Goal: Task Accomplishment & Management: Use online tool/utility

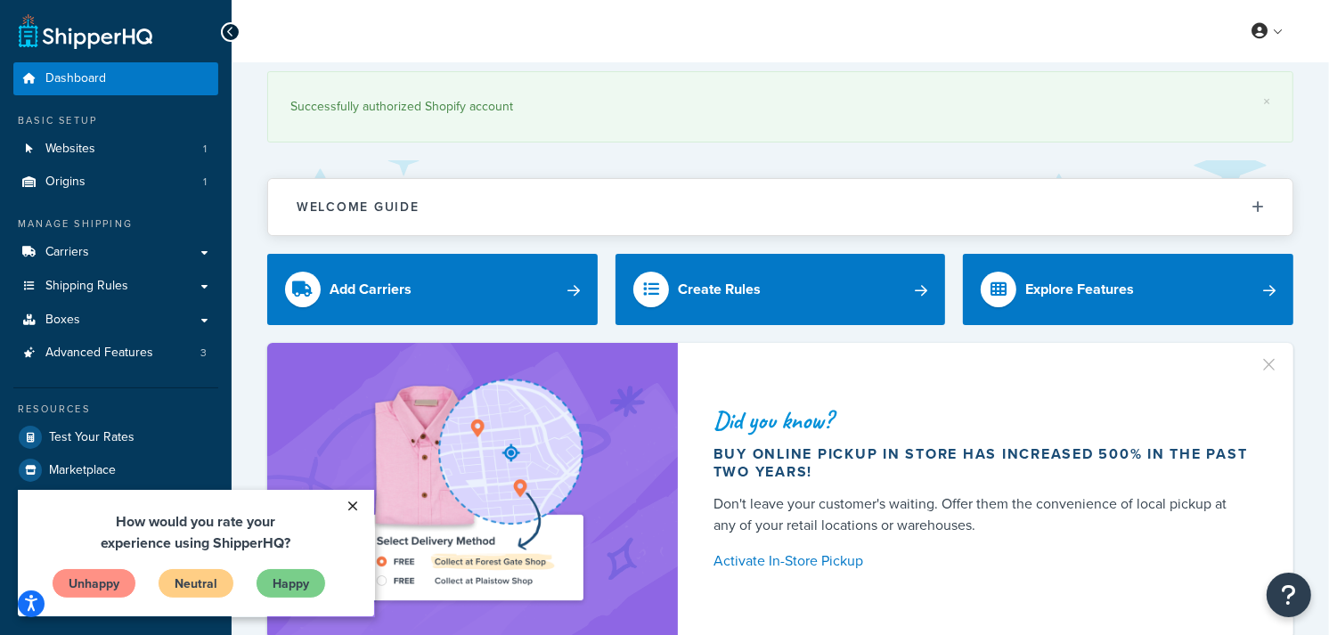
click at [353, 502] on link "×" at bounding box center [353, 505] width 31 height 32
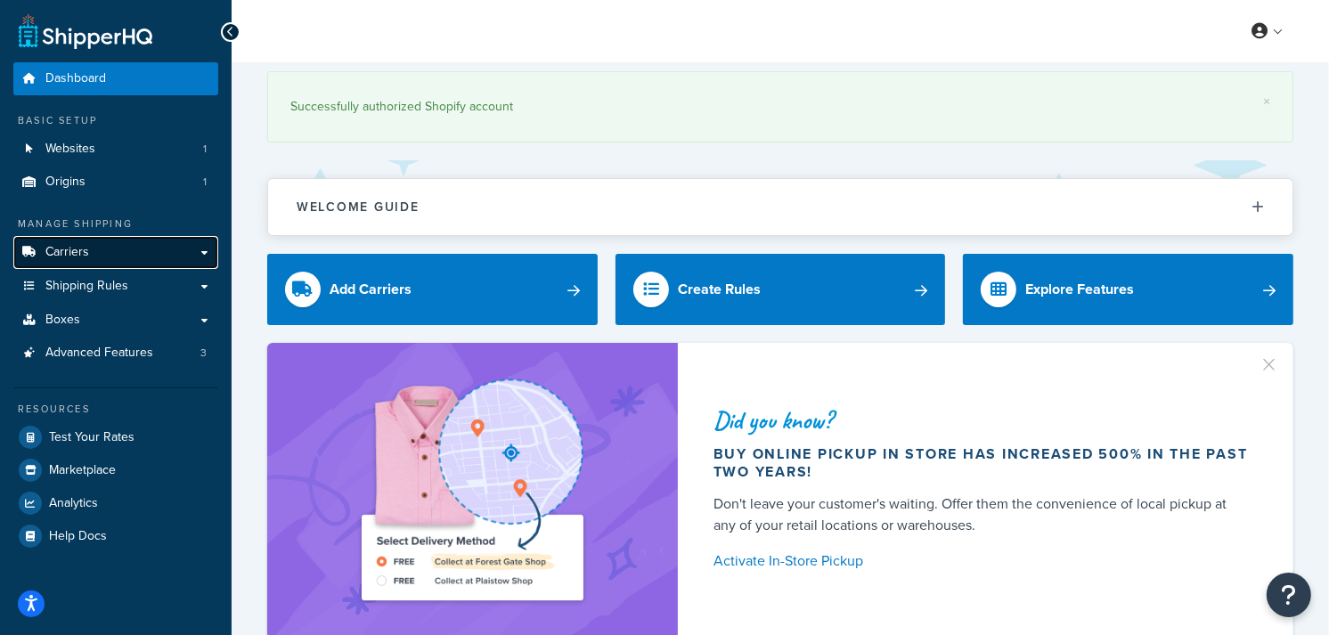
click at [143, 246] on link "Carriers" at bounding box center [115, 252] width 205 height 33
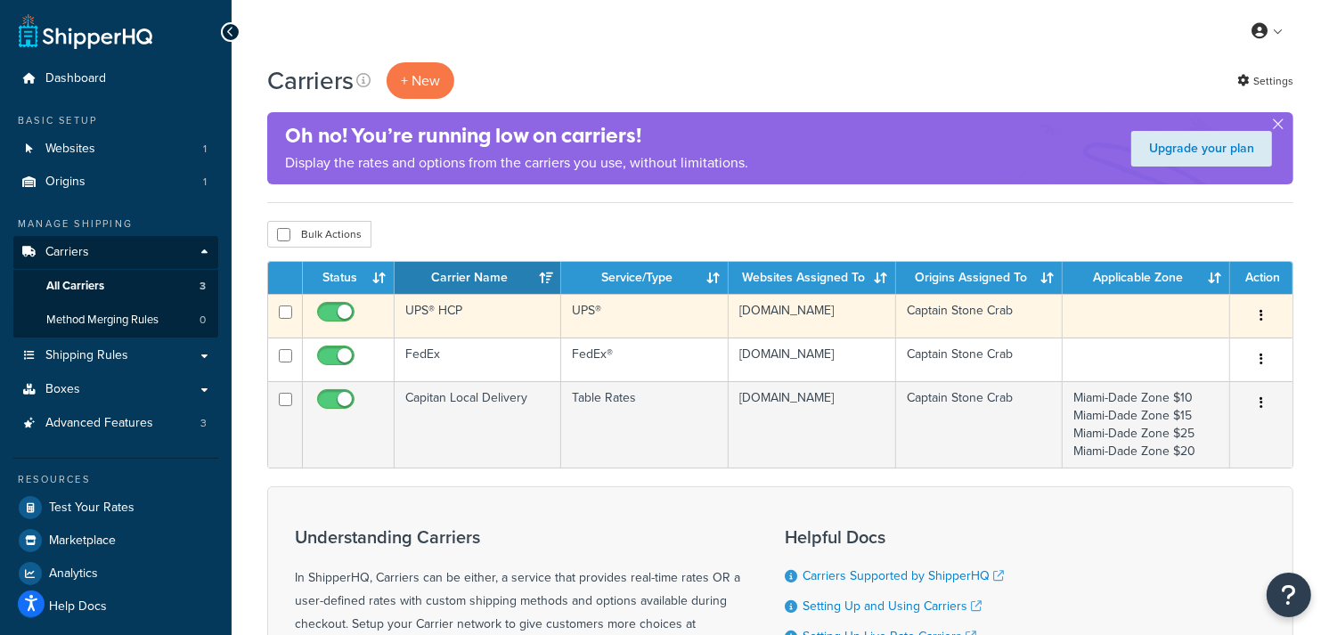
click at [681, 317] on td "UPS®" at bounding box center [644, 316] width 167 height 44
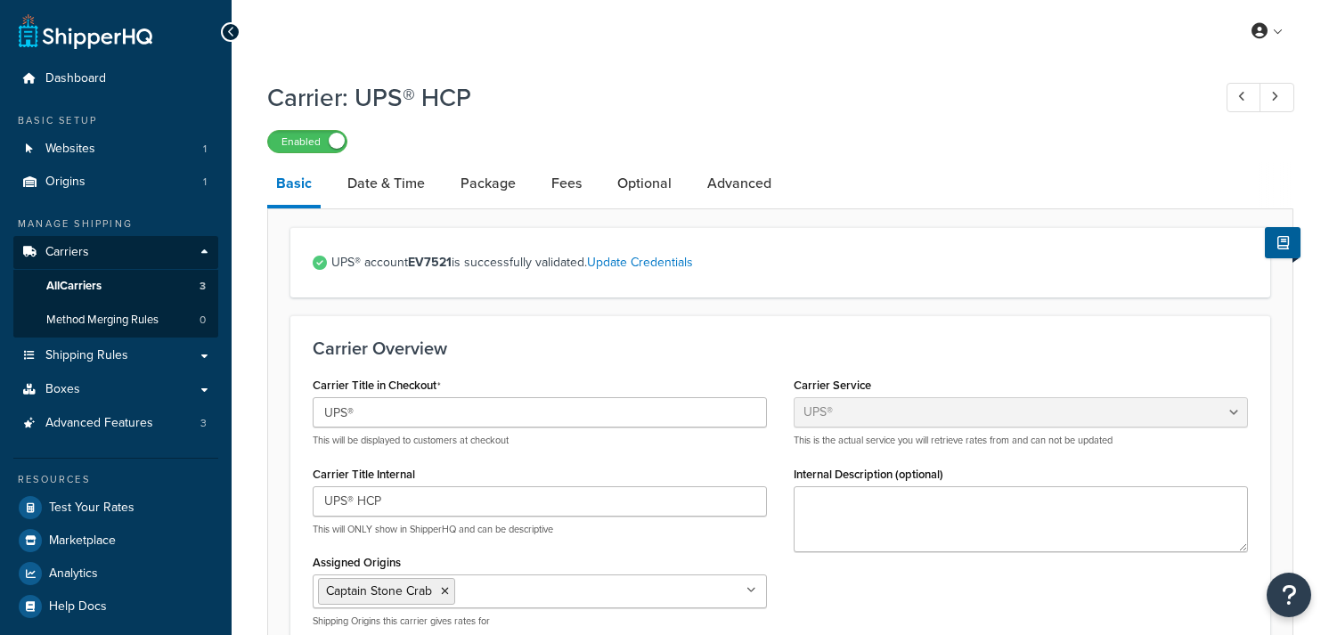
select select "ups"
click at [562, 184] on link "Fees" at bounding box center [567, 183] width 48 height 43
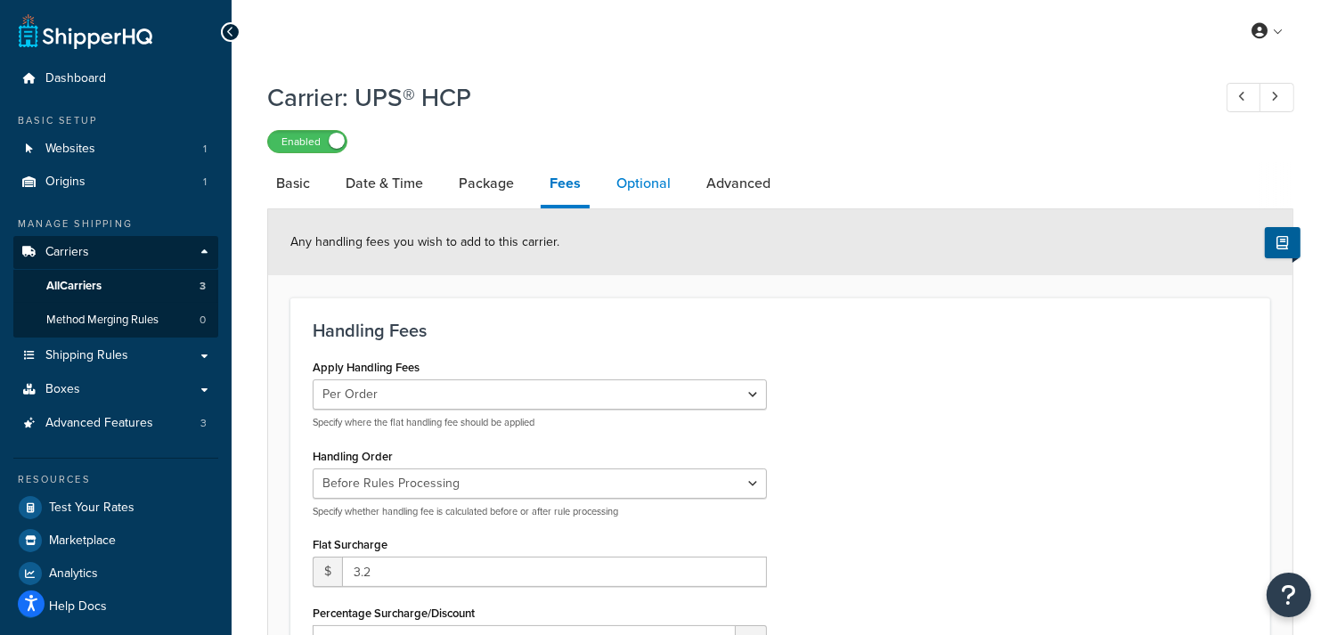
click at [644, 191] on link "Optional" at bounding box center [644, 183] width 72 height 43
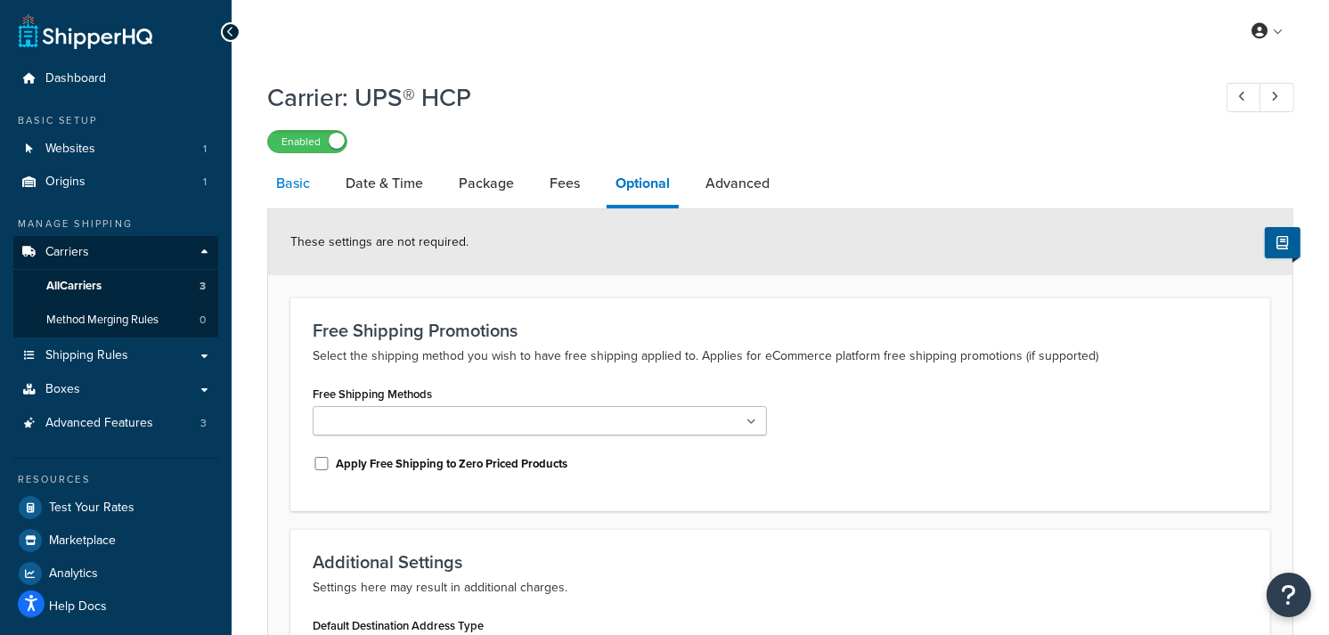
click at [285, 178] on link "Basic" at bounding box center [293, 183] width 52 height 43
select select "ups"
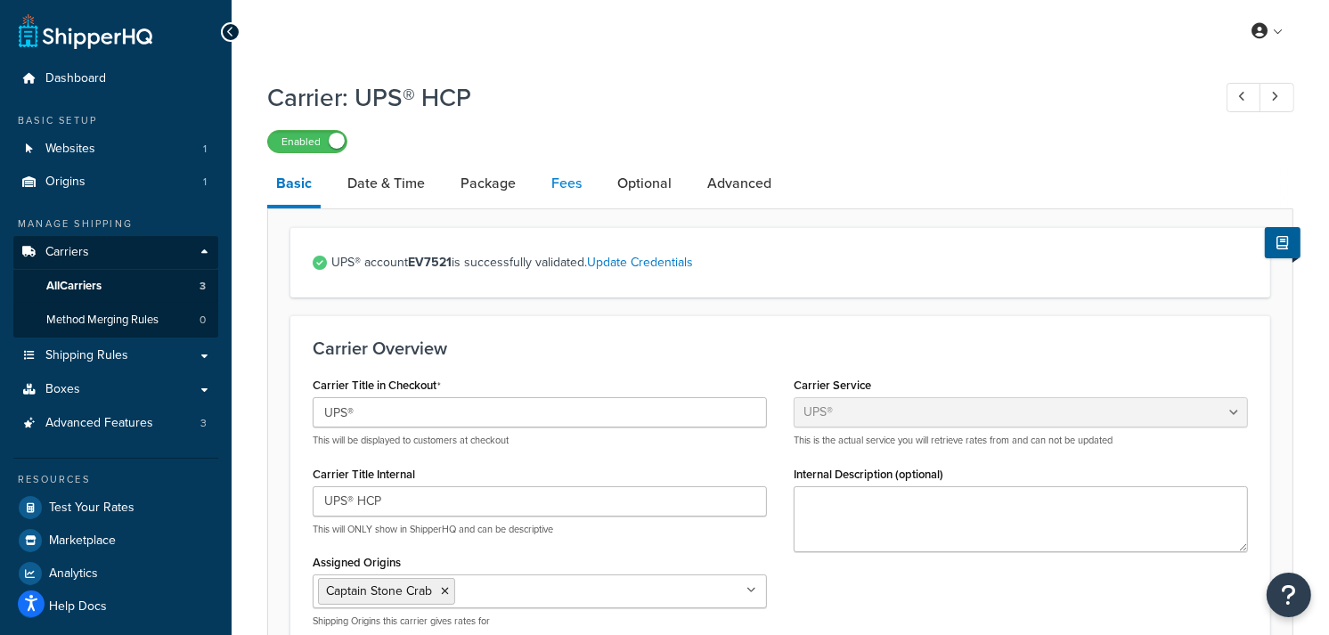
click at [564, 180] on link "Fees" at bounding box center [567, 183] width 48 height 43
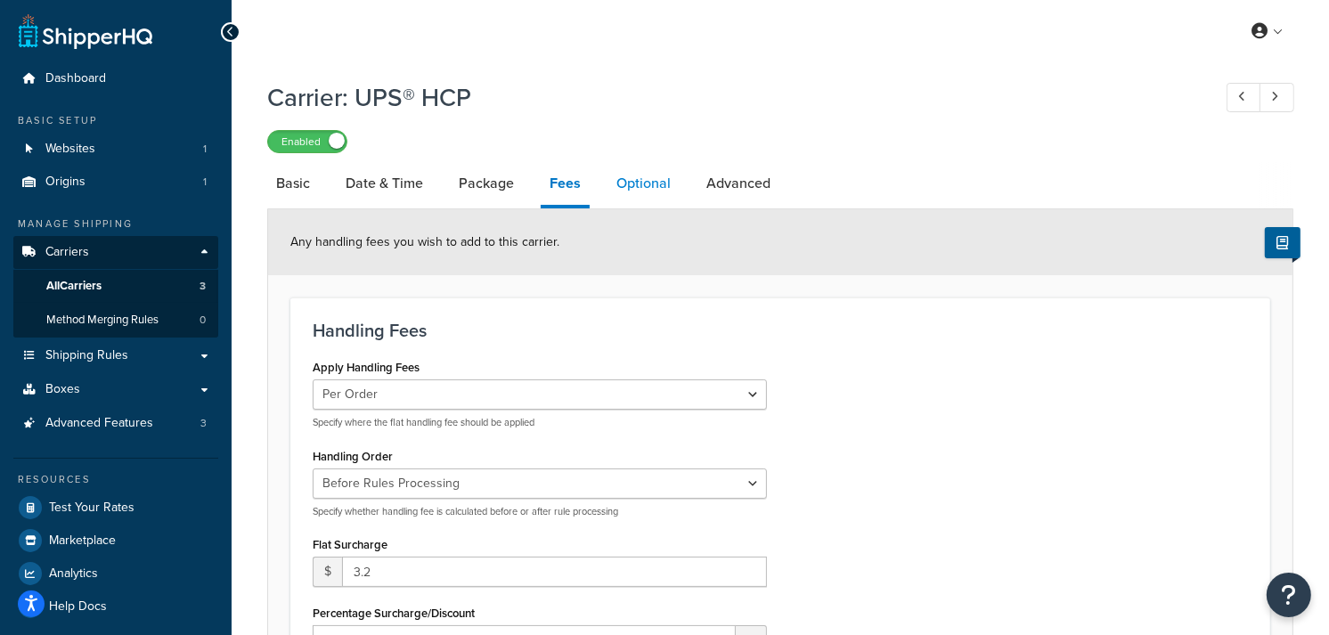
click at [641, 179] on link "Optional" at bounding box center [644, 183] width 72 height 43
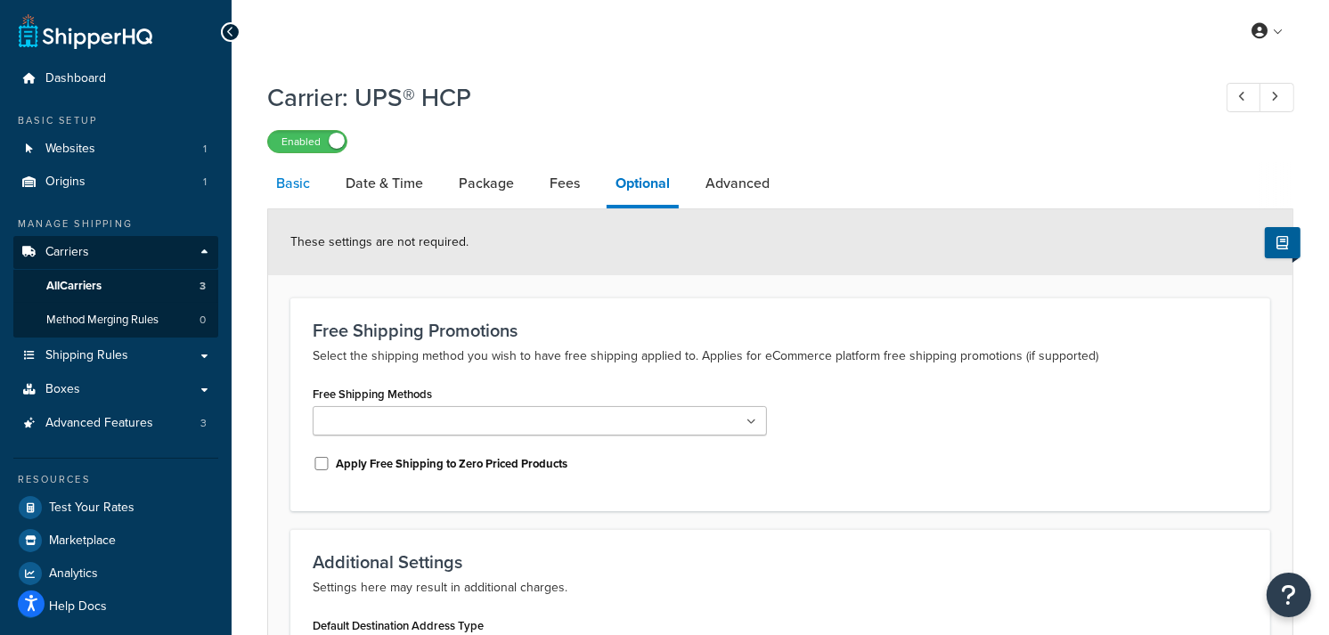
click at [289, 176] on link "Basic" at bounding box center [293, 183] width 52 height 43
select select "ups"
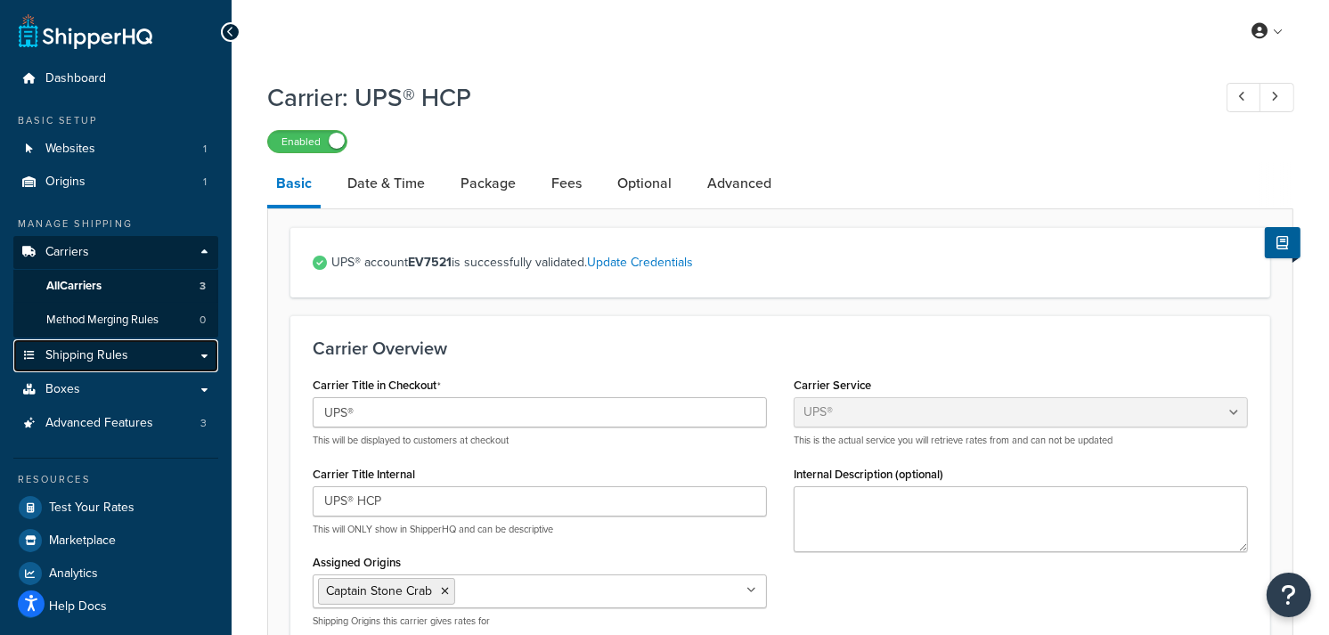
click at [78, 355] on span "Shipping Rules" at bounding box center [86, 355] width 83 height 15
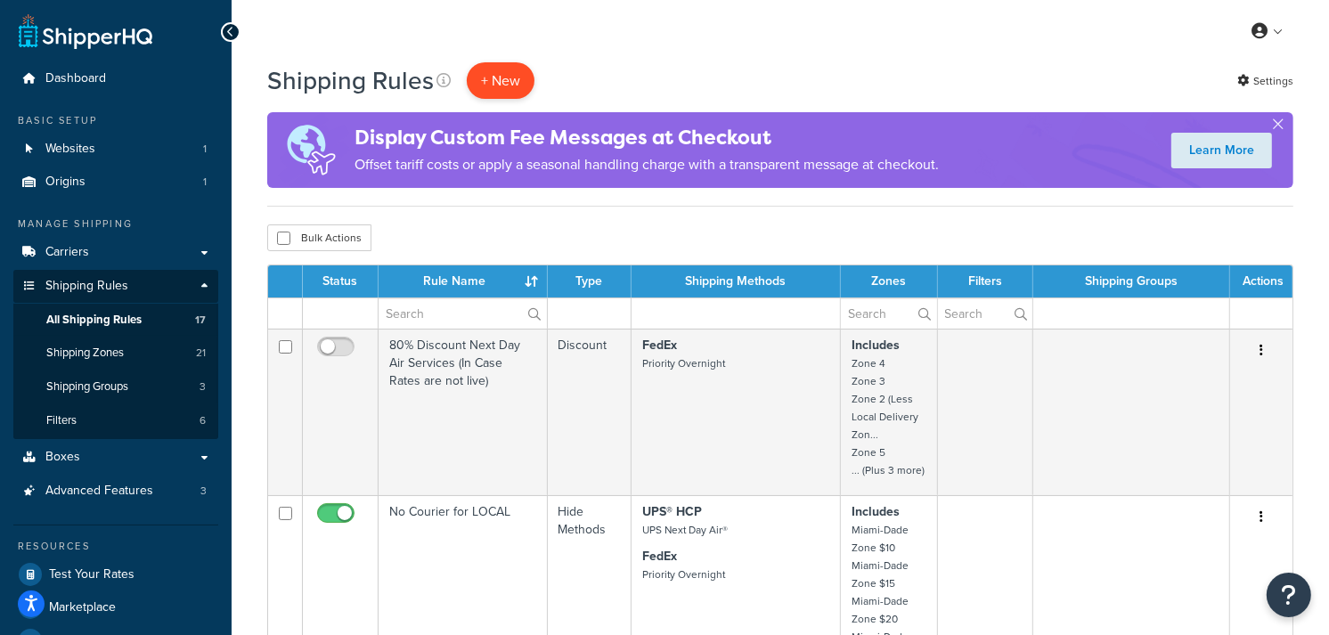
click at [488, 73] on p "+ New" at bounding box center [501, 80] width 68 height 37
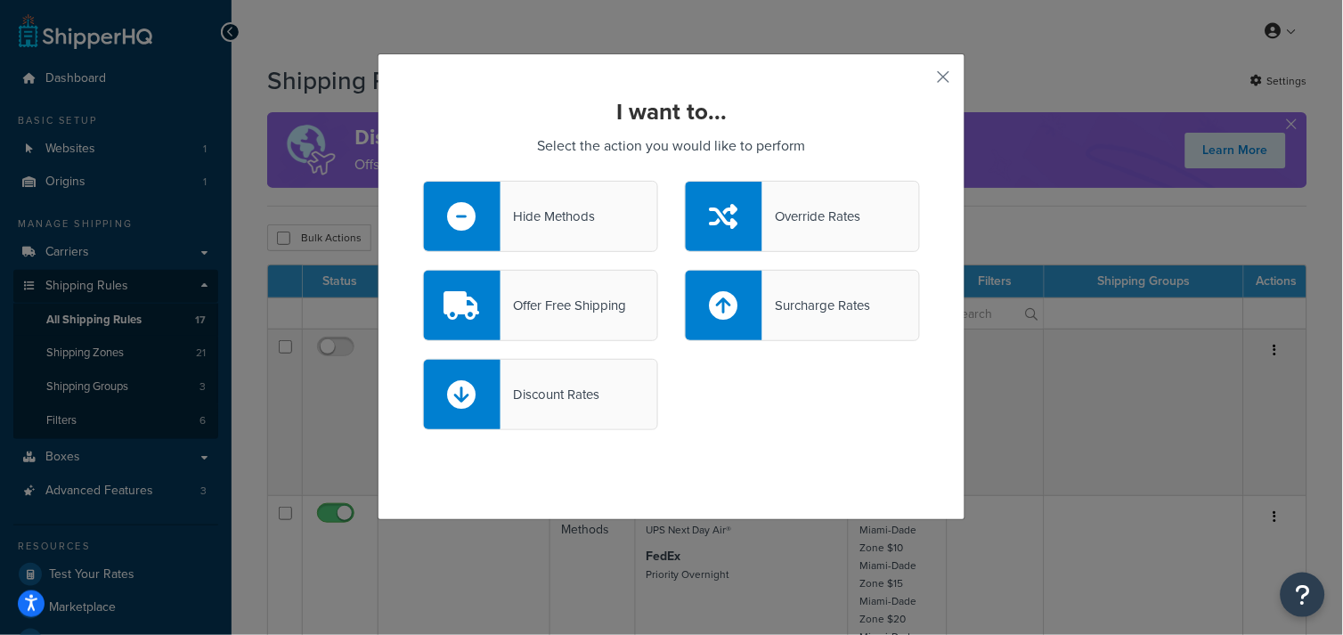
click at [827, 306] on div "Surcharge Rates" at bounding box center [817, 305] width 108 height 25
click at [0, 0] on input "Surcharge Rates" at bounding box center [0, 0] width 0 height 0
select select "CART"
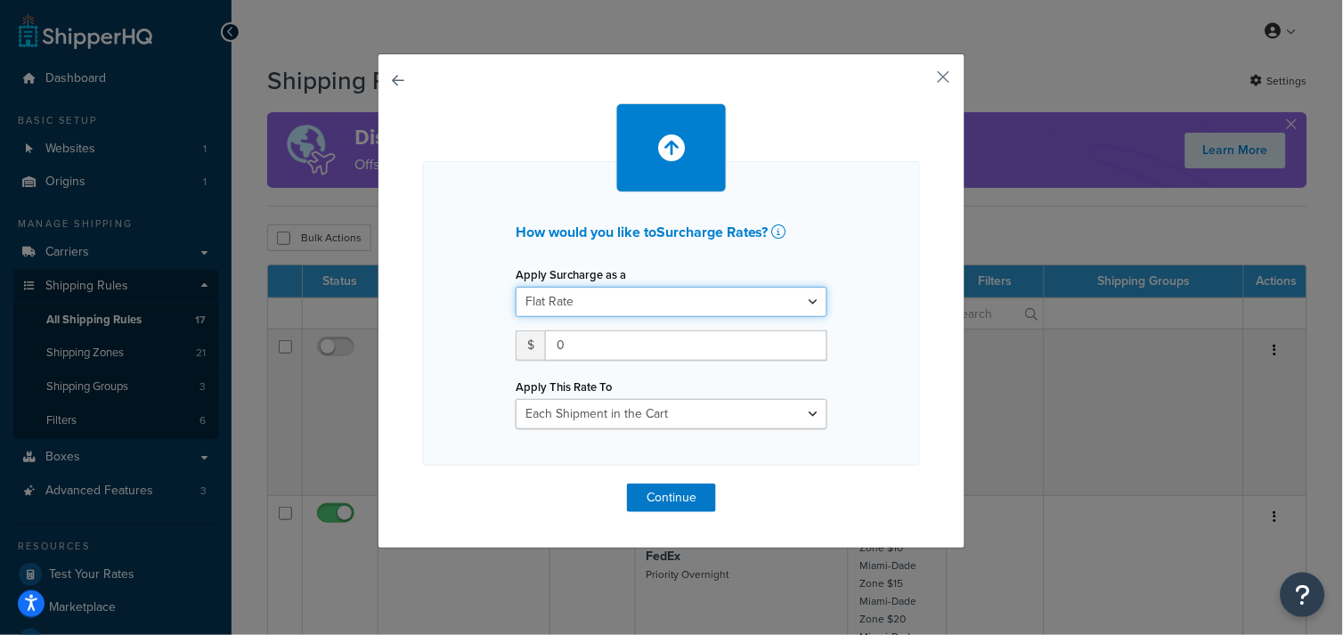
click at [803, 304] on select "Flat Rate Percentage Flat Rate & Percentage" at bounding box center [672, 302] width 312 height 30
click at [920, 81] on button "button" at bounding box center [918, 83] width 4 height 4
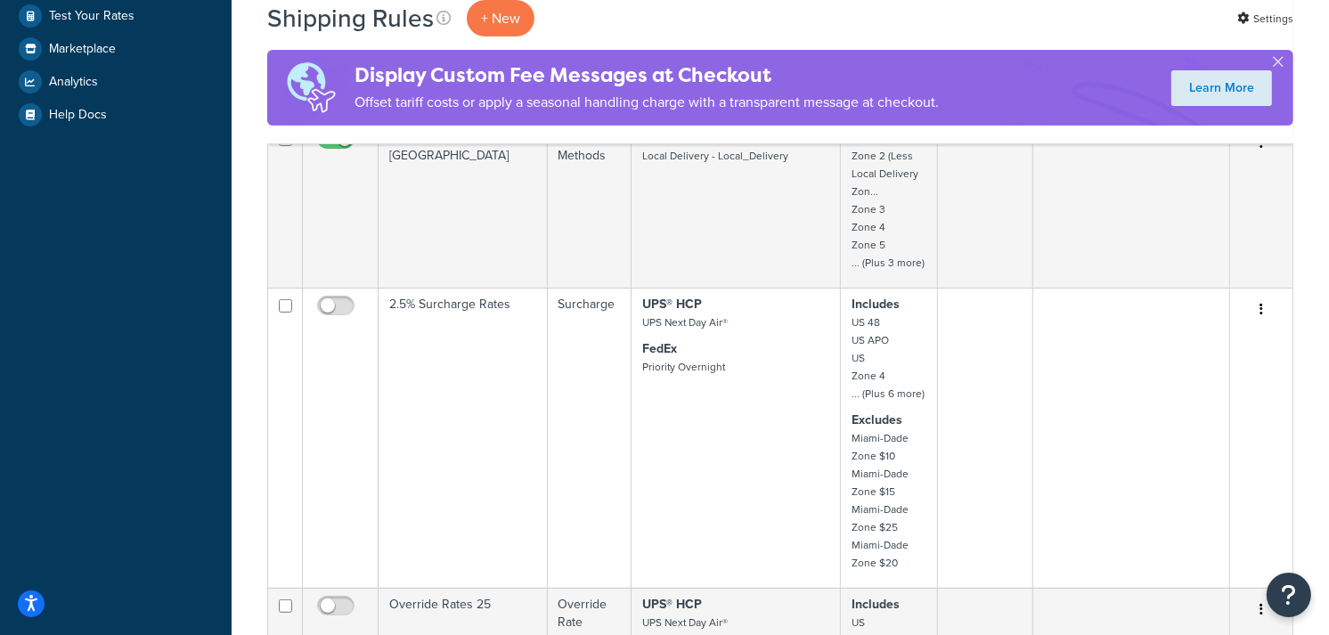
scroll to position [593, 0]
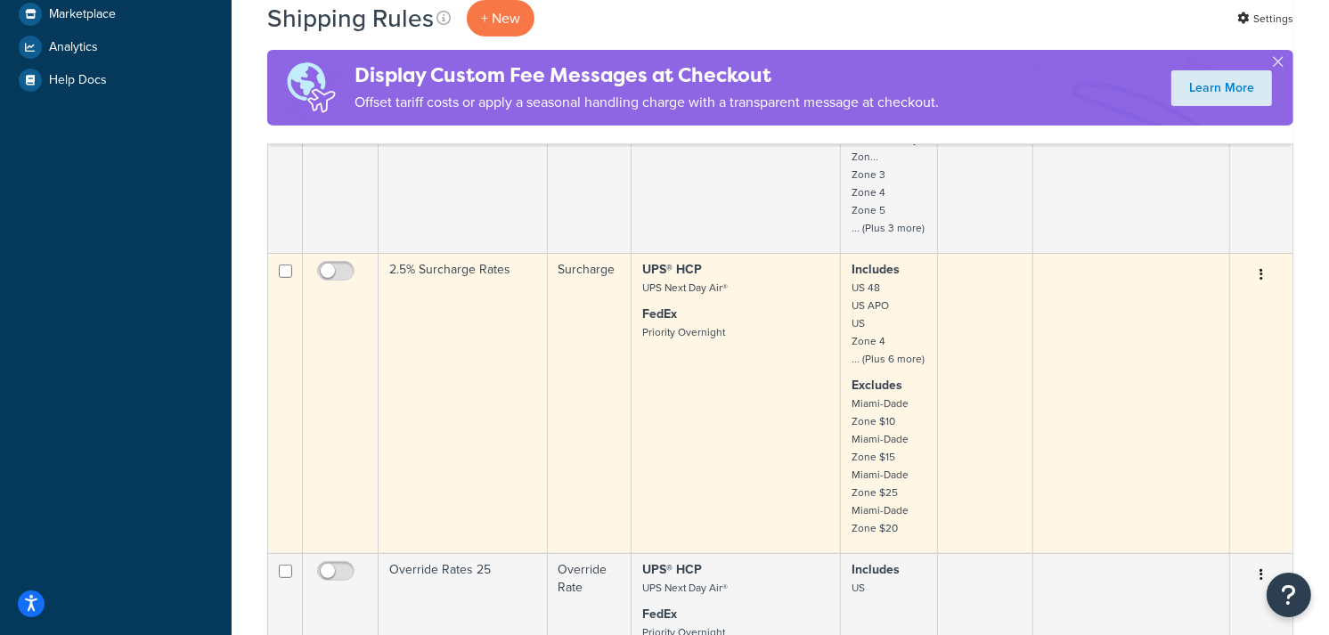
click at [650, 413] on td "UPS® HCP UPS Next Day Air® FedEx Priority Overnight" at bounding box center [736, 403] width 209 height 300
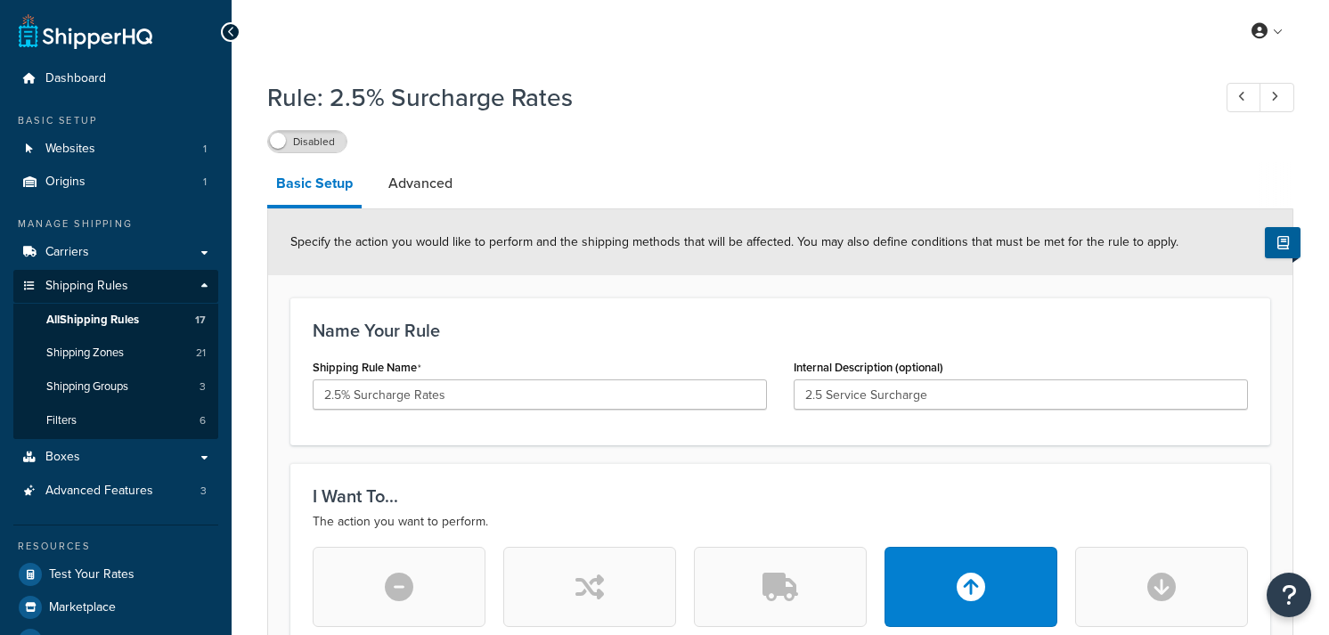
select select "PERCENTAGE"
select select "ORDER"
select select "LOCATION"
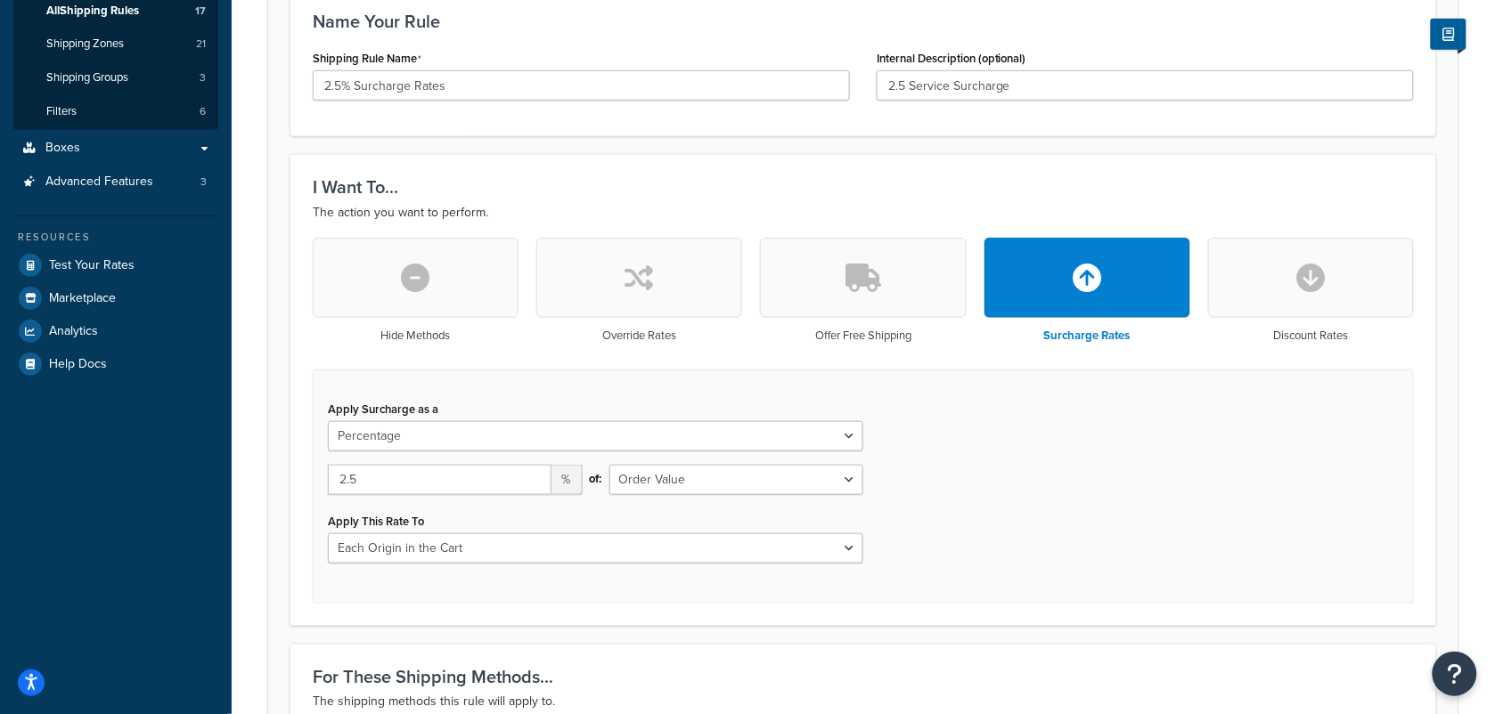
scroll to position [198, 0]
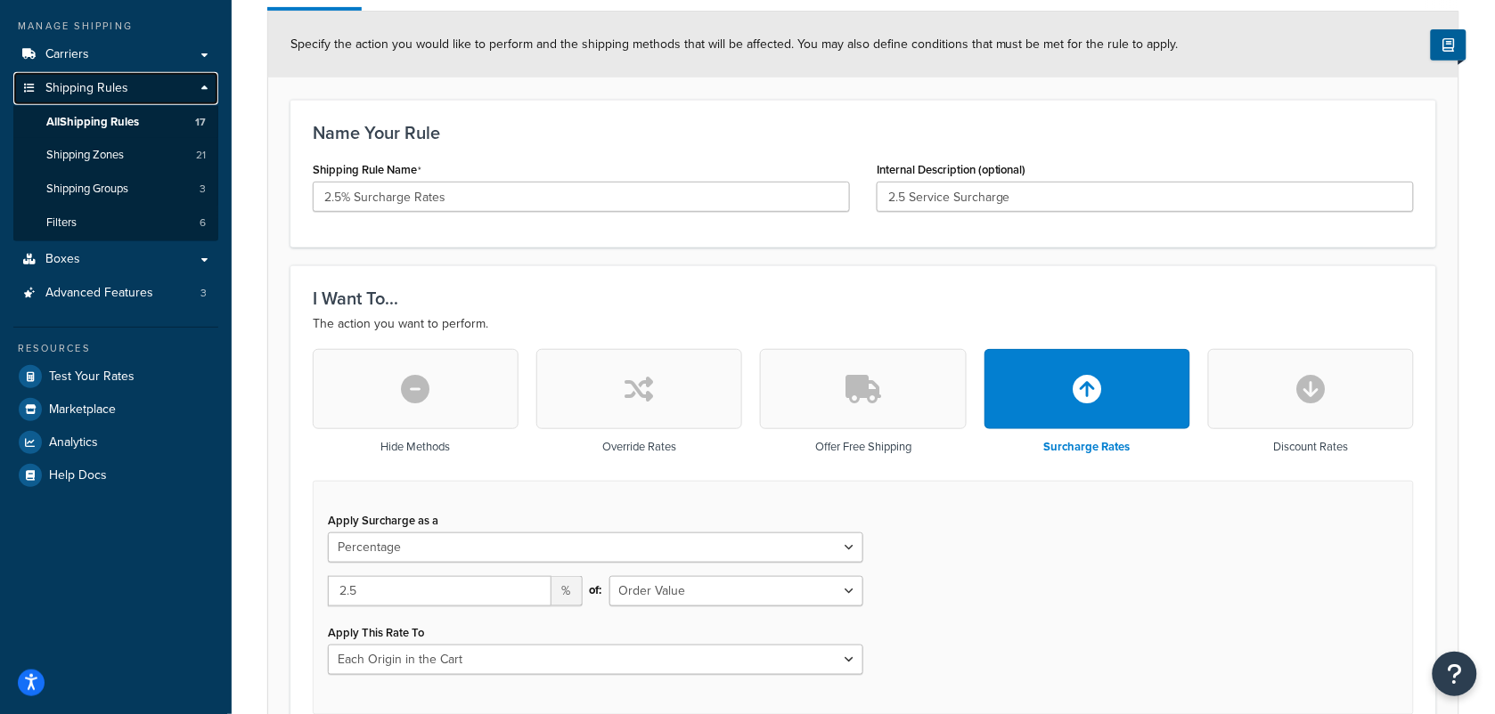
click at [89, 87] on span "Shipping Rules" at bounding box center [86, 88] width 83 height 15
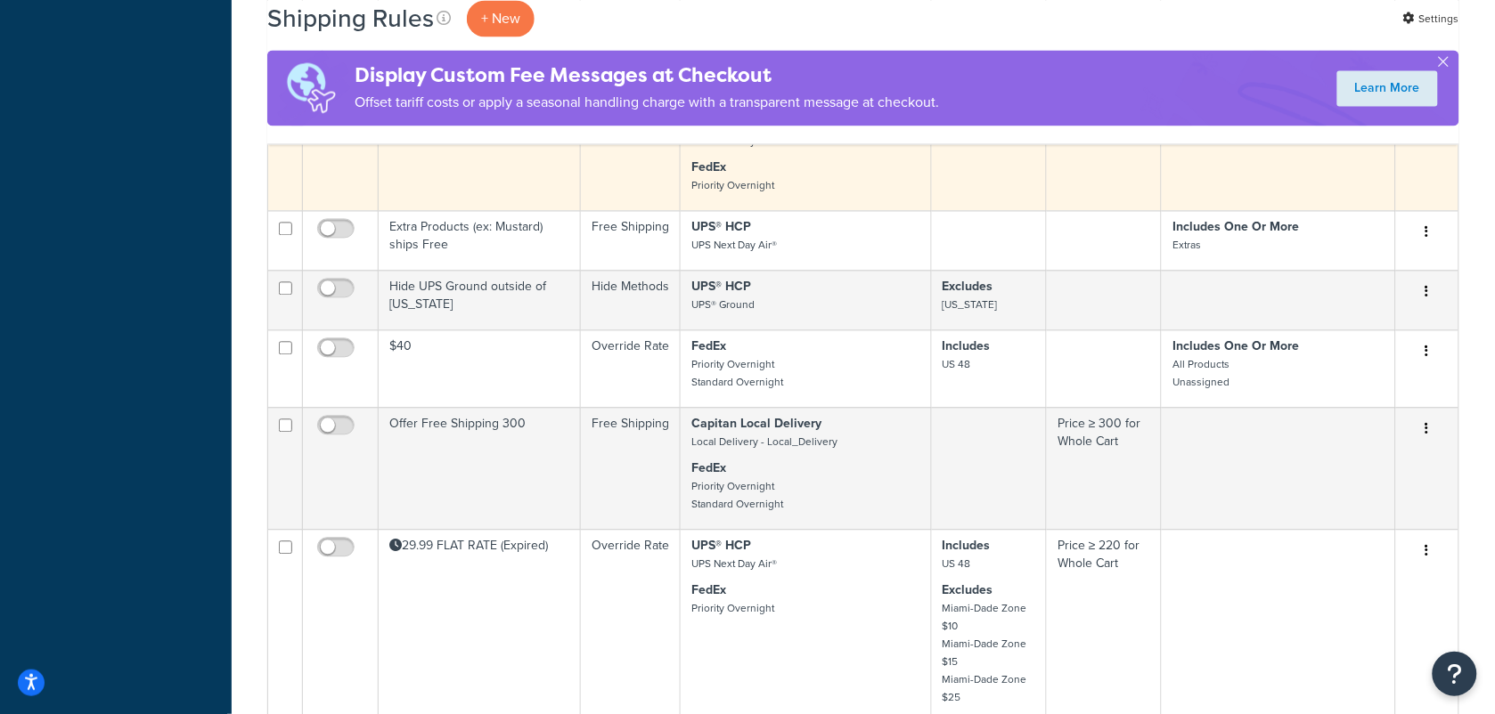
scroll to position [1114, 0]
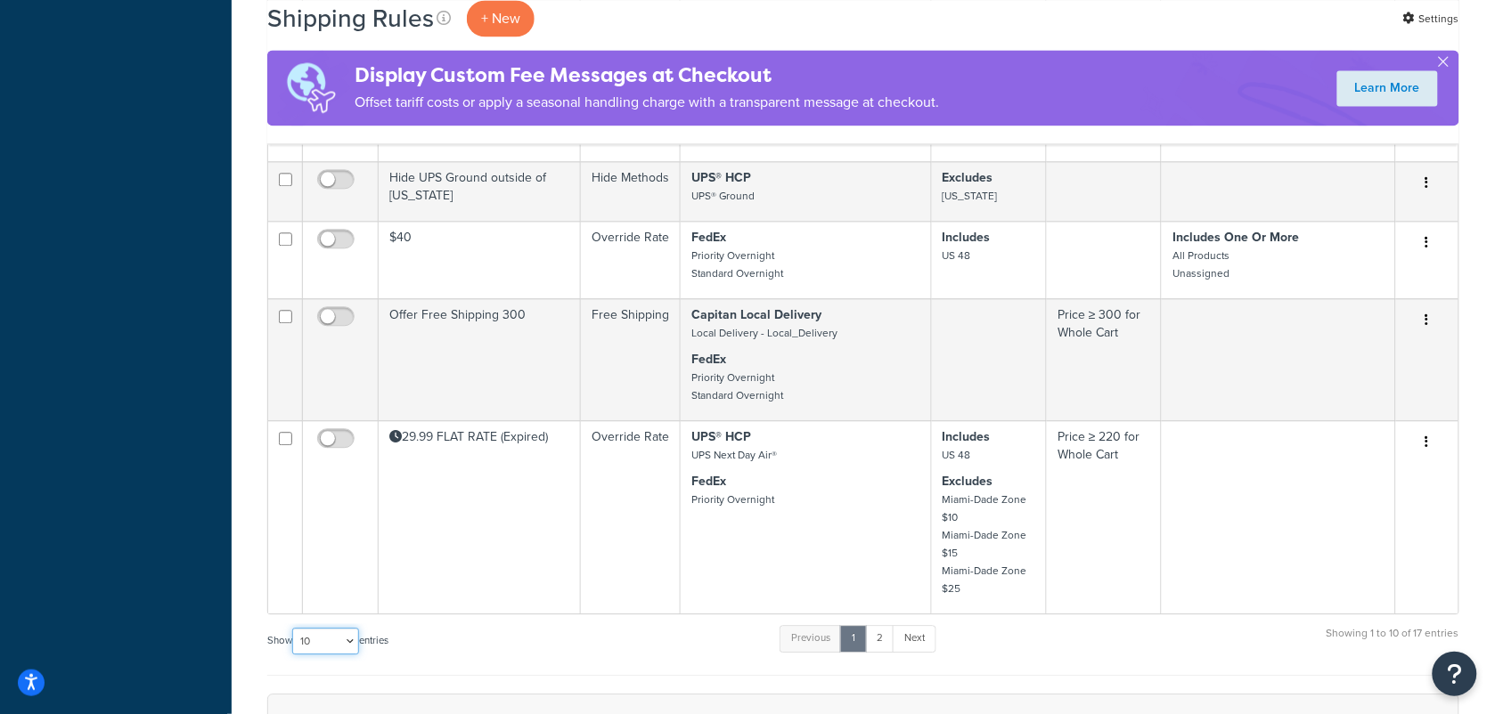
click at [354, 646] on select "10 15 25 50 100 1000" at bounding box center [325, 641] width 67 height 27
select select "100"
click at [294, 632] on select "10 15 25 50 100 1000" at bounding box center [325, 641] width 67 height 27
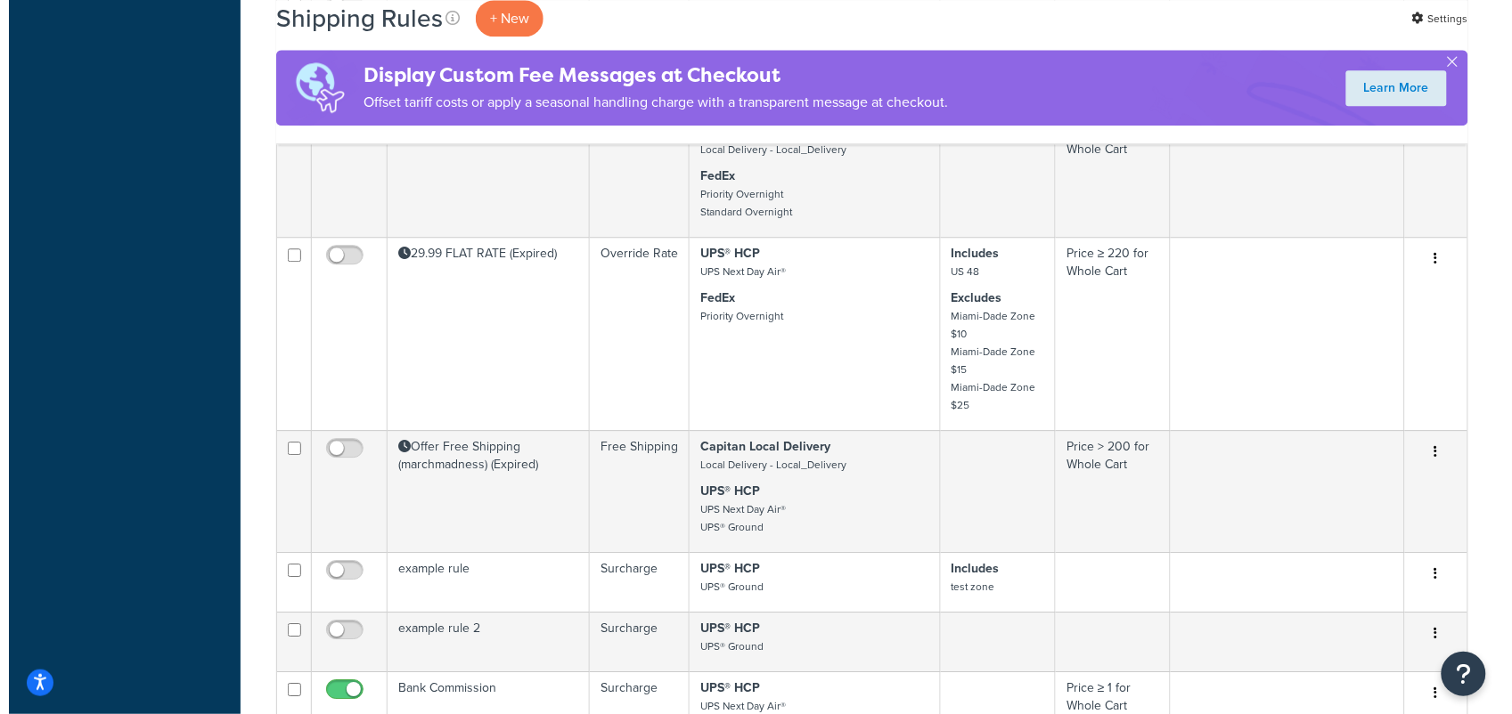
scroll to position [1336, 0]
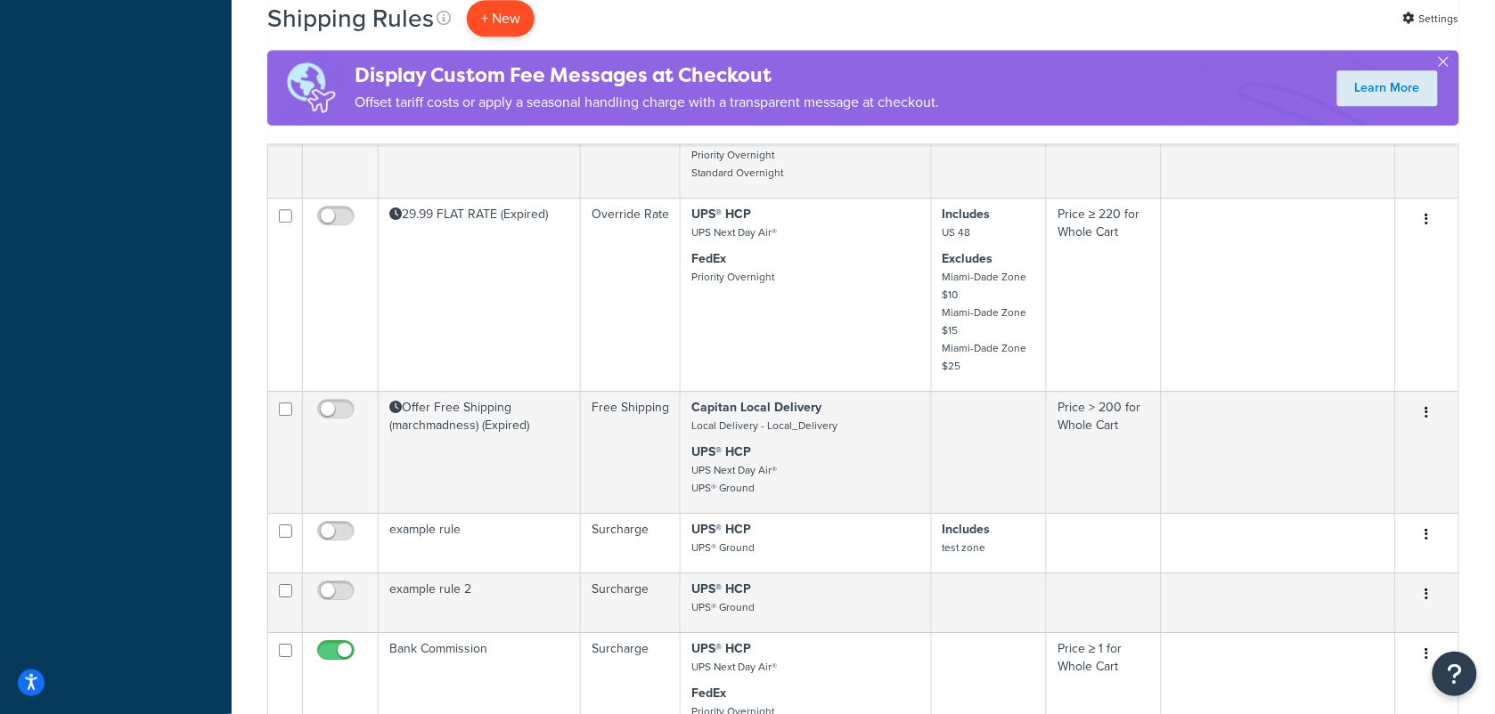
click at [487, 11] on p "+ New" at bounding box center [501, 18] width 68 height 37
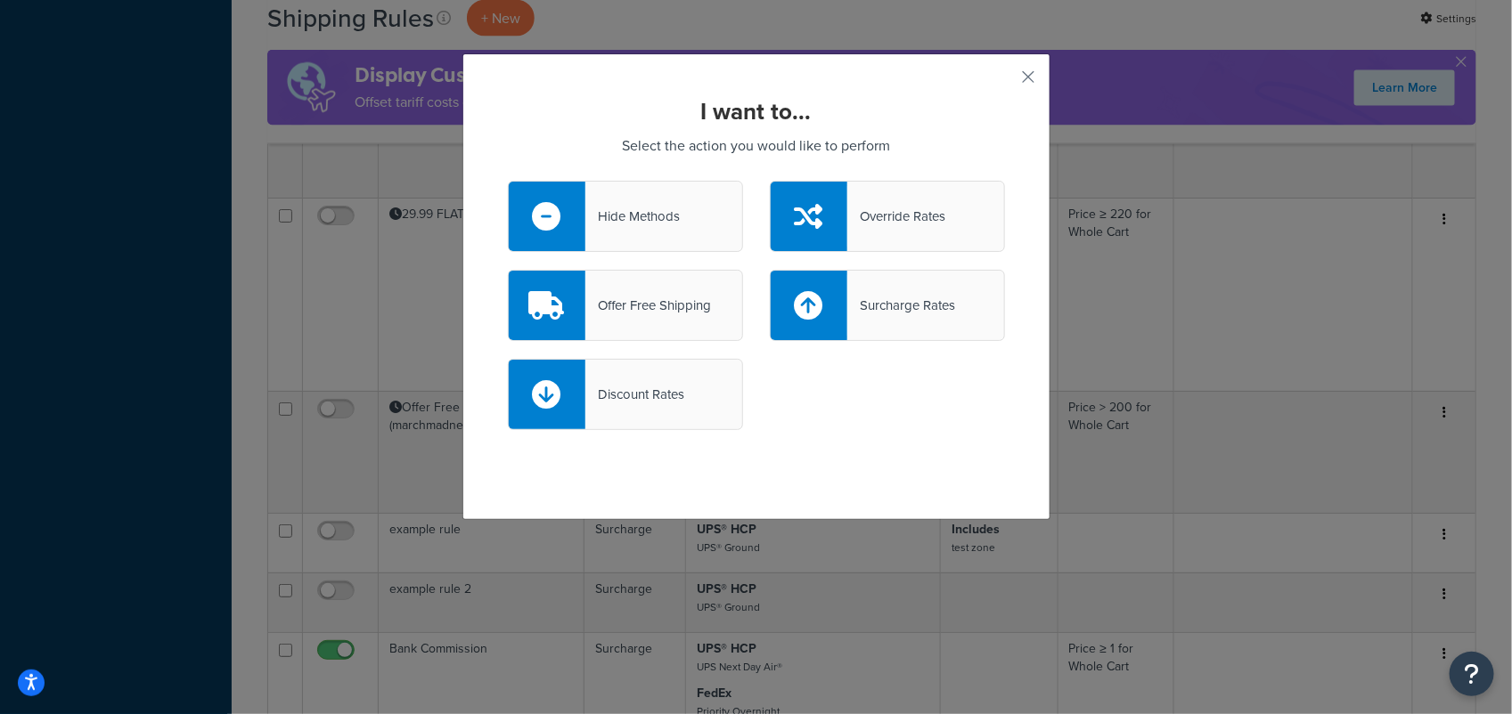
click at [913, 299] on div "Surcharge Rates" at bounding box center [901, 305] width 108 height 25
click at [0, 0] on input "Surcharge Rates" at bounding box center [0, 0] width 0 height 0
select select "CART"
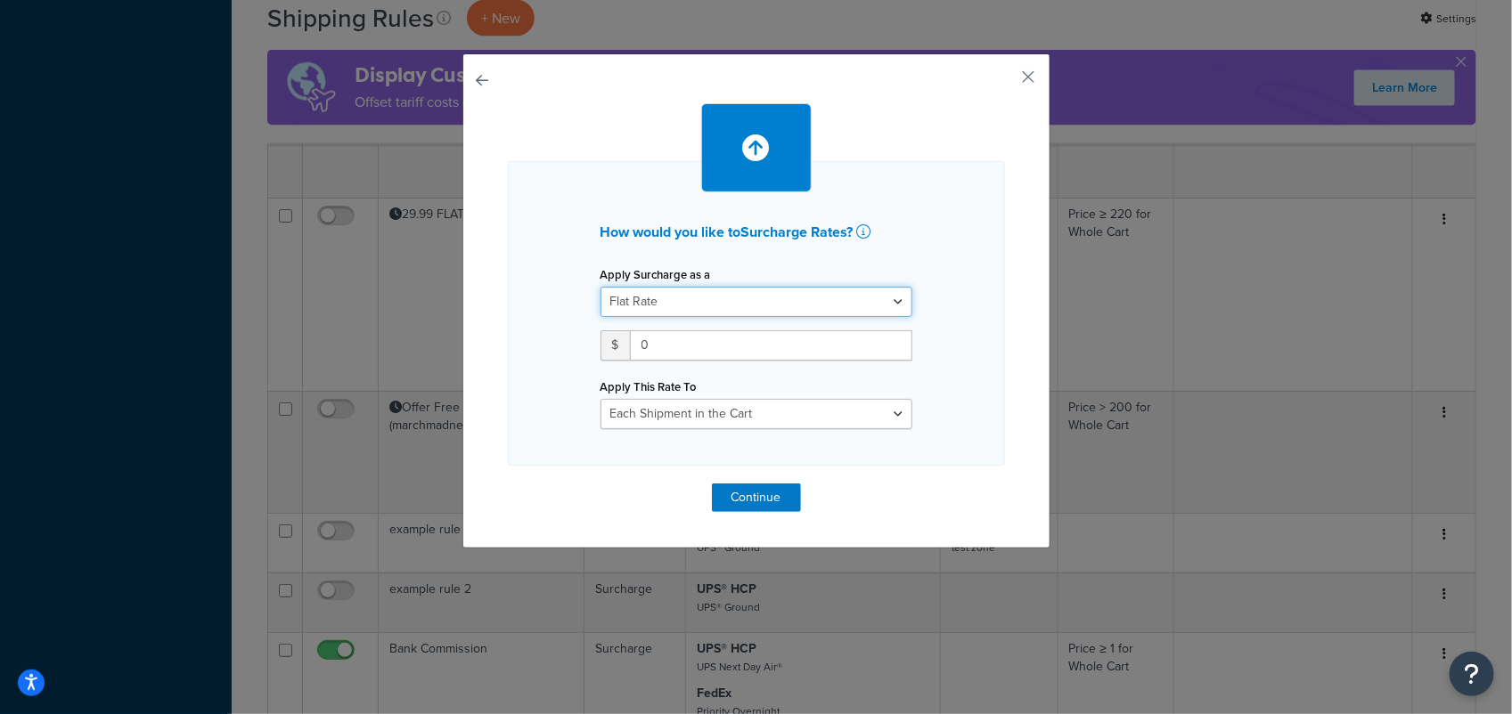
click at [894, 300] on select "Flat Rate Percentage Flat Rate & Percentage" at bounding box center [756, 302] width 312 height 30
select select "PERCENTAGE"
click at [600, 287] on select "Flat Rate Percentage Flat Rate & Percentage" at bounding box center [756, 302] width 312 height 30
click at [875, 412] on select "Entire Cart Each Shipment in the Cart Each Origin in the Cart Each Shipping Gro…" at bounding box center [756, 414] width 312 height 30
select select "ENTIRE_CART"
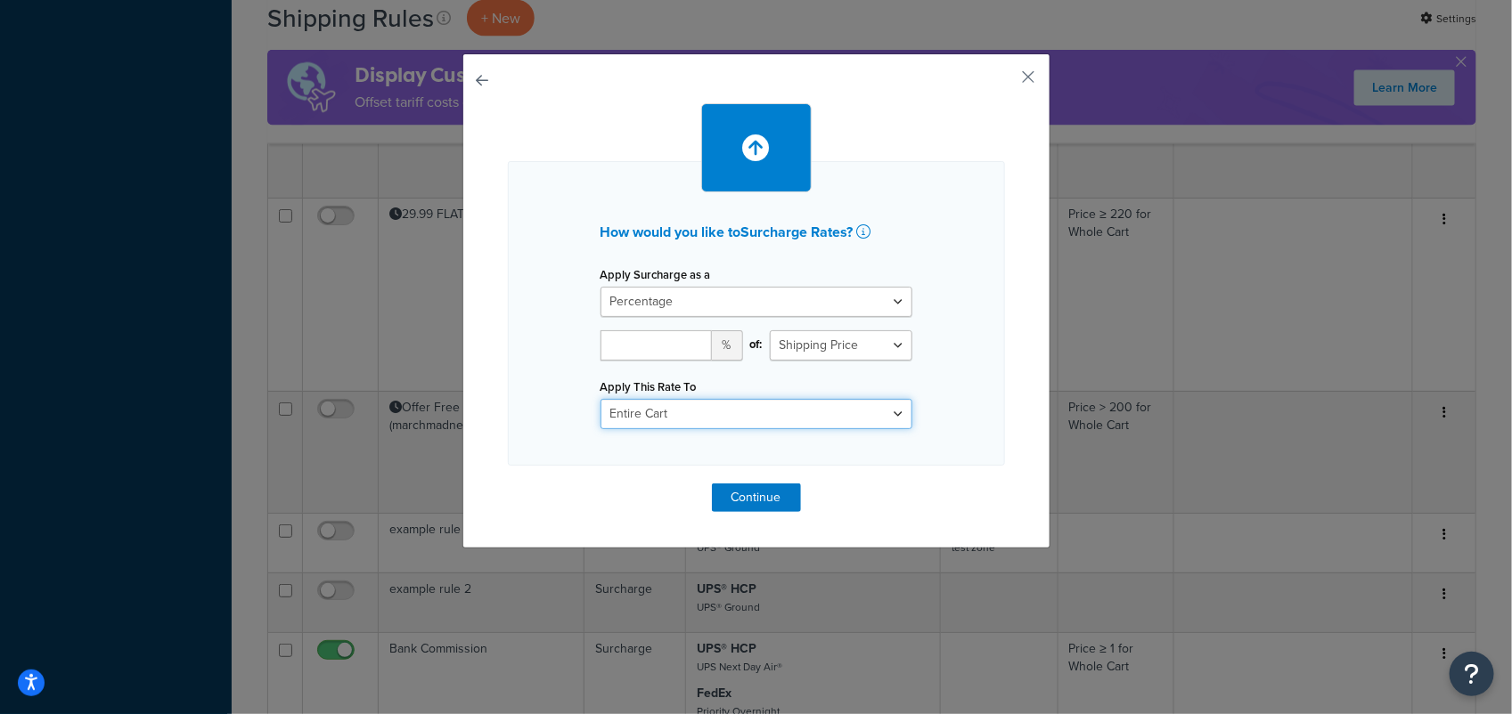
click at [600, 399] on select "Entire Cart Each Shipment in the Cart Each Origin in the Cart Each Shipping Gro…" at bounding box center [756, 414] width 312 height 30
click at [891, 344] on select "Shipping Price Order Value" at bounding box center [841, 346] width 143 height 30
click at [639, 353] on input "number" at bounding box center [655, 346] width 111 height 30
type input "3.5"
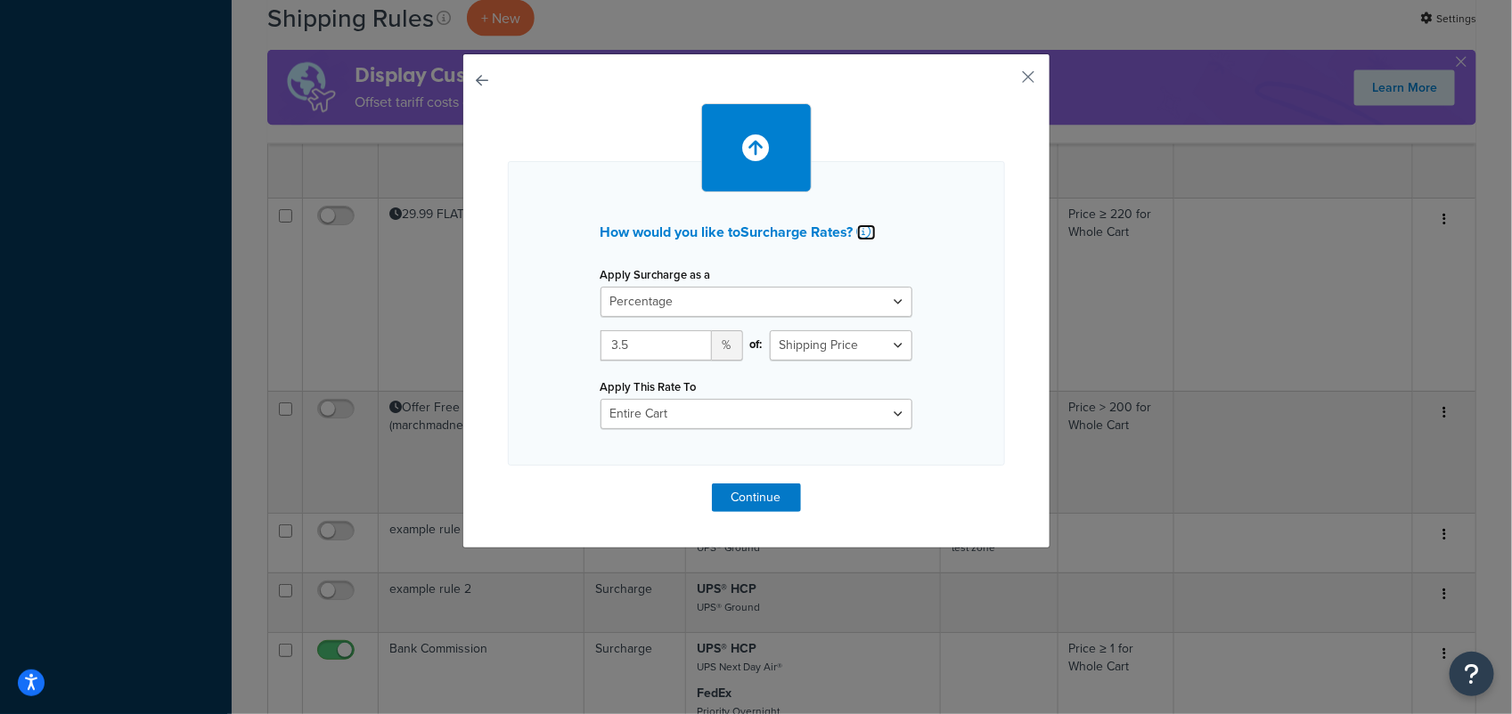
click at [862, 224] on icon at bounding box center [864, 231] width 14 height 14
click at [892, 415] on select "Entire Cart Each Shipment in the Cart Each Origin in the Cart Each Shipping Gro…" at bounding box center [756, 414] width 312 height 30
click at [751, 496] on button "Continue" at bounding box center [756, 498] width 89 height 29
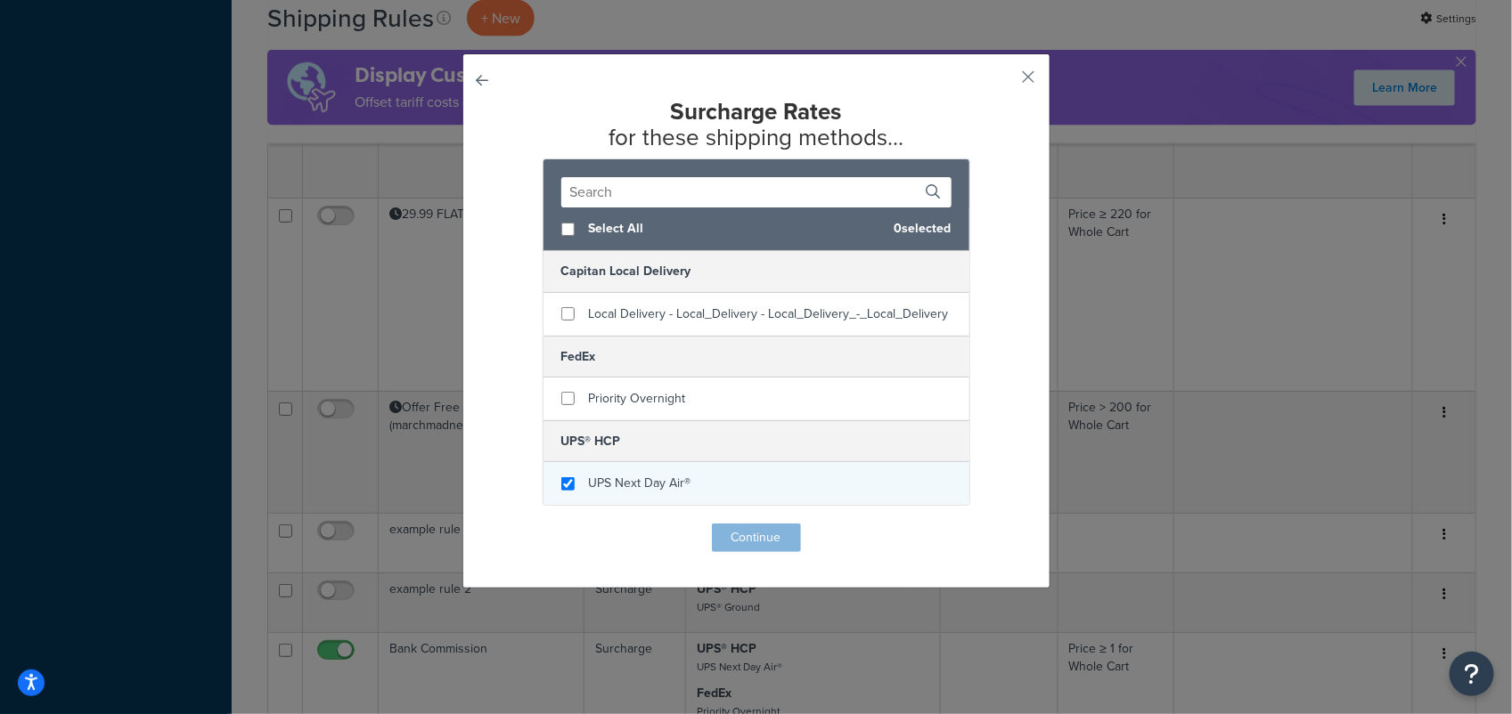
checkbox input "true"
click at [568, 483] on div "UPS Next Day Air®" at bounding box center [756, 483] width 426 height 43
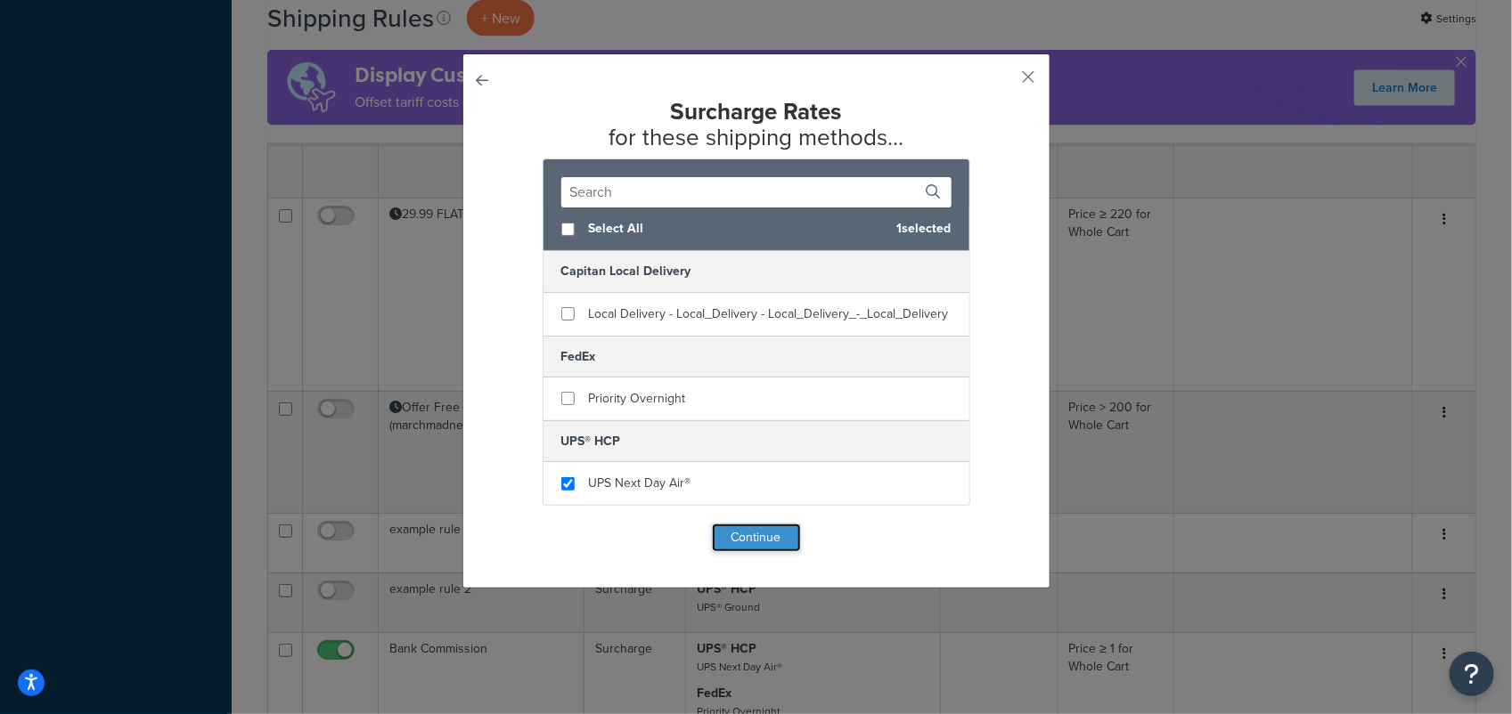
click at [739, 533] on button "Continue" at bounding box center [756, 538] width 89 height 29
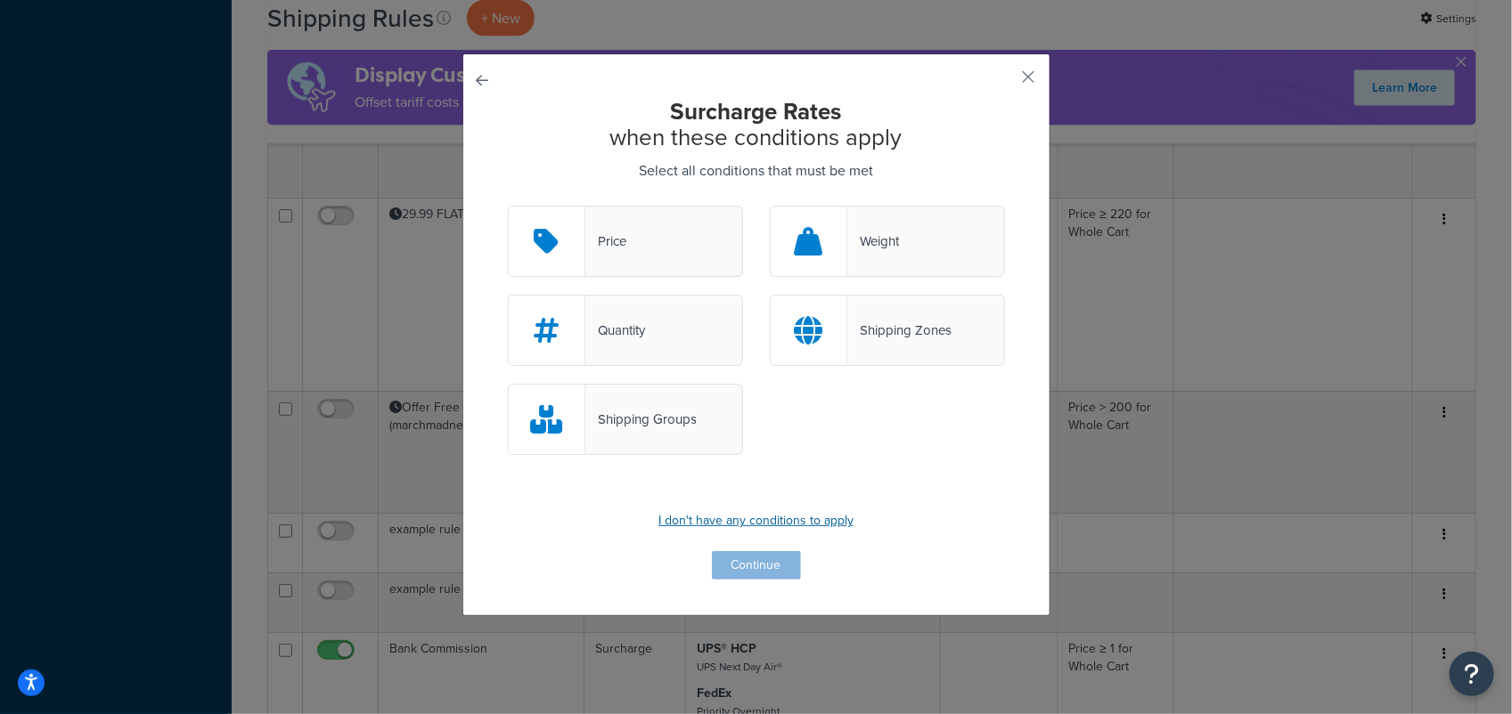
click at [757, 519] on p "I don't have any conditions to apply" at bounding box center [756, 521] width 497 height 25
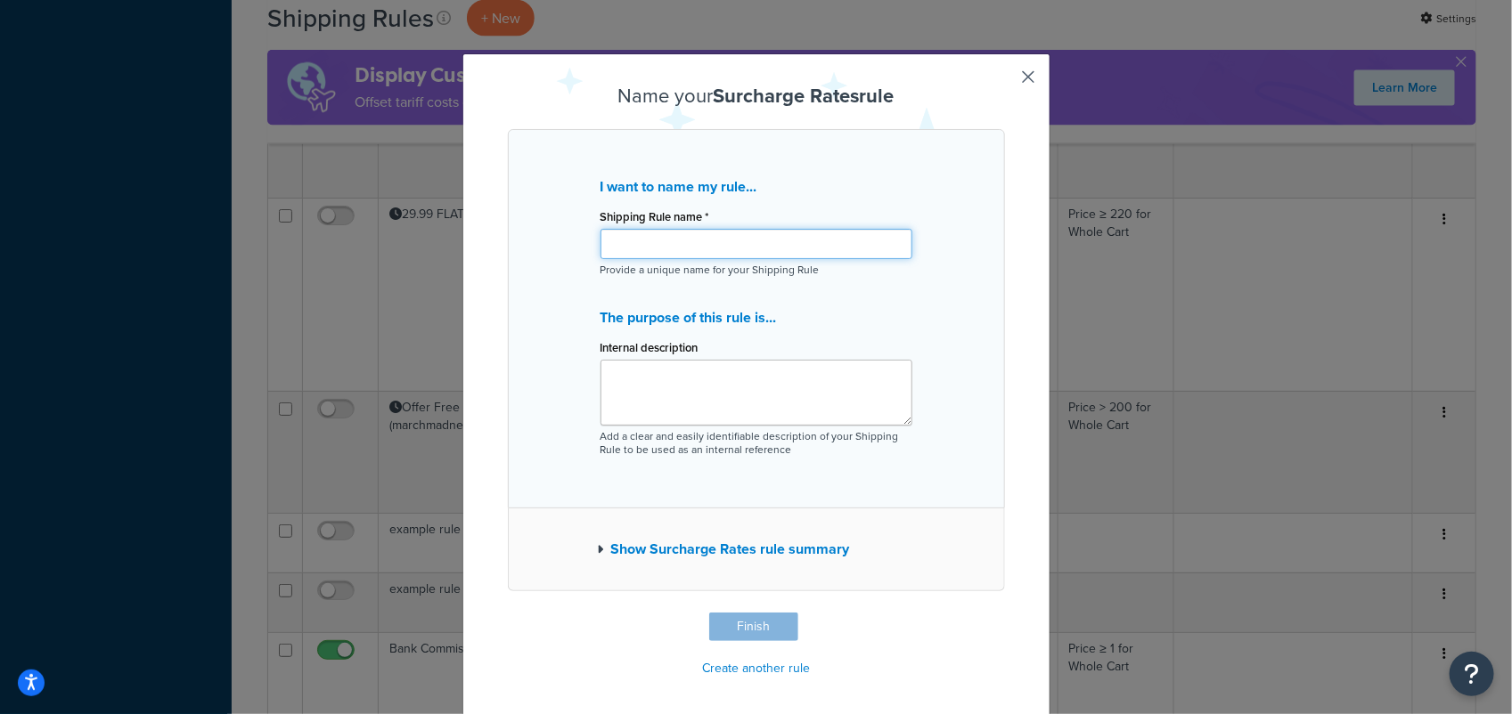
click at [656, 250] on input "Shipping Rule name *" at bounding box center [756, 244] width 312 height 30
type input "Processing Payment Fee"
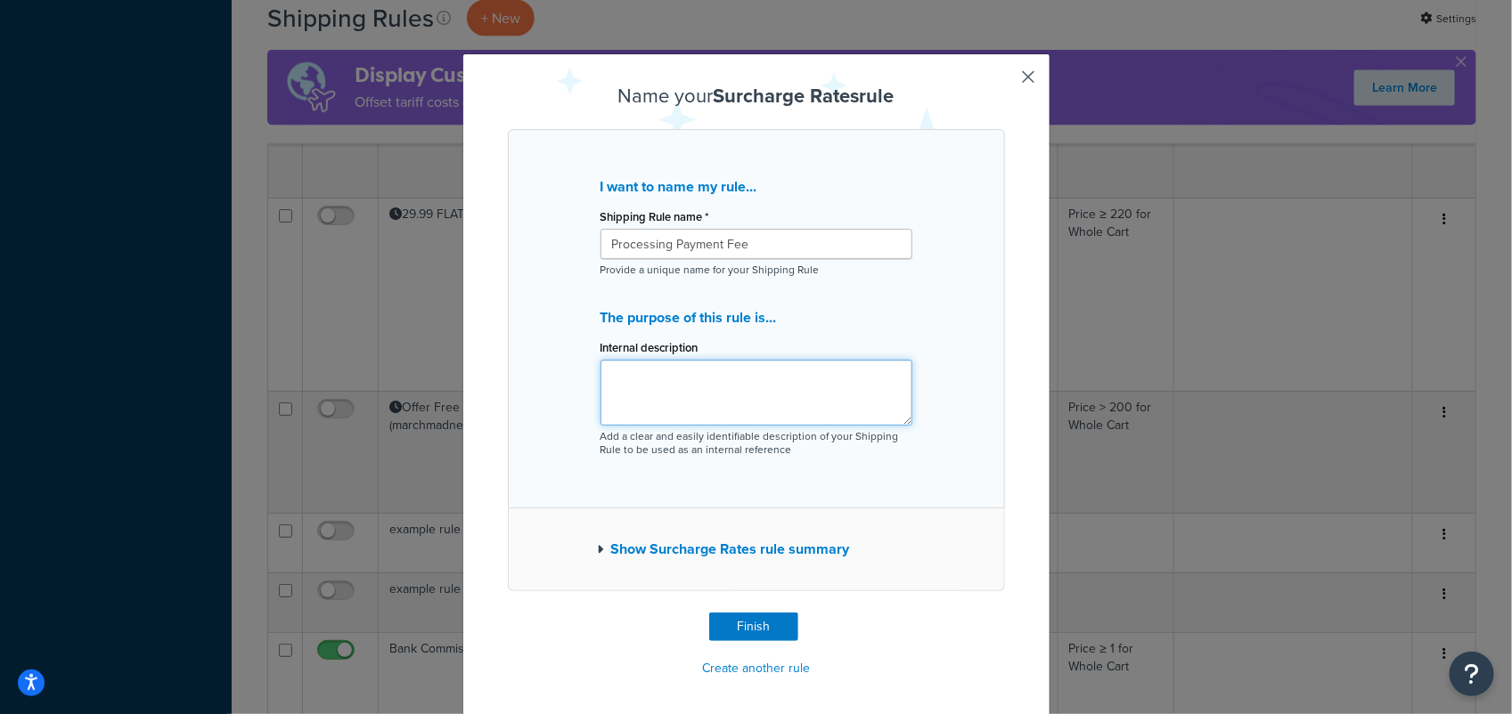
click at [714, 386] on textarea "Internal description" at bounding box center [756, 393] width 312 height 66
type textarea "UPS Fee Applied to Invoice Payment"
click at [588, 546] on div "Show Surcharge Rates rule summary" at bounding box center [756, 550] width 497 height 83
click at [598, 550] on icon "button" at bounding box center [601, 549] width 6 height 12
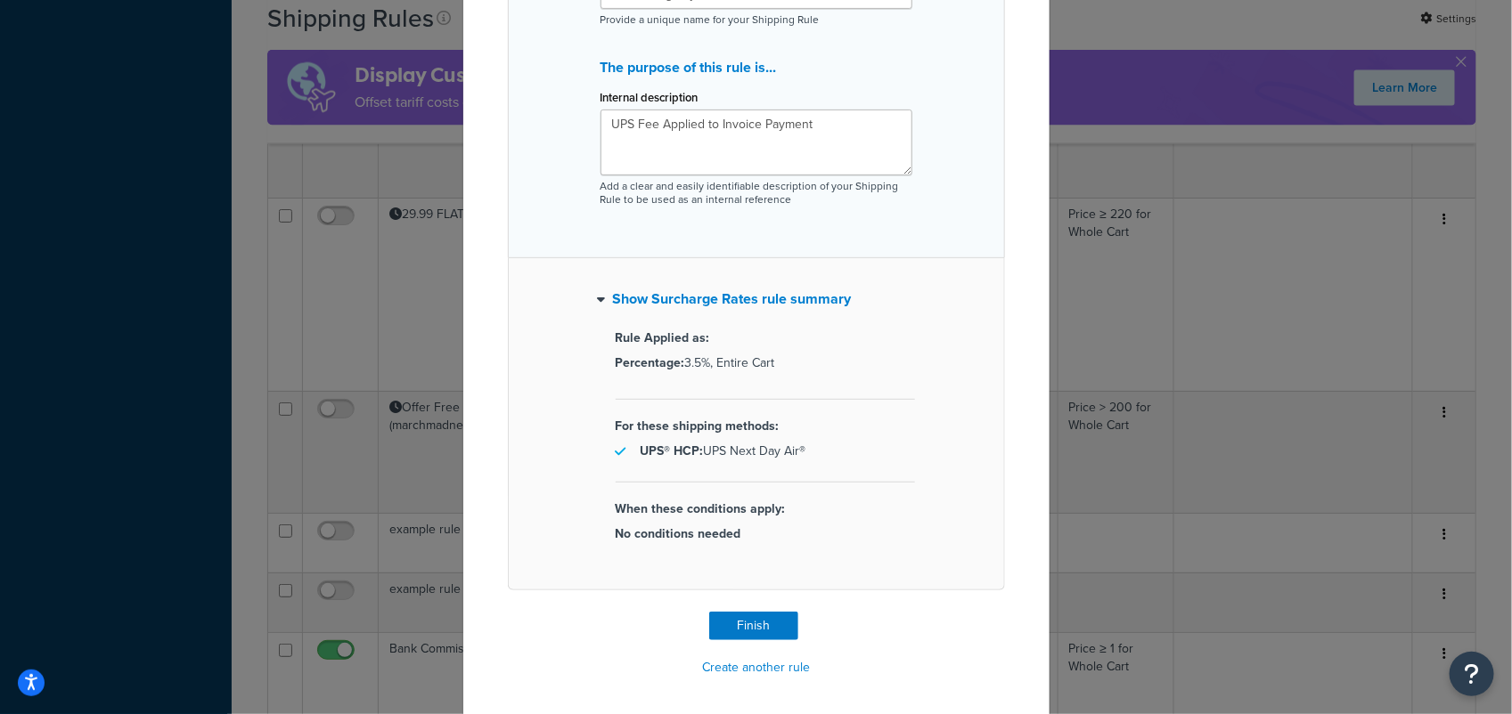
scroll to position [256, 0]
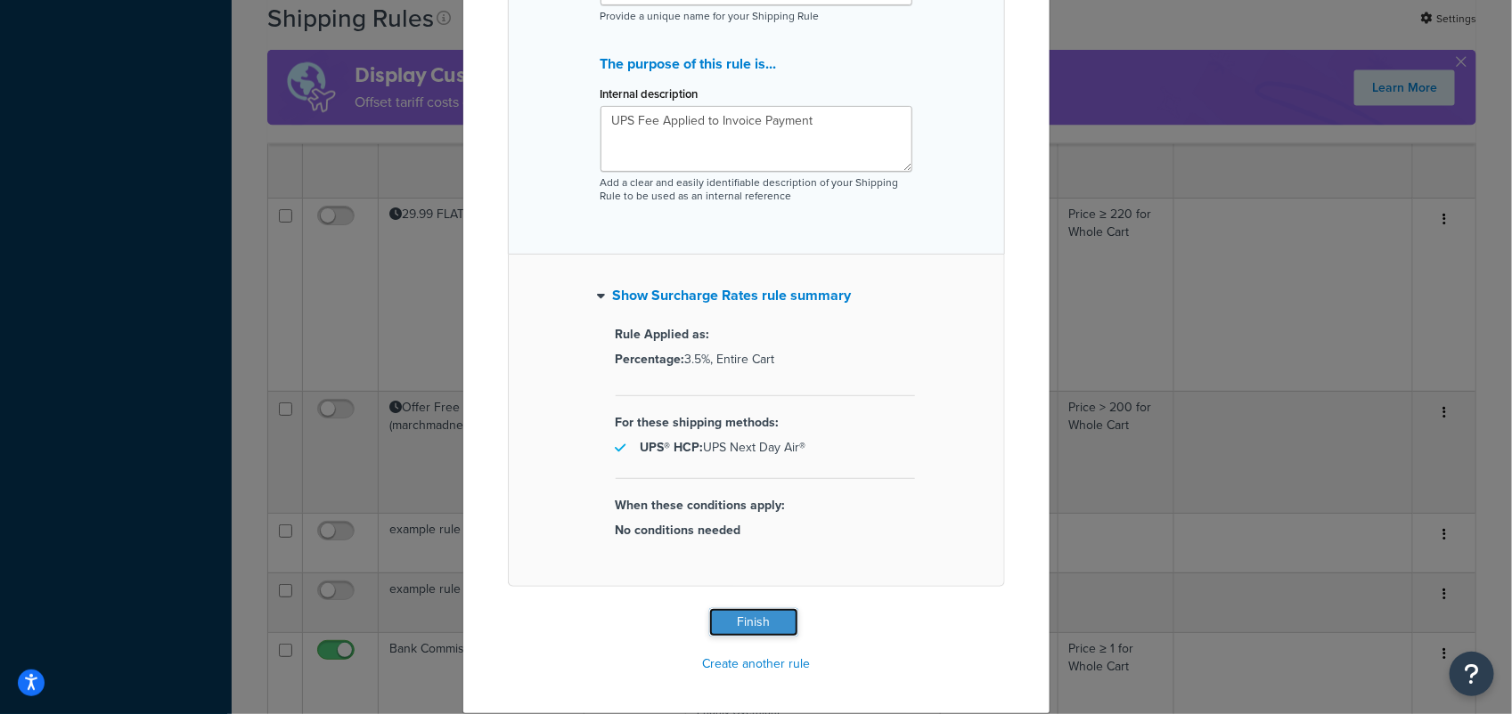
click at [749, 626] on button "Finish" at bounding box center [753, 622] width 89 height 29
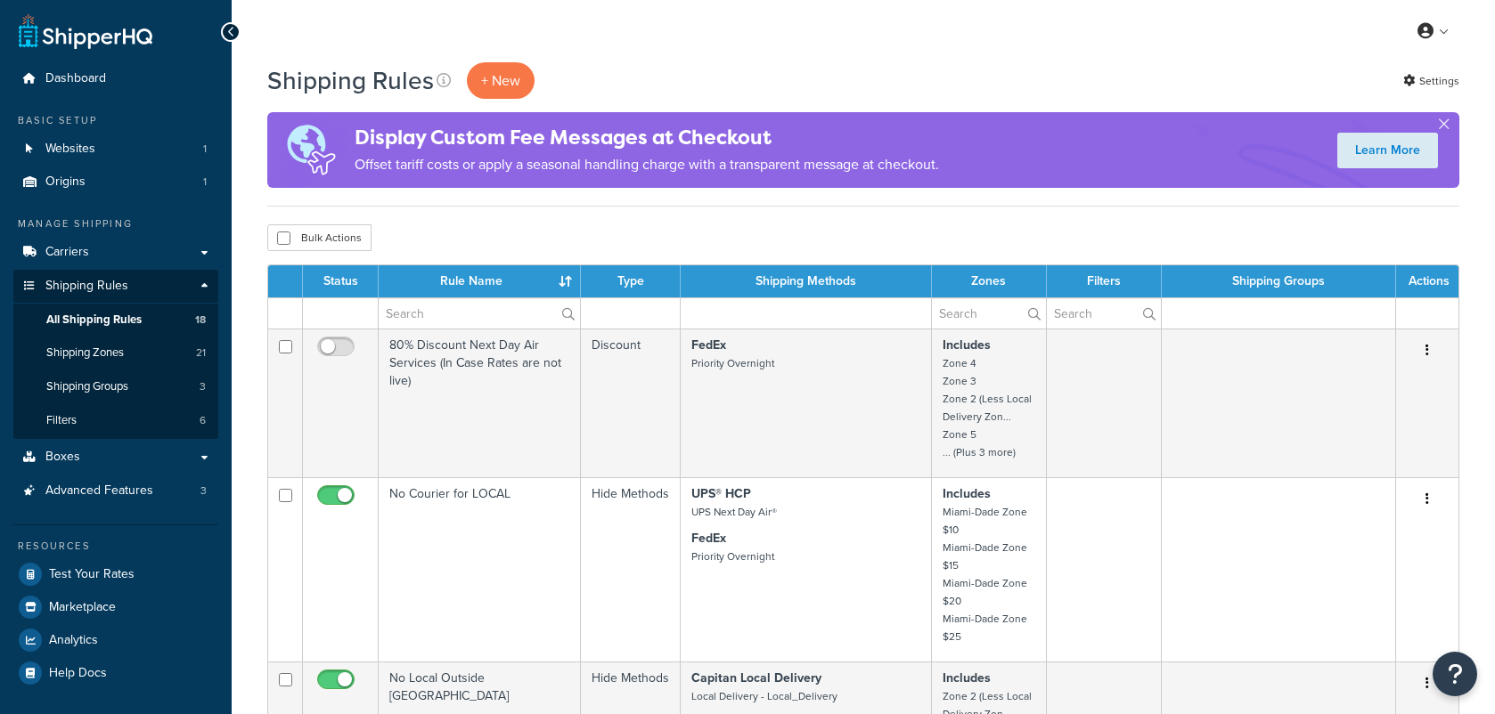
select select "100"
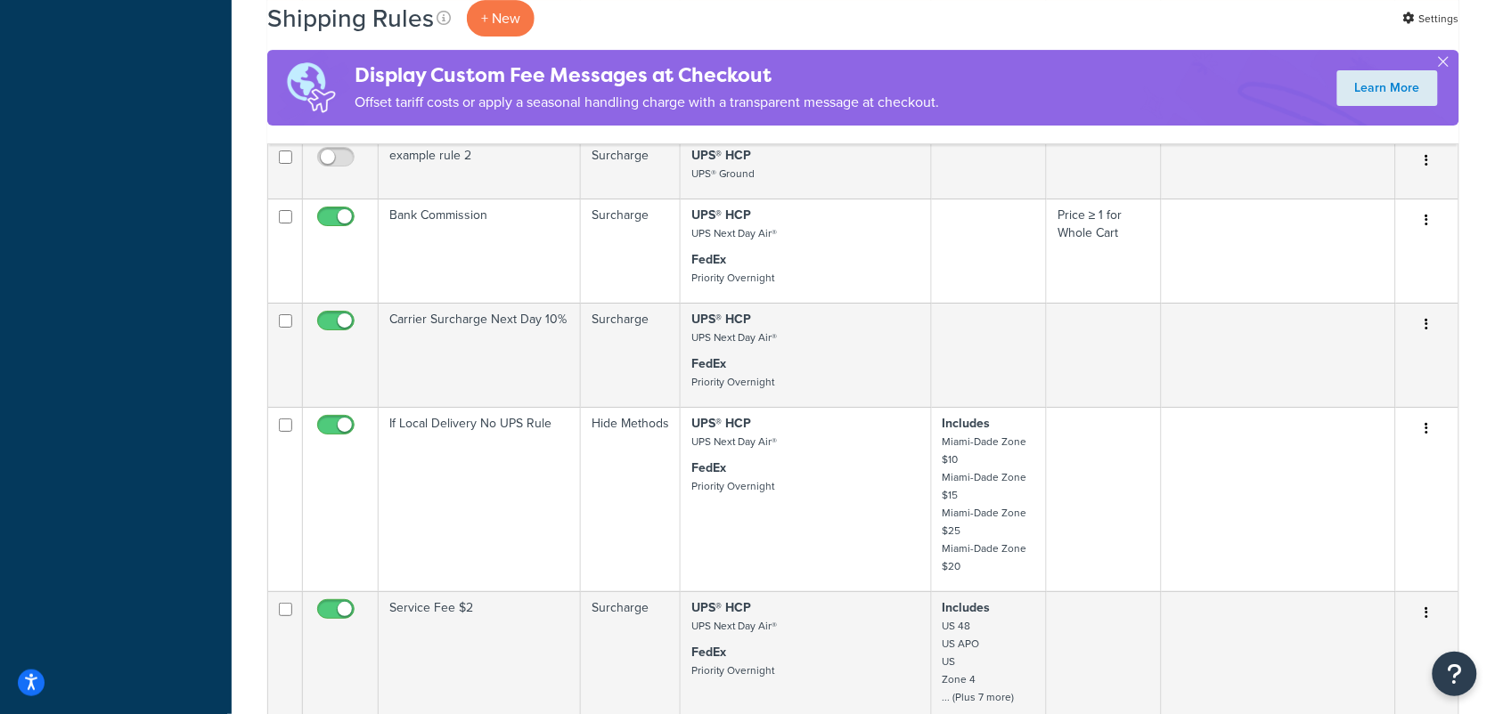
scroll to position [2004, 0]
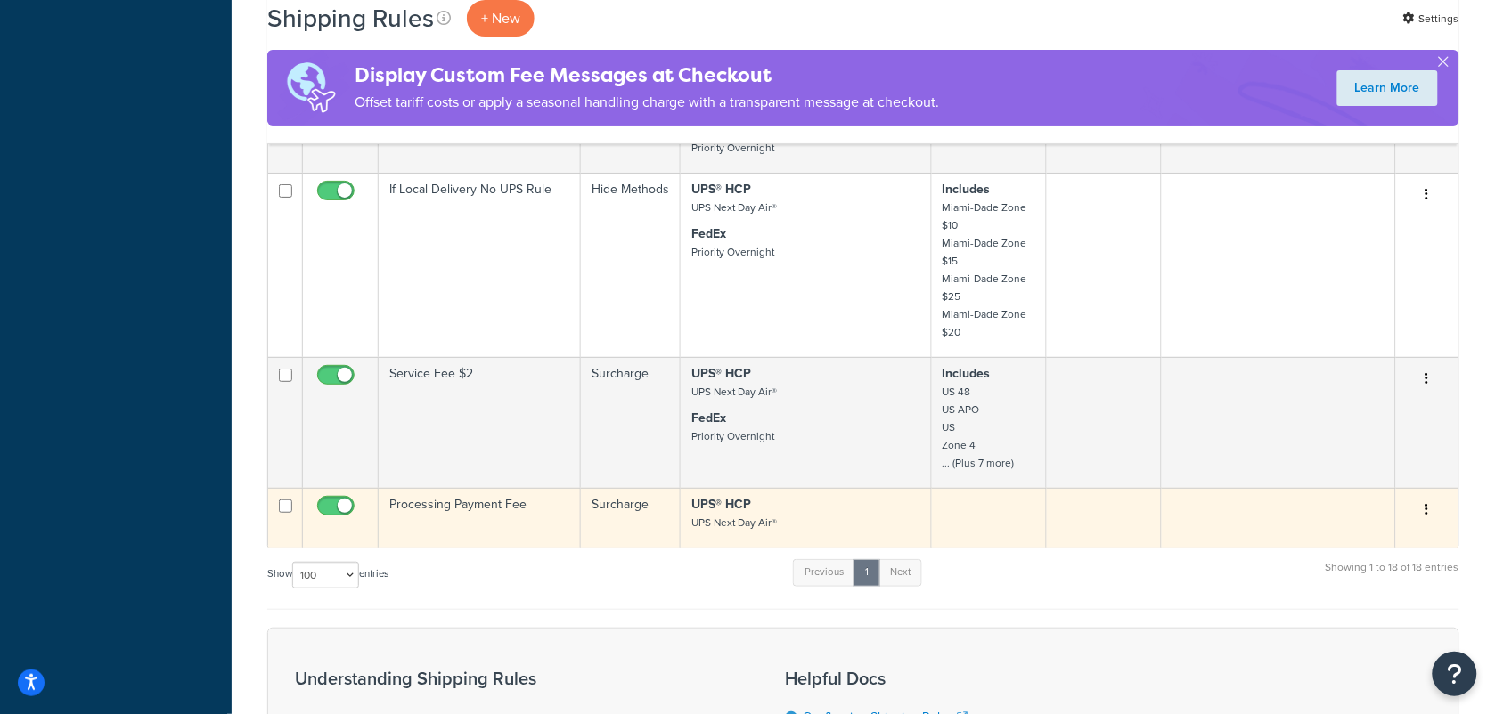
click at [332, 509] on input "checkbox" at bounding box center [338, 511] width 49 height 22
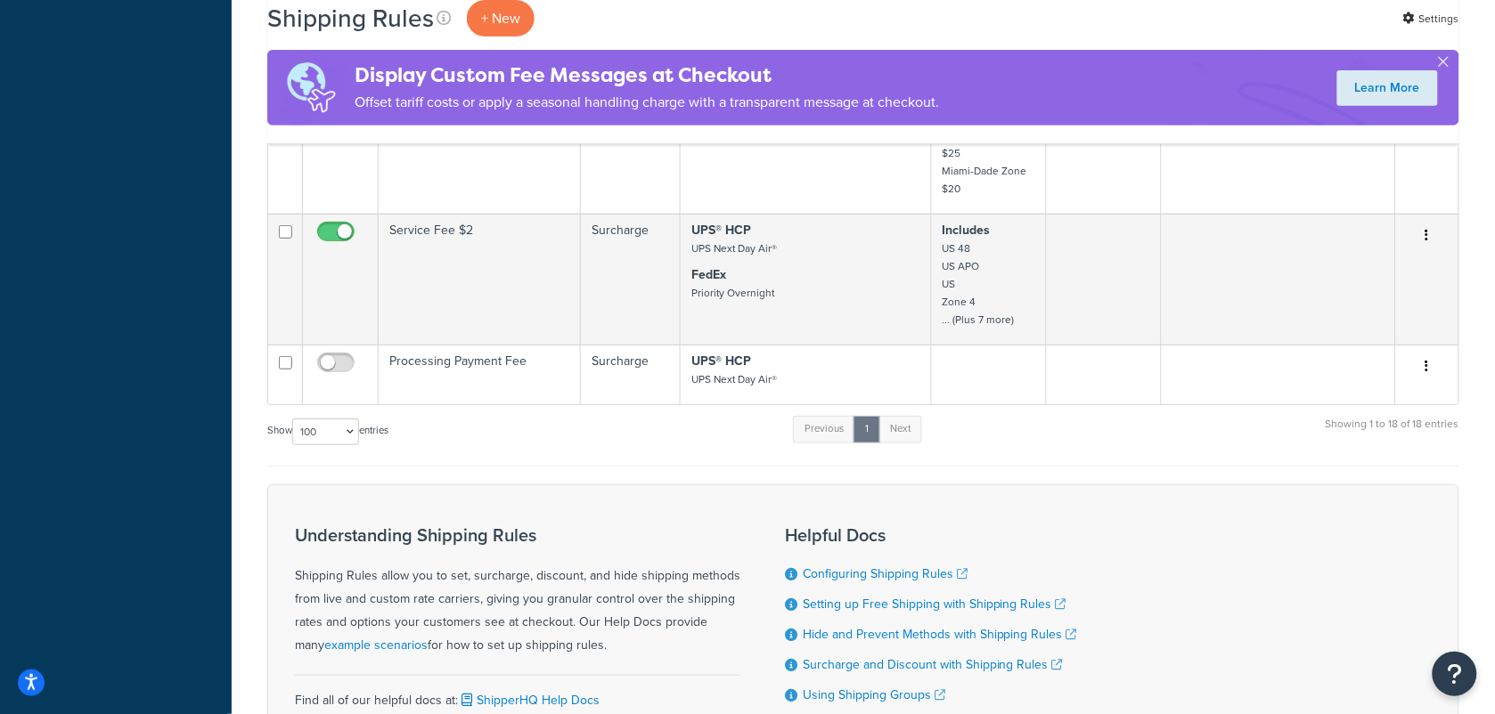
scroll to position [2126, 0]
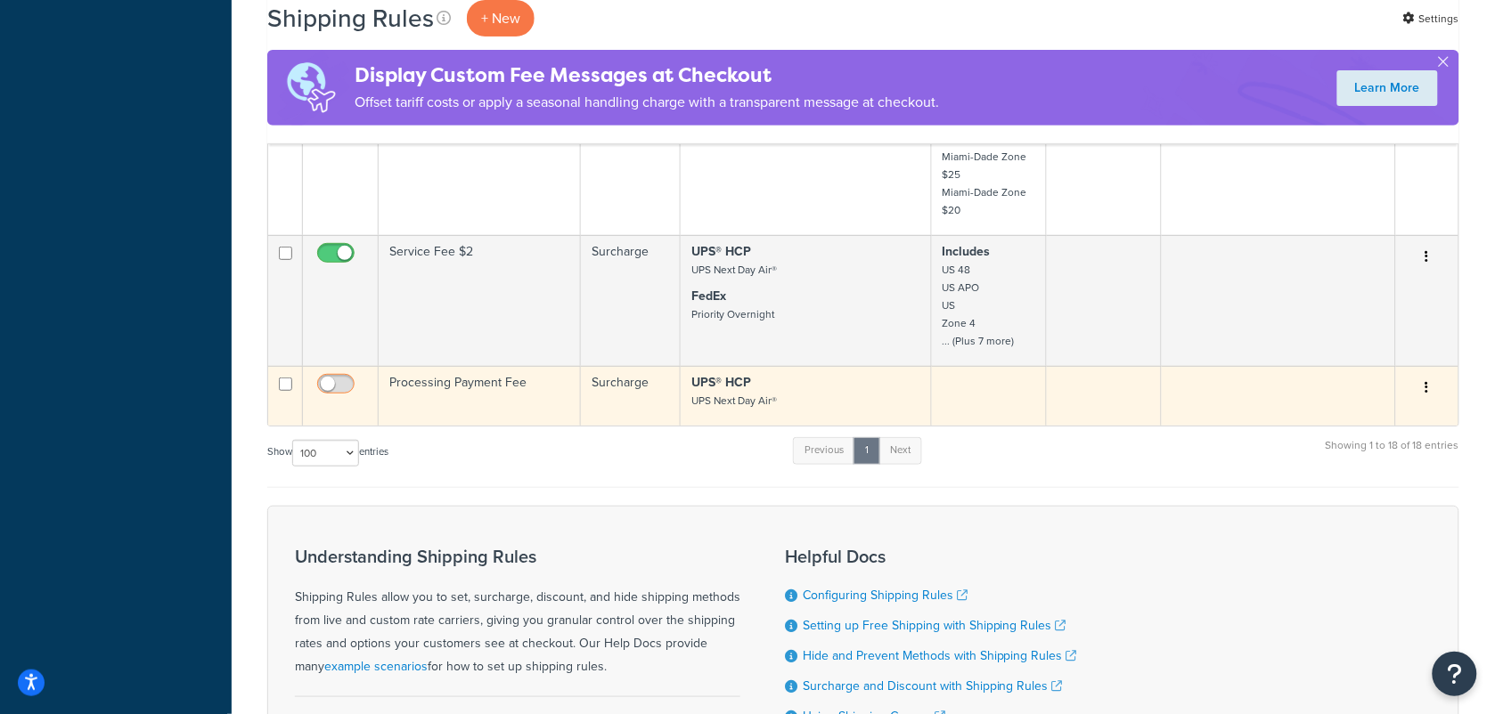
click at [354, 386] on input "checkbox" at bounding box center [338, 389] width 49 height 22
checkbox input "true"
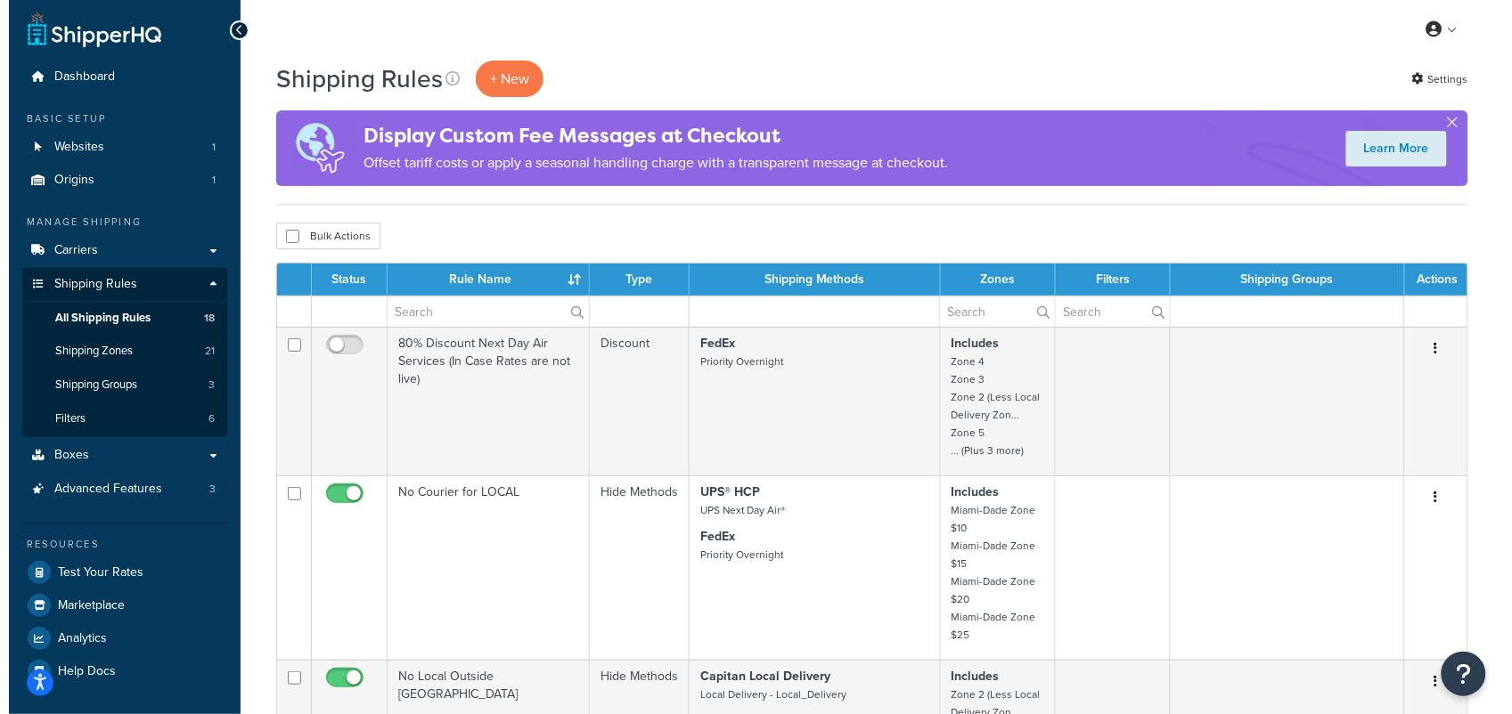
scroll to position [0, 0]
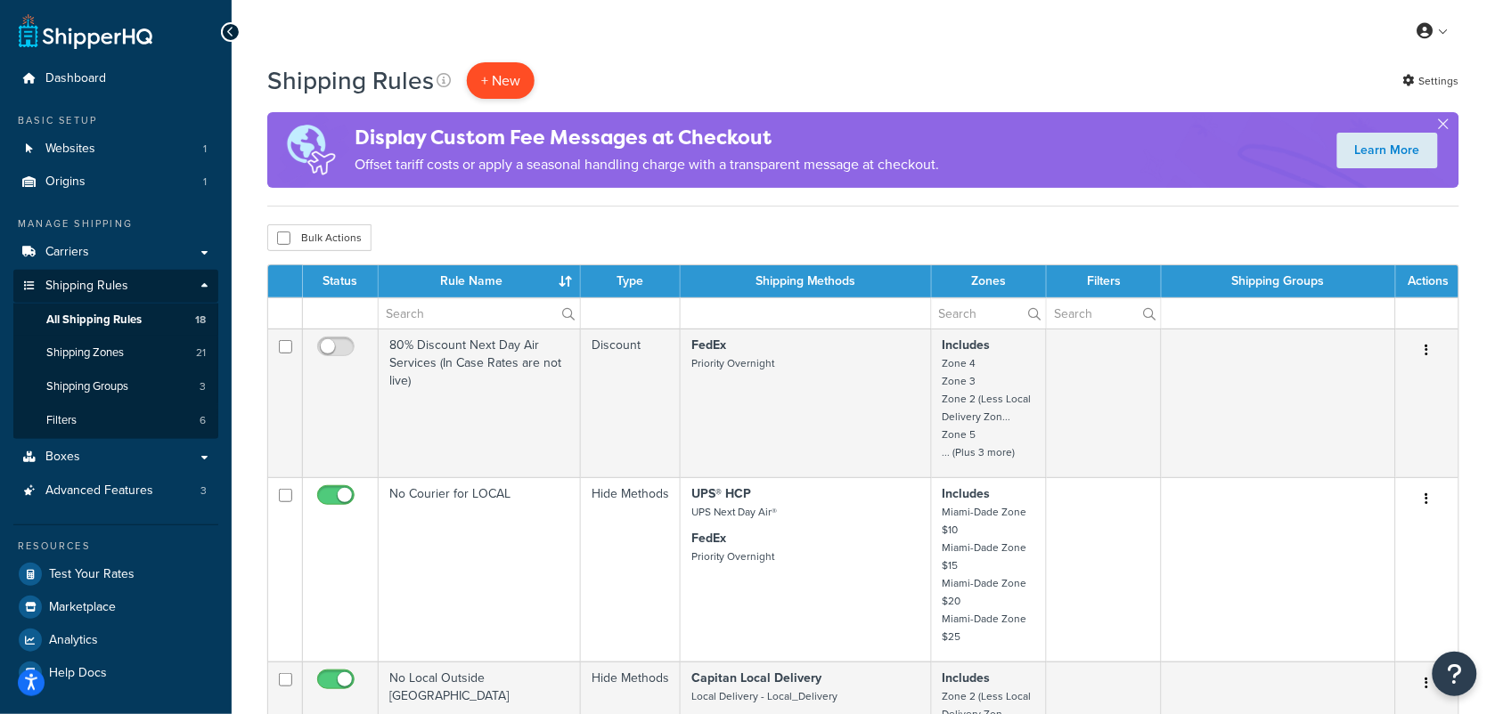
click at [488, 76] on p "+ New" at bounding box center [501, 80] width 68 height 37
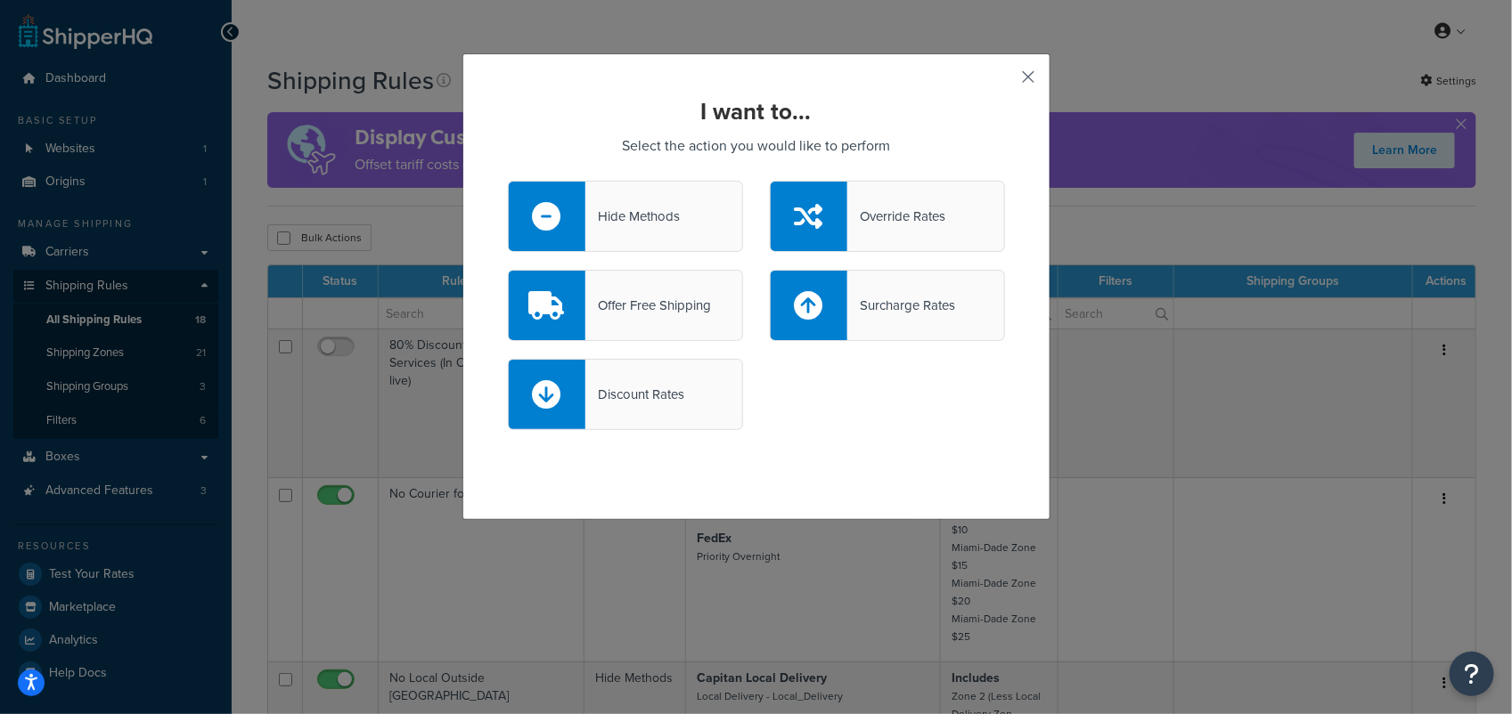
click at [1005, 81] on button "button" at bounding box center [1002, 83] width 4 height 4
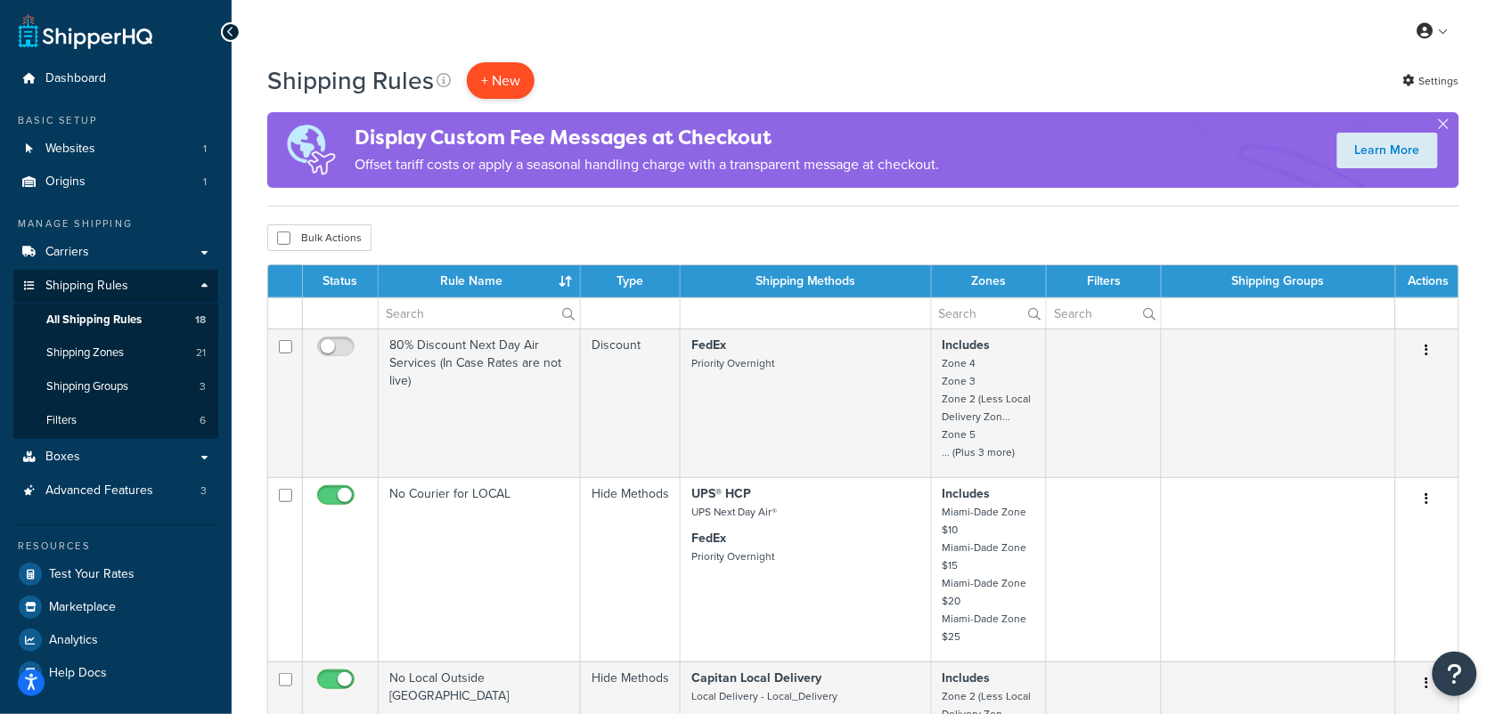
click at [492, 78] on p "+ New" at bounding box center [501, 80] width 68 height 37
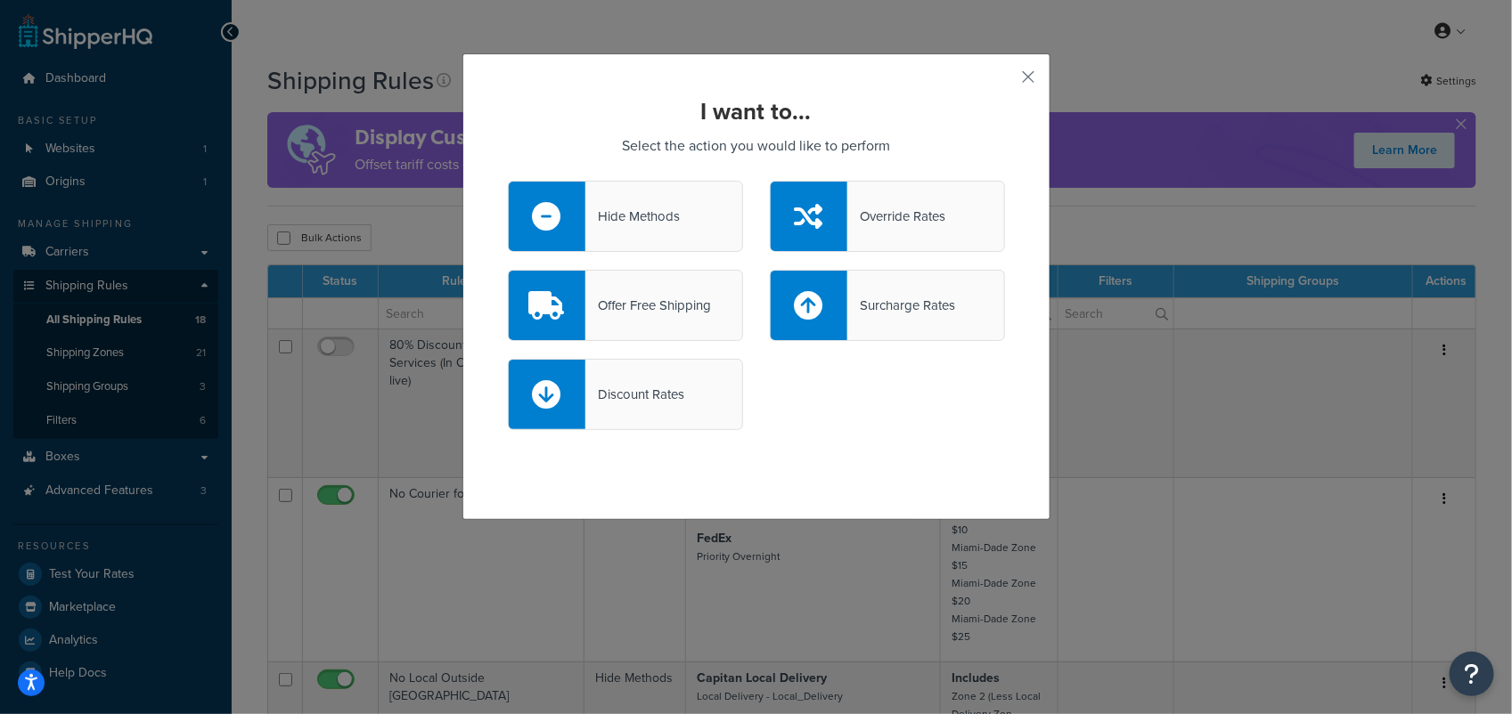
click at [894, 296] on div "Surcharge Rates" at bounding box center [901, 305] width 108 height 25
click at [0, 0] on input "Surcharge Rates" at bounding box center [0, 0] width 0 height 0
select select "CART"
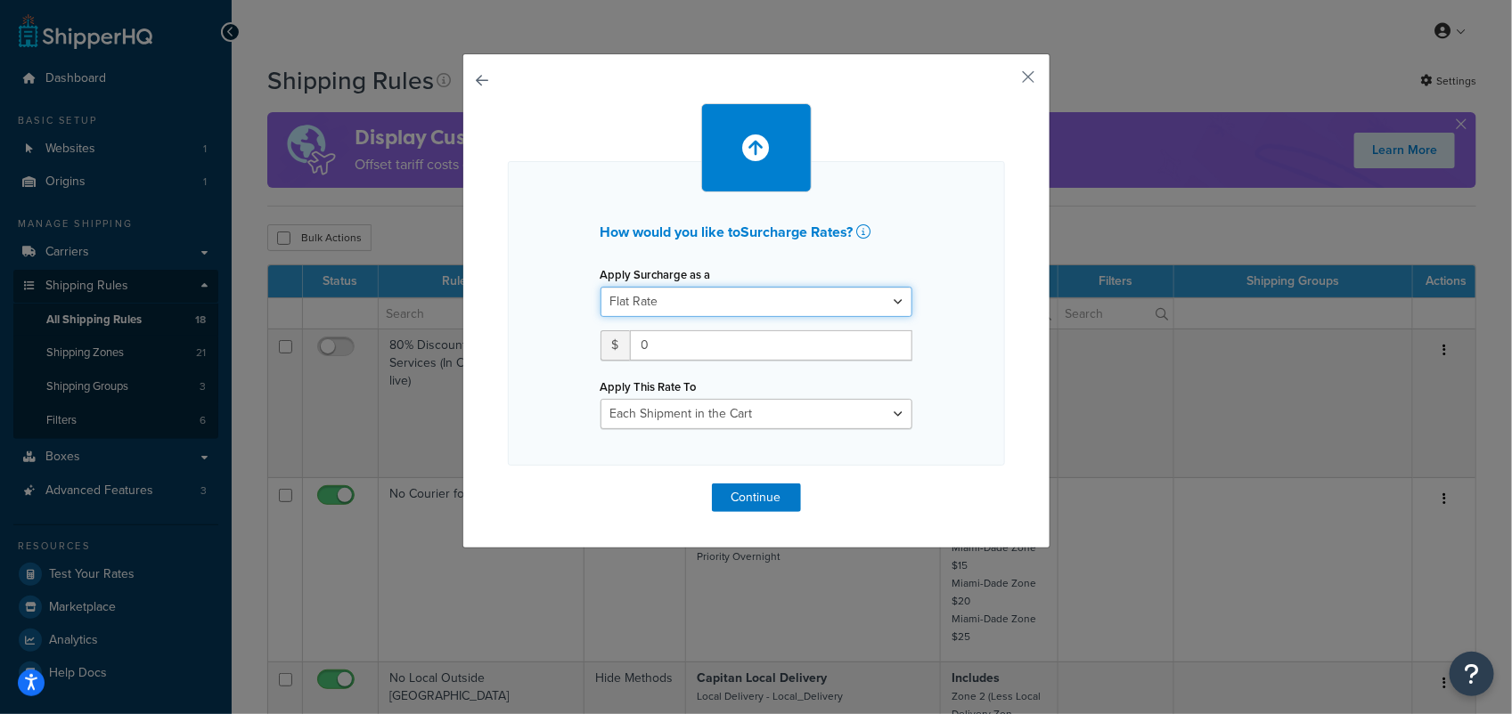
click at [782, 303] on select "Flat Rate Percentage Flat Rate & Percentage" at bounding box center [756, 302] width 312 height 30
select select "PERCENTAGE"
click at [600, 287] on select "Flat Rate Percentage Flat Rate & Percentage" at bounding box center [756, 302] width 312 height 30
click at [646, 350] on input "number" at bounding box center [655, 346] width 111 height 30
type input "1"
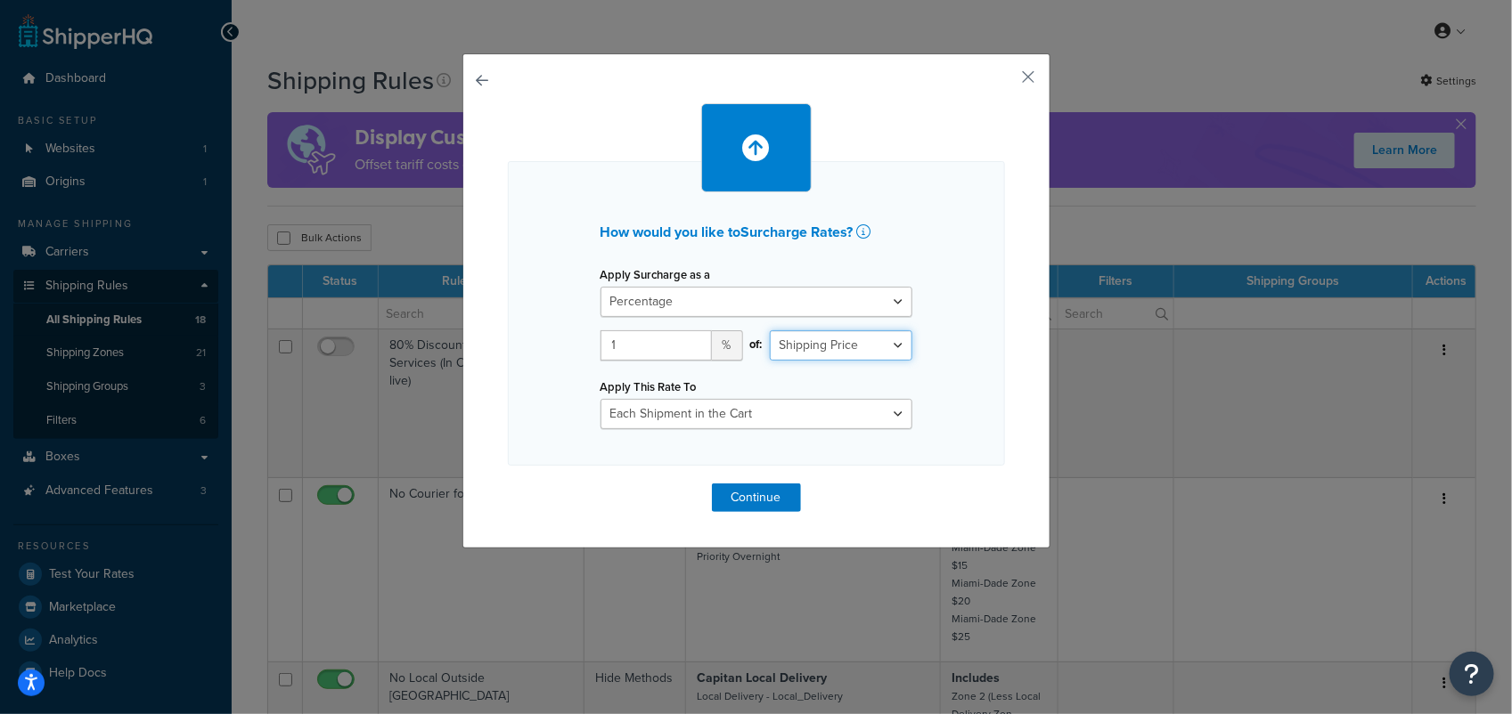
click at [892, 340] on select "Shipping Price Order Value" at bounding box center [841, 346] width 143 height 30
click at [770, 331] on select "Shipping Price Order Value" at bounding box center [841, 346] width 143 height 30
click at [887, 412] on select "Entire Cart Each Shipment in the Cart Each Origin in the Cart Each Shipping Gro…" at bounding box center [756, 414] width 312 height 30
select select "ENTIRE_CART"
click at [600, 399] on select "Entire Cart Each Shipment in the Cart Each Origin in the Cart Each Shipping Gro…" at bounding box center [756, 414] width 312 height 30
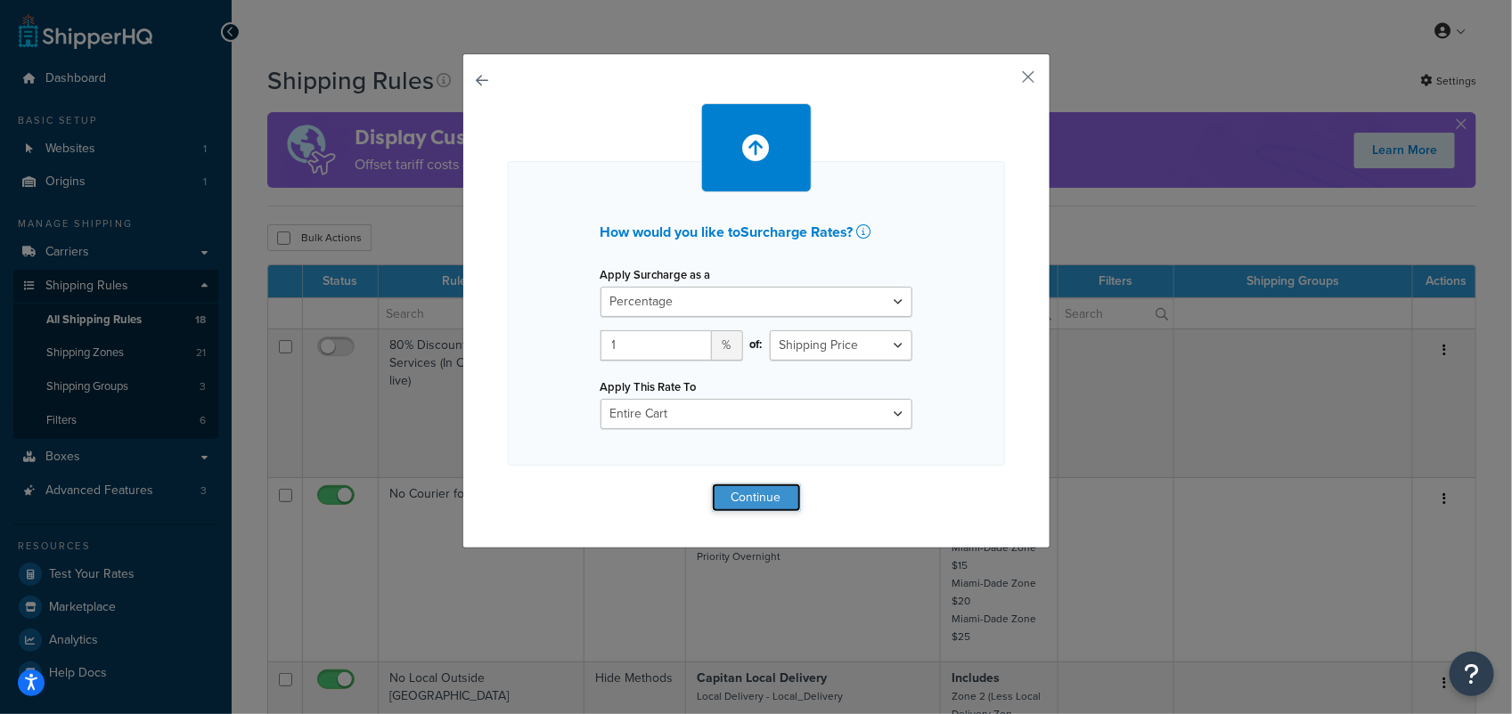
click at [750, 493] on button "Continue" at bounding box center [756, 498] width 89 height 29
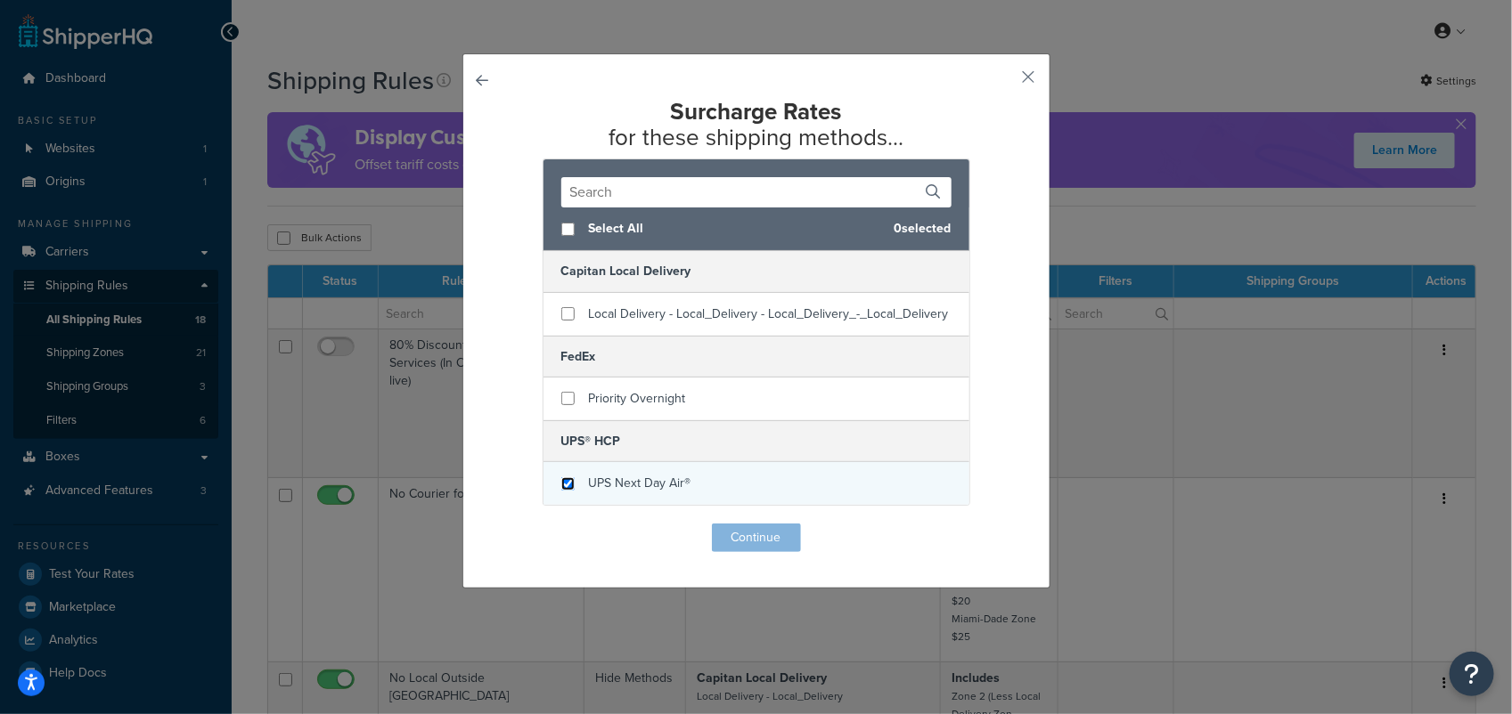
click at [562, 487] on input "checkbox" at bounding box center [567, 483] width 13 height 13
checkbox input "true"
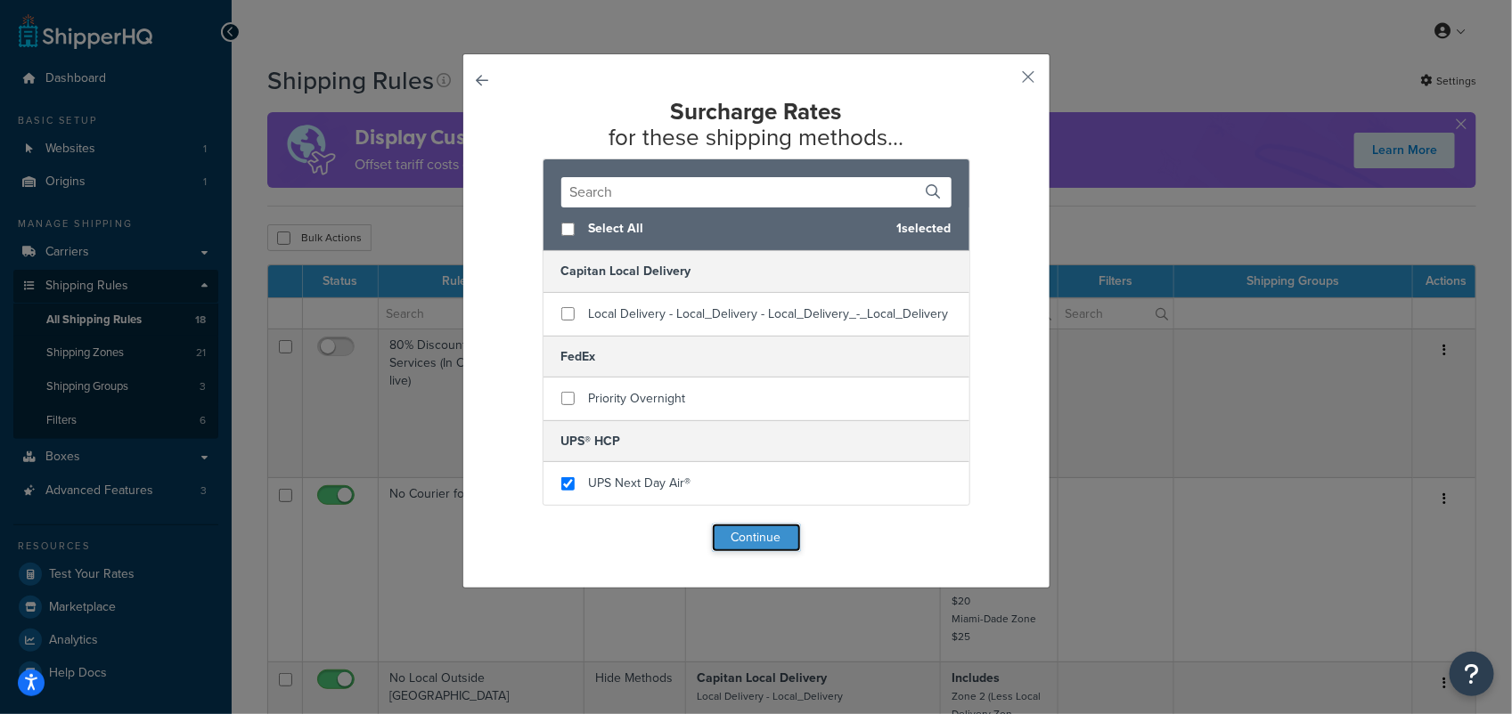
click at [744, 531] on button "Continue" at bounding box center [756, 538] width 89 height 29
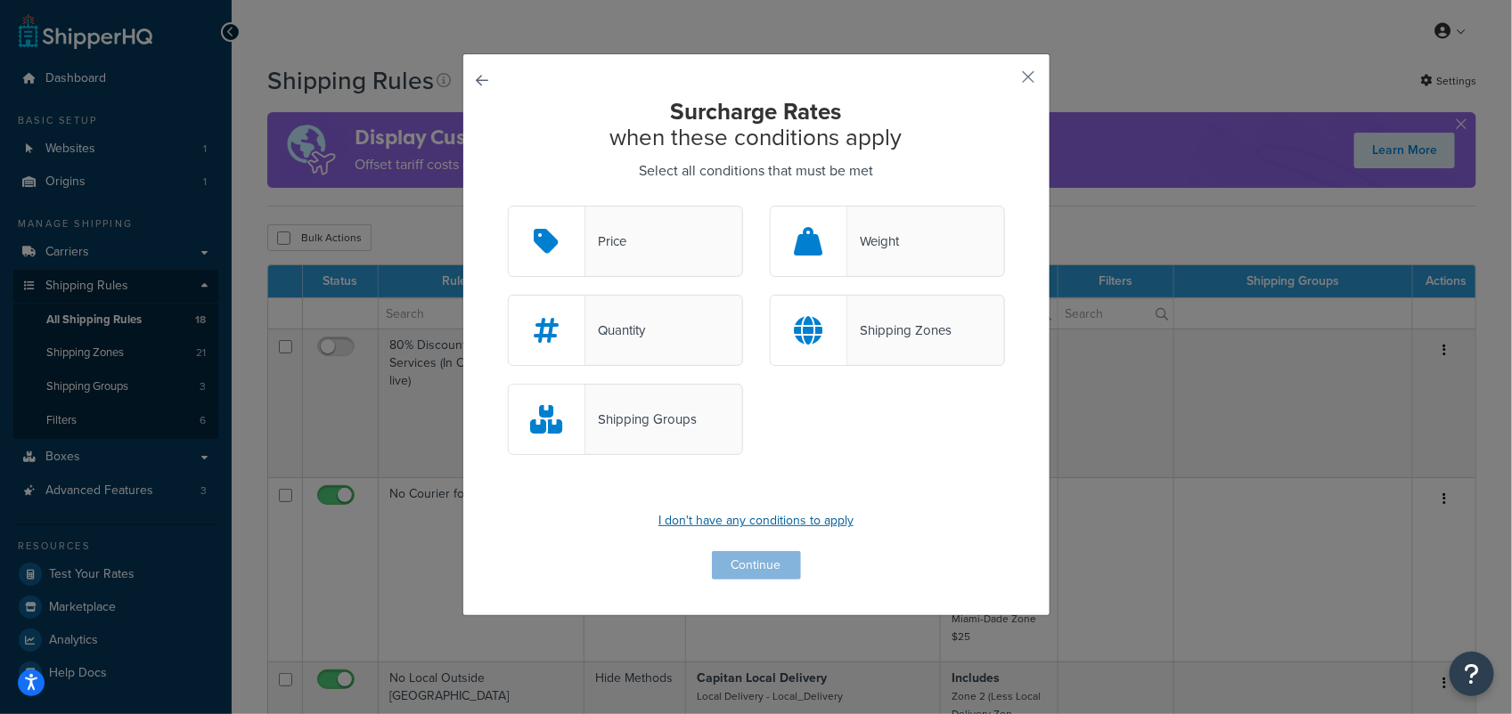
click at [736, 517] on p "I don't have any conditions to apply" at bounding box center [756, 521] width 497 height 25
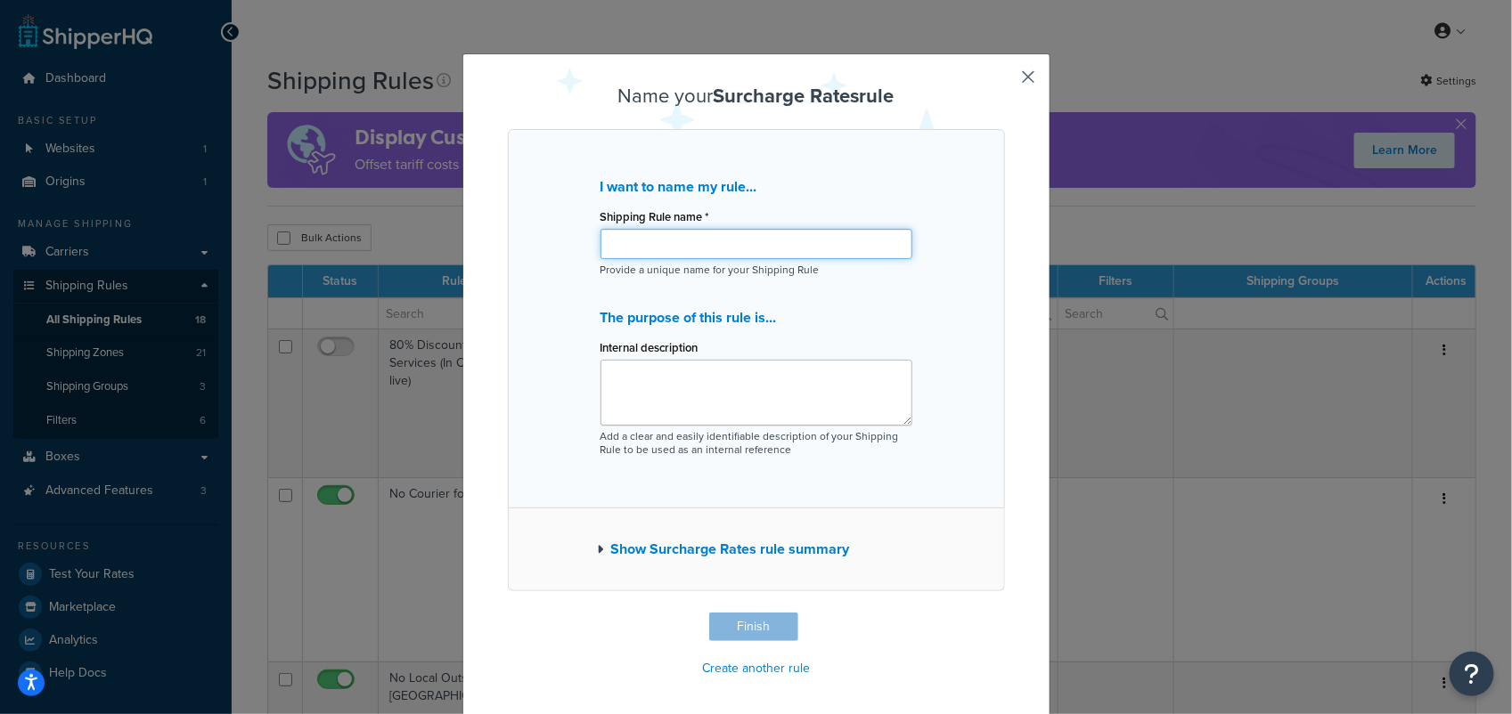
click at [748, 246] on input "Shipping Rule name *" at bounding box center [756, 244] width 312 height 30
type input "A"
type input "SCC Audit Fee"
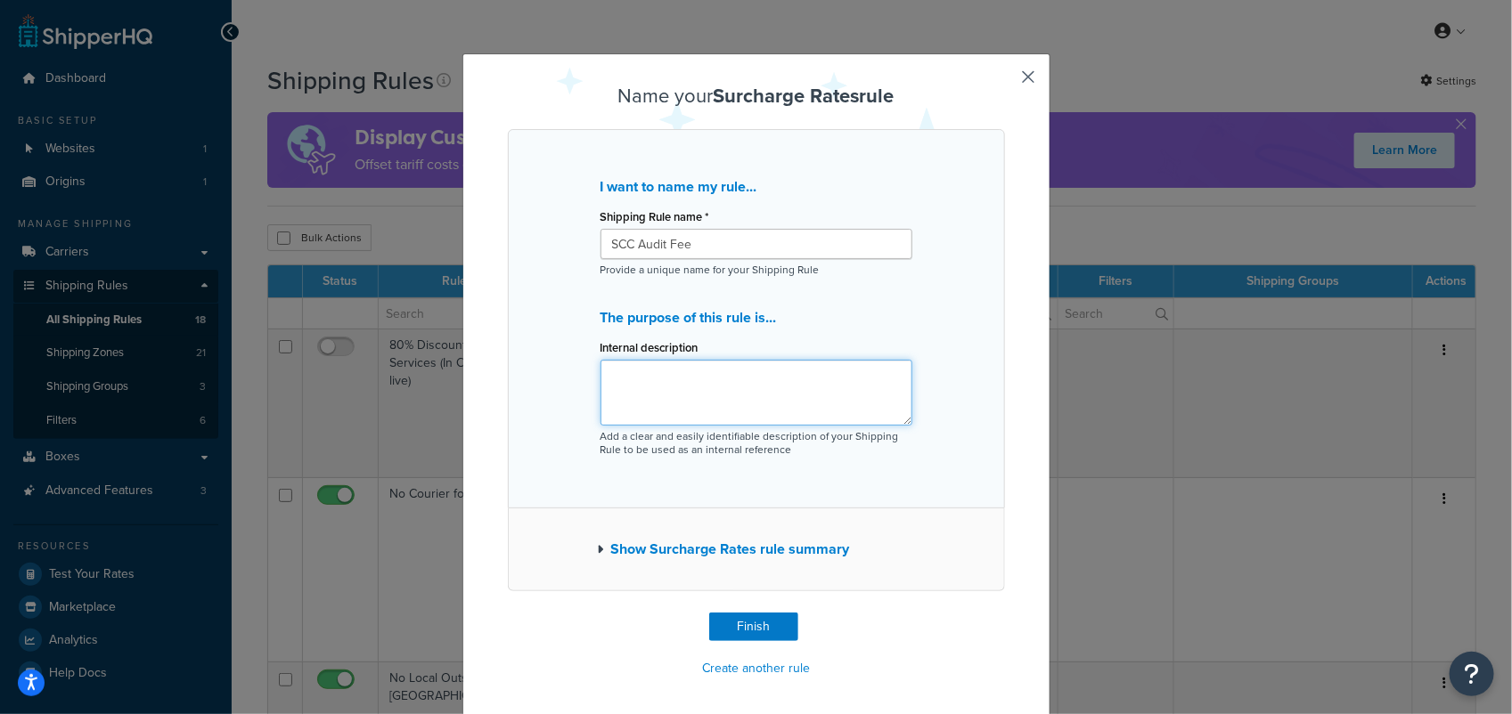
click at [745, 374] on textarea "Internal description" at bounding box center [756, 393] width 312 height 66
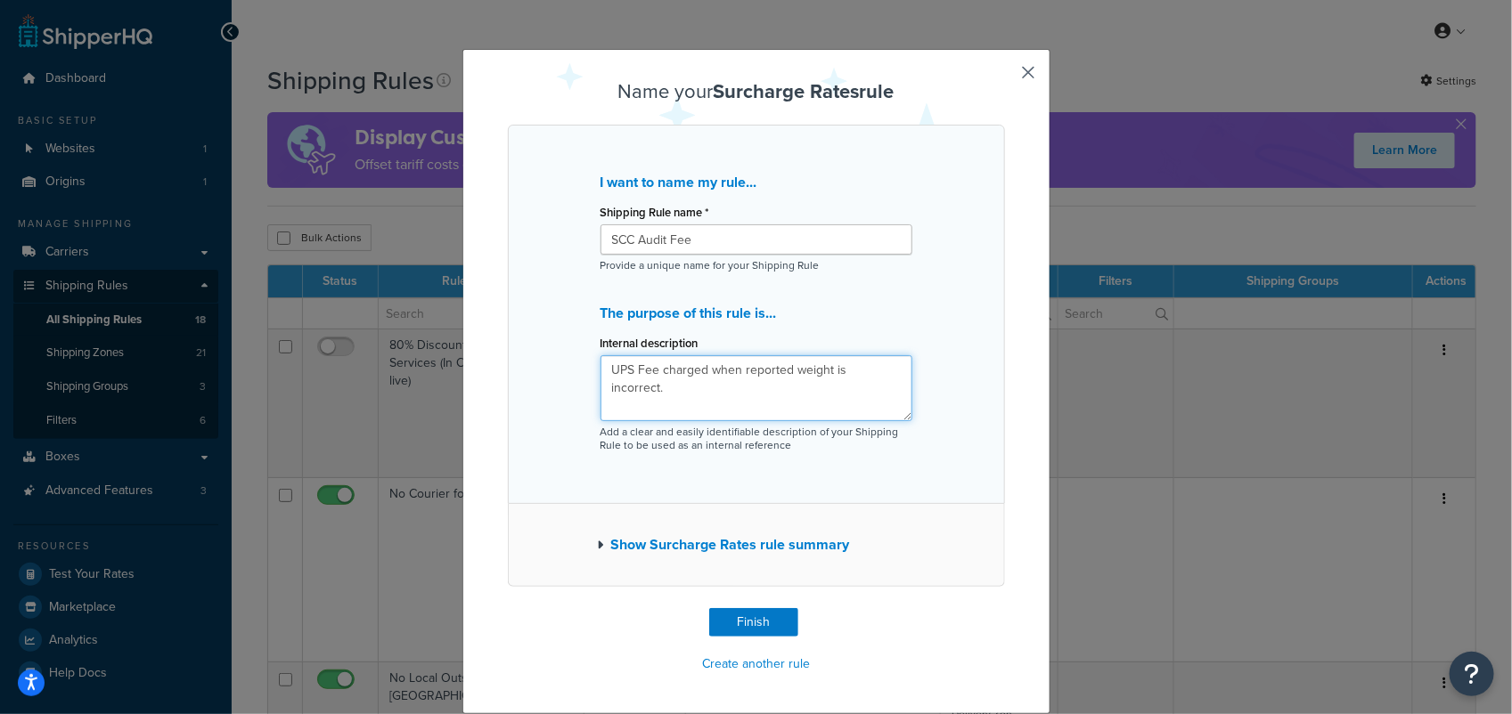
type textarea "UPS Fee charged when reported weight is incorrect."
click at [598, 541] on button "Show Surcharge Rates rule summary" at bounding box center [724, 545] width 252 height 25
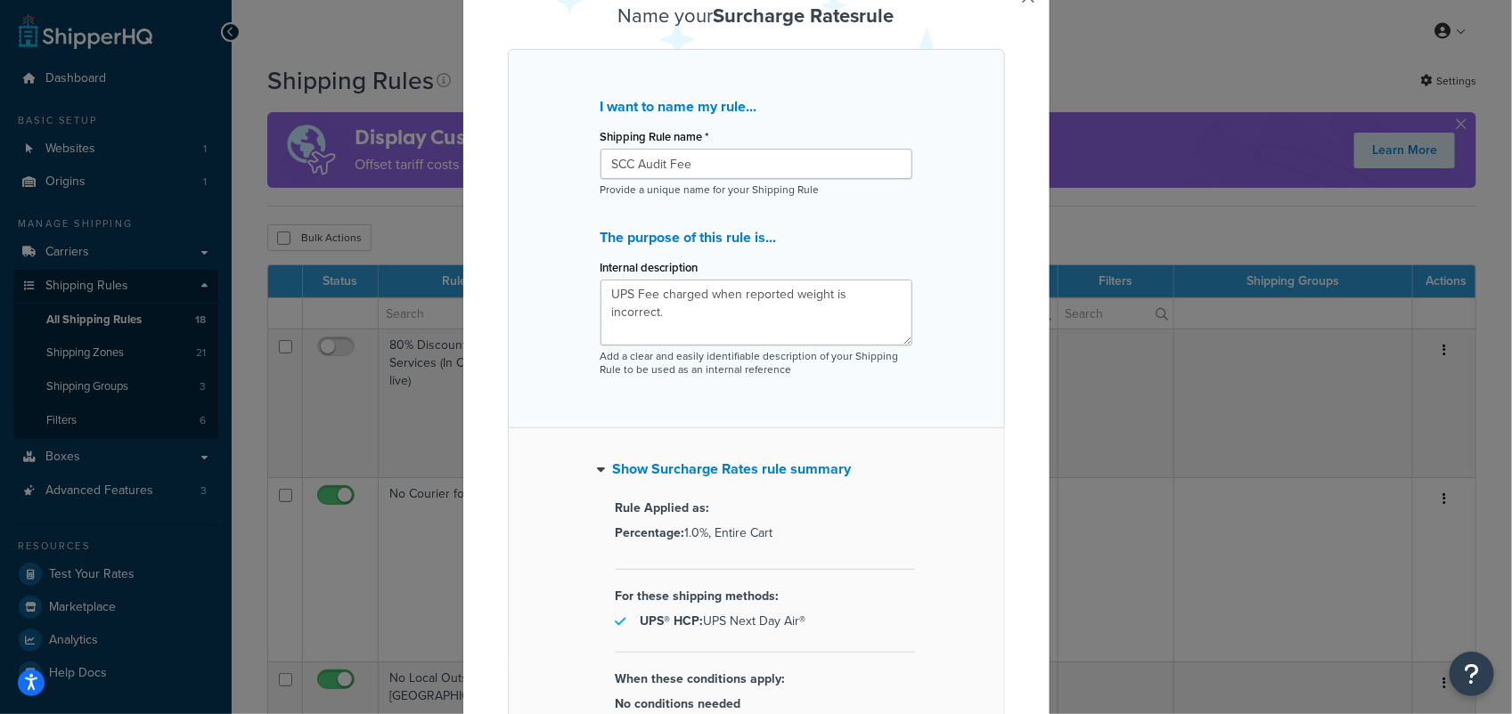
scroll to position [256, 0]
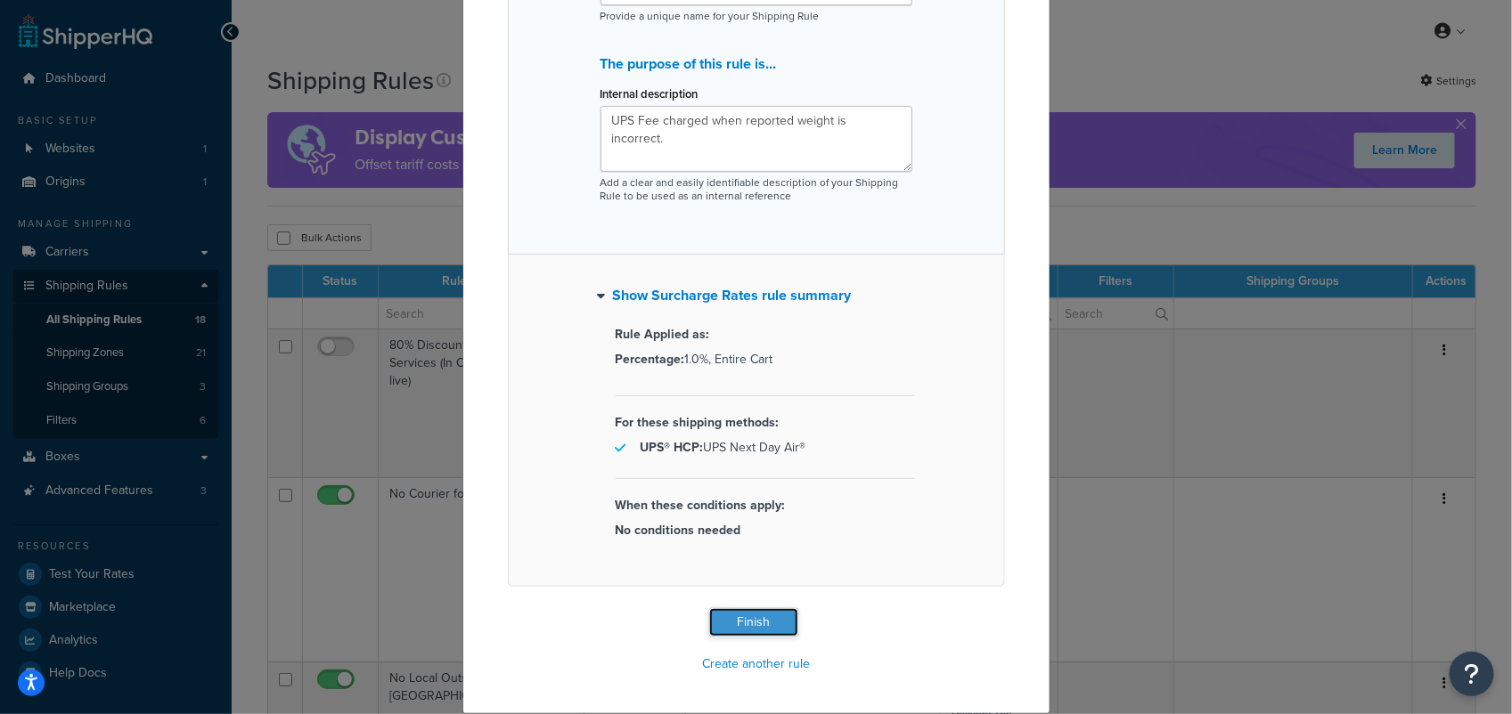
click at [744, 624] on button "Finish" at bounding box center [753, 622] width 89 height 29
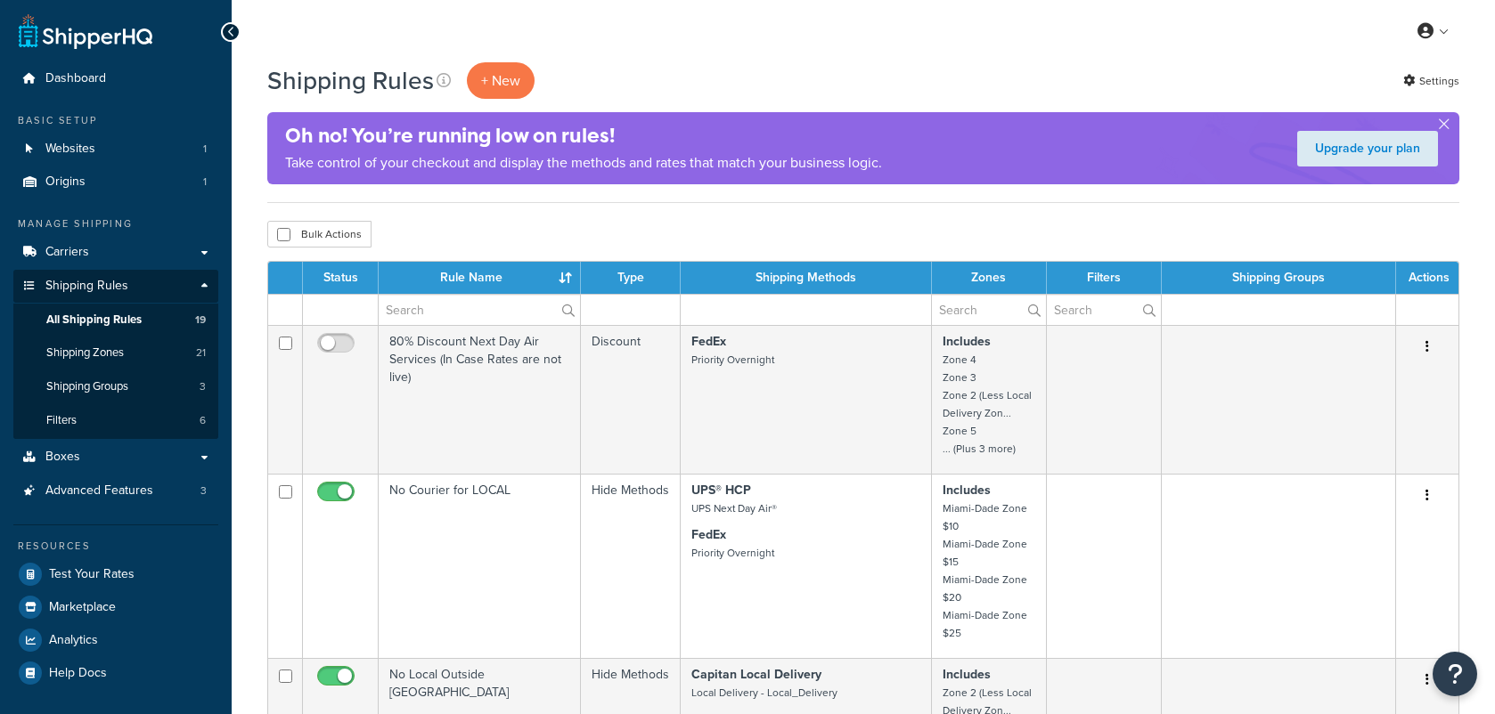
select select "100"
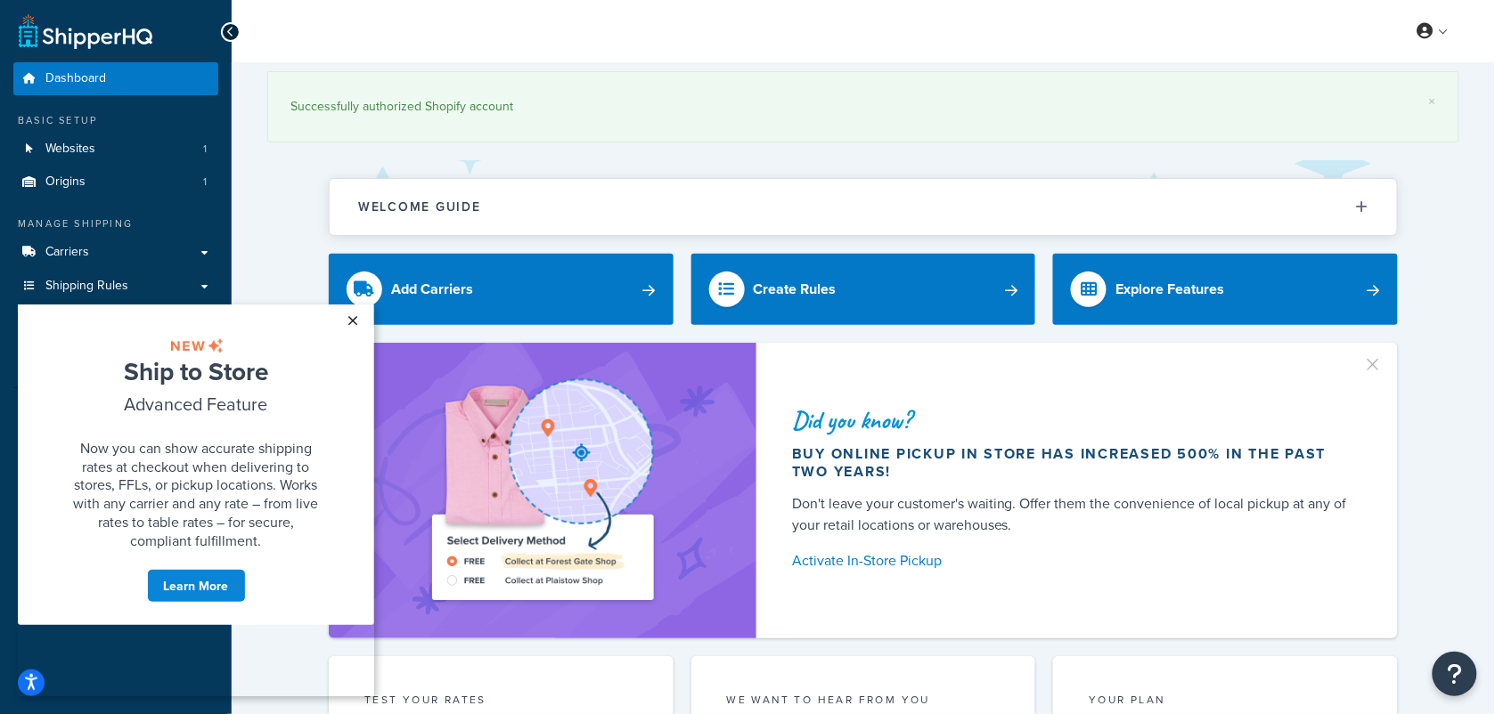
drag, startPoint x: 347, startPoint y: 313, endPoint x: 363, endPoint y: 306, distance: 17.5
click at [347, 313] on link "×" at bounding box center [352, 320] width 31 height 32
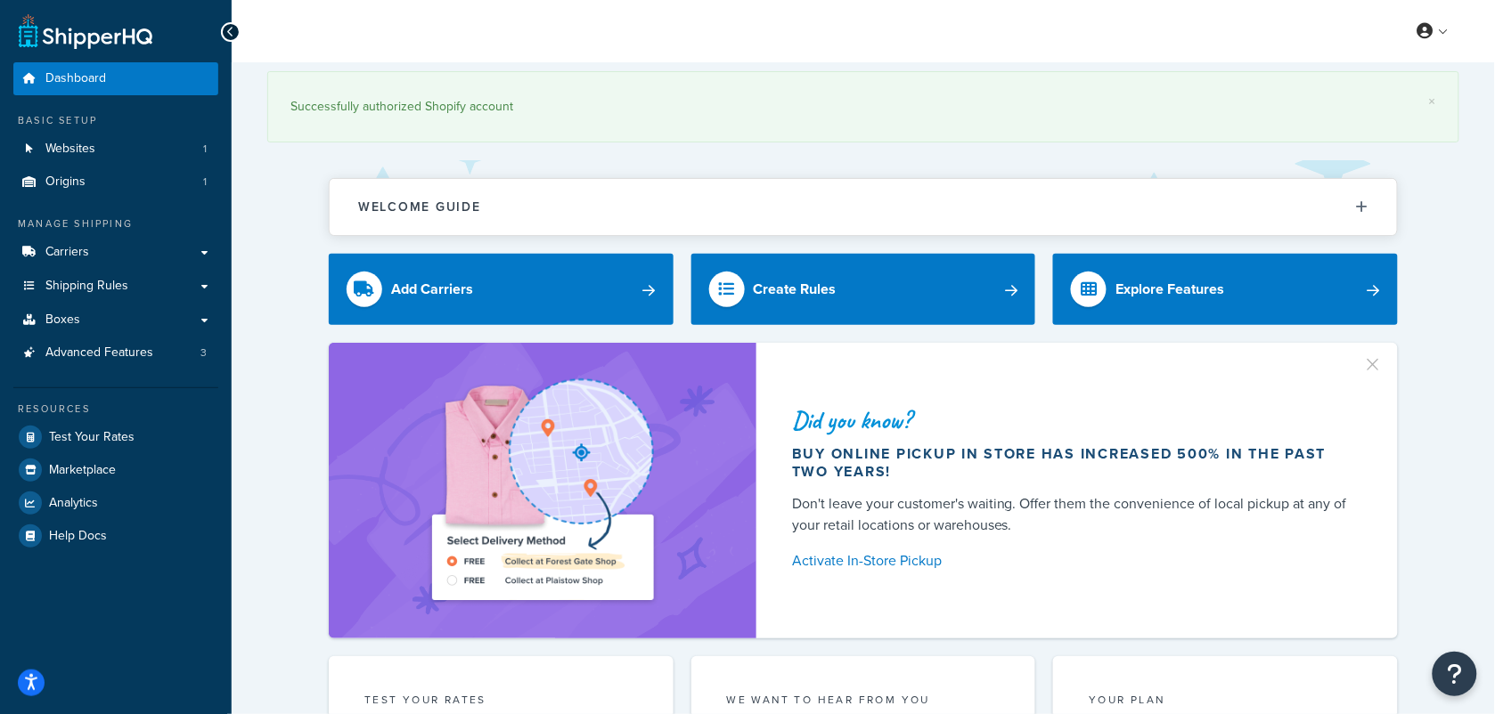
click at [724, 161] on div "Welcome Guide ShipperHQ: An Overview Carrier Setup Shipping Rules Overview Comm…" at bounding box center [863, 198] width 1069 height 76
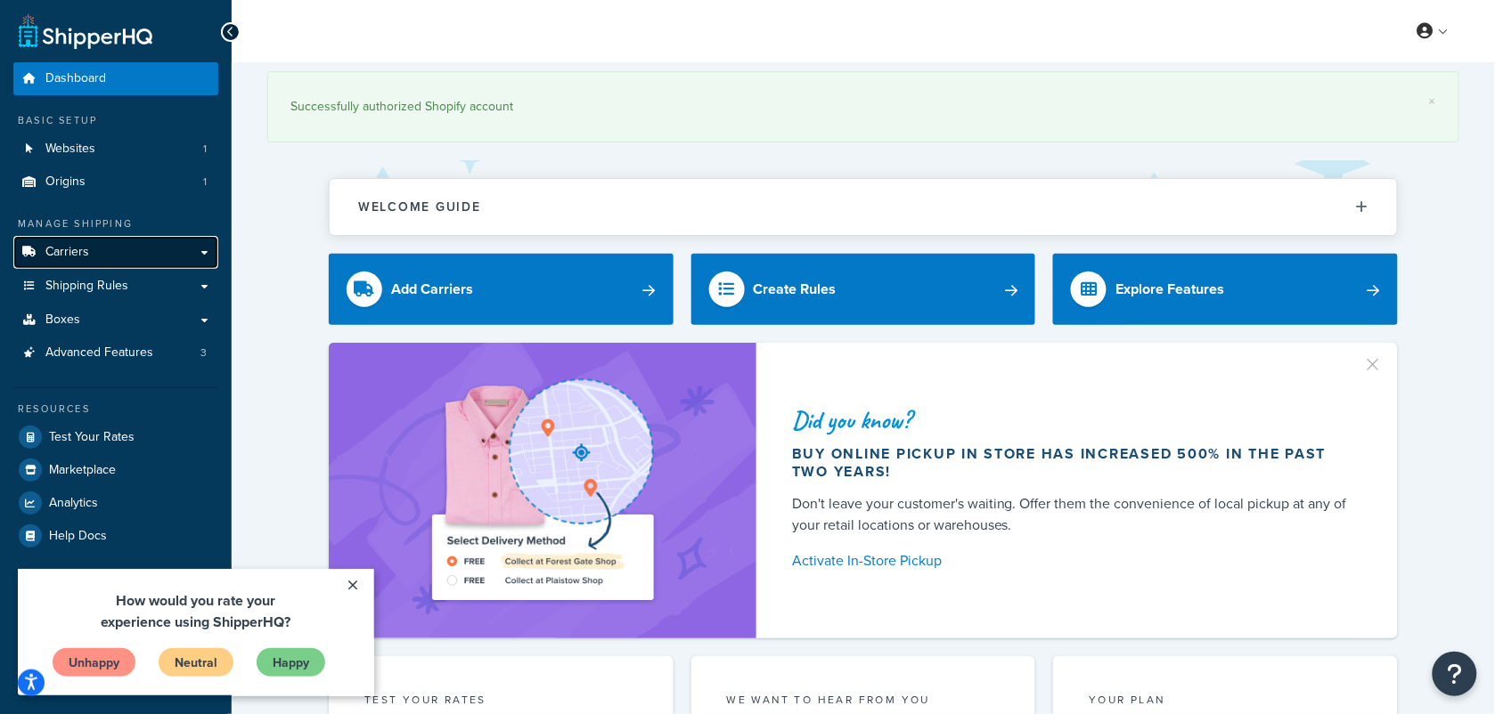
click at [68, 241] on link "Carriers" at bounding box center [115, 252] width 205 height 33
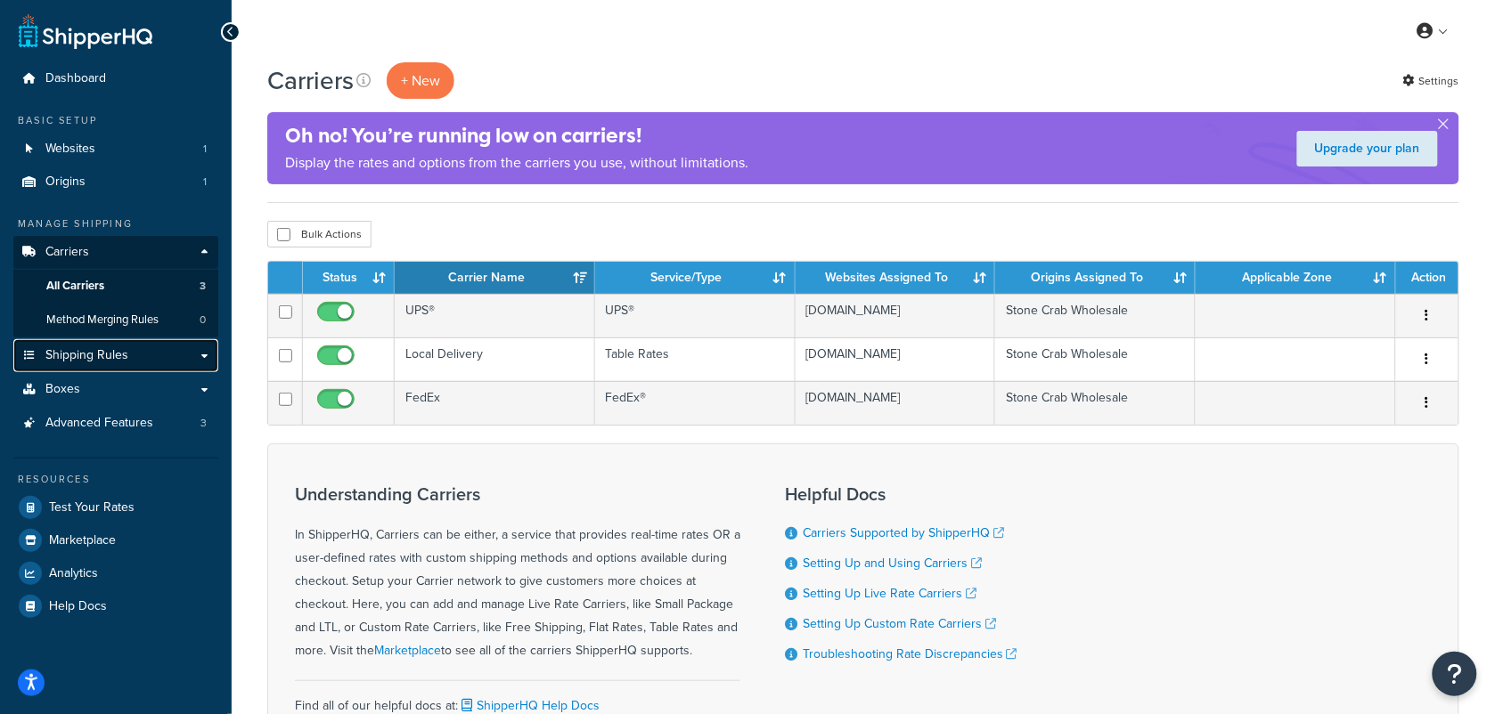
click at [86, 348] on span "Shipping Rules" at bounding box center [86, 355] width 83 height 15
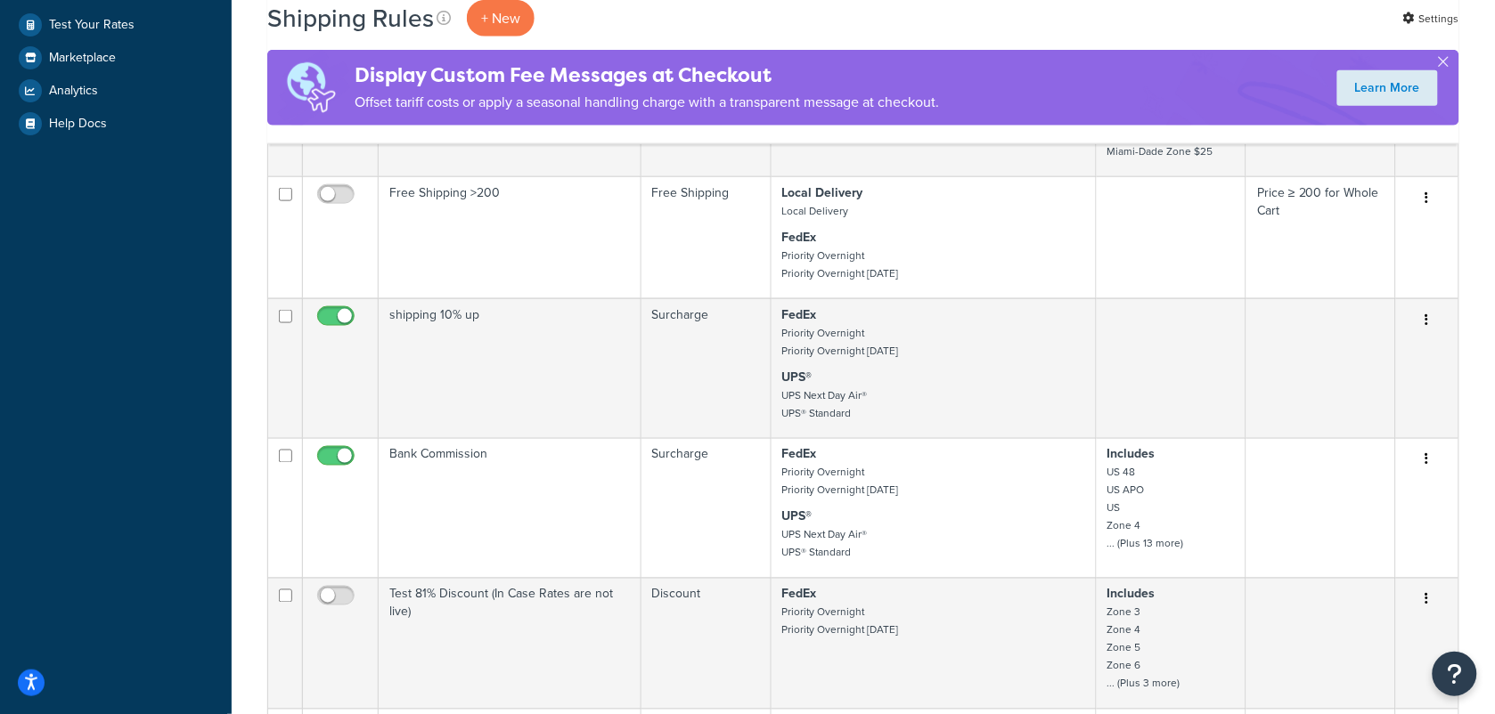
scroll to position [557, 0]
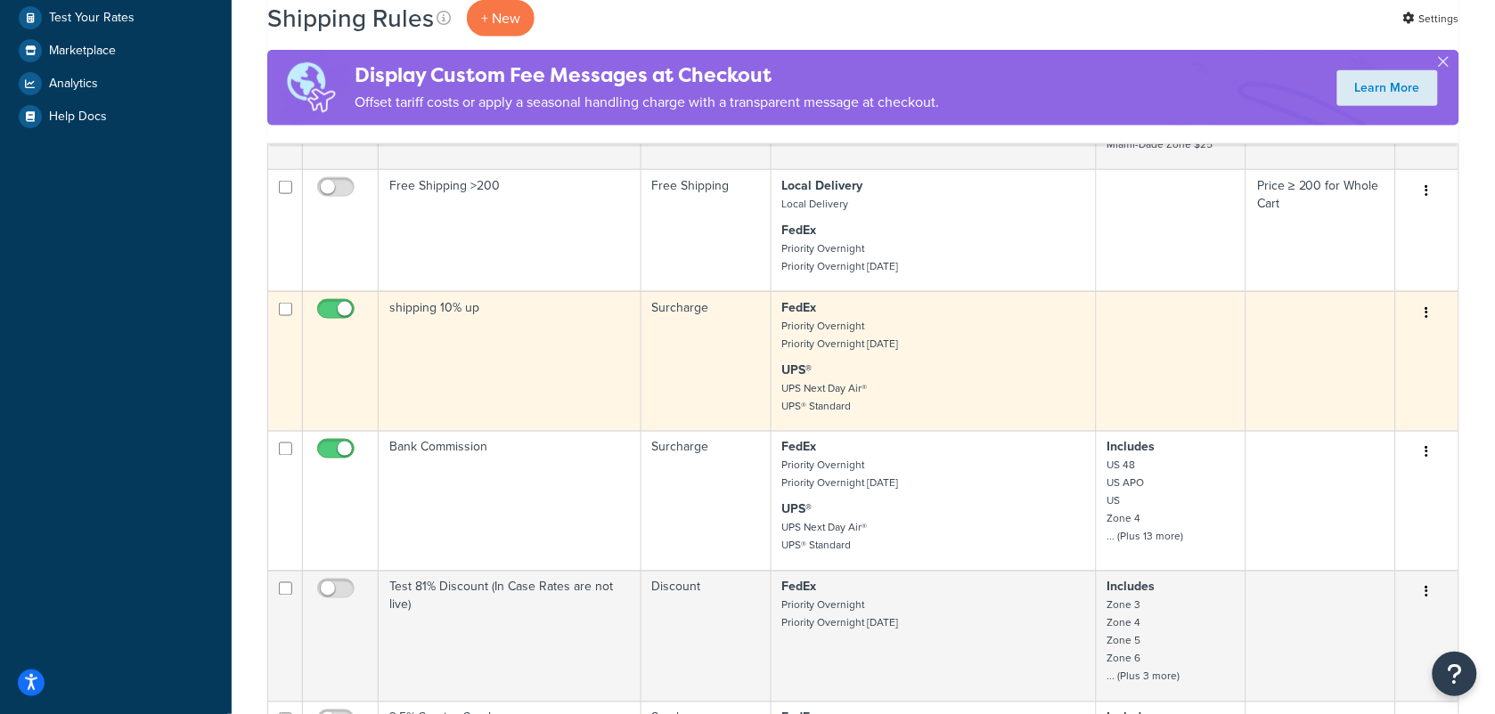
click at [514, 365] on td "shipping 10% up" at bounding box center [510, 361] width 263 height 140
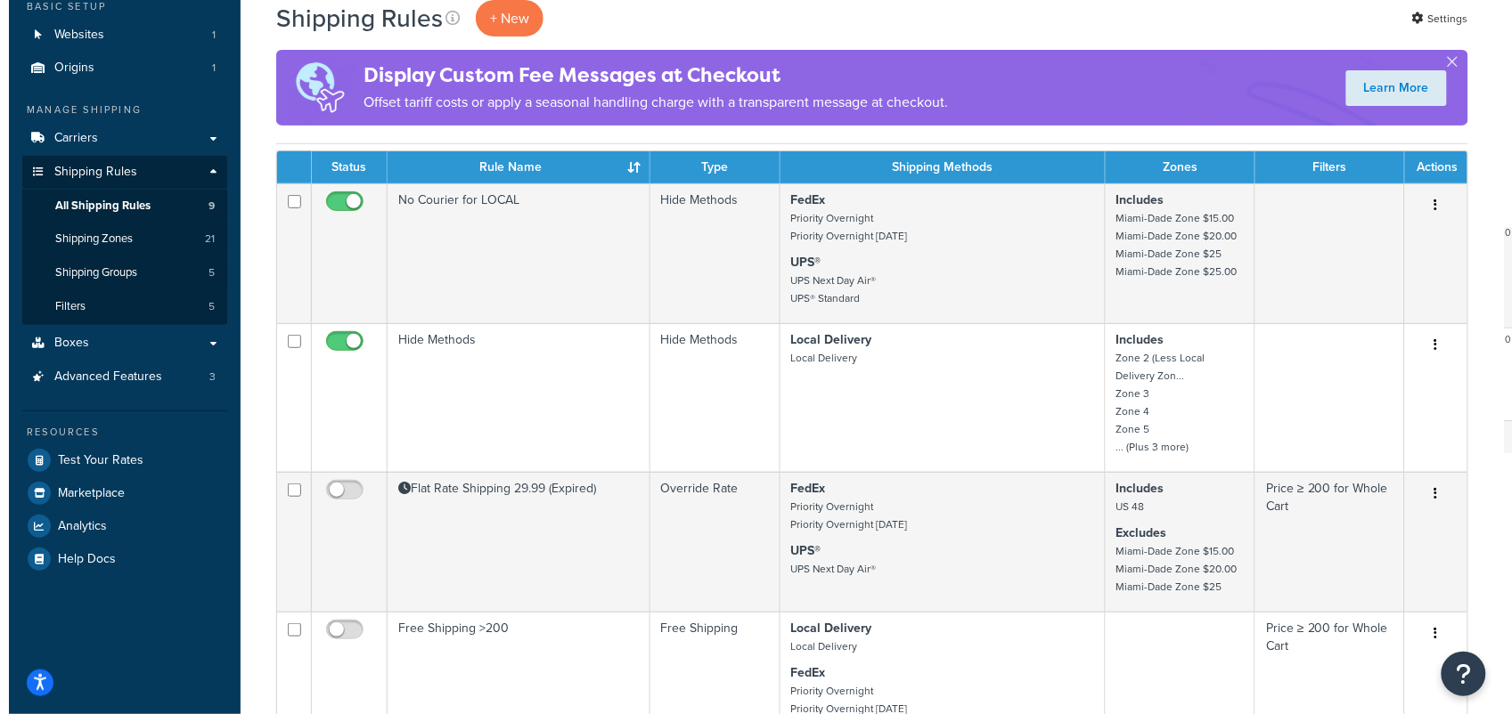
scroll to position [0, 0]
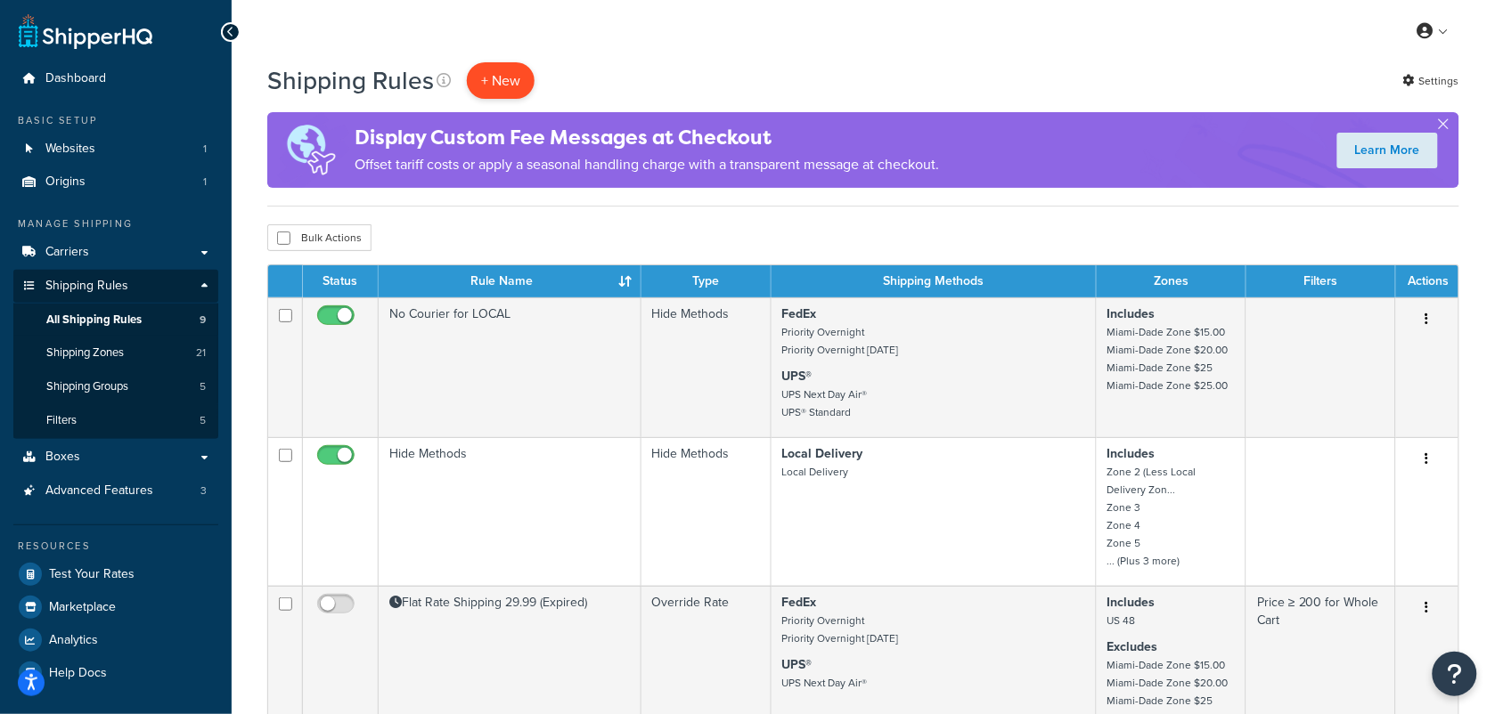
click at [505, 78] on p "+ New" at bounding box center [501, 80] width 68 height 37
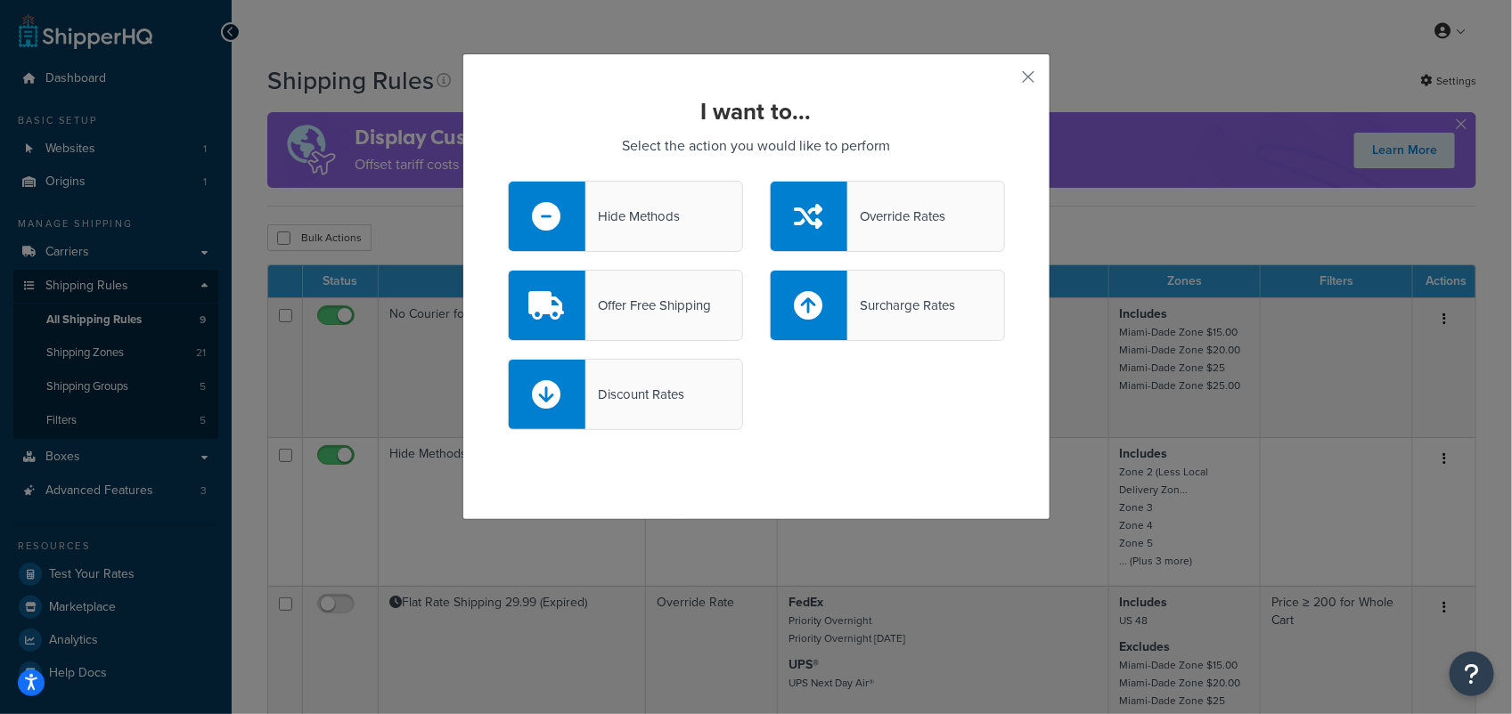
click at [920, 307] on div "Surcharge Rates" at bounding box center [901, 305] width 108 height 25
click at [0, 0] on input "Surcharge Rates" at bounding box center [0, 0] width 0 height 0
select select "CART"
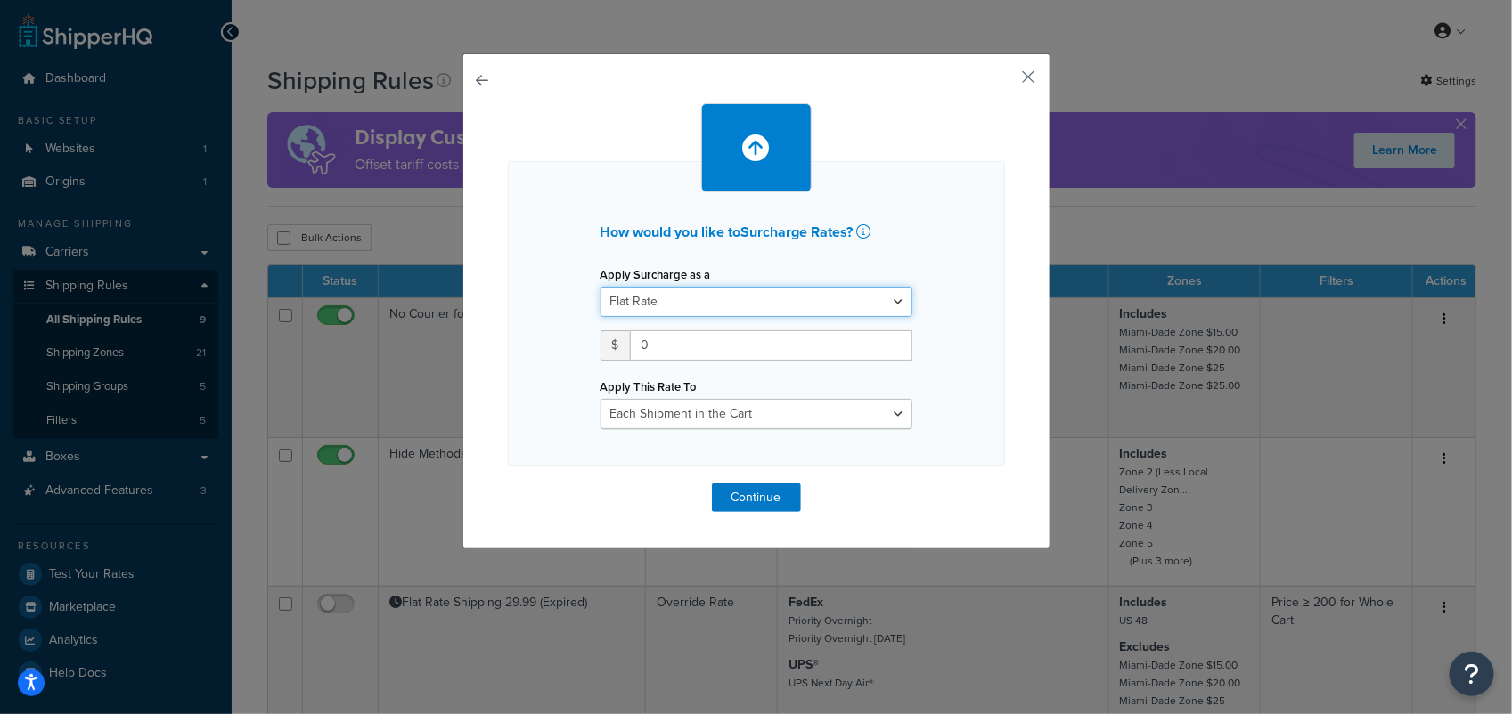
click at [787, 306] on select "Flat Rate Percentage Flat Rate & Percentage" at bounding box center [756, 302] width 312 height 30
select select "PERCENTAGE"
click at [600, 287] on select "Flat Rate Percentage Flat Rate & Percentage" at bounding box center [756, 302] width 312 height 30
click at [642, 347] on input "number" at bounding box center [655, 346] width 111 height 30
type input "3.5"
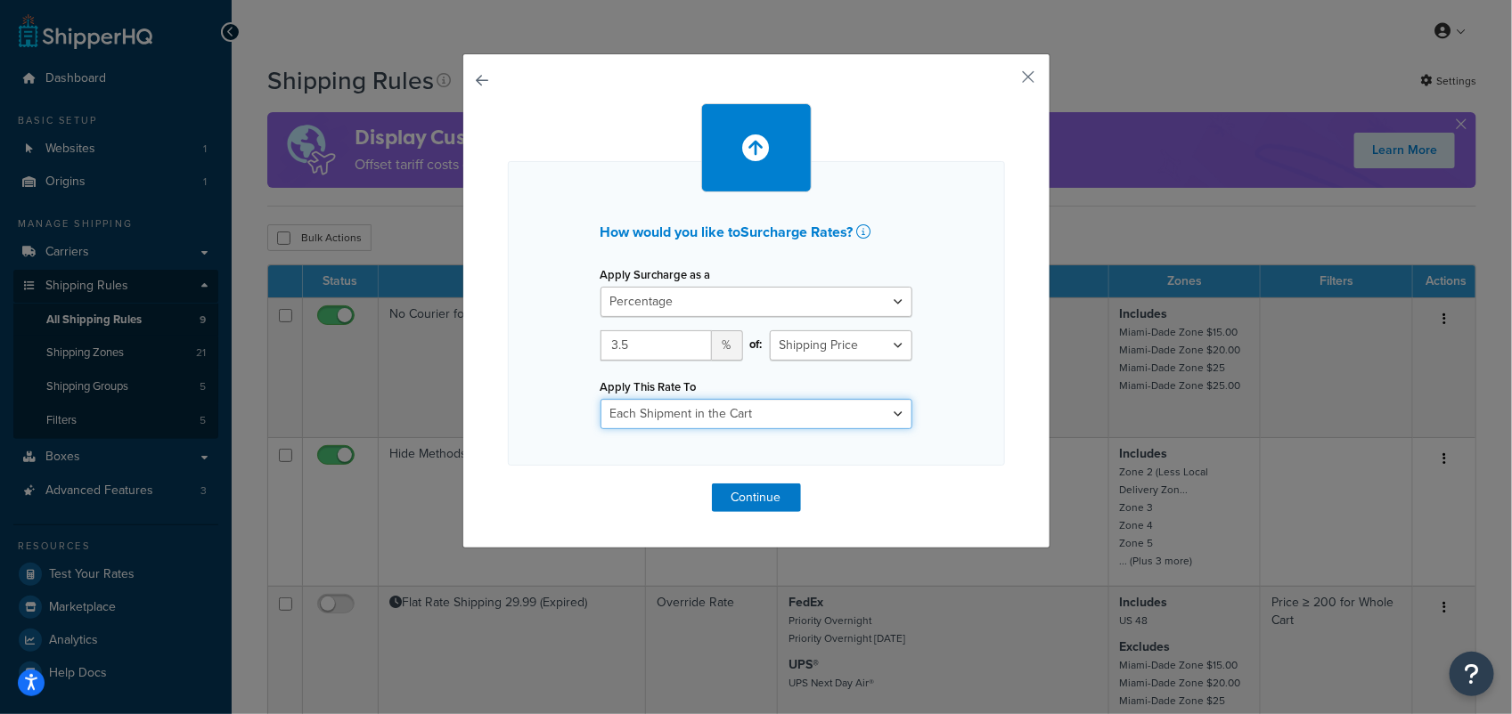
click at [887, 404] on select "Entire Cart Each Shipment in the Cart Each Origin in the Cart Each Shipping Gro…" at bounding box center [756, 414] width 312 height 30
select select "ENTIRE_CART"
click at [600, 399] on select "Entire Cart Each Shipment in the Cart Each Origin in the Cart Each Shipping Gro…" at bounding box center [756, 414] width 312 height 30
click at [751, 500] on button "Continue" at bounding box center [756, 498] width 89 height 29
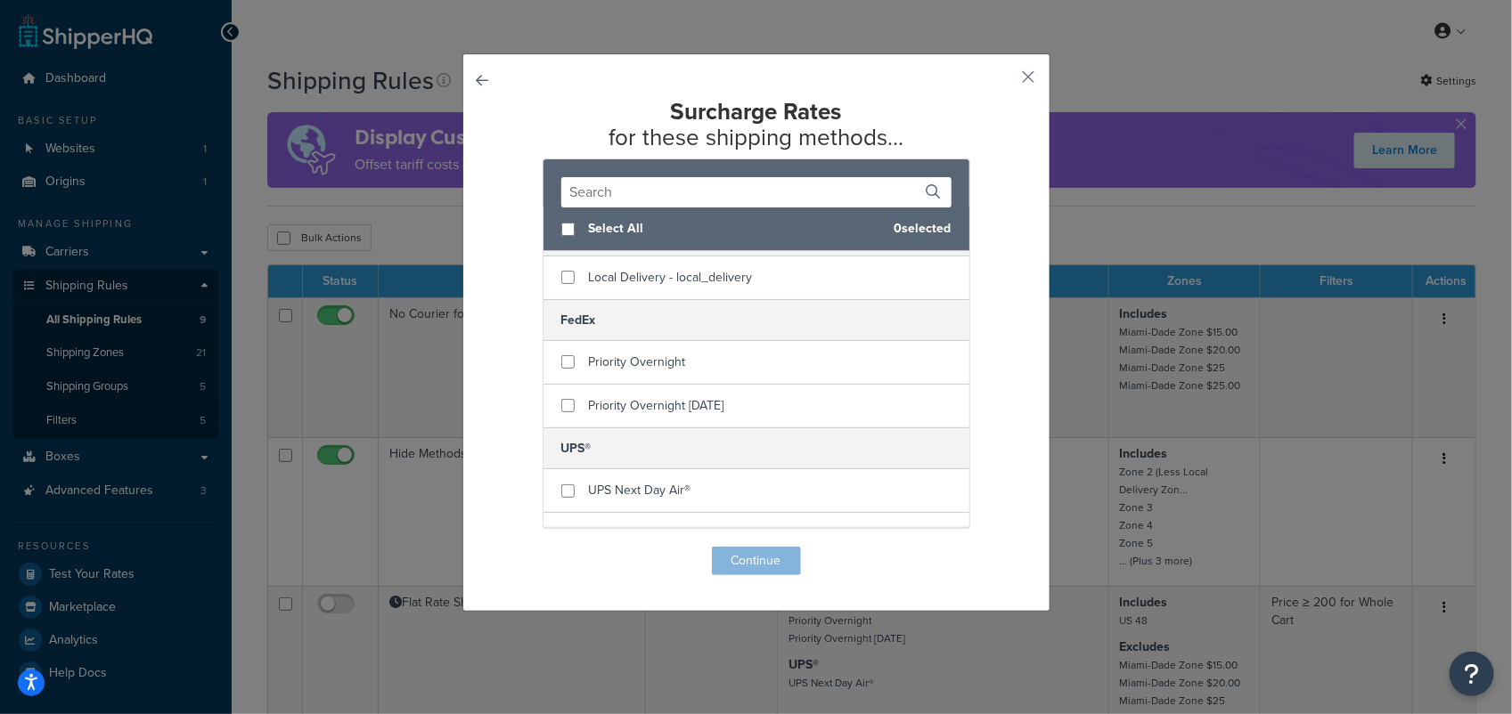
scroll to position [65, 0]
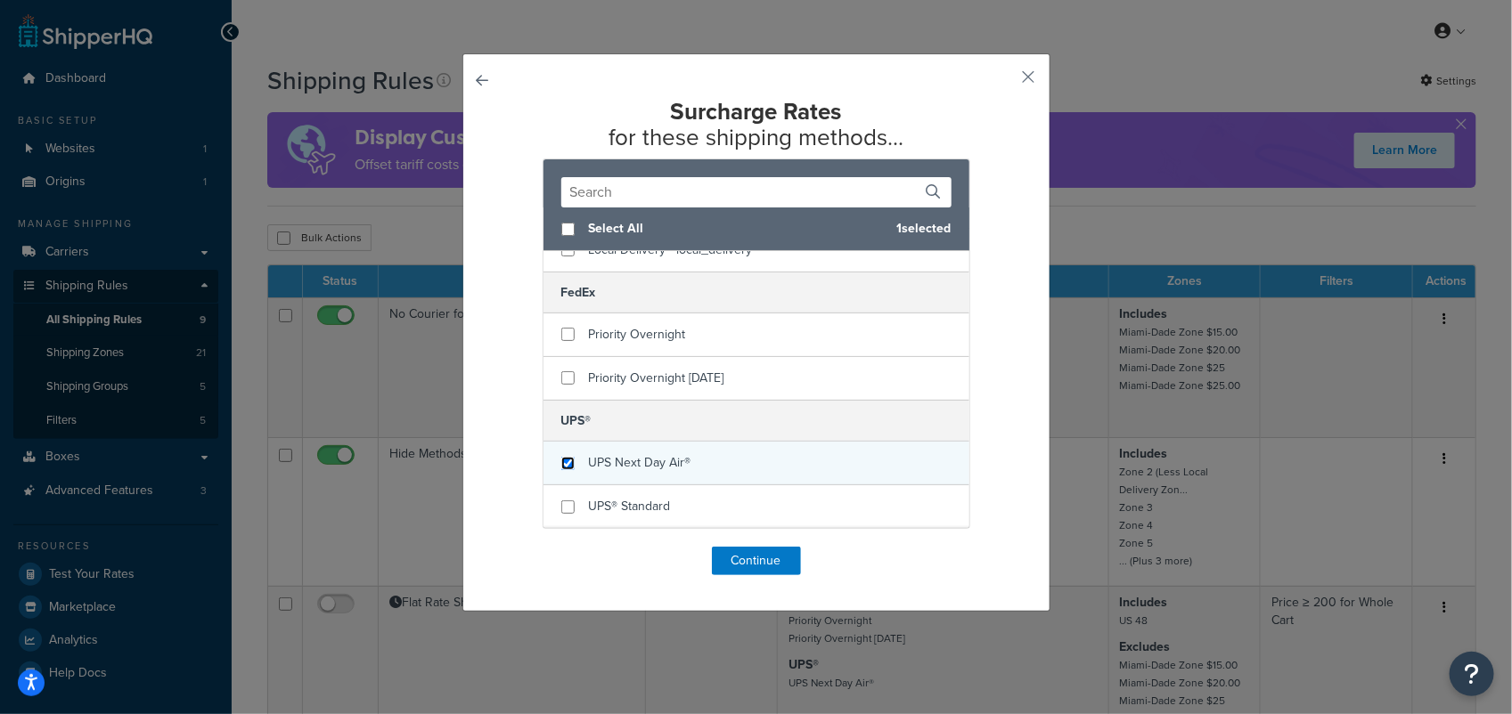
click at [561, 468] on input "checkbox" at bounding box center [567, 463] width 13 height 13
checkbox input "true"
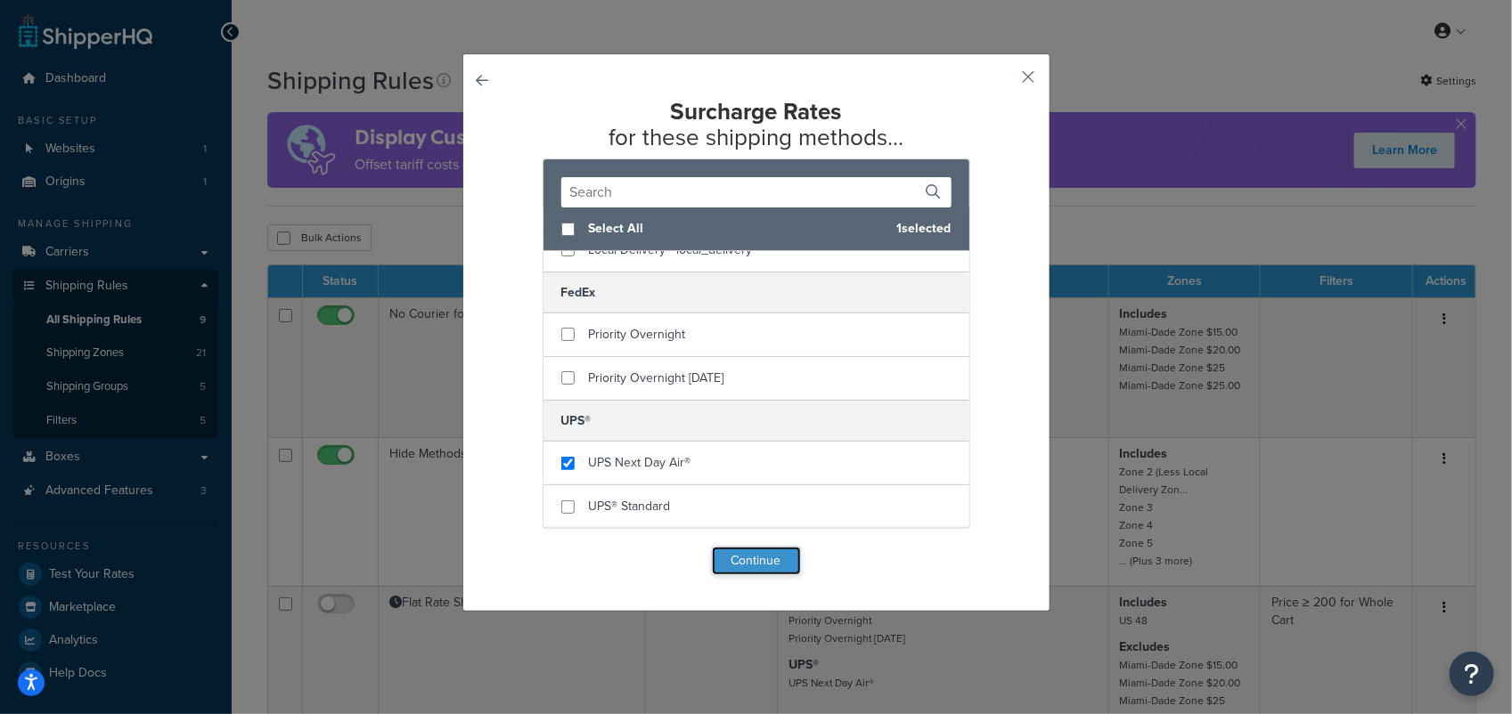
click at [747, 571] on button "Continue" at bounding box center [756, 561] width 89 height 29
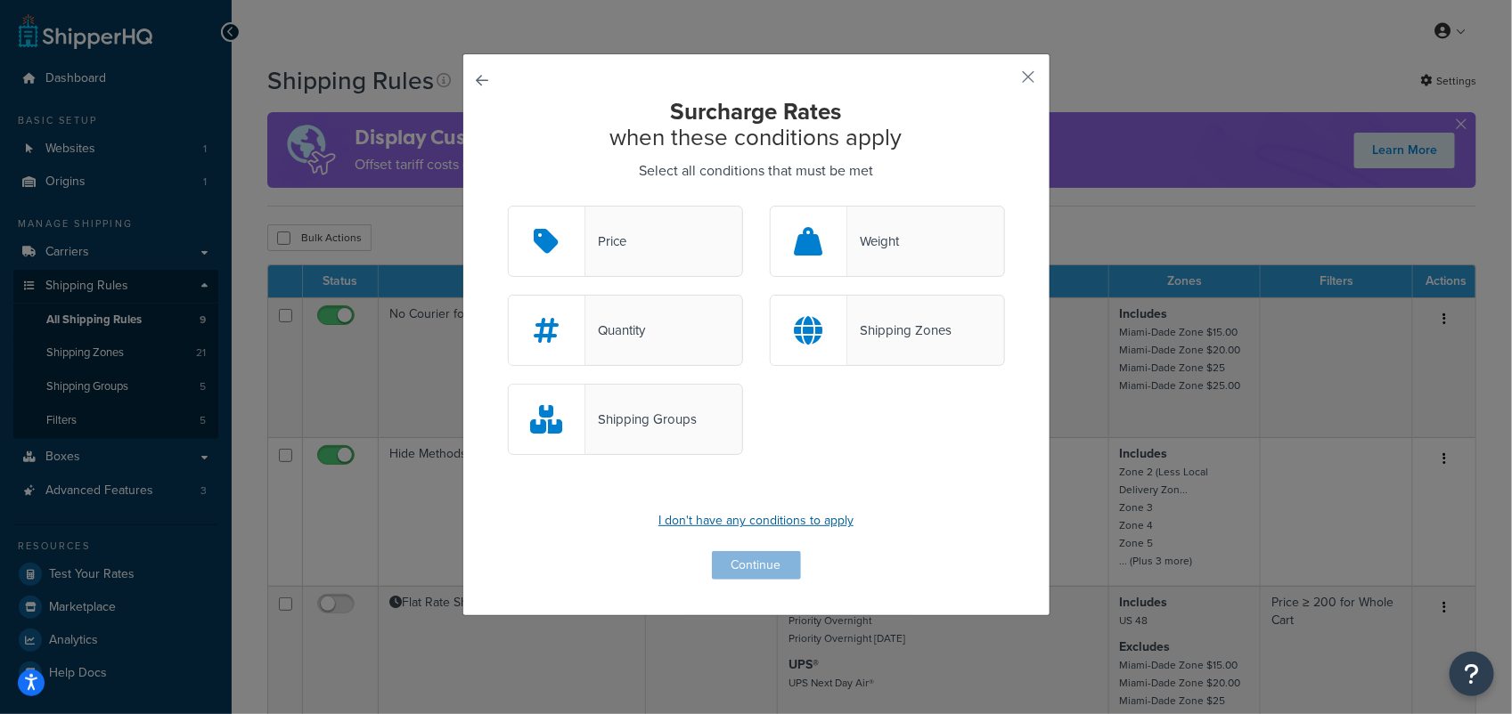
click at [771, 515] on p "I don't have any conditions to apply" at bounding box center [756, 521] width 497 height 25
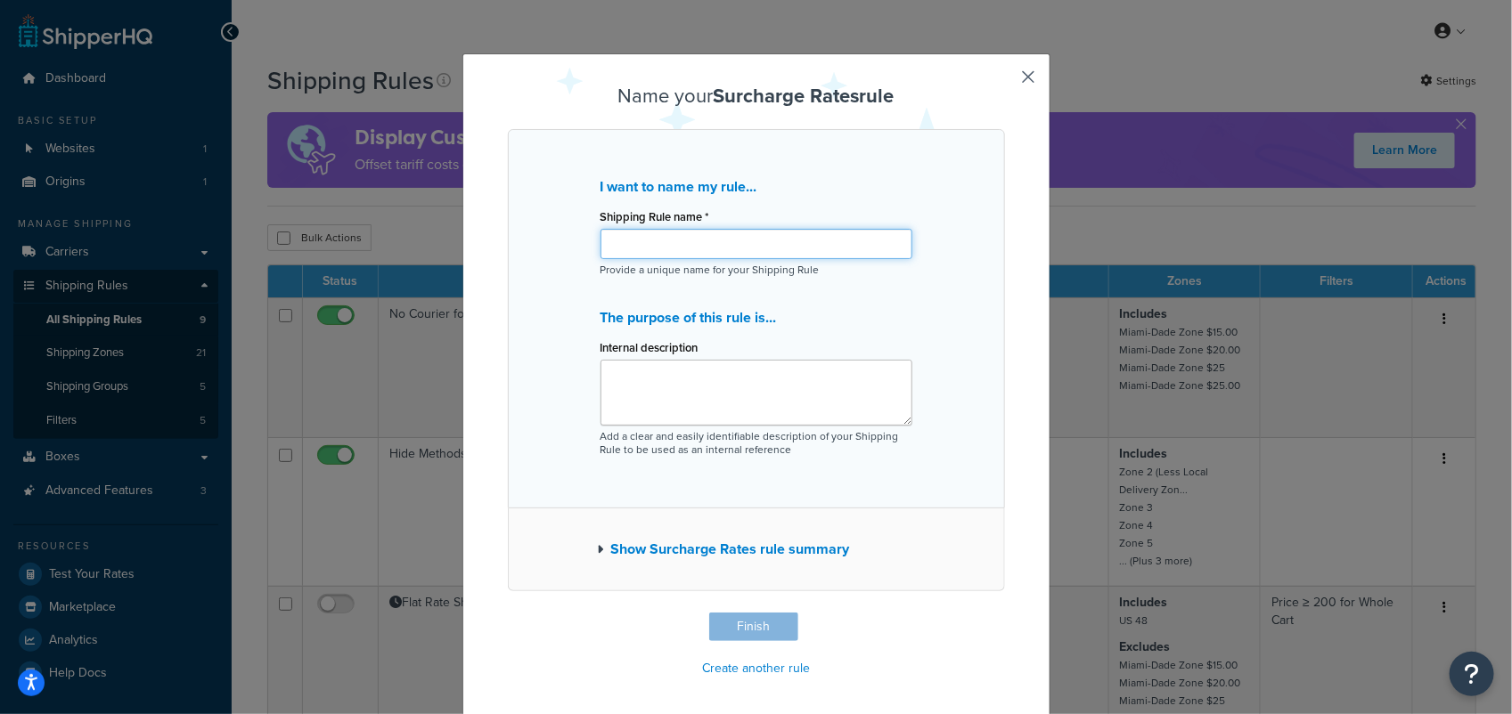
click at [682, 241] on input "Shipping Rule name *" at bounding box center [756, 244] width 312 height 30
type input "UPS Processing Payment Fee"
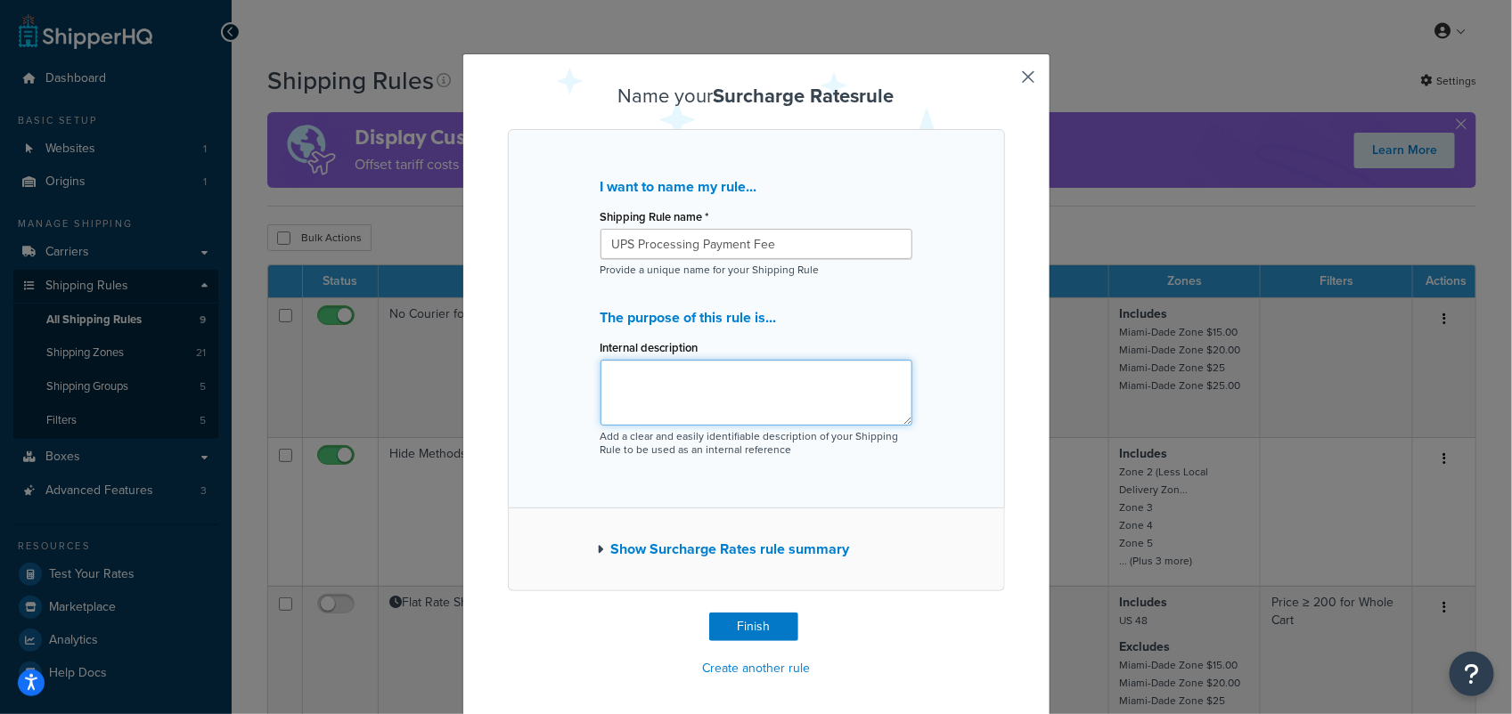
click at [652, 381] on textarea "Internal description" at bounding box center [756, 393] width 312 height 66
type textarea "UPS charges this fee when processing payment for the invoice."
click at [738, 629] on button "Finish" at bounding box center [753, 627] width 89 height 29
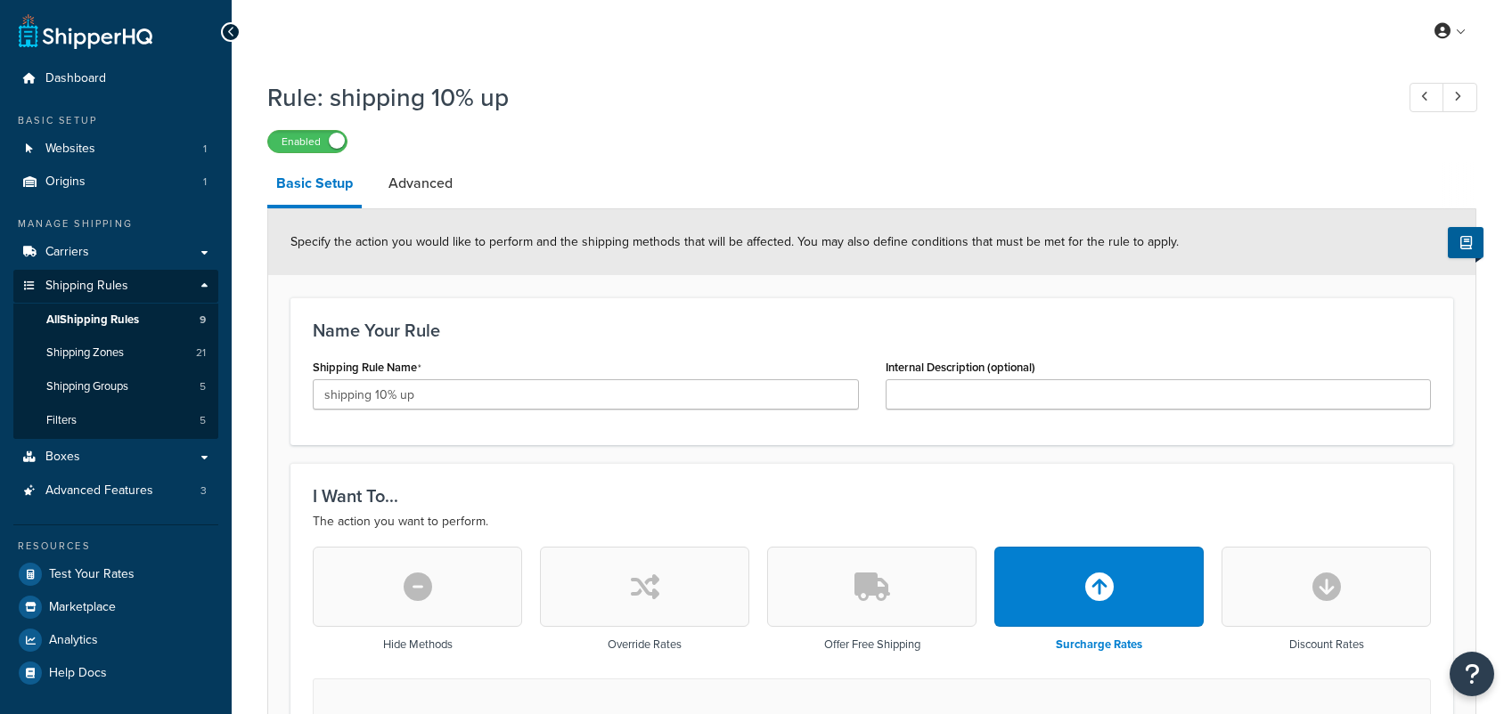
select select "PERCENTAGE"
select select "LOCATION"
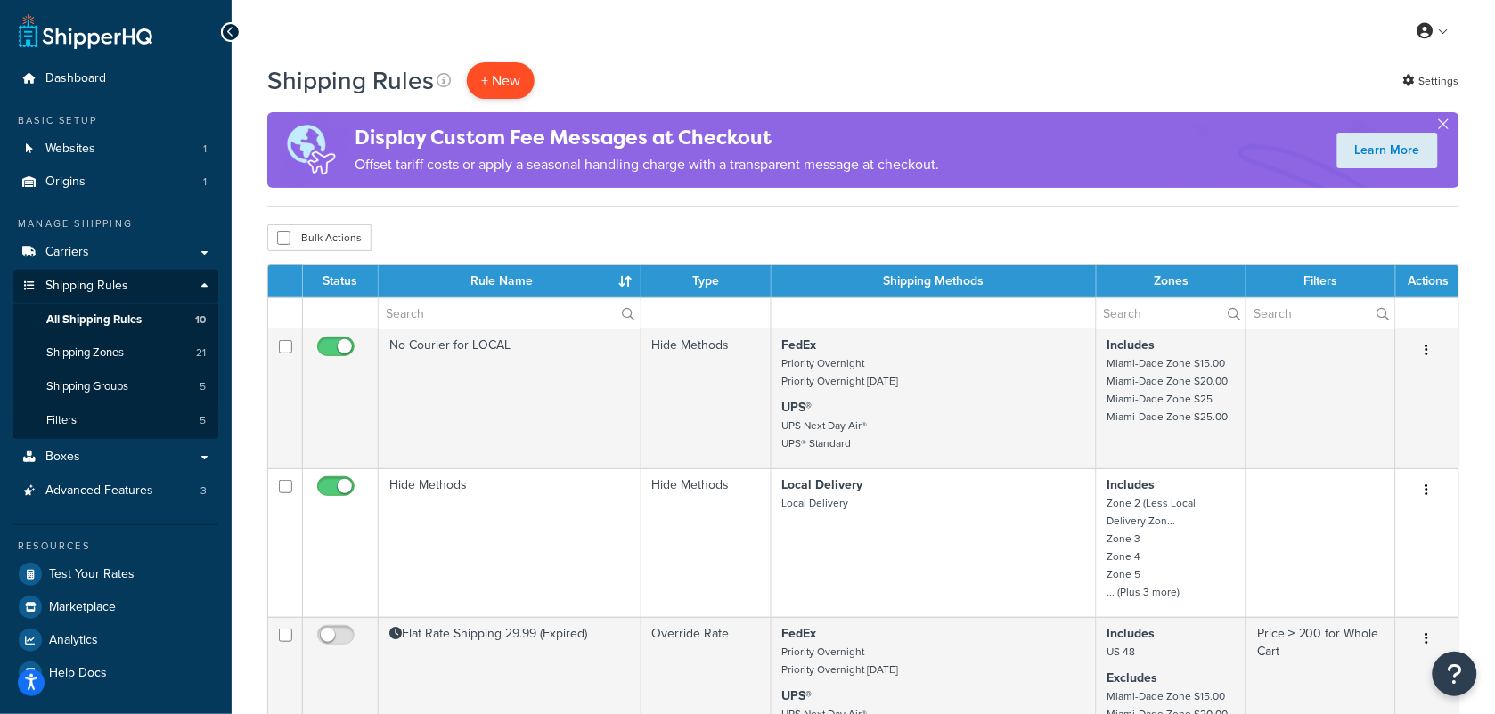
click at [482, 72] on p "+ New" at bounding box center [501, 80] width 68 height 37
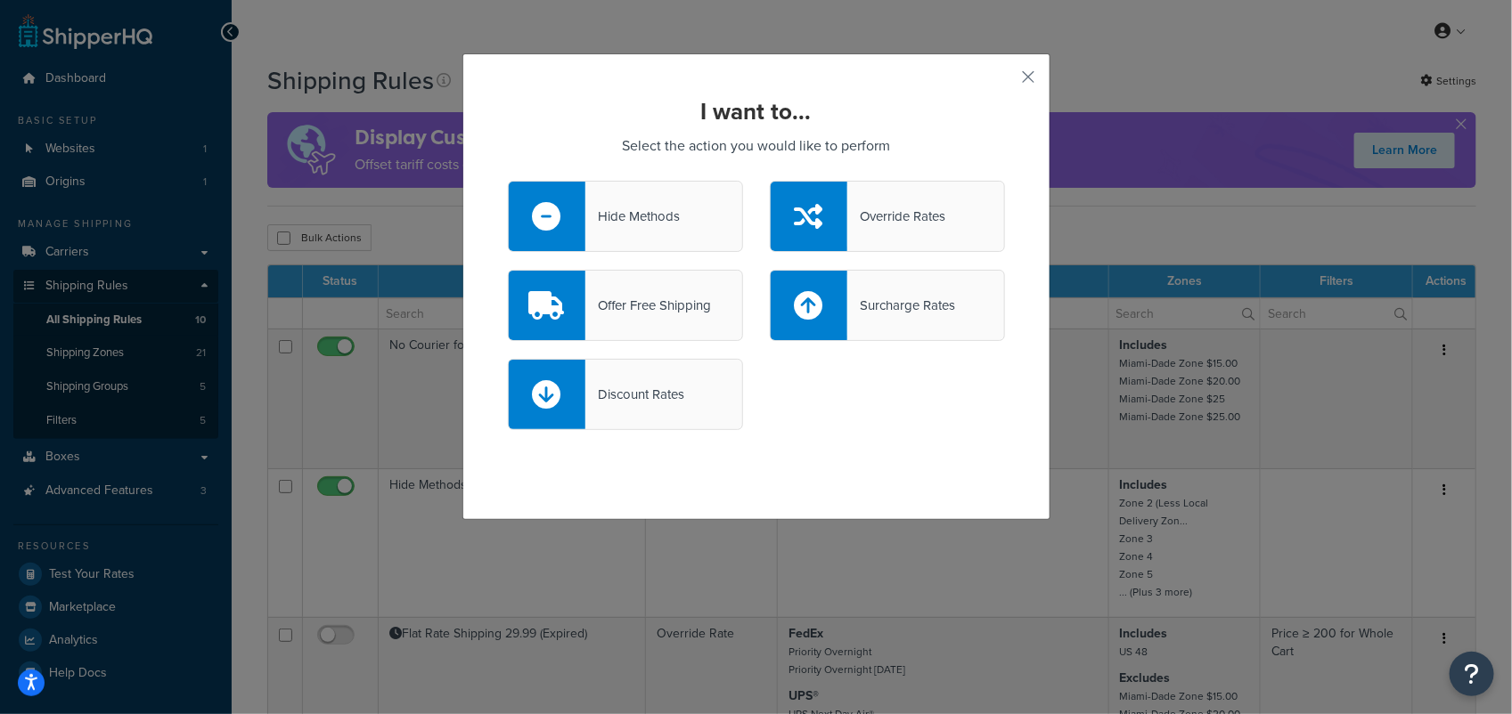
click at [894, 313] on div "Surcharge Rates" at bounding box center [901, 305] width 108 height 25
click at [0, 0] on input "Surcharge Rates" at bounding box center [0, 0] width 0 height 0
select select "CART"
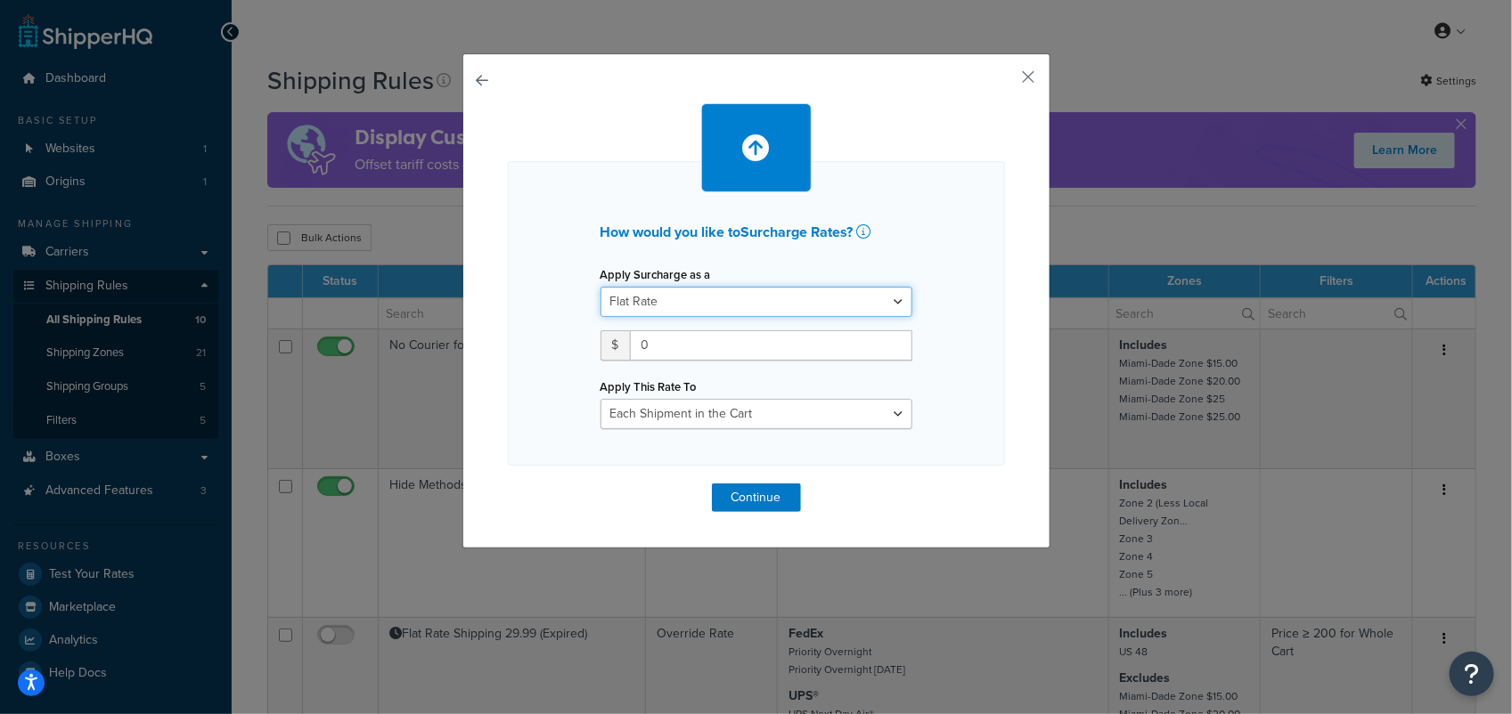
click at [797, 314] on select "Flat Rate Percentage Flat Rate & Percentage" at bounding box center [756, 302] width 312 height 30
select select "PERCENTAGE"
click at [600, 287] on select "Flat Rate Percentage Flat Rate & Percentage" at bounding box center [756, 302] width 312 height 30
click at [657, 346] on input "number" at bounding box center [655, 346] width 111 height 30
type input "1"
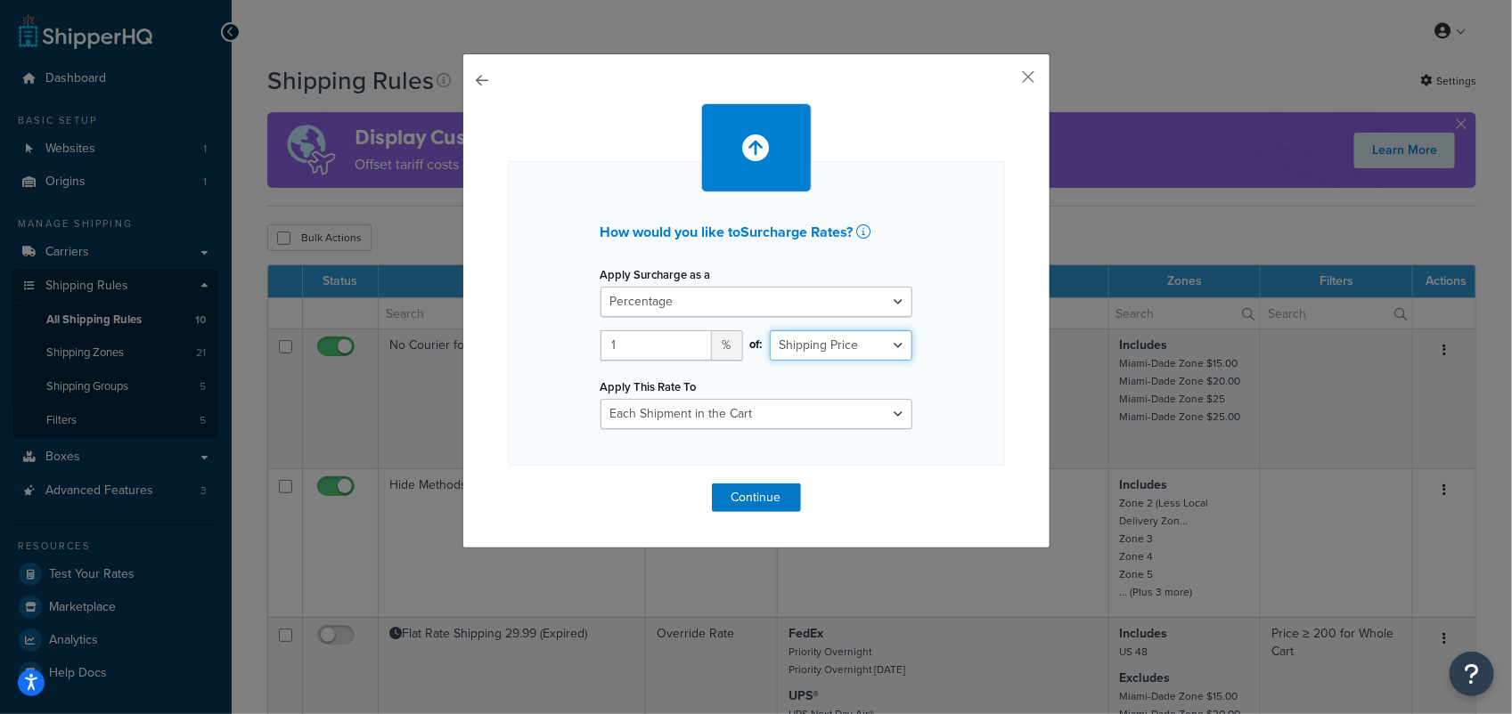
click at [887, 343] on select "Shipping Price Order Value" at bounding box center [841, 346] width 143 height 30
click at [888, 343] on select "Shipping Price Order Value" at bounding box center [841, 346] width 143 height 30
click at [737, 412] on select "Entire Cart Each Shipment in the Cart Each Origin in the Cart Each Shipping Gro…" at bounding box center [756, 414] width 312 height 30
select select "ENTIRE_CART"
click at [600, 399] on select "Entire Cart Each Shipment in the Cart Each Origin in the Cart Each Shipping Gro…" at bounding box center [756, 414] width 312 height 30
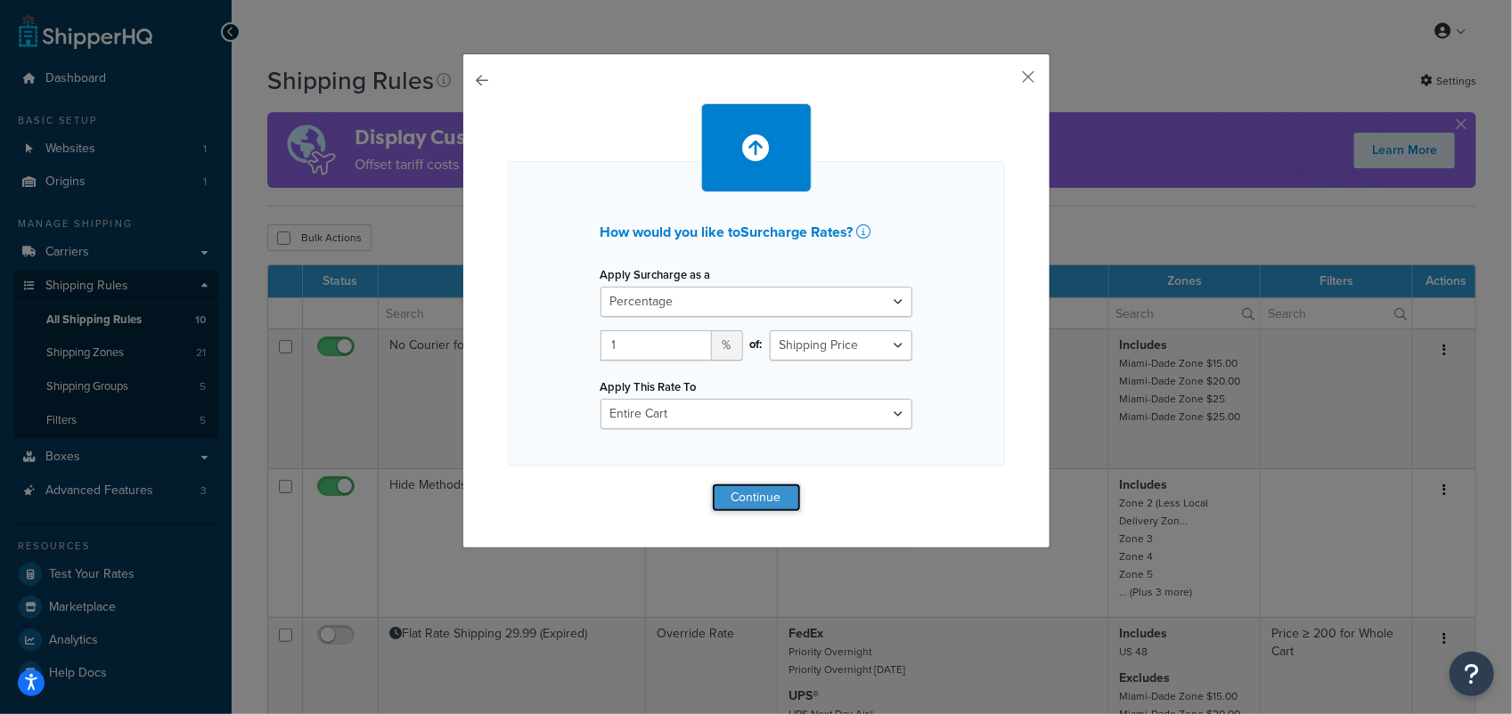
click at [758, 487] on button "Continue" at bounding box center [756, 498] width 89 height 29
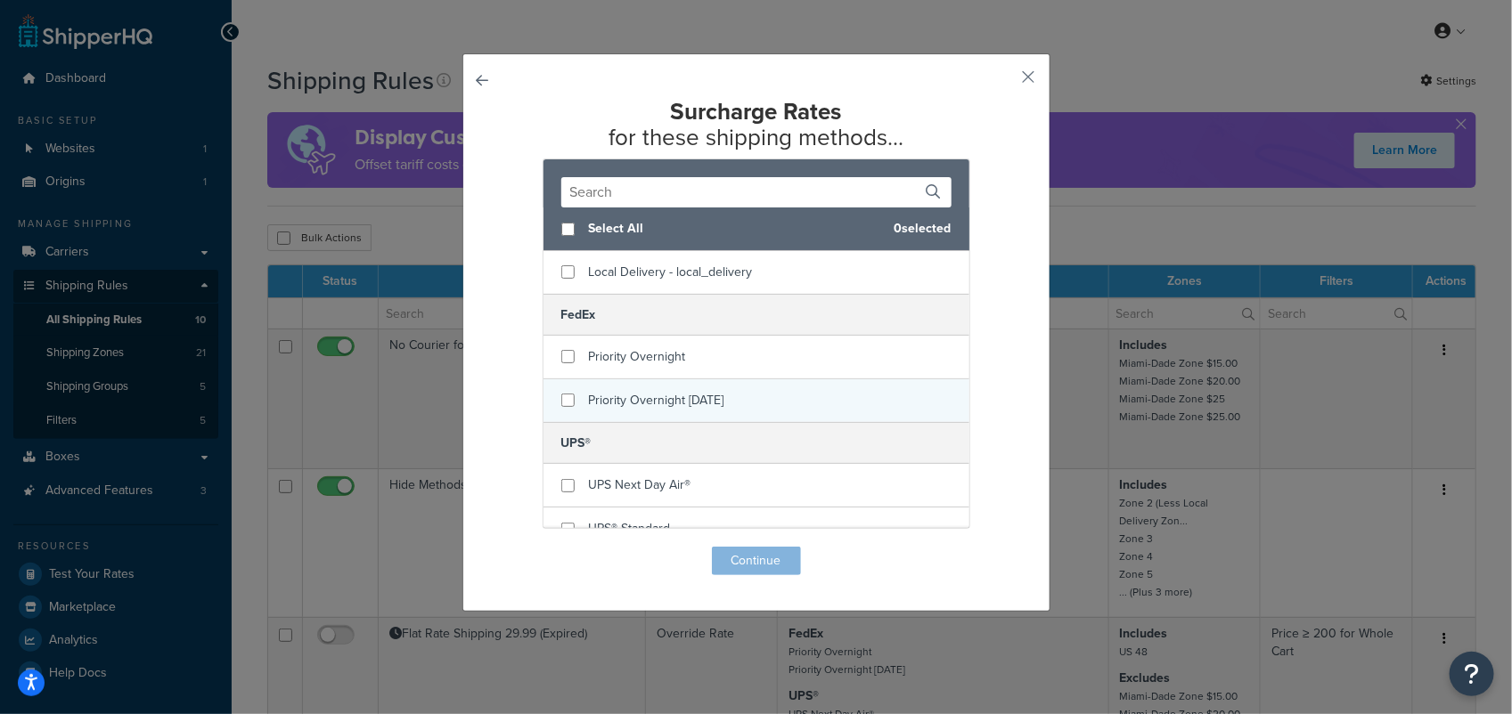
scroll to position [65, 0]
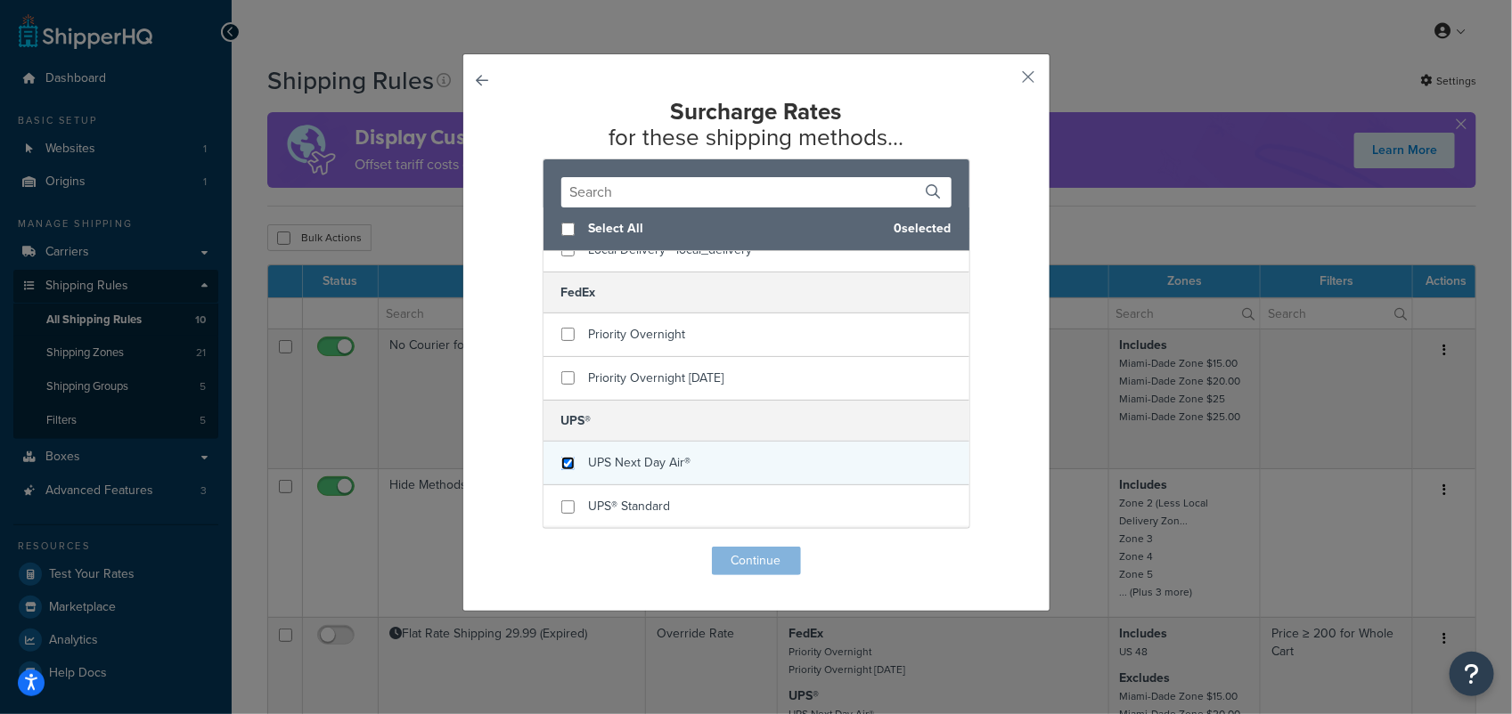
click at [561, 464] on input "checkbox" at bounding box center [567, 463] width 13 height 13
checkbox input "true"
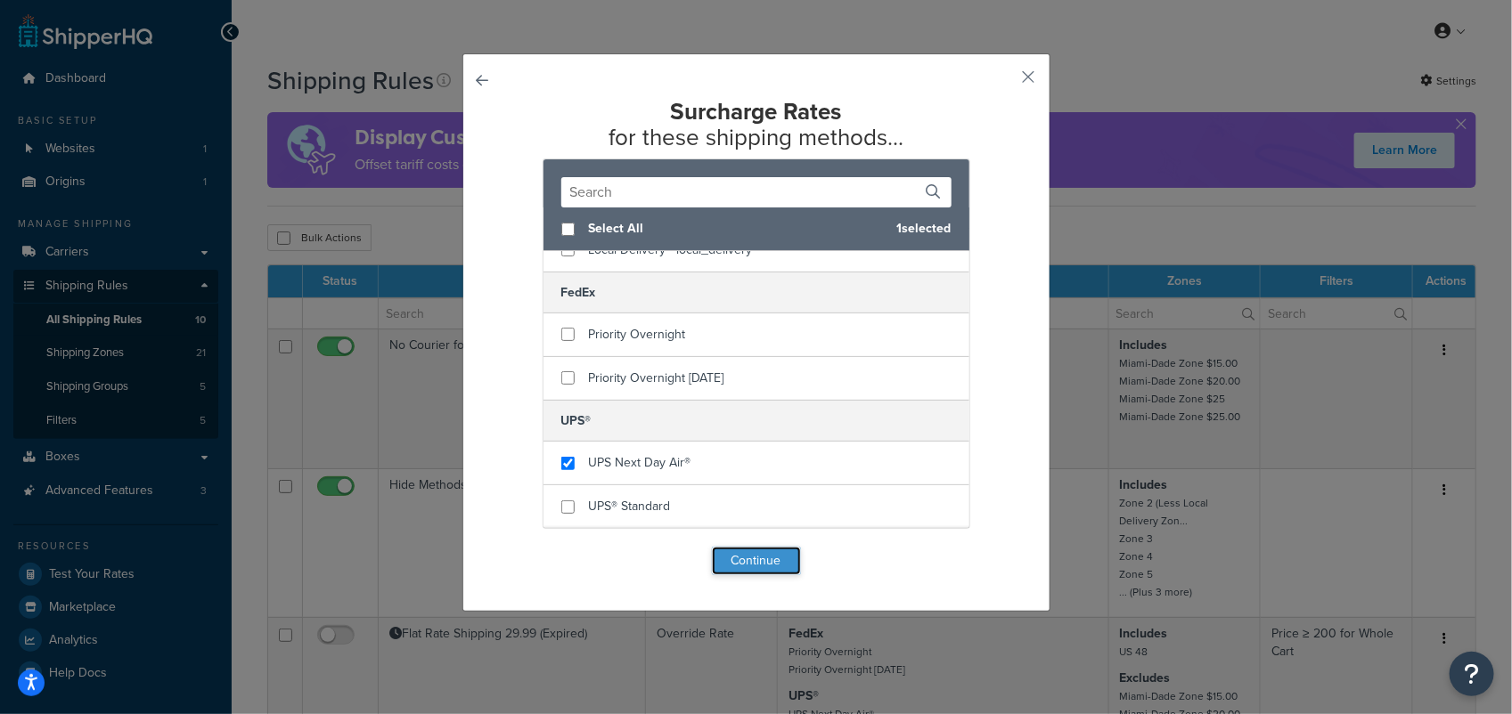
click at [753, 554] on button "Continue" at bounding box center [756, 561] width 89 height 29
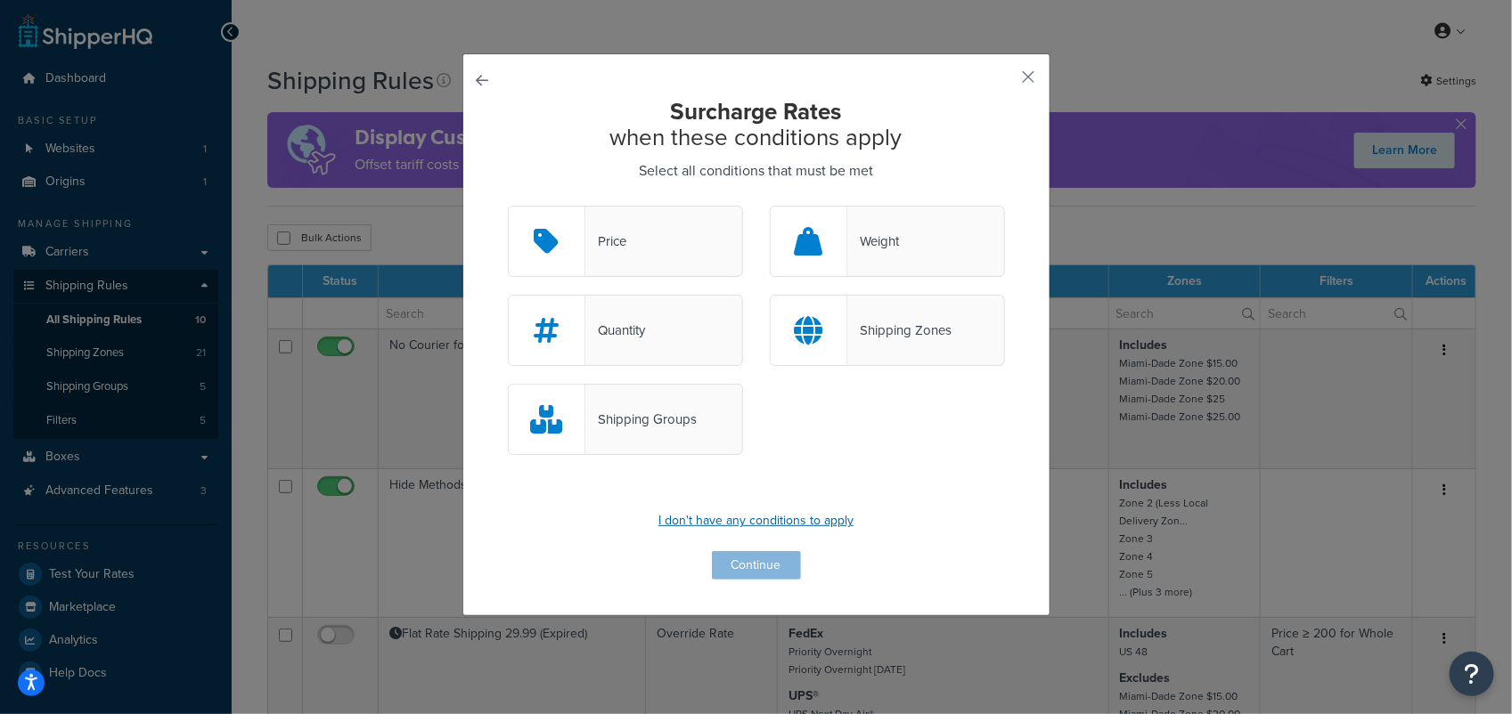
click at [762, 521] on p "I don't have any conditions to apply" at bounding box center [756, 521] width 497 height 25
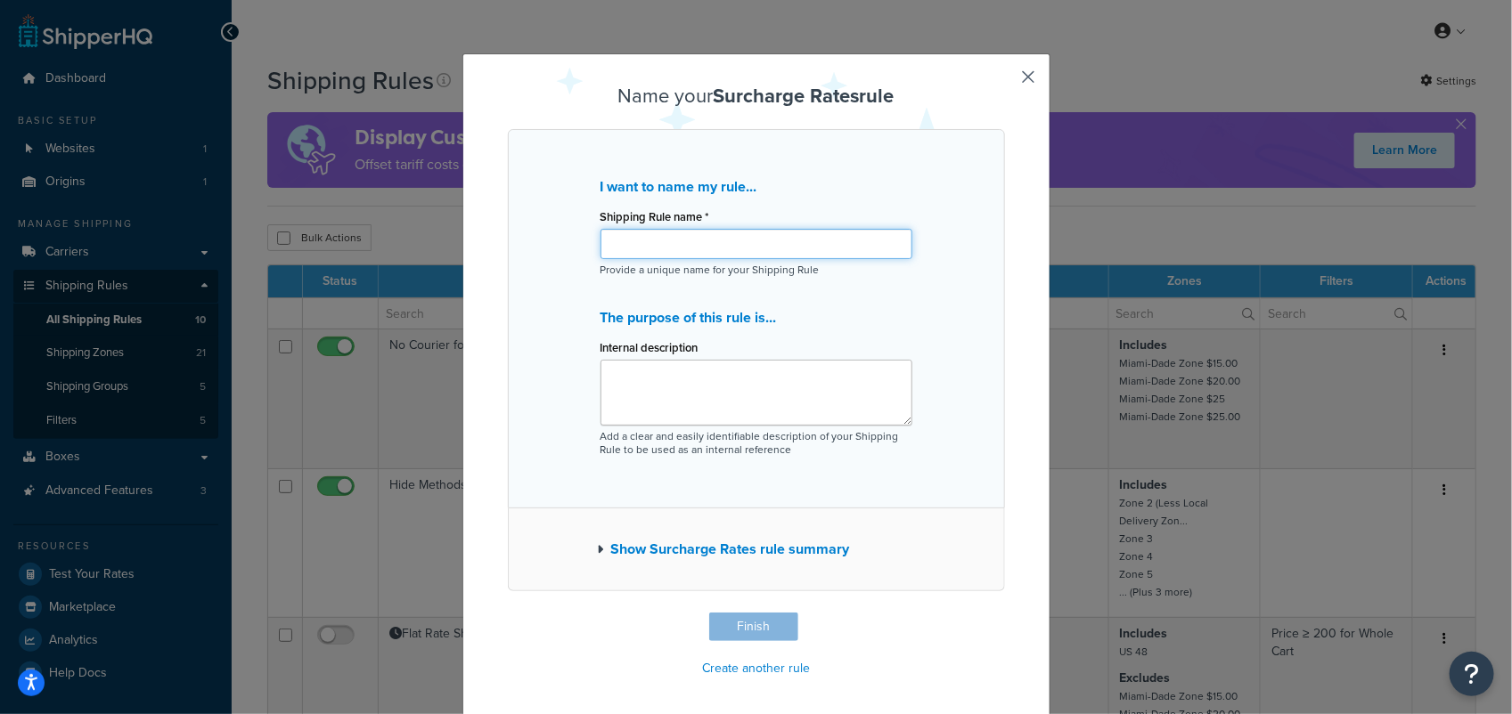
click at [722, 236] on input "Shipping Rule name *" at bounding box center [756, 244] width 312 height 30
type input "SCC Audit Fee"
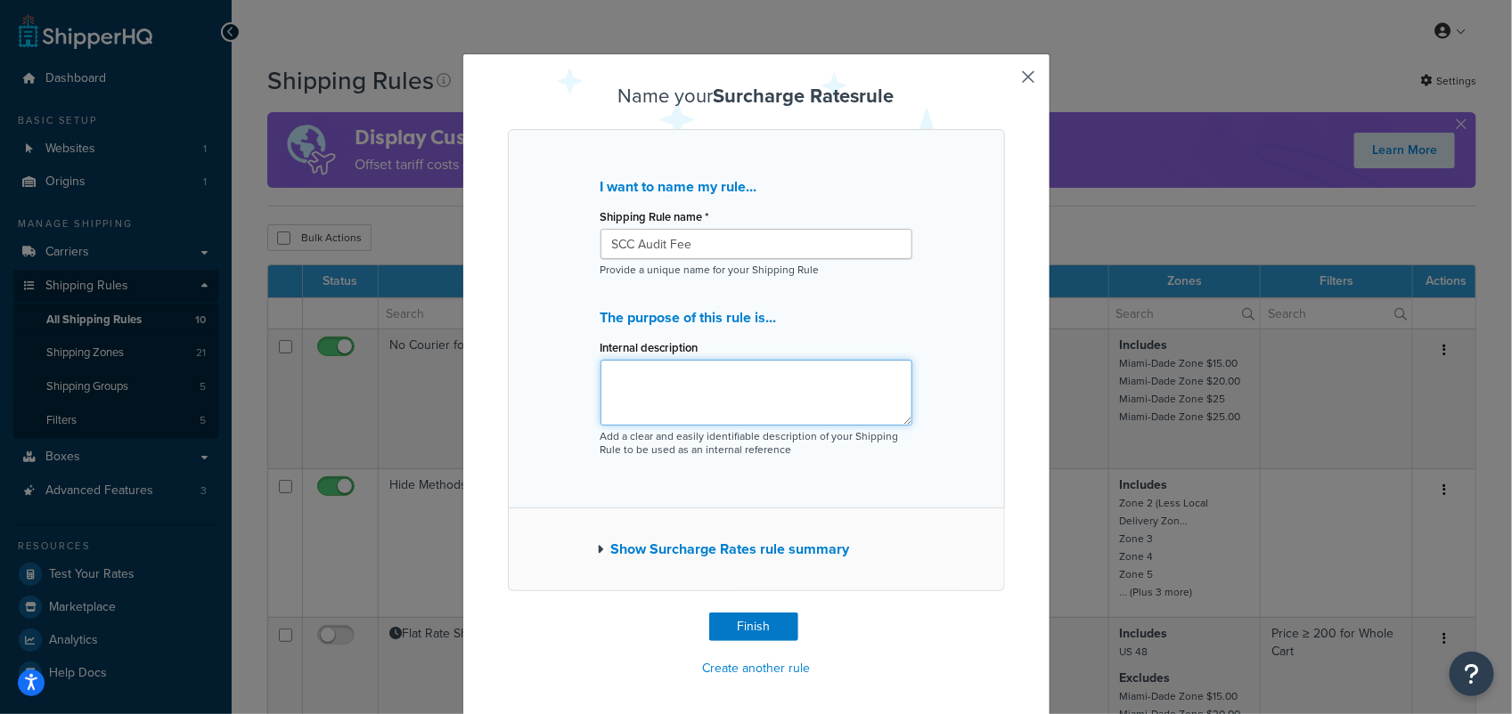
click at [740, 393] on textarea "Internal description" at bounding box center [756, 393] width 312 height 66
type textarea "UPS charges this fee when incorrect weight is reported"
click at [762, 631] on button "Finish" at bounding box center [753, 627] width 89 height 29
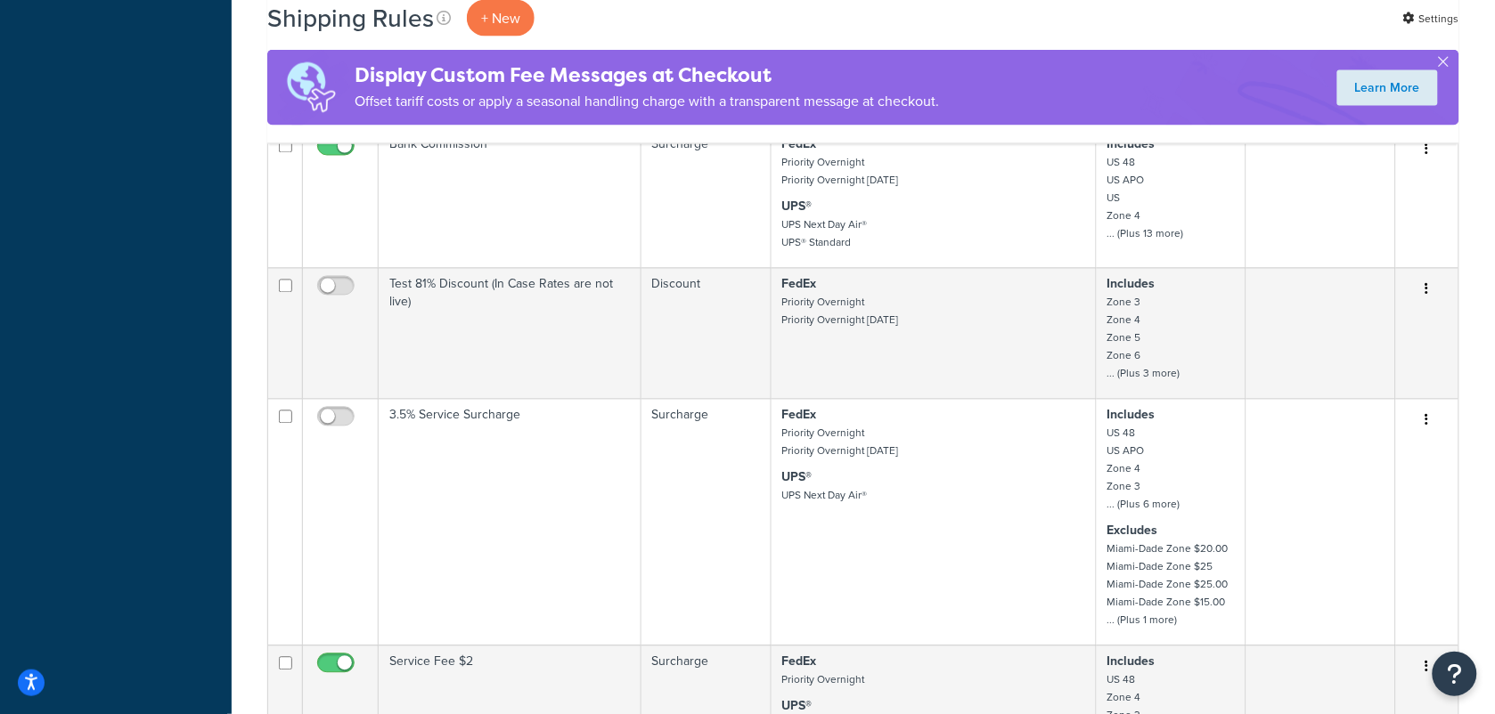
scroll to position [1225, 0]
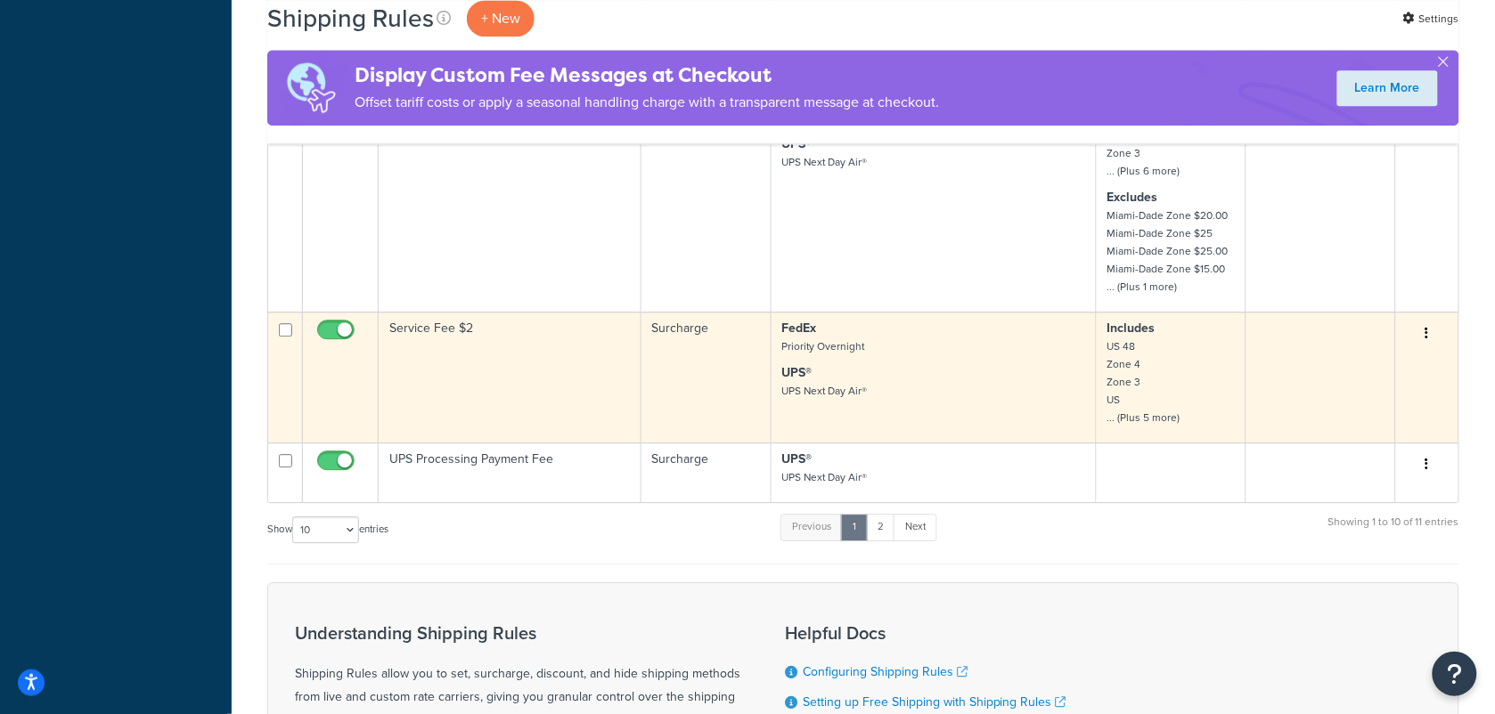
drag, startPoint x: 335, startPoint y: 332, endPoint x: 332, endPoint y: 341, distance: 9.3
click at [335, 332] on input "checkbox" at bounding box center [338, 334] width 49 height 22
checkbox input "false"
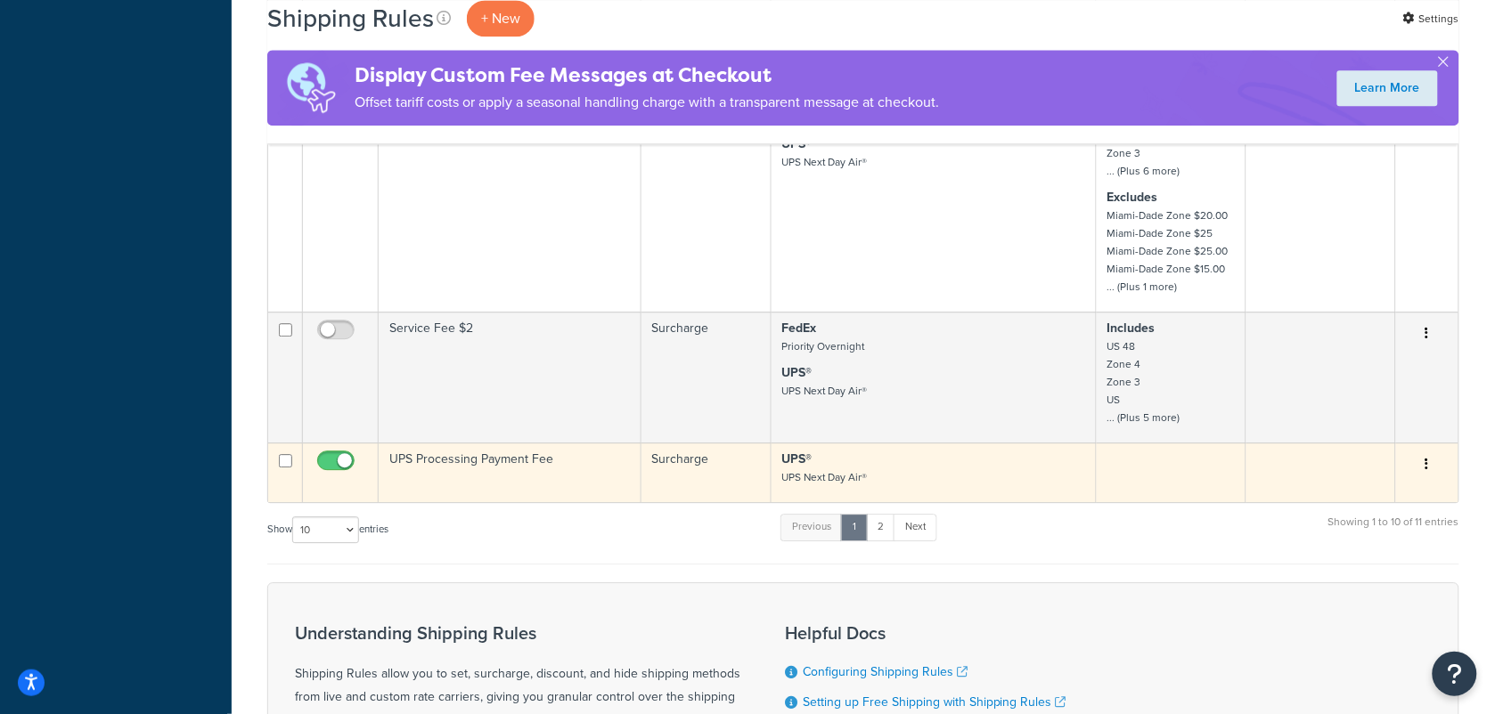
click at [336, 460] on input "checkbox" at bounding box center [338, 465] width 49 height 22
checkbox input "false"
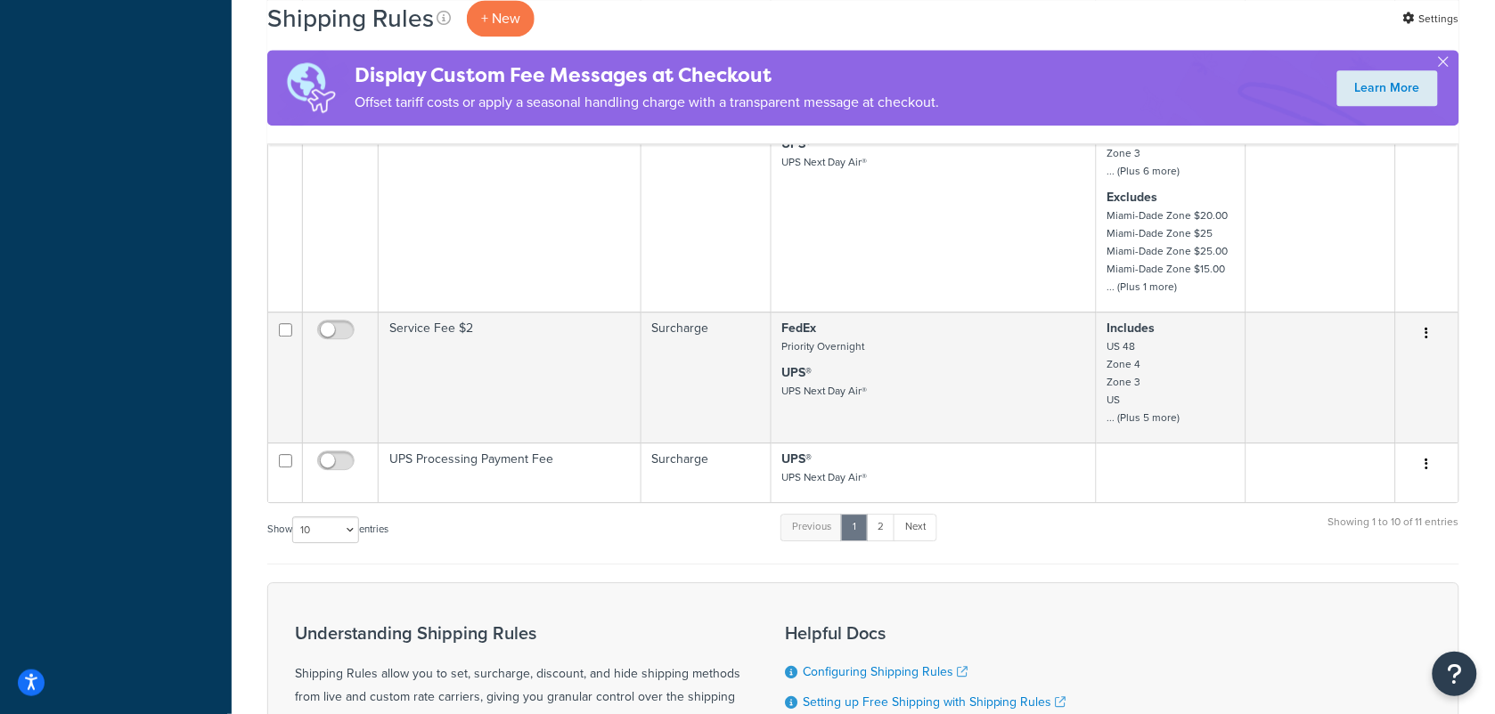
click at [626, 562] on div "Show 10 15 25 50 100 1000 entries Previous 1 2 Next Showing 1 to 10 of 11 entri…" at bounding box center [863, 538] width 1192 height 53
click at [1446, 63] on button "button" at bounding box center [1443, 65] width 4 height 4
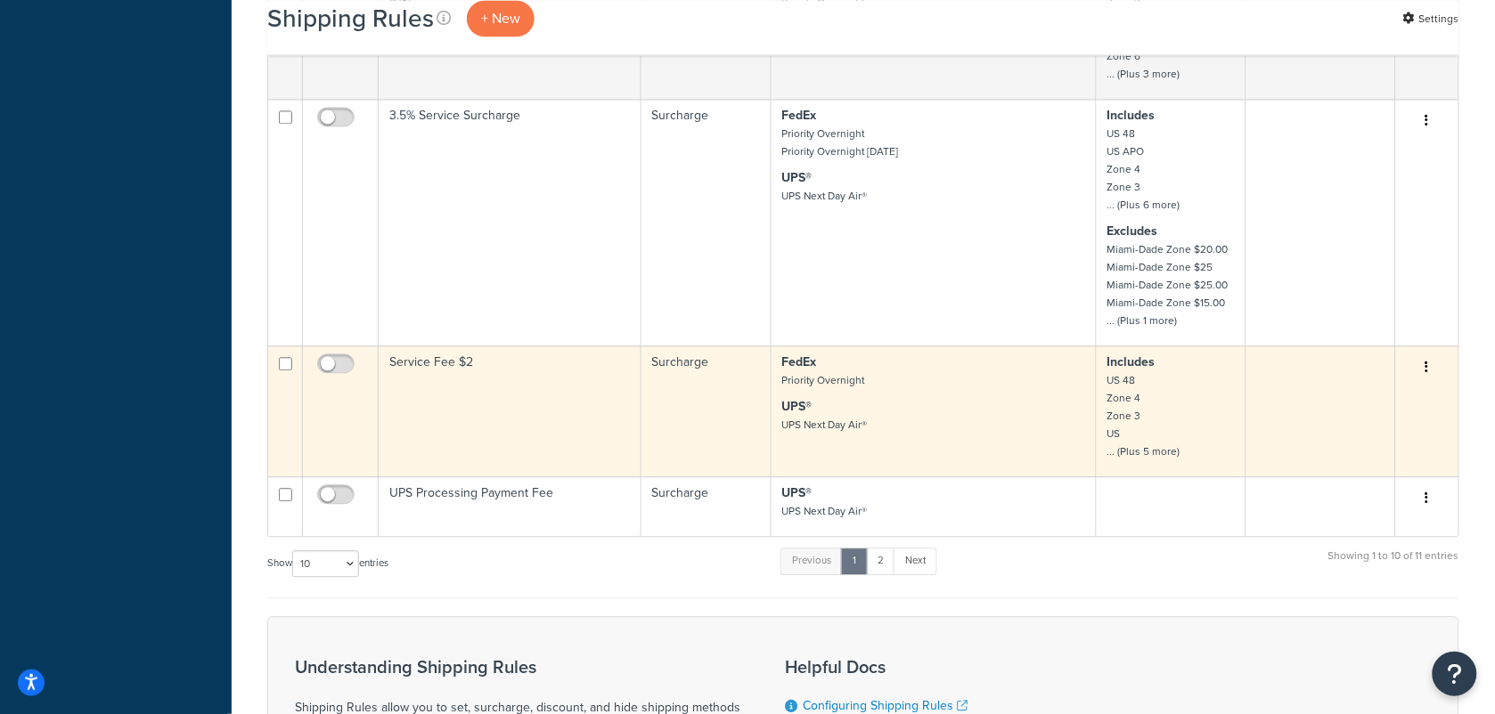
scroll to position [1141, 0]
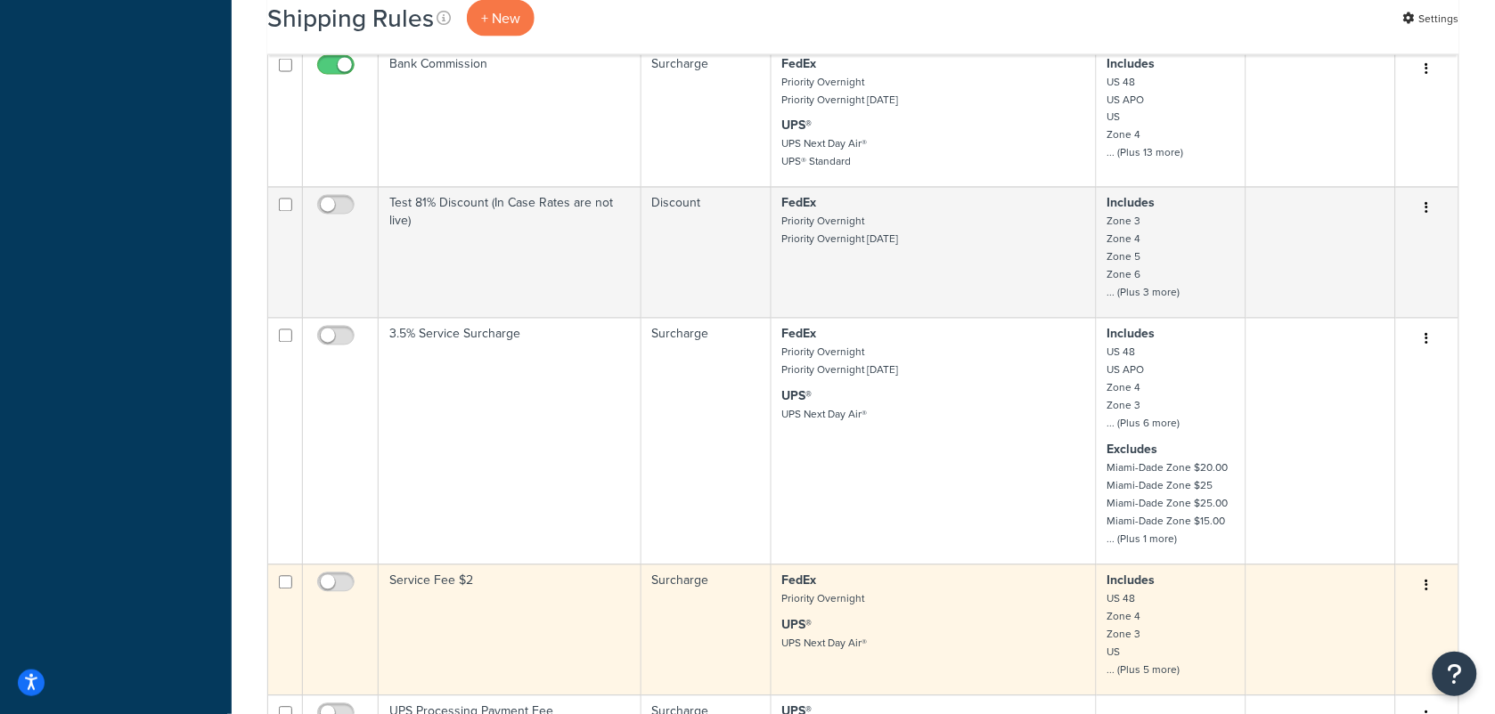
scroll to position [1002, 0]
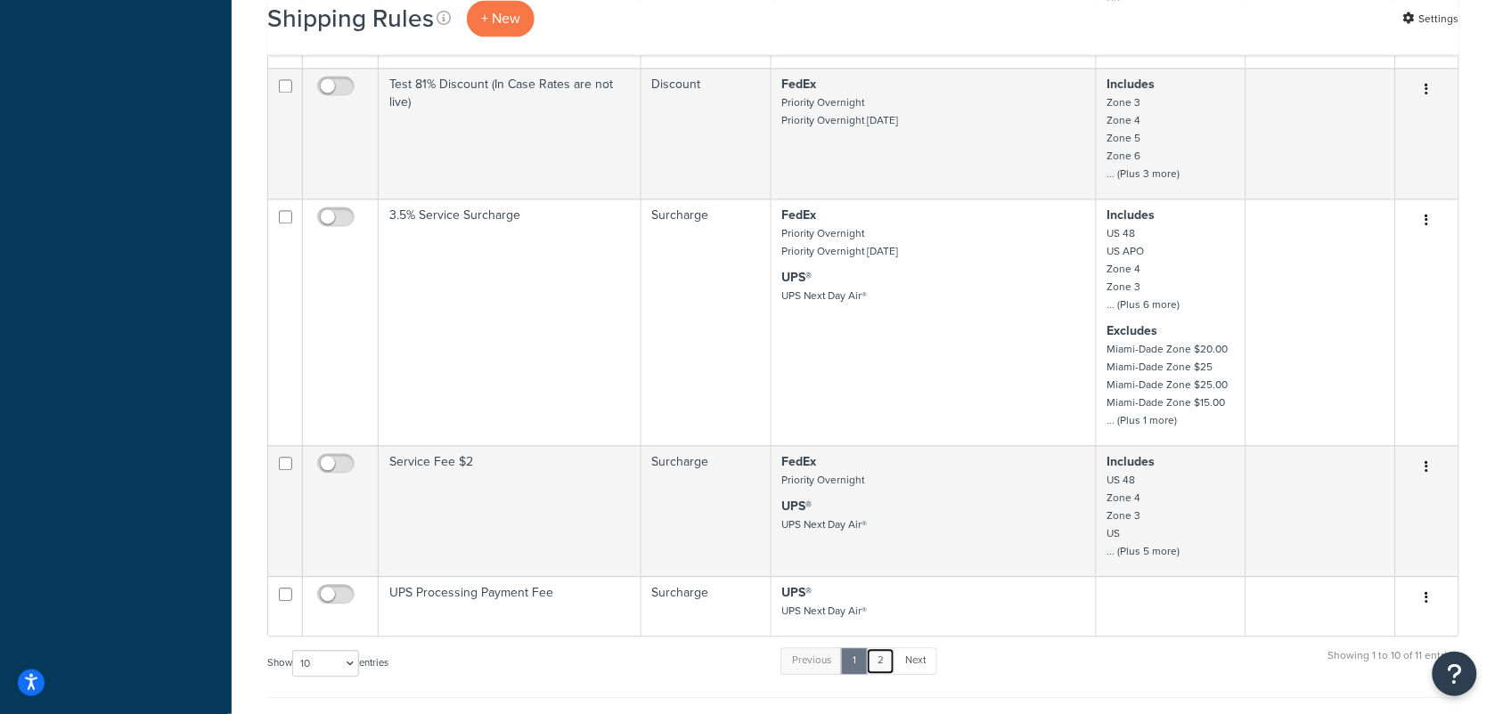
click at [888, 668] on link "2" at bounding box center [880, 661] width 29 height 27
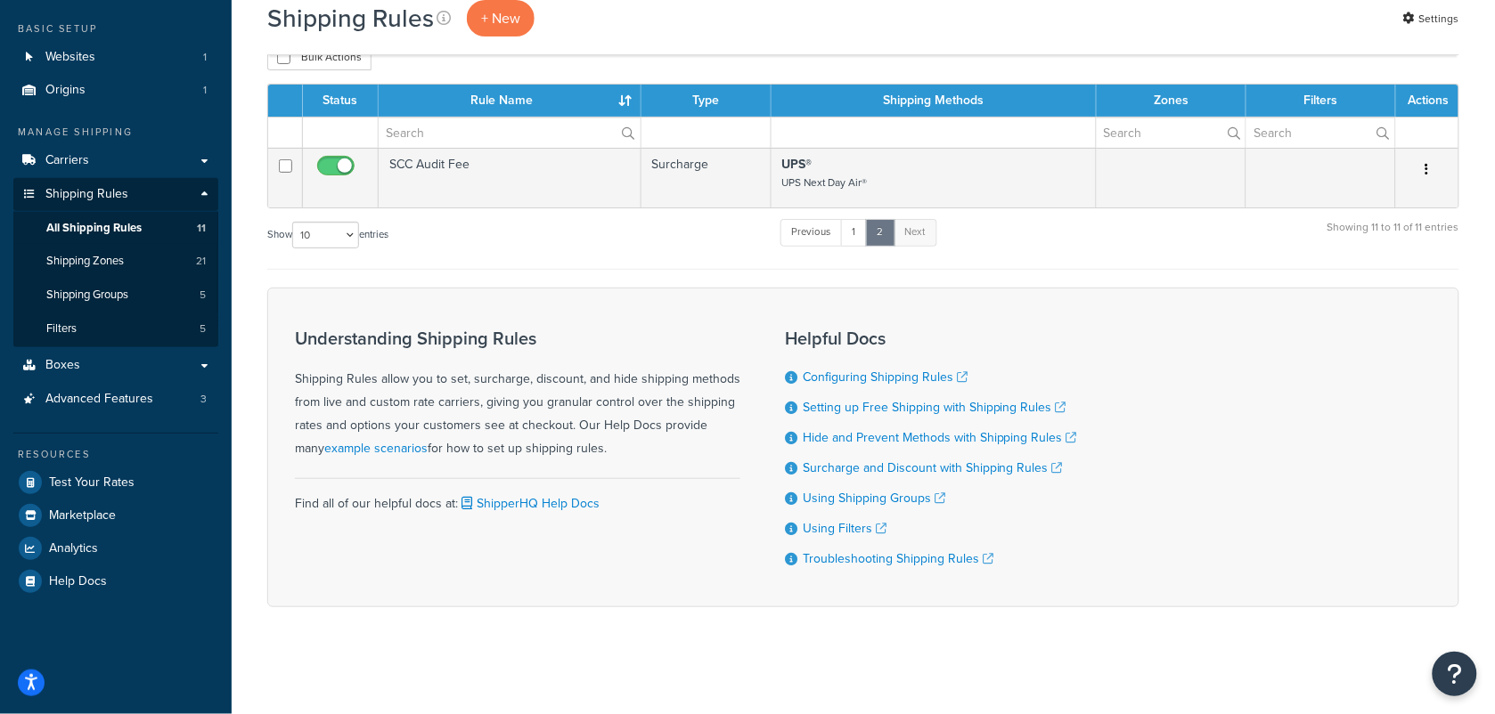
scroll to position [94, 0]
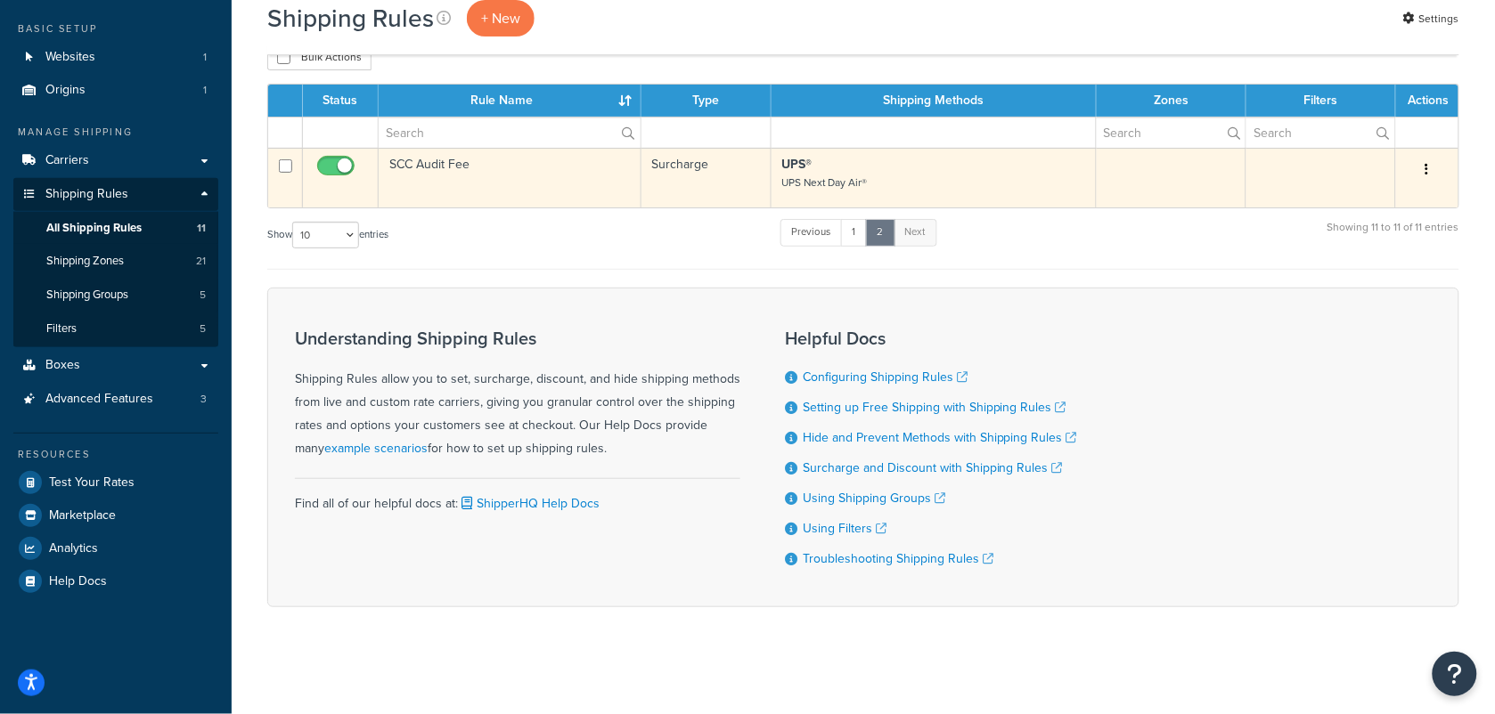
click at [328, 169] on input "checkbox" at bounding box center [338, 170] width 49 height 22
checkbox input "false"
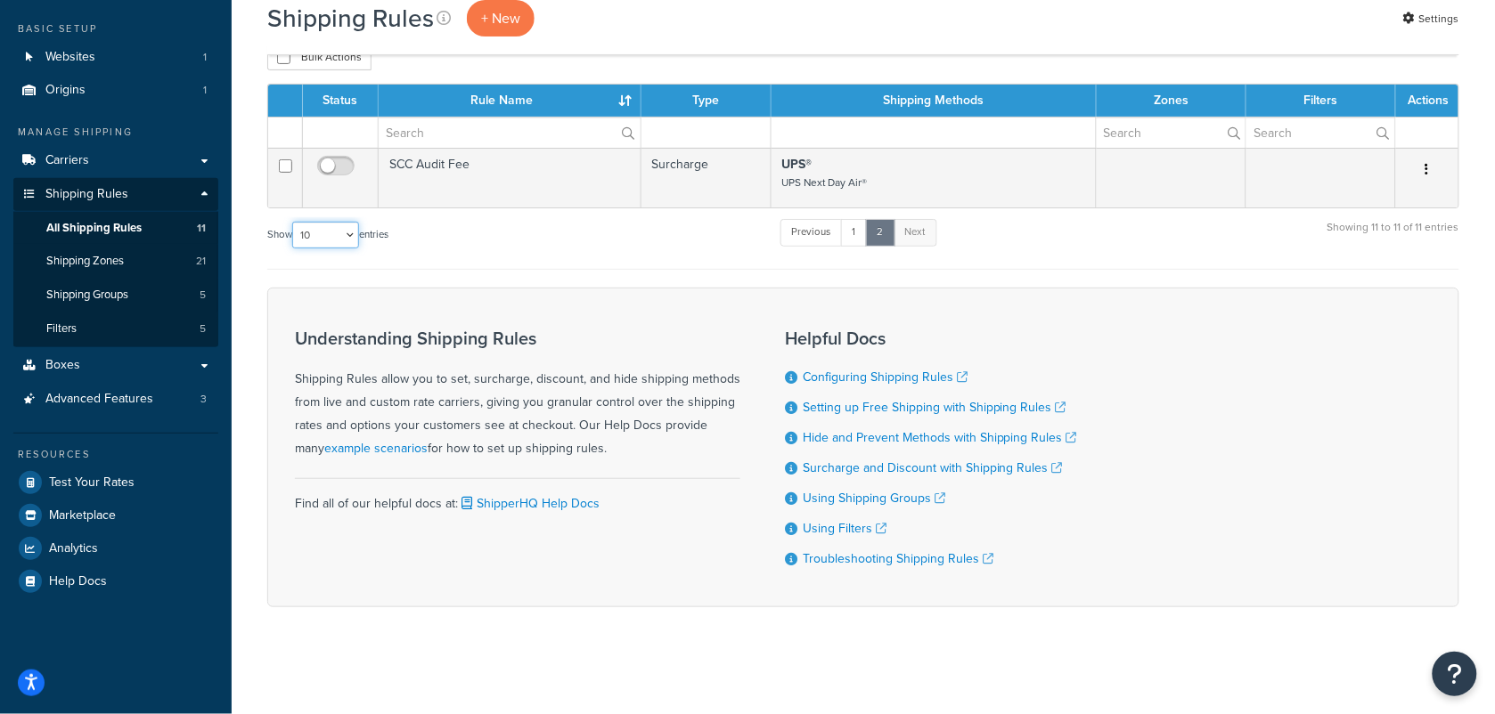
click at [346, 237] on select "10 15 25 50 100 1000" at bounding box center [325, 235] width 67 height 27
select select "25"
click at [294, 222] on select "10 15 25 50 100 1000" at bounding box center [325, 235] width 67 height 27
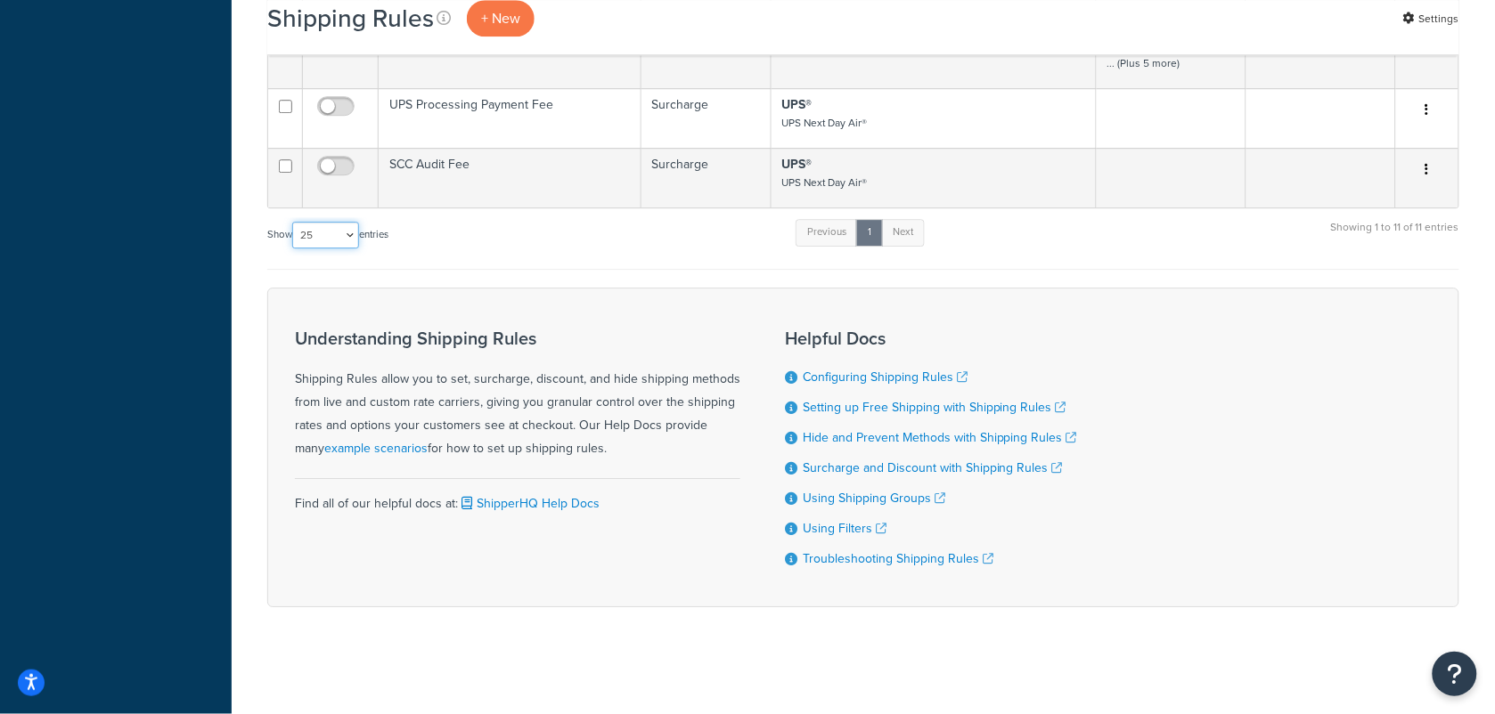
scroll to position [1160, 0]
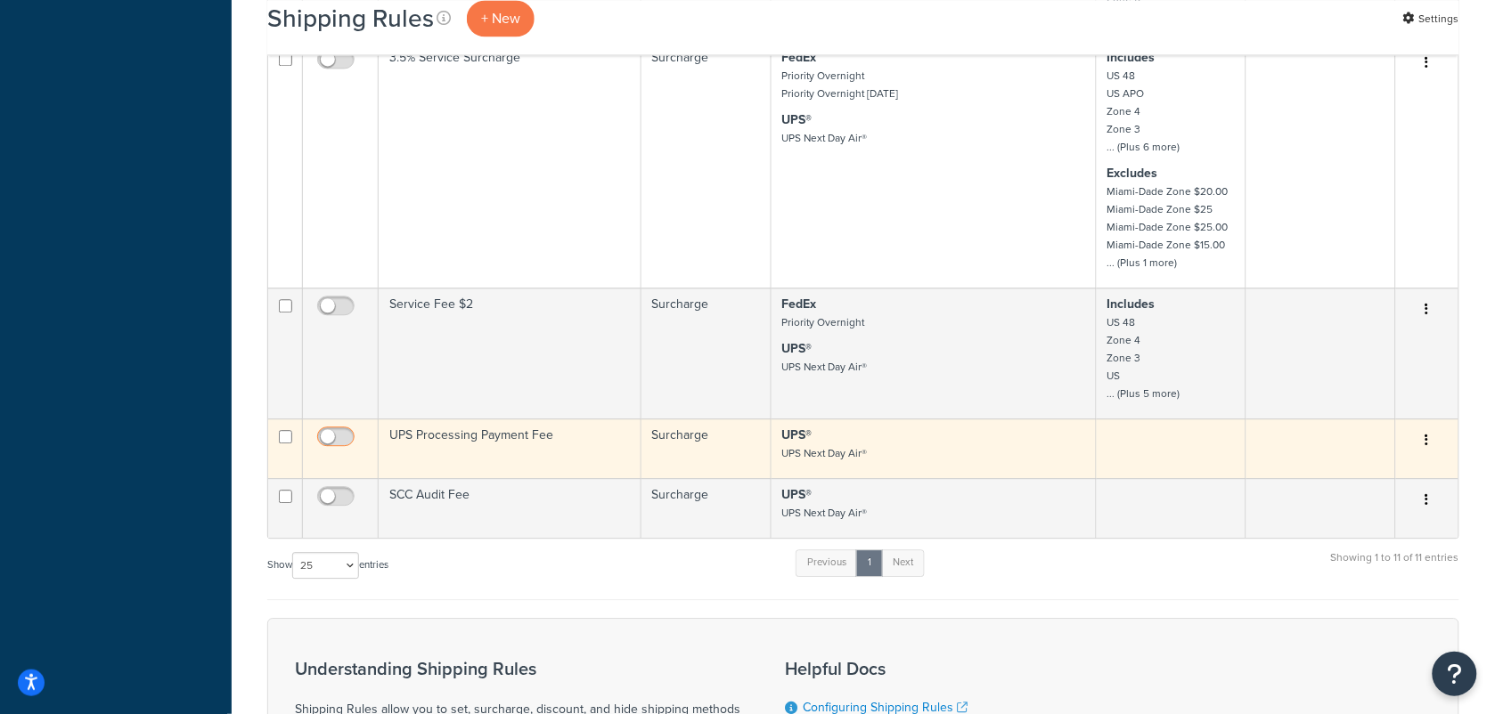
click at [344, 433] on input "checkbox" at bounding box center [338, 441] width 49 height 22
checkbox input "true"
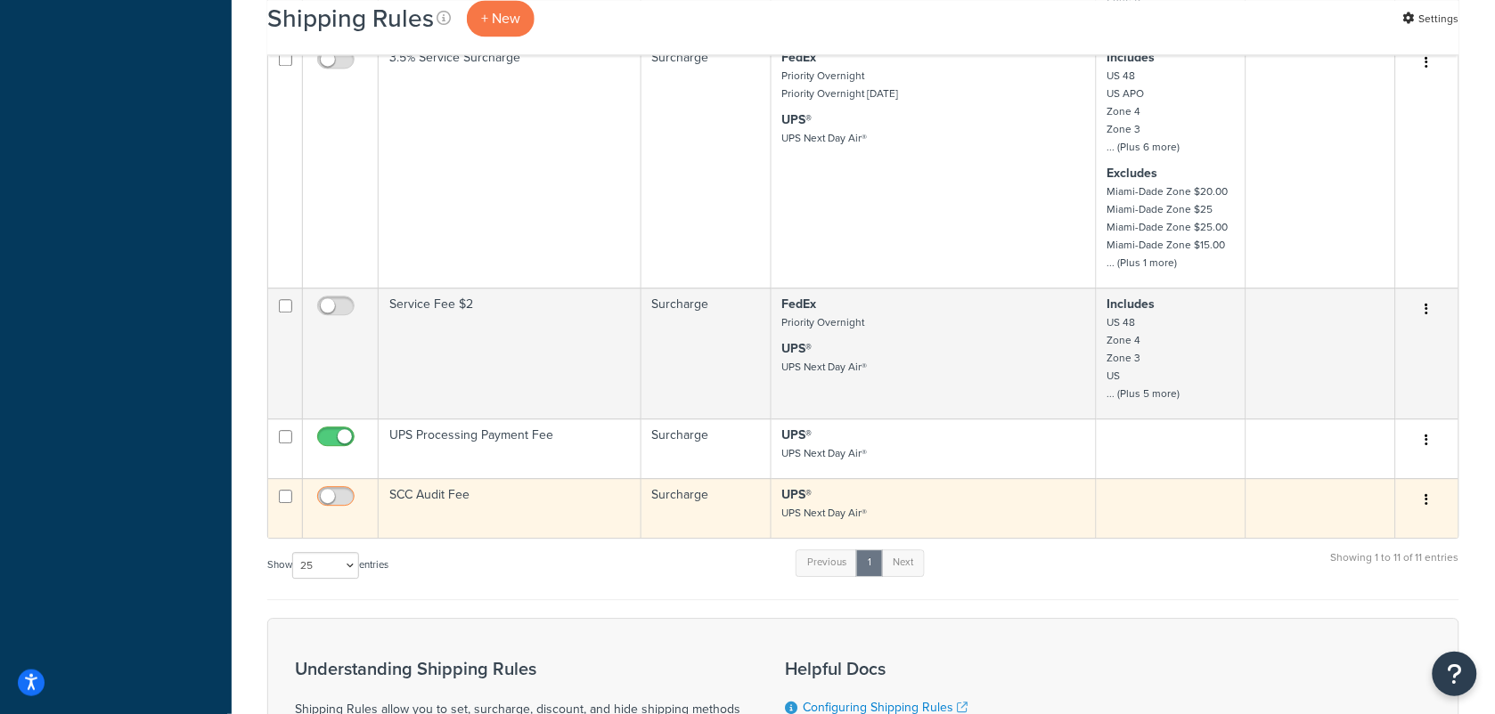
click at [337, 500] on input "checkbox" at bounding box center [338, 501] width 49 height 22
checkbox input "true"
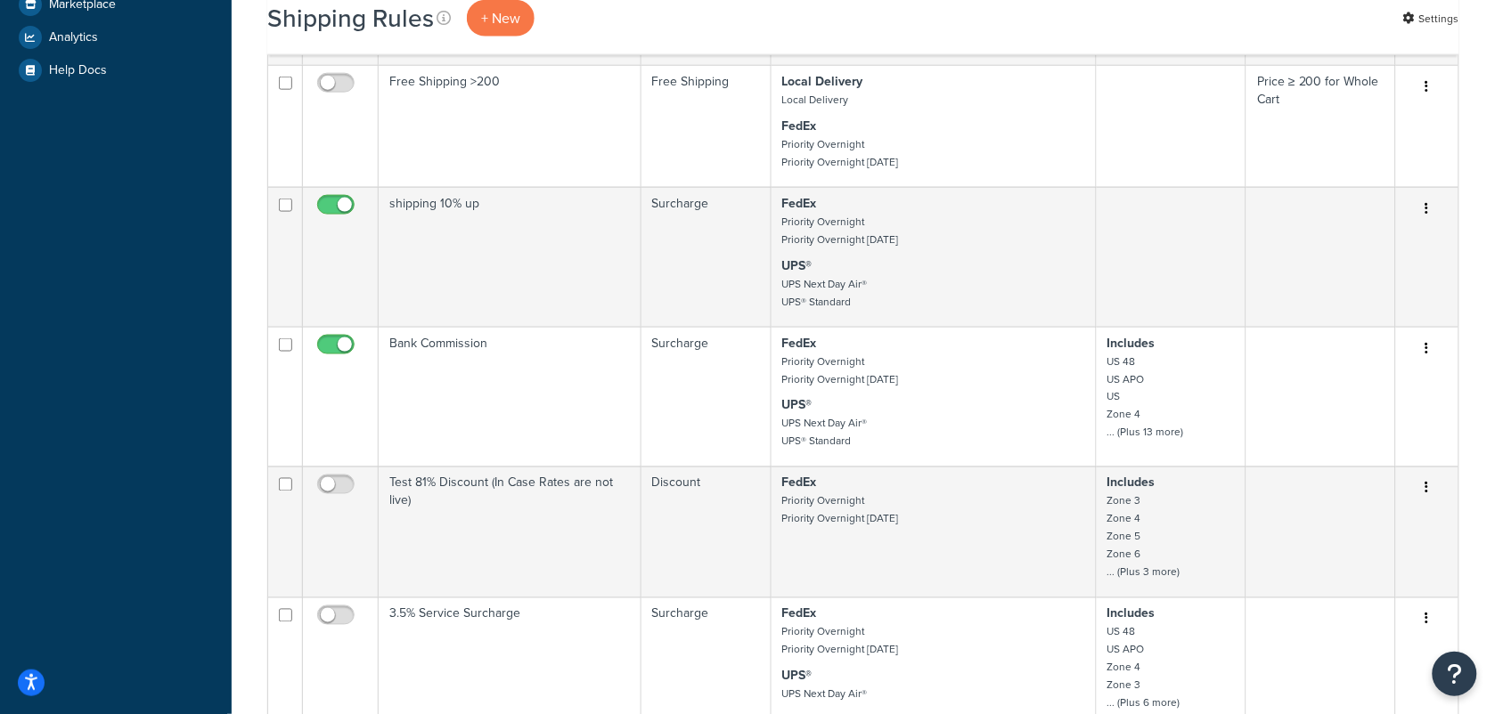
scroll to position [0, 0]
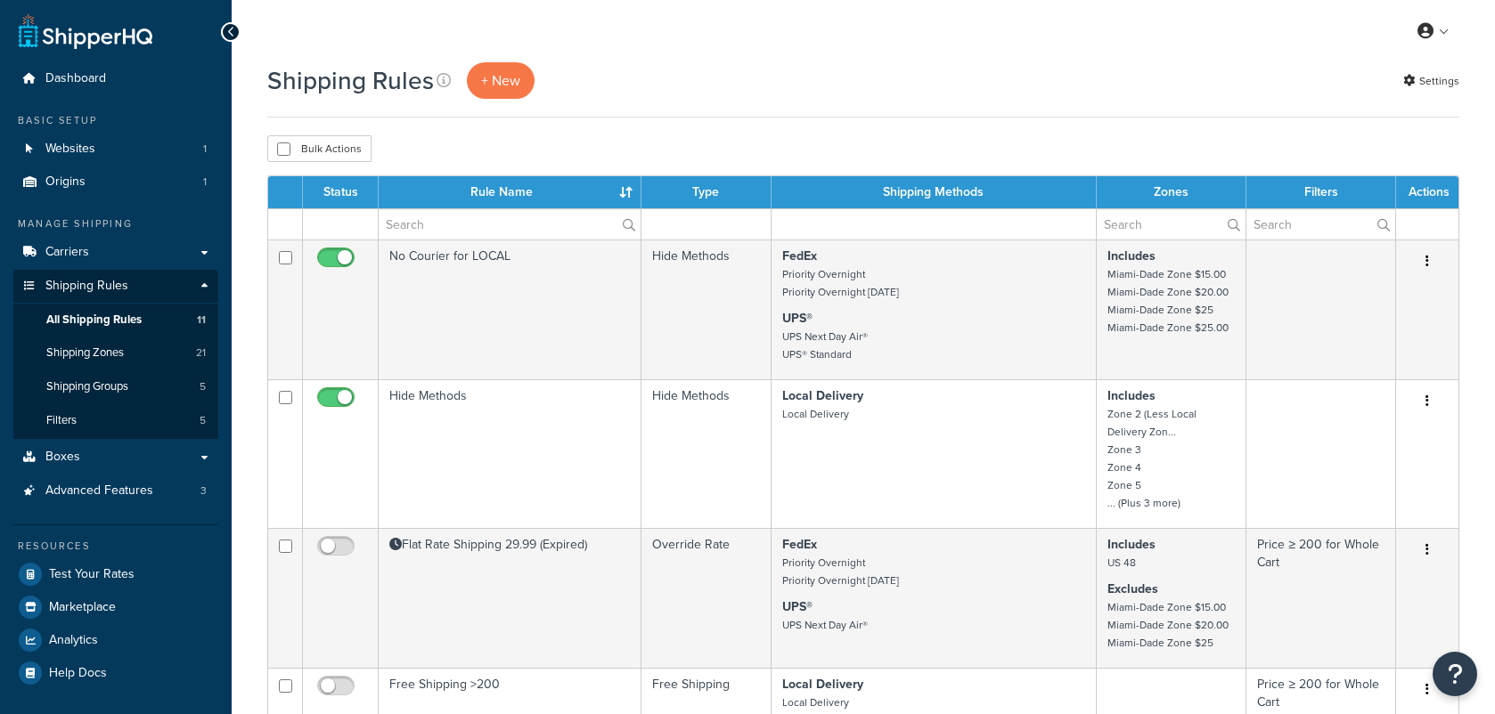
select select "25"
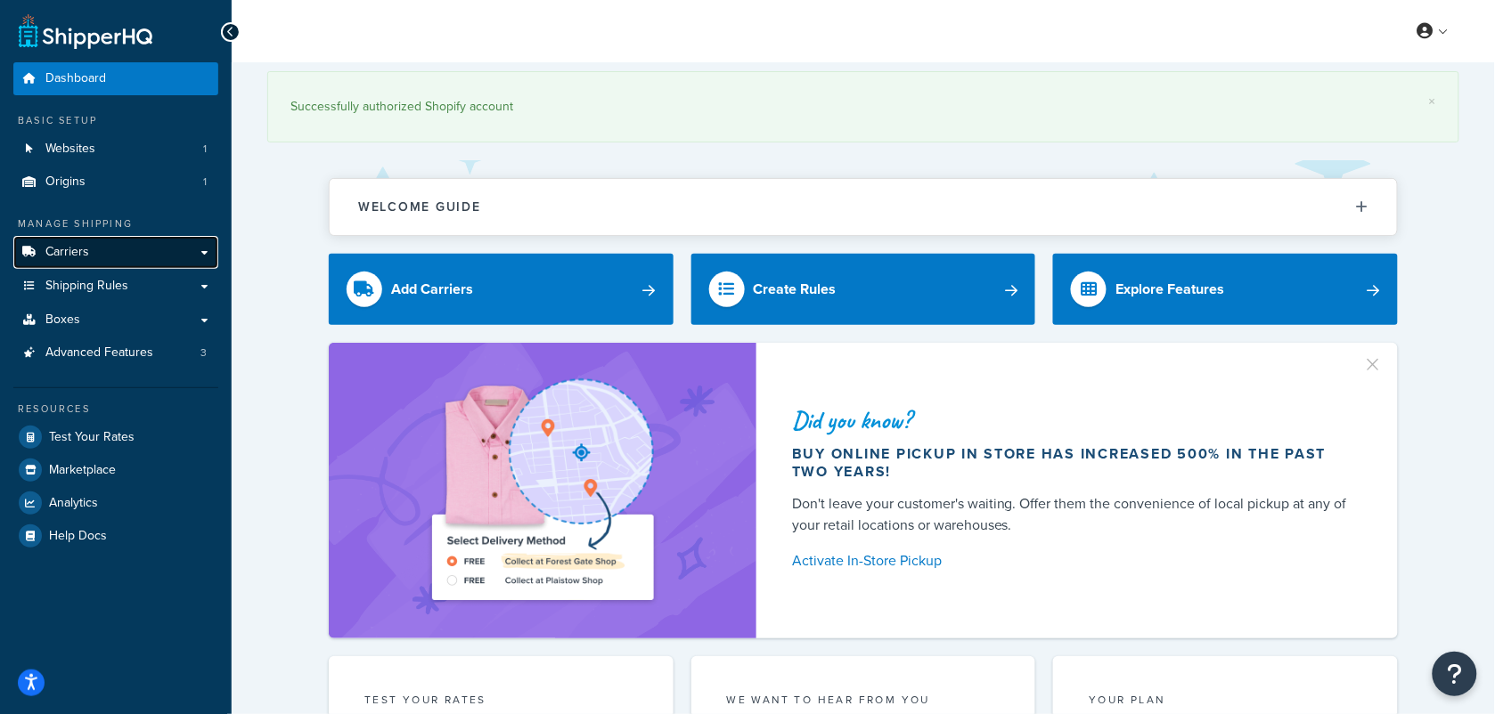
click at [86, 254] on span "Carriers" at bounding box center [67, 252] width 44 height 15
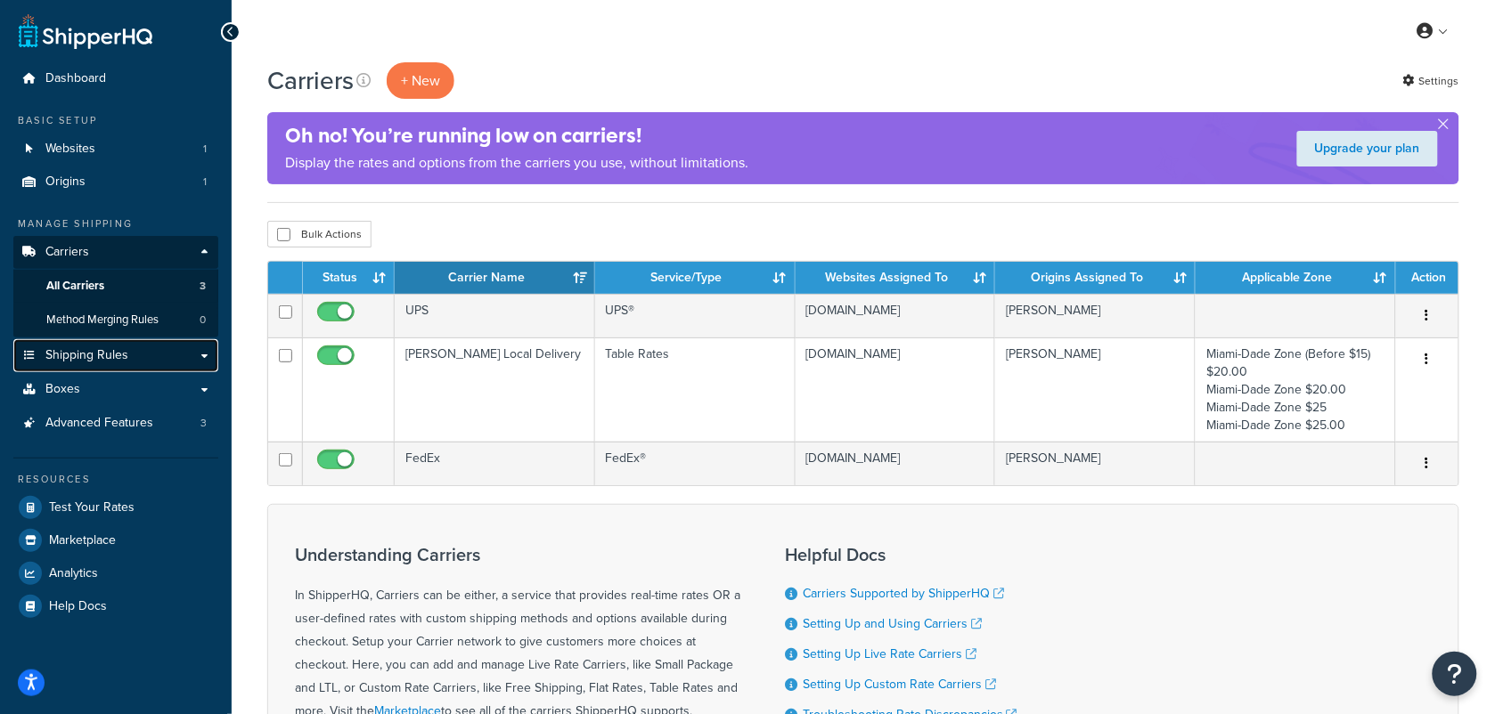
click at [82, 358] on span "Shipping Rules" at bounding box center [86, 355] width 83 height 15
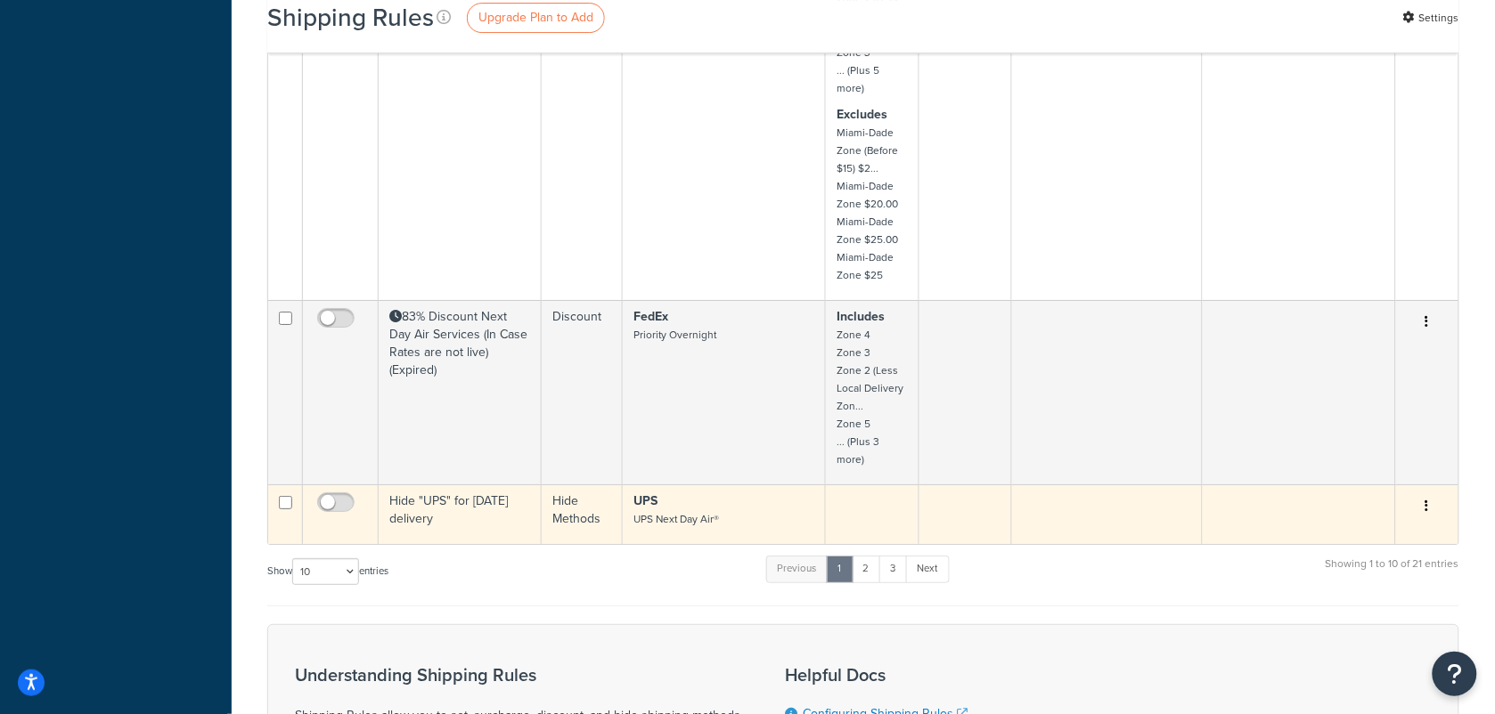
scroll to position [1788, 0]
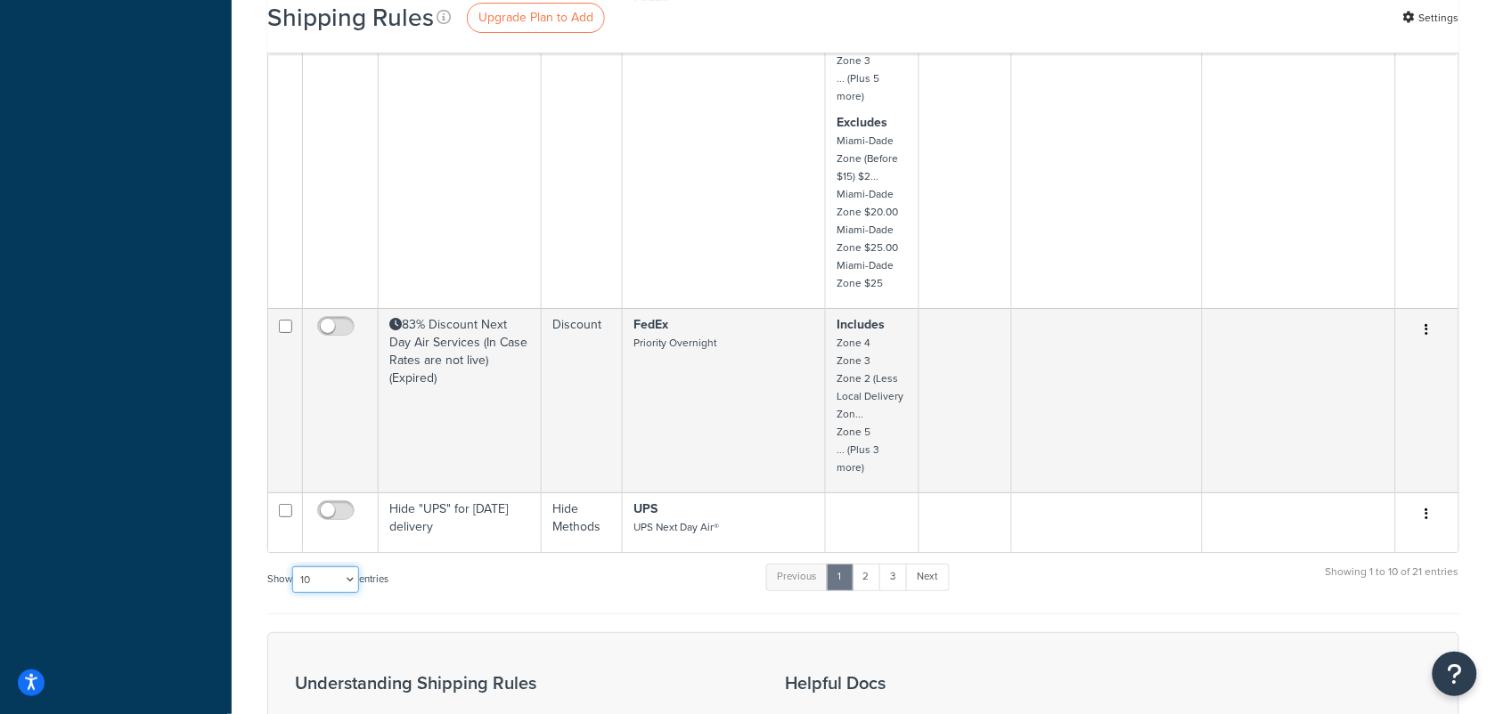
click at [345, 567] on select "10 15 25 50 100 1000" at bounding box center [325, 580] width 67 height 27
select select "100"
click at [294, 567] on select "10 15 25 50 100 1000" at bounding box center [325, 580] width 67 height 27
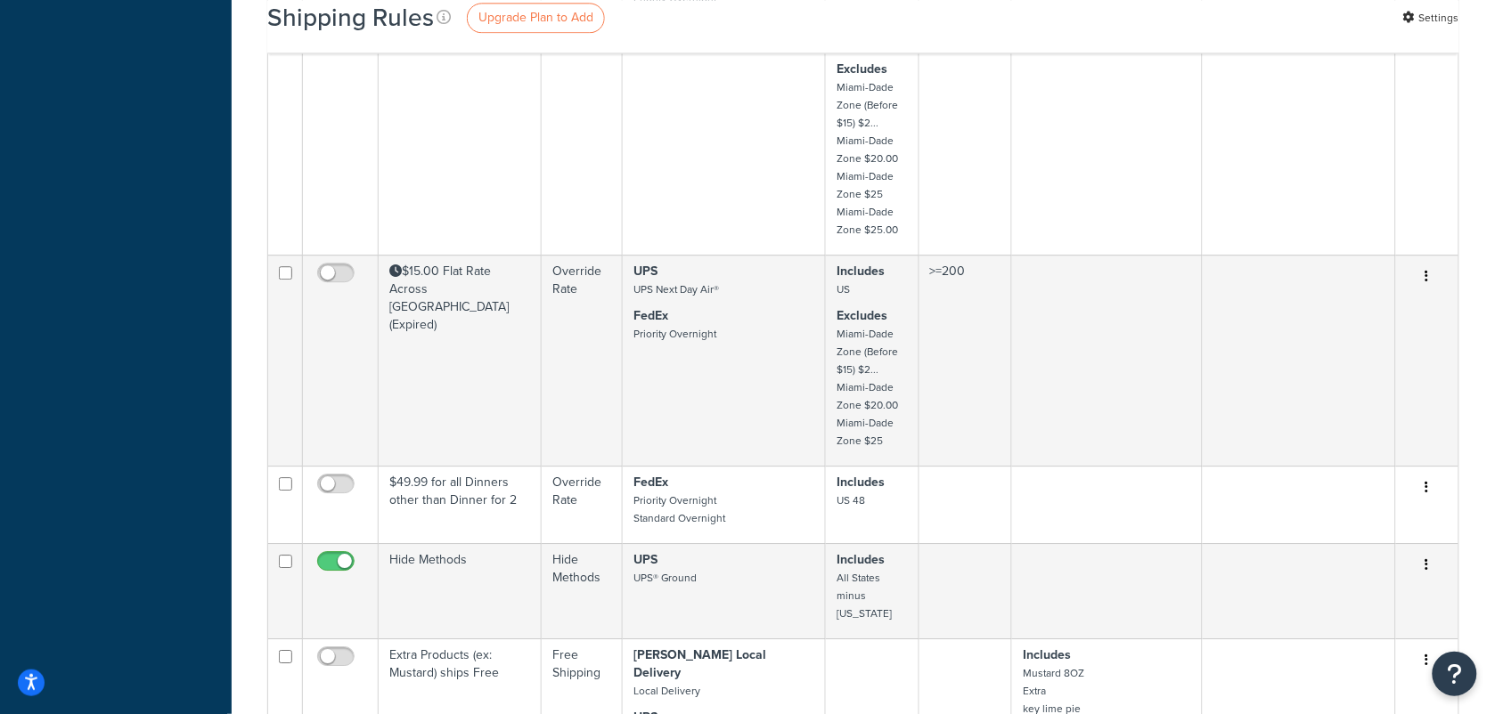
scroll to position [3347, 0]
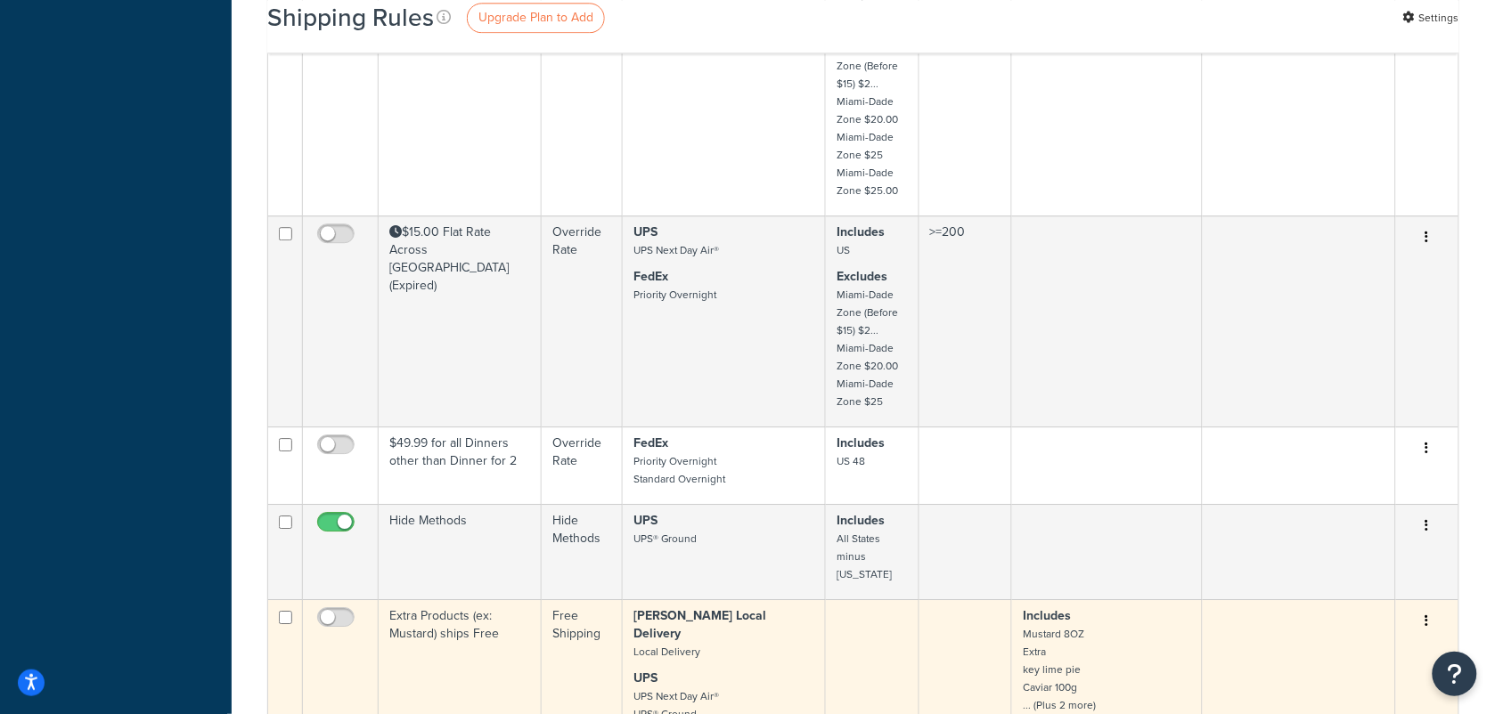
click at [283, 611] on input "checkbox" at bounding box center [285, 617] width 13 height 13
checkbox input "true"
click at [1428, 615] on icon "button" at bounding box center [1427, 621] width 4 height 12
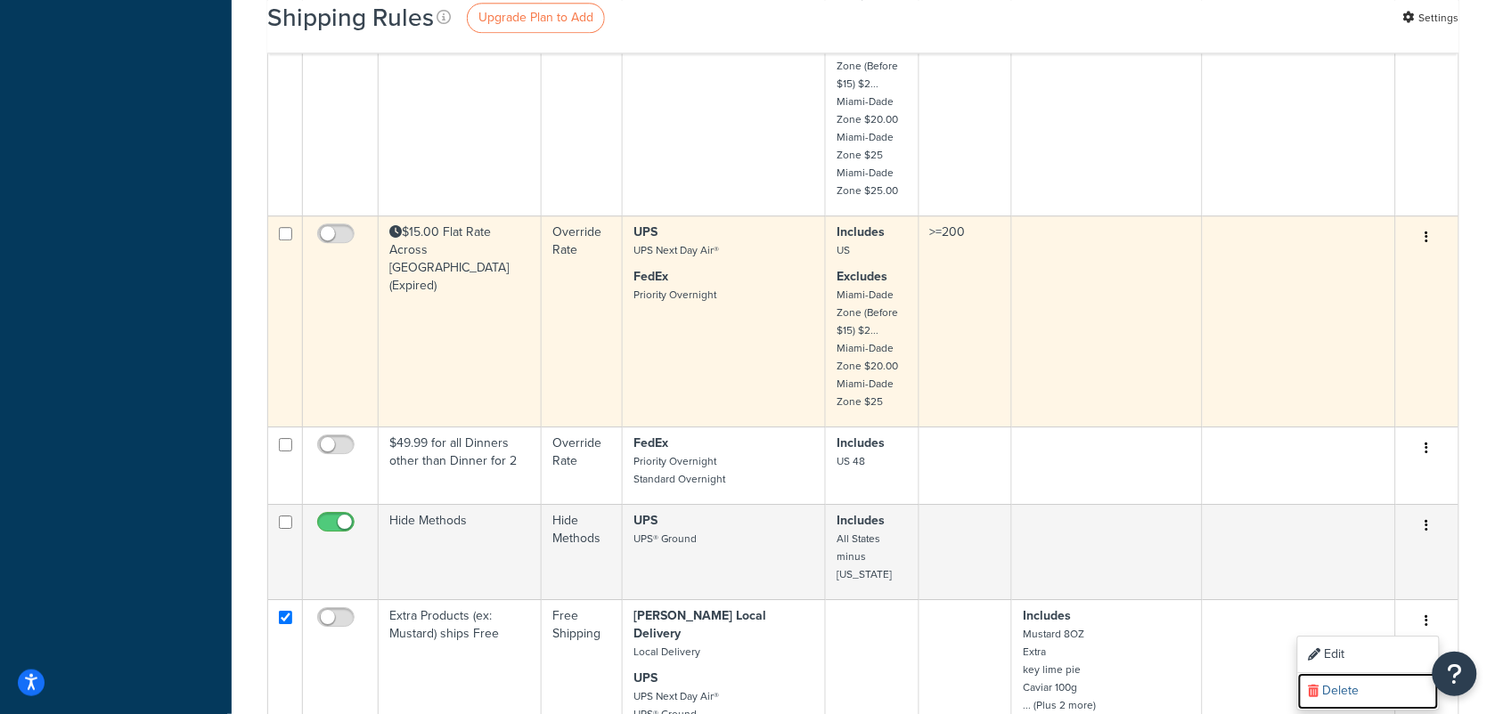
drag, startPoint x: 1351, startPoint y: 465, endPoint x: 871, endPoint y: 94, distance: 605.8
click at [1351, 673] on link "Delete" at bounding box center [1368, 691] width 141 height 37
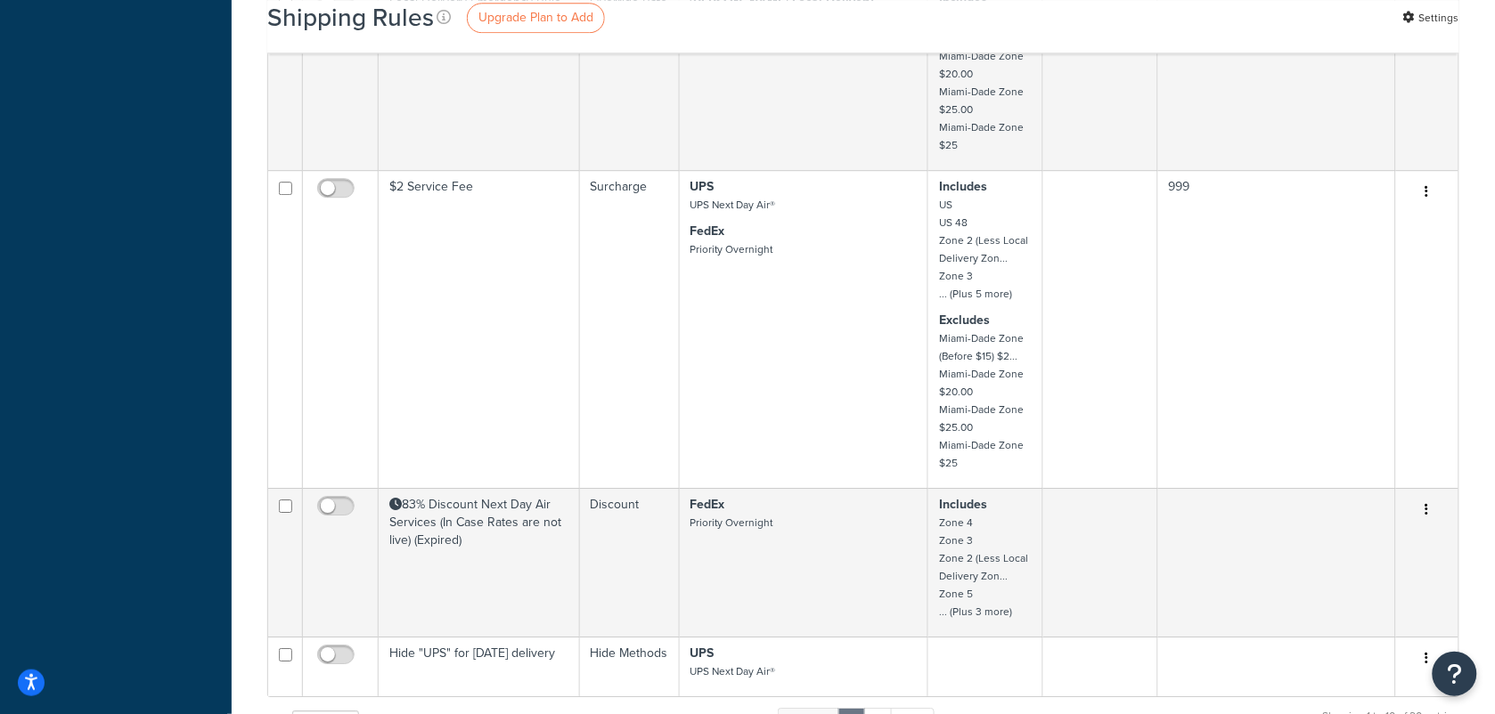
scroll to position [1559, 0]
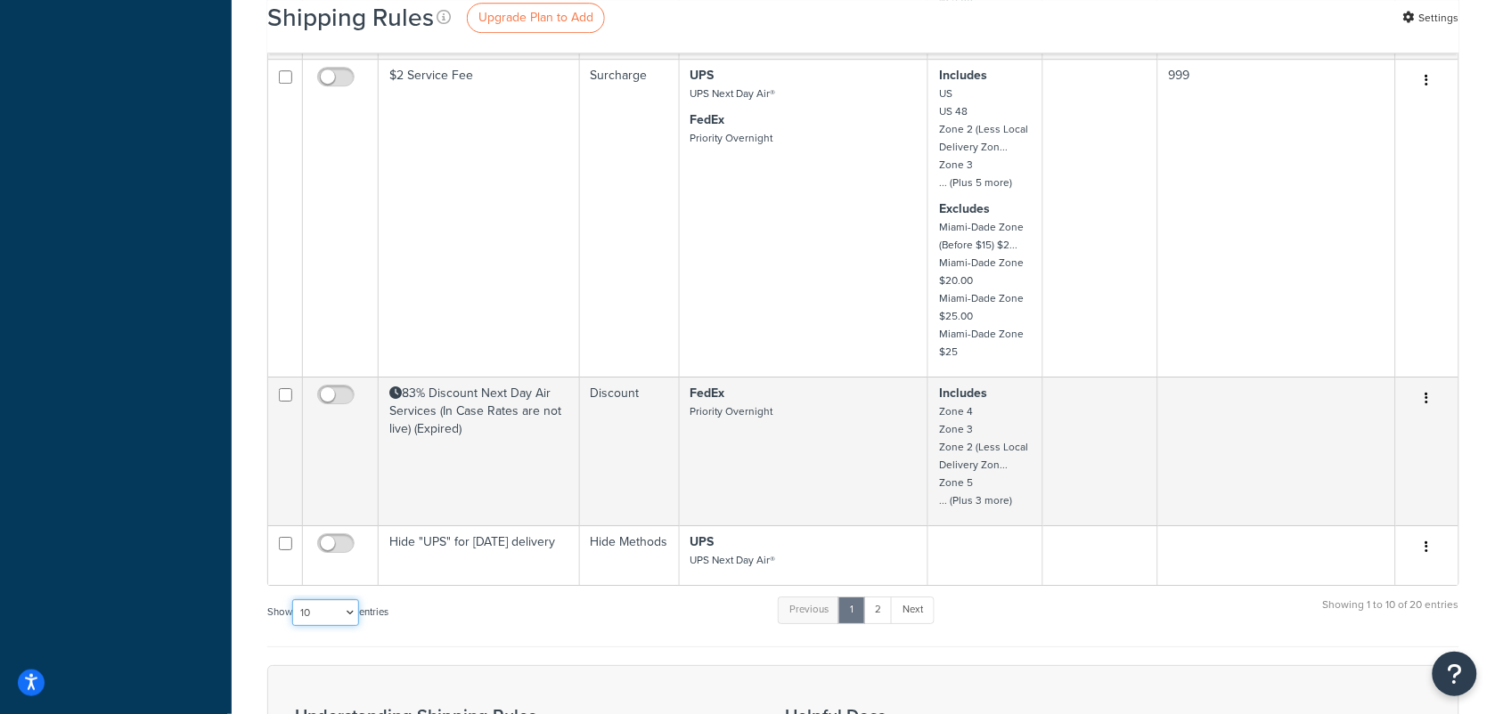
click at [356, 600] on select "10 15 25 50 100 1000" at bounding box center [325, 613] width 67 height 27
select select "100"
click at [294, 600] on select "10 15 25 50 100 1000" at bounding box center [325, 613] width 67 height 27
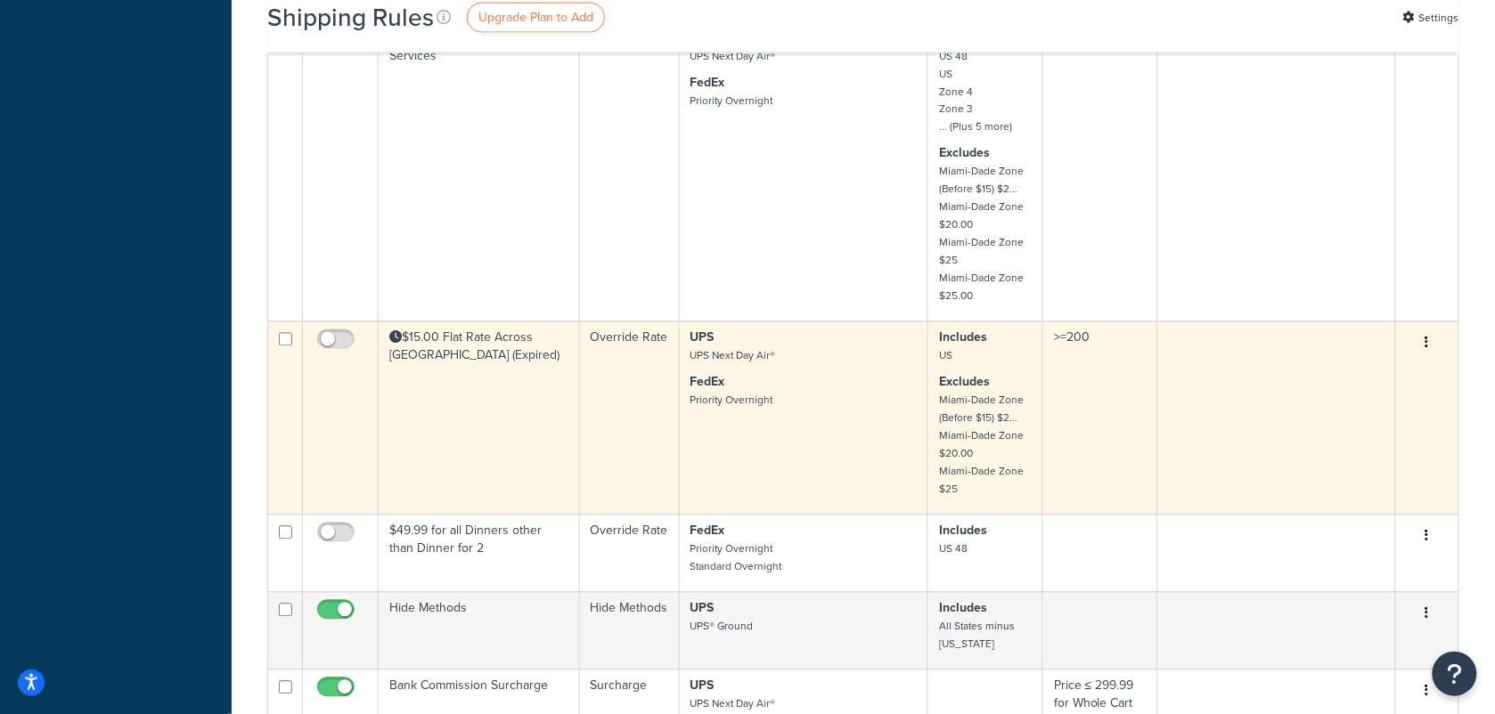
scroll to position [3007, 0]
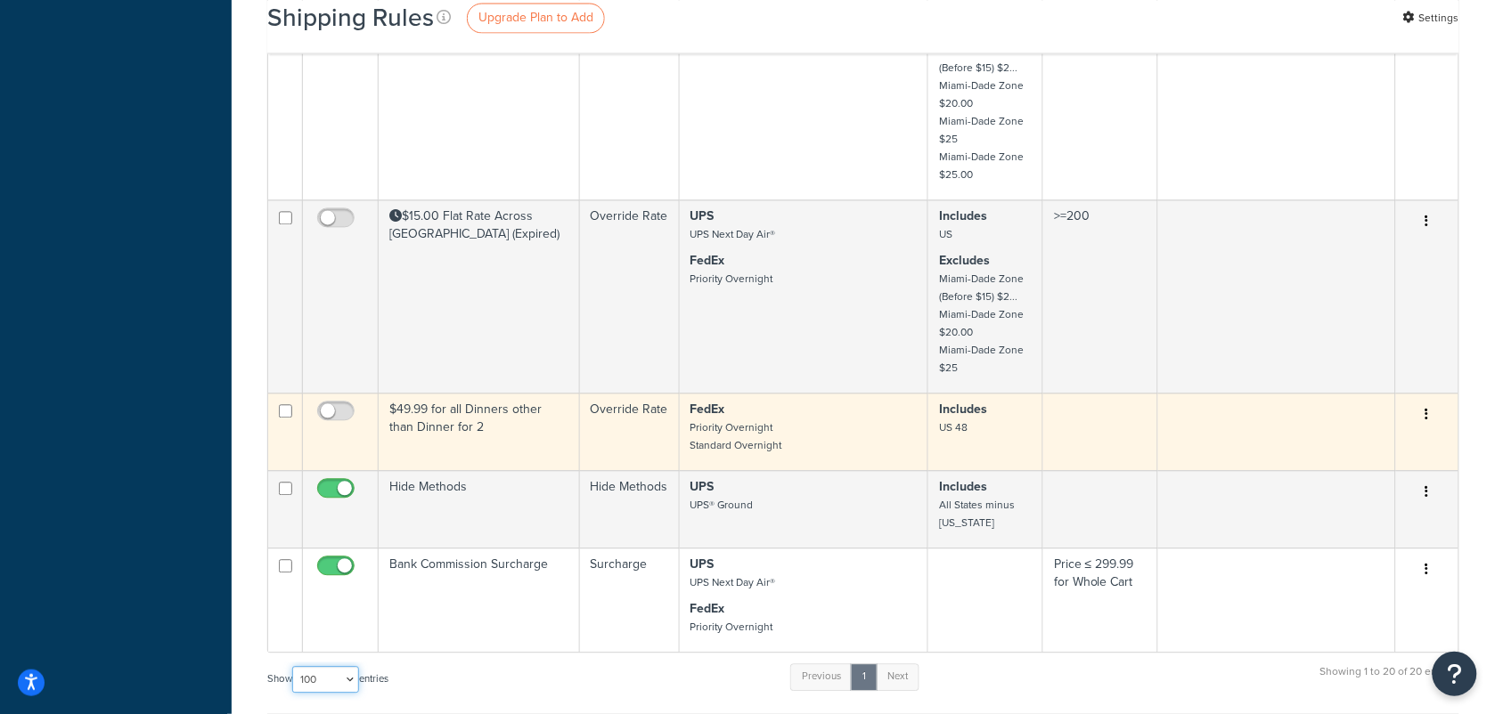
click at [287, 404] on input "checkbox" at bounding box center [285, 410] width 13 height 13
checkbox input "true"
click at [1426, 408] on icon "button" at bounding box center [1427, 414] width 4 height 12
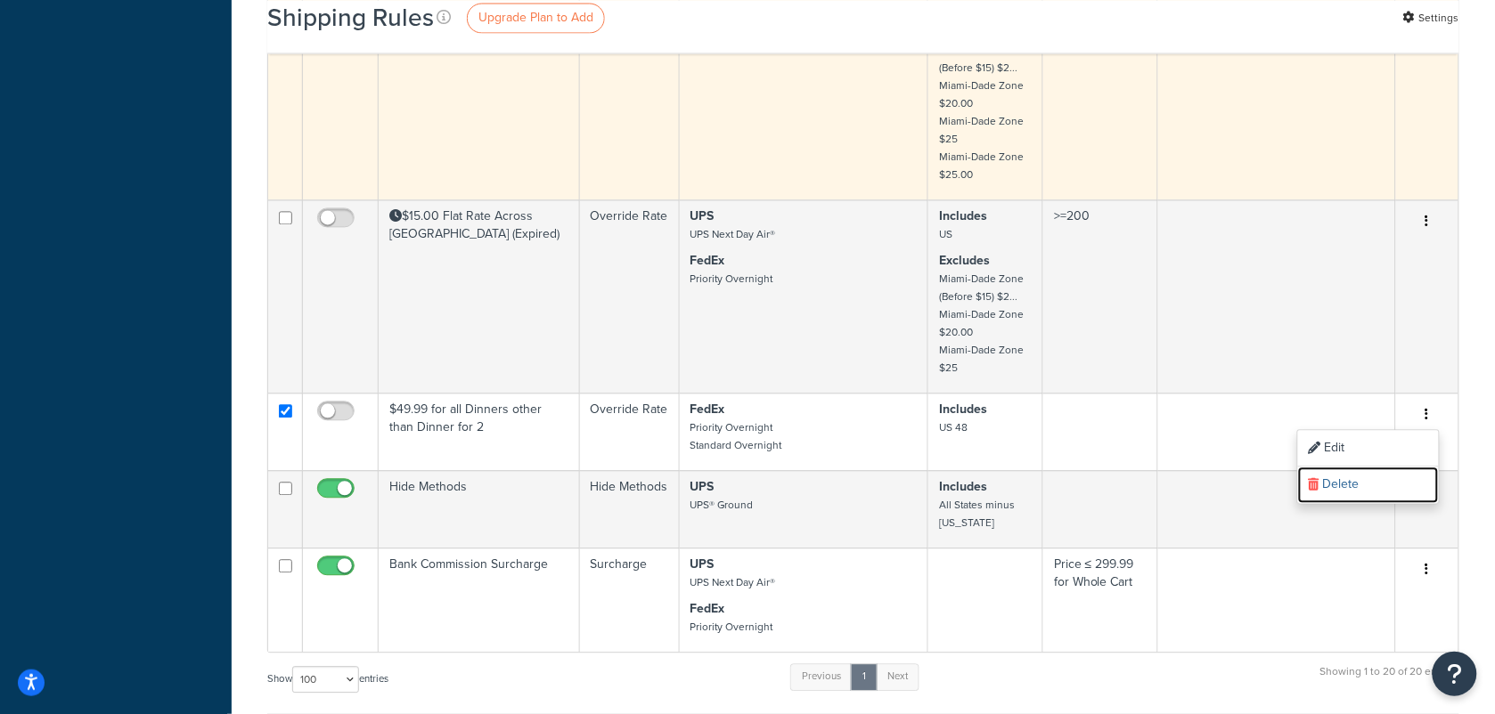
drag, startPoint x: 1373, startPoint y: 469, endPoint x: 882, endPoint y: 103, distance: 611.8
click at [1373, 469] on link "Delete" at bounding box center [1368, 485] width 141 height 37
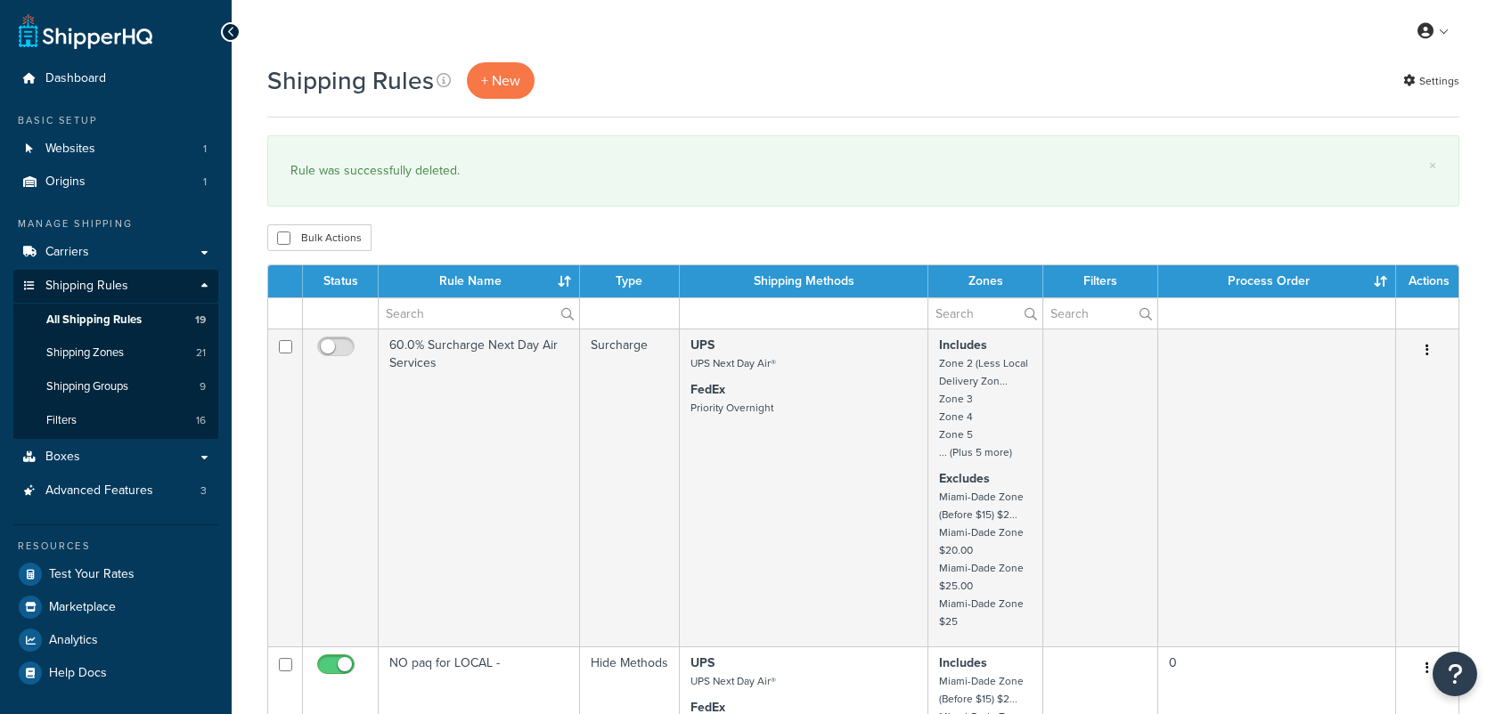
select select "100"
click at [1009, 45] on div "My Profile Billing Global Settings Contact Us Logout" at bounding box center [863, 31] width 1263 height 62
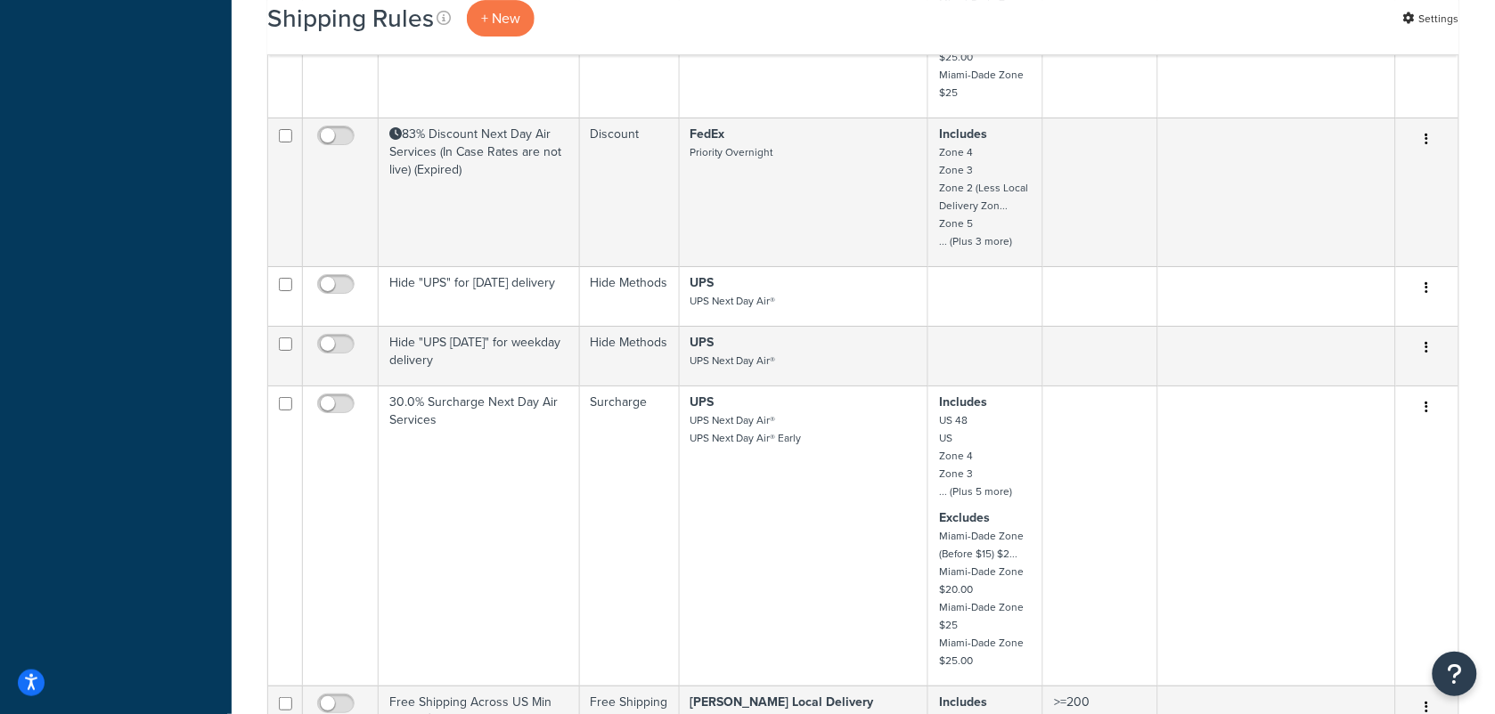
scroll to position [1782, 0]
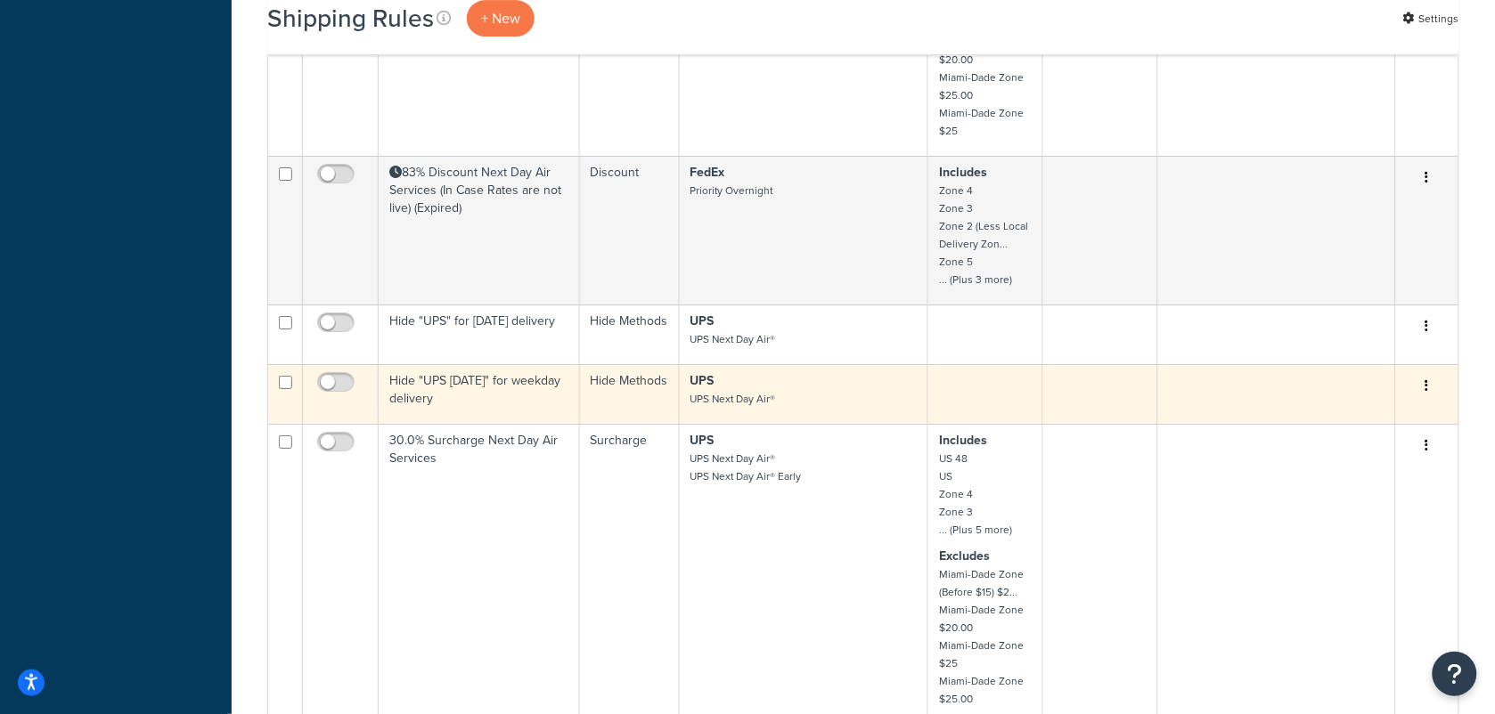
click at [454, 367] on td "Hide "UPS [DATE]" for weekday delivery" at bounding box center [479, 394] width 201 height 60
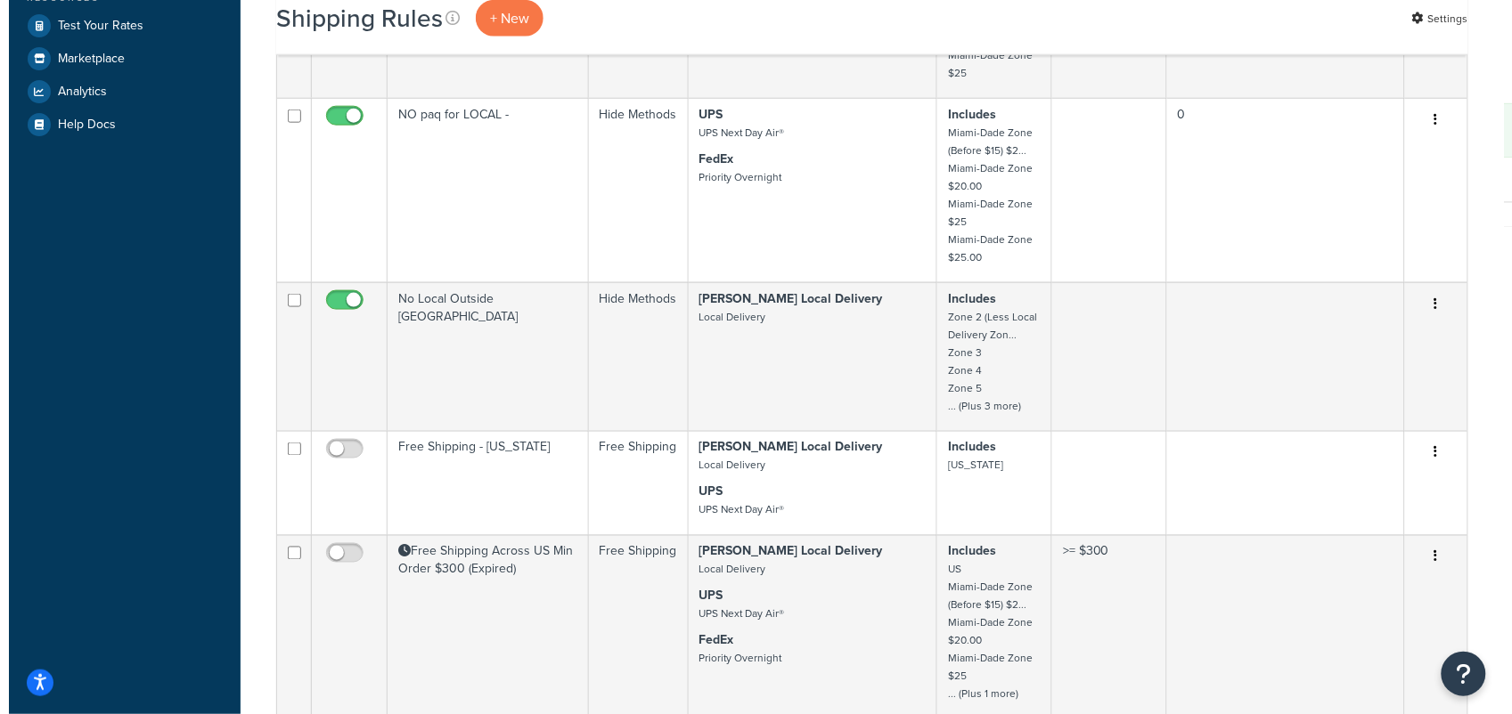
scroll to position [0, 0]
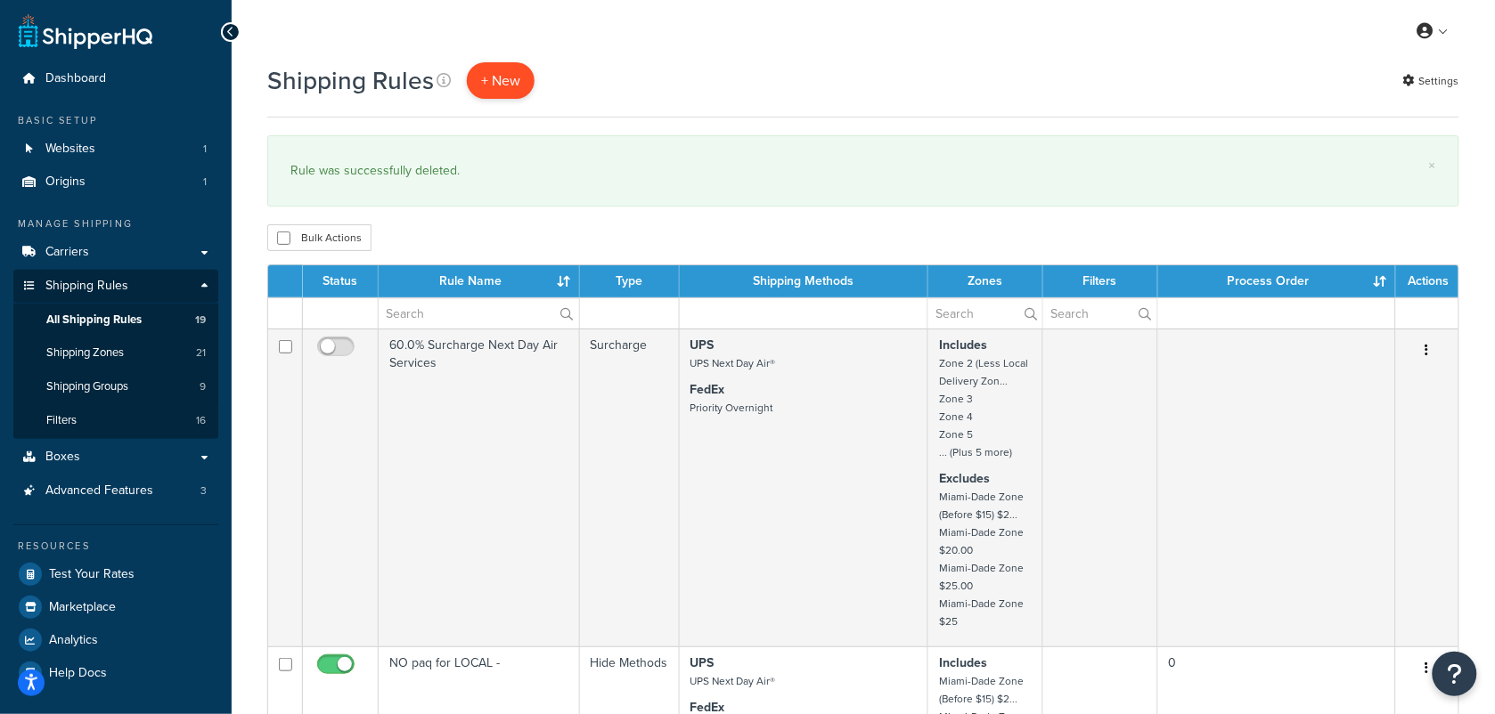
click at [487, 78] on p "+ New" at bounding box center [501, 80] width 68 height 37
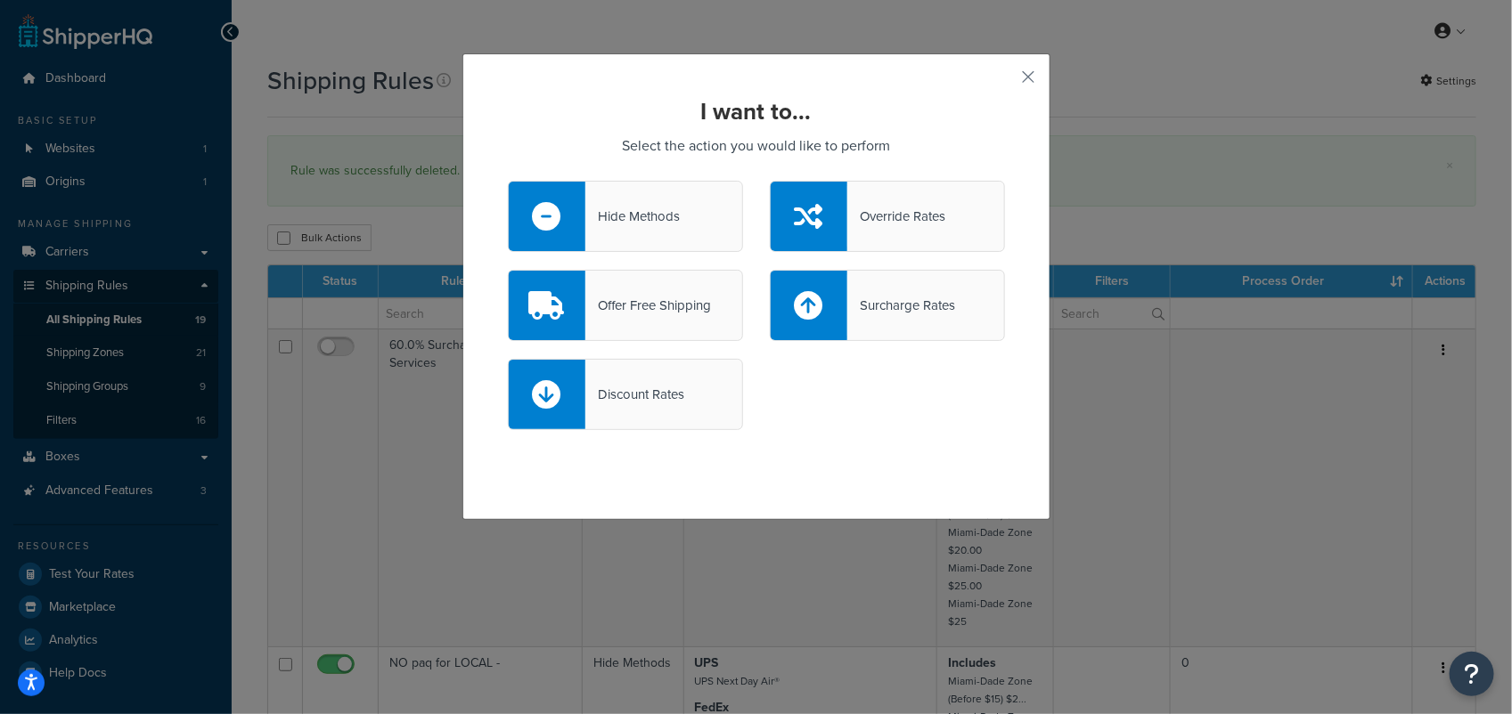
click at [915, 307] on div "Surcharge Rates" at bounding box center [901, 305] width 108 height 25
click at [0, 0] on input "Surcharge Rates" at bounding box center [0, 0] width 0 height 0
select select "CART"
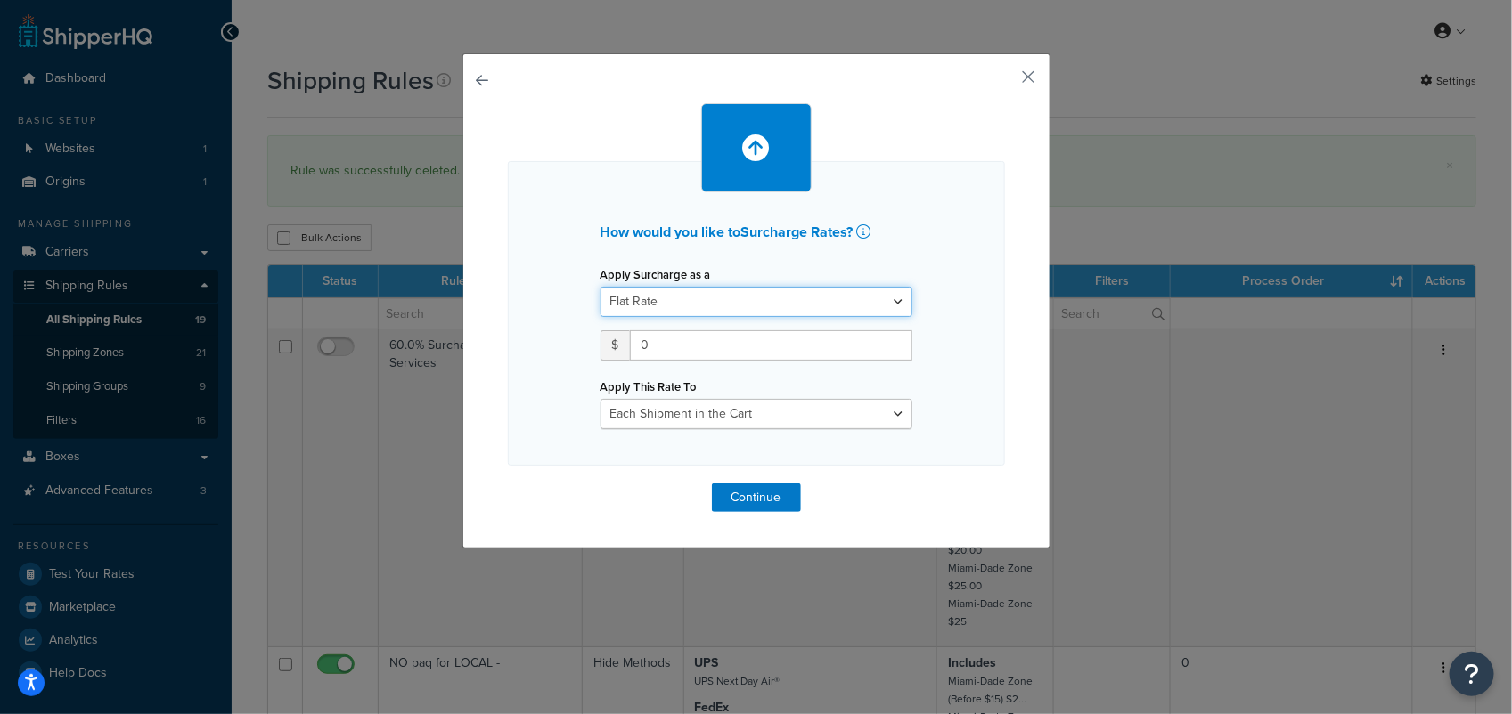
click at [887, 308] on select "Flat Rate Percentage Flat Rate & Percentage" at bounding box center [756, 302] width 312 height 30
select select "PERCENTAGE"
click at [600, 287] on select "Flat Rate Percentage Flat Rate & Percentage" at bounding box center [756, 302] width 312 height 30
click at [666, 347] on input "number" at bounding box center [655, 346] width 111 height 30
type input "3.5"
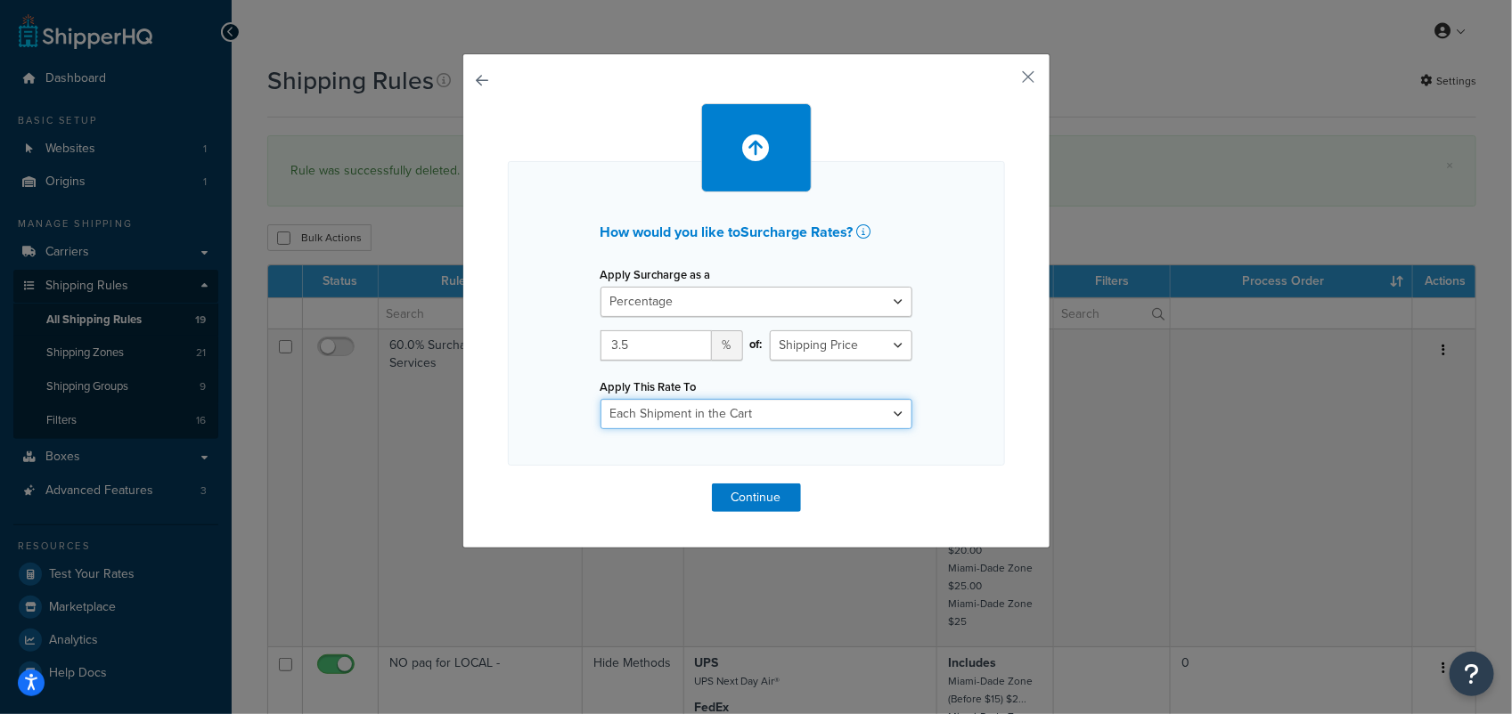
click at [804, 408] on select "Entire Cart Each Shipment in the Cart Each Origin in the Cart Each Shipping Gro…" at bounding box center [756, 414] width 312 height 30
select select "ENTIRE_CART"
click at [600, 399] on select "Entire Cart Each Shipment in the Cart Each Origin in the Cart Each Shipping Gro…" at bounding box center [756, 414] width 312 height 30
click at [764, 499] on button "Continue" at bounding box center [756, 498] width 89 height 29
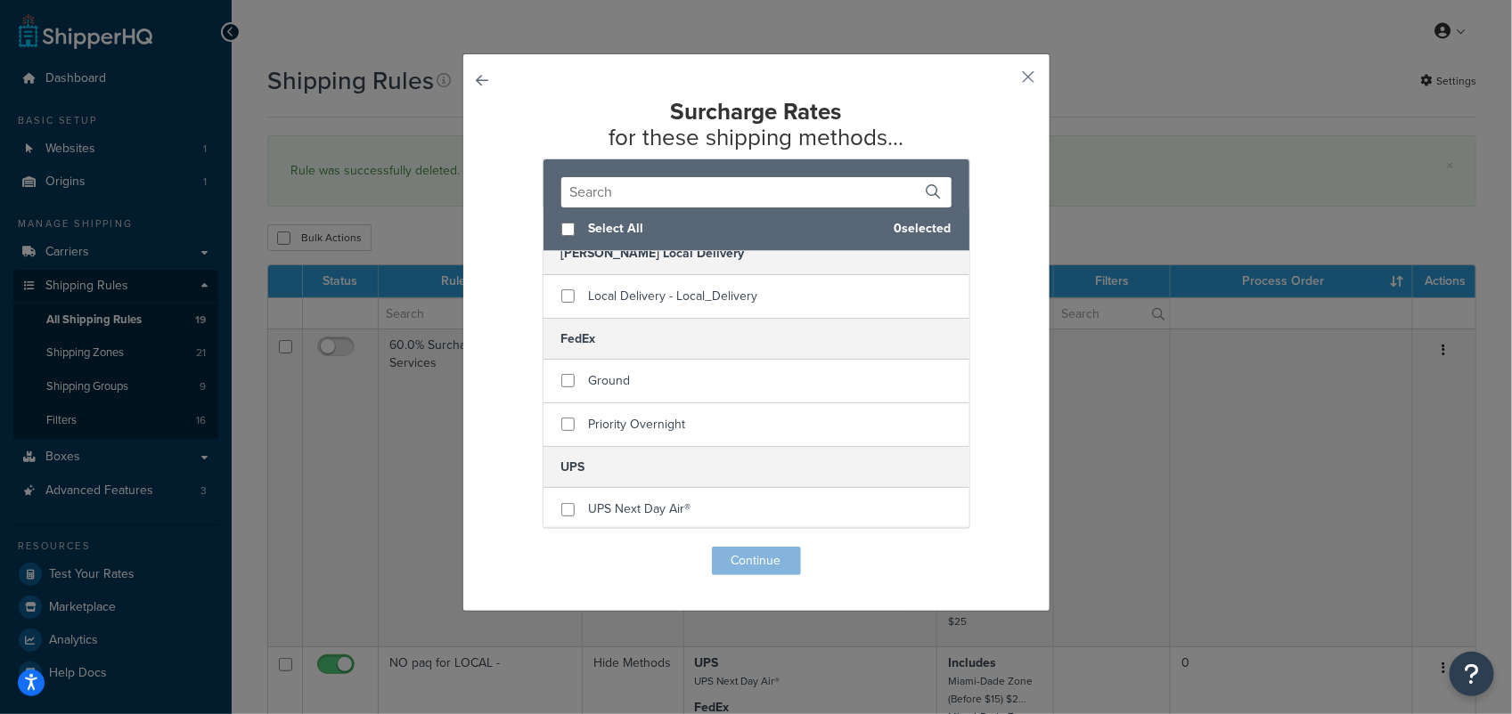
scroll to position [22, 0]
click at [561, 508] on input "checkbox" at bounding box center [567, 507] width 13 height 13
checkbox input "true"
click at [778, 563] on button "Continue" at bounding box center [756, 561] width 89 height 29
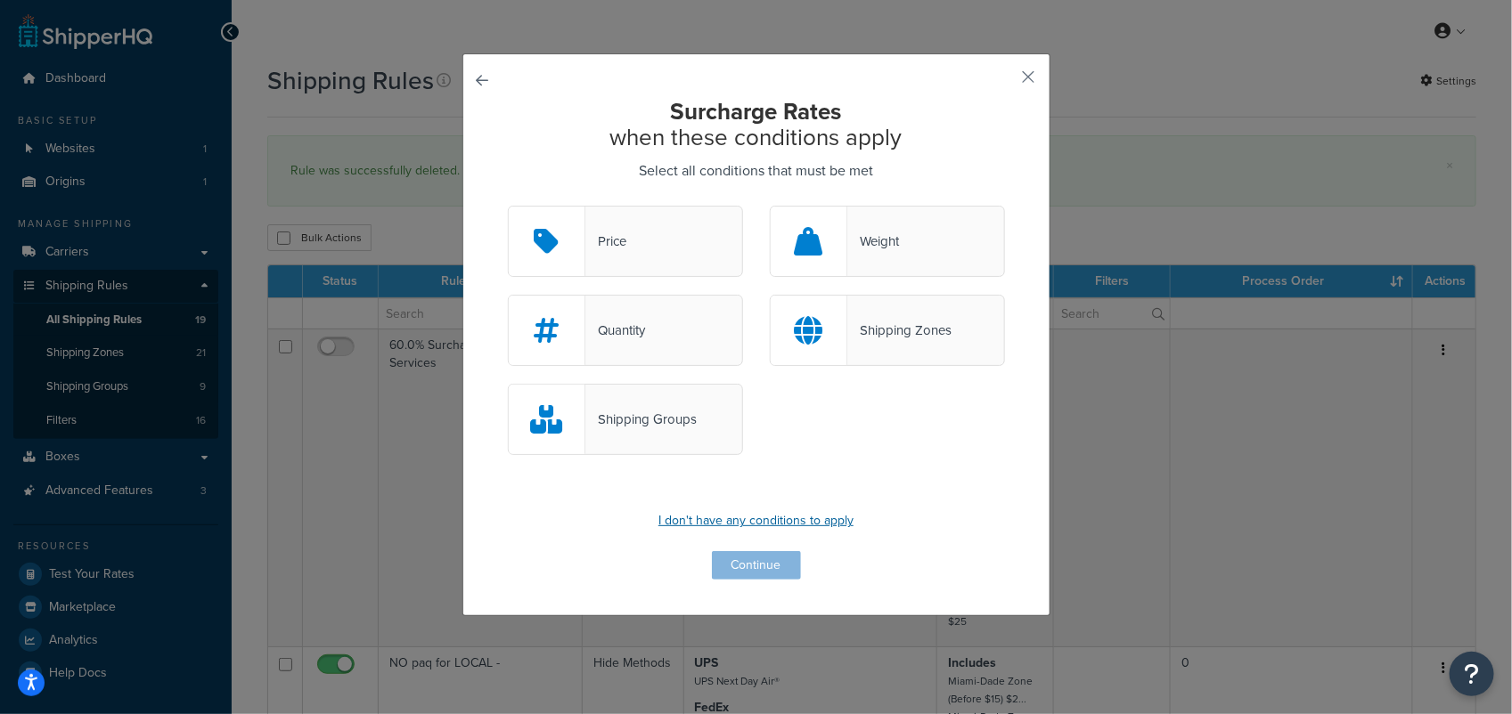
click at [754, 522] on p "I don't have any conditions to apply" at bounding box center [756, 521] width 497 height 25
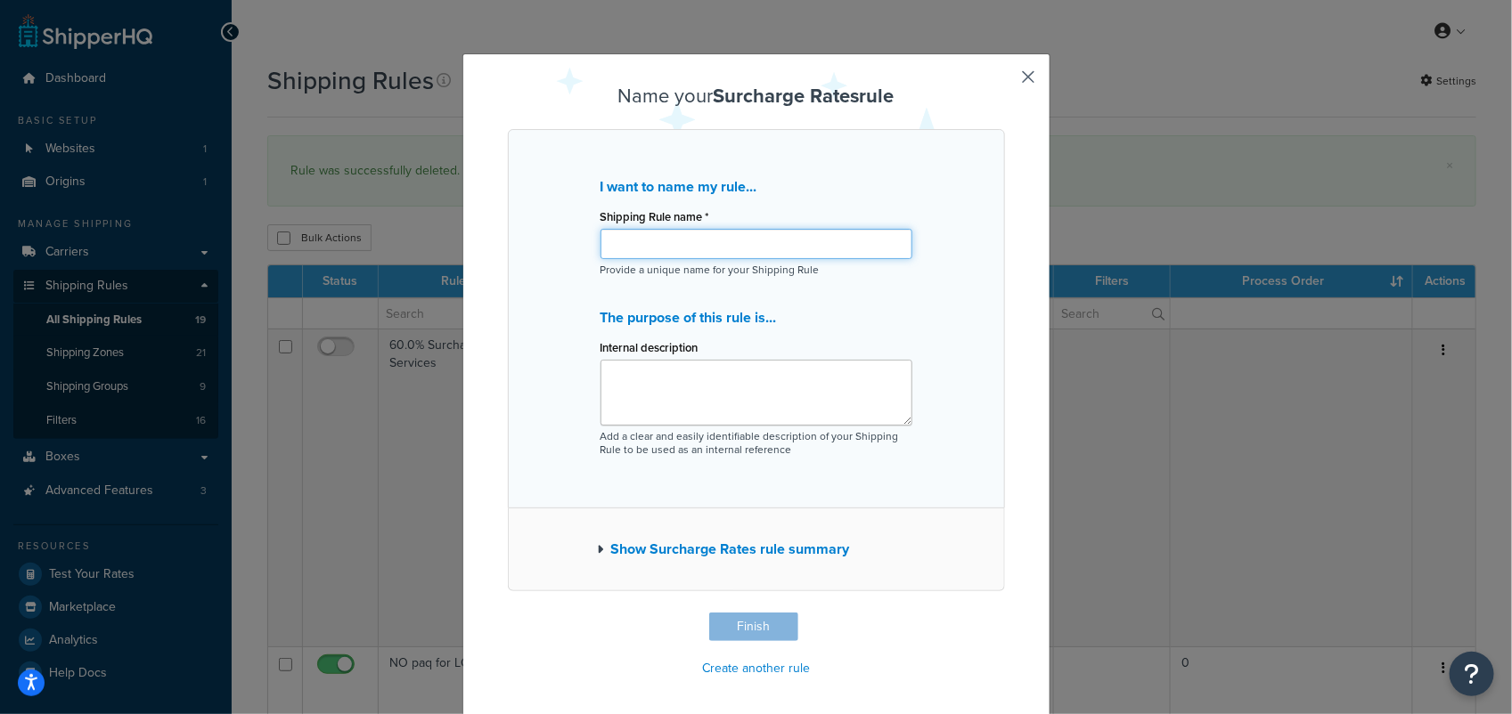
click at [628, 241] on input "Shipping Rule name *" at bounding box center [756, 244] width 312 height 30
type input "Payment Processing Fee UPS"
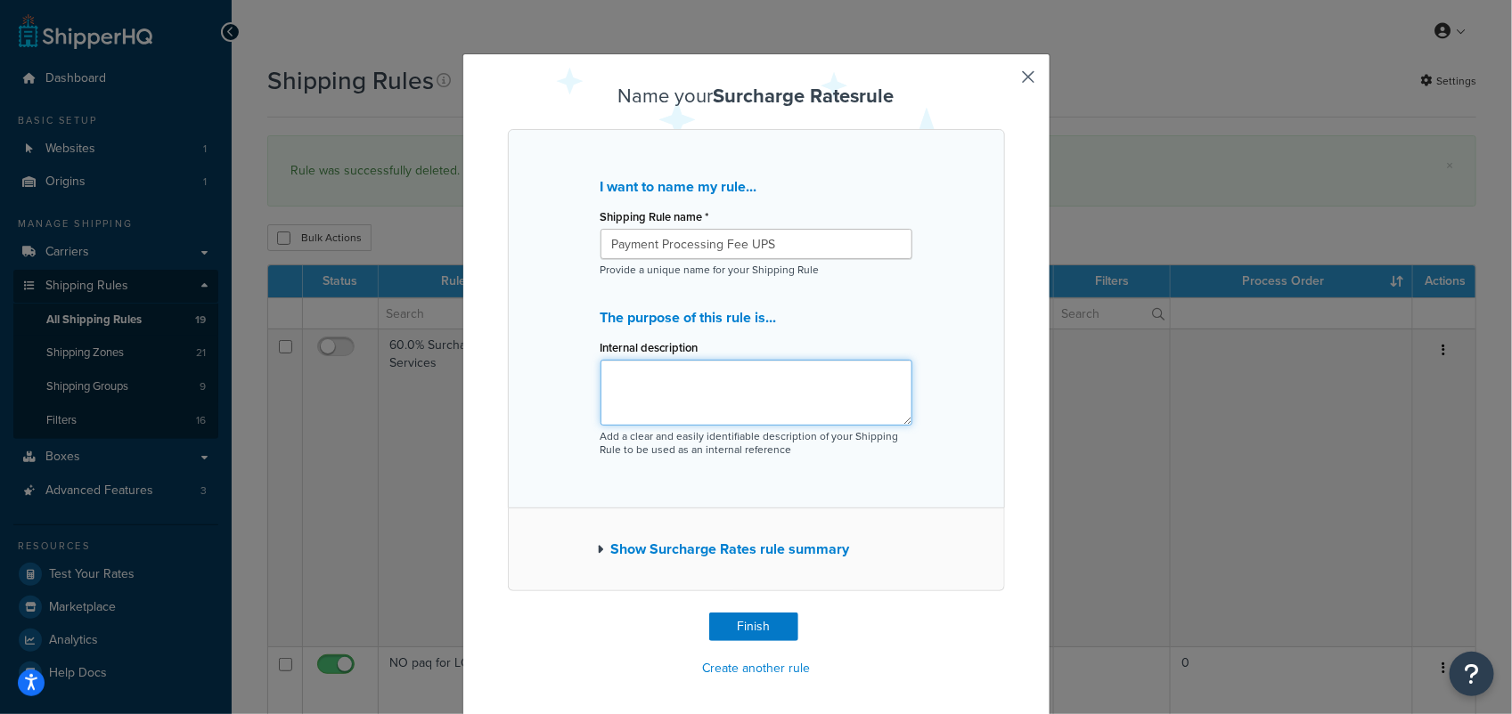
click at [648, 386] on textarea "Internal description" at bounding box center [756, 393] width 312 height 66
type textarea "UPS Charges this fee when processing the payment for our invoice."
click at [735, 629] on button "Finish" at bounding box center [753, 627] width 89 height 29
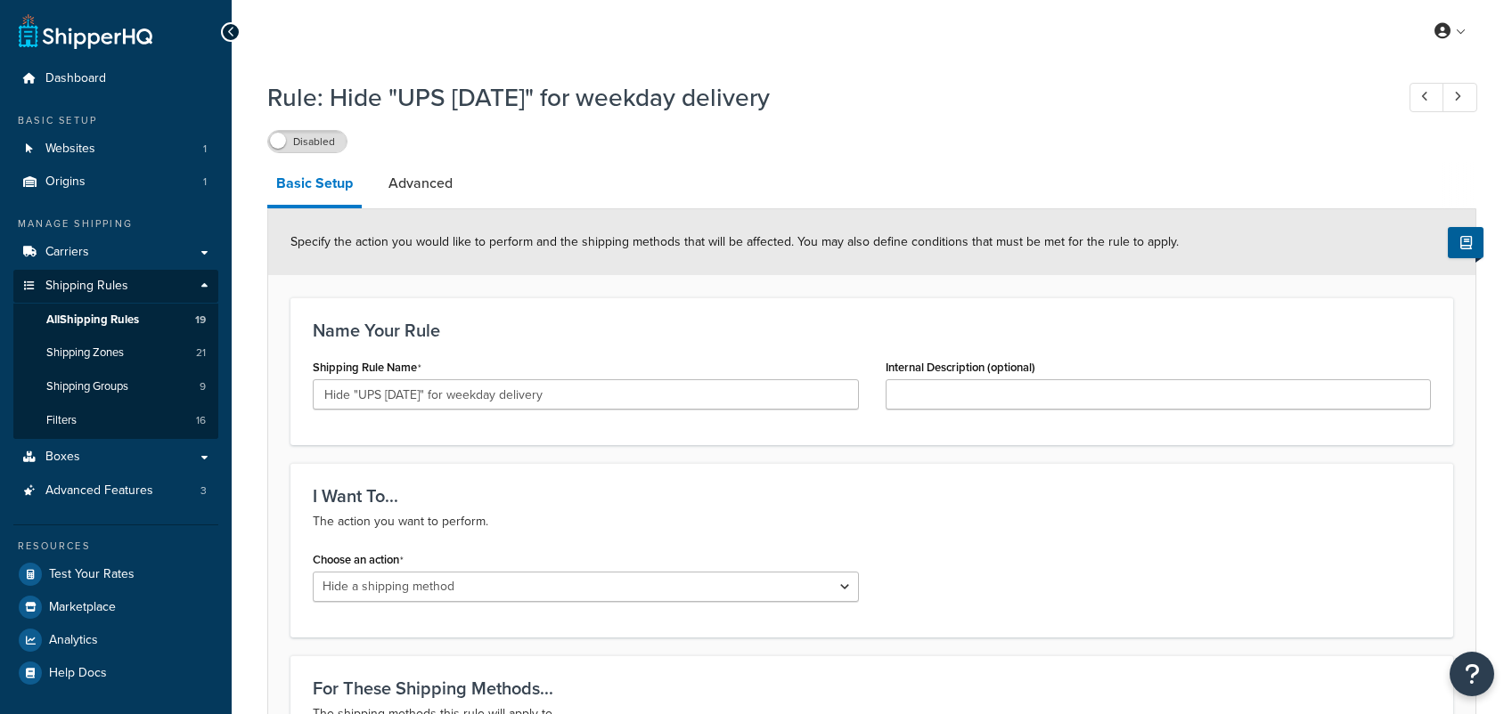
select select "HIDE"
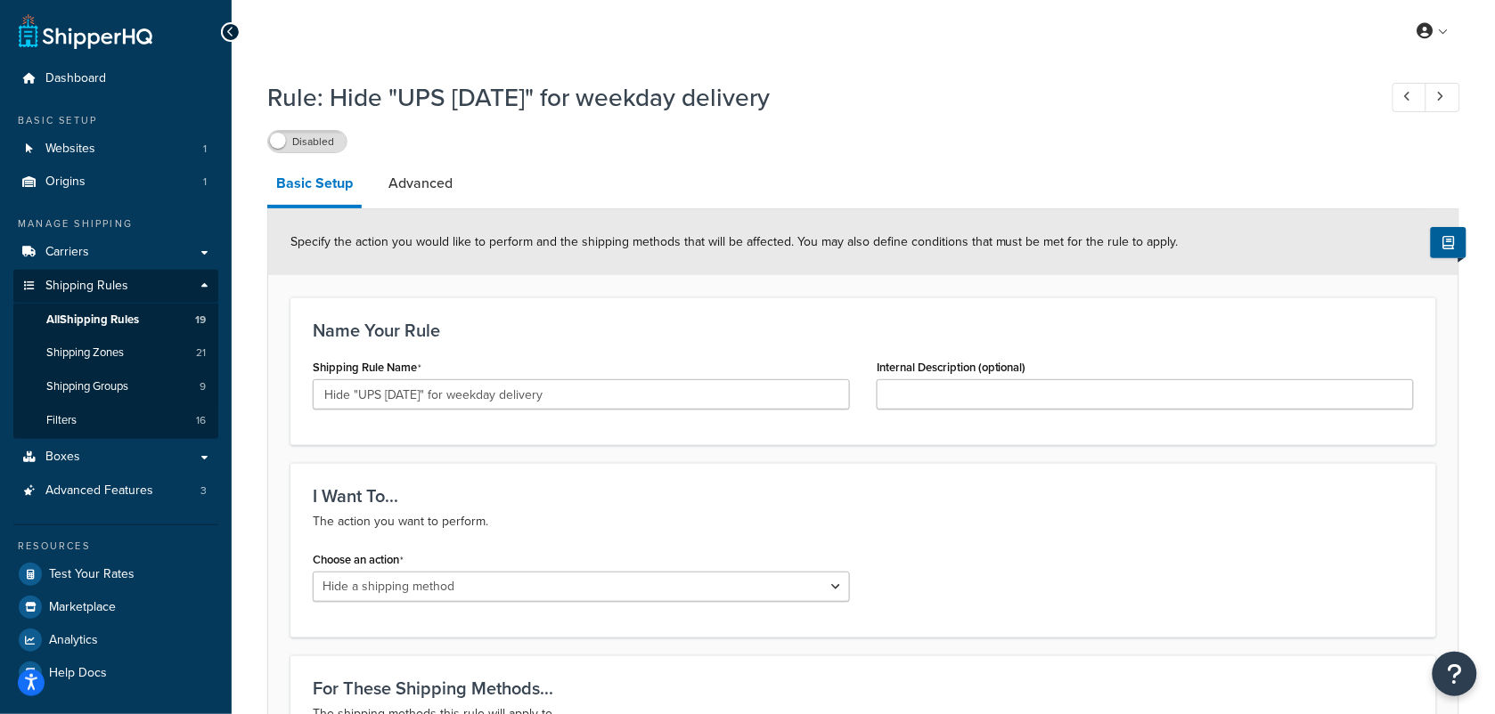
scroll to position [223, 0]
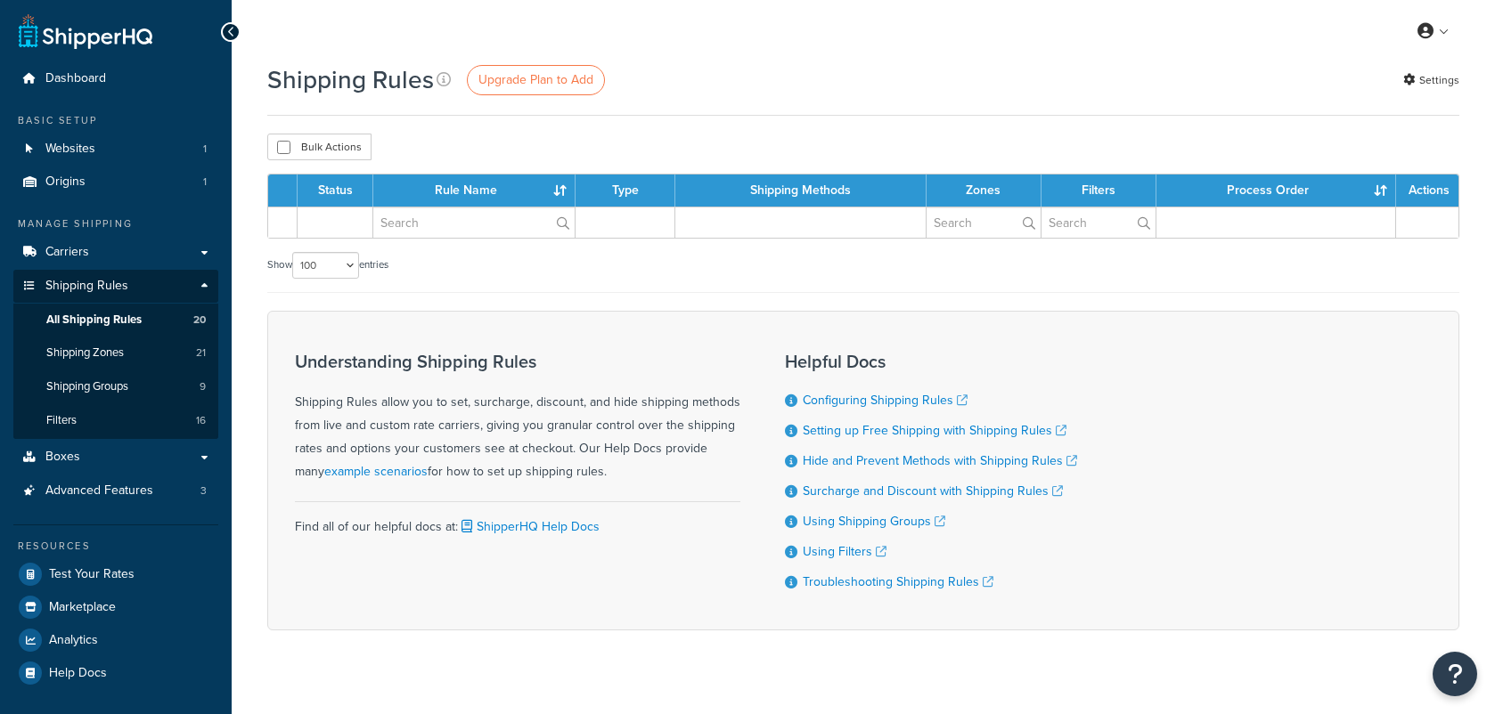
select select "100"
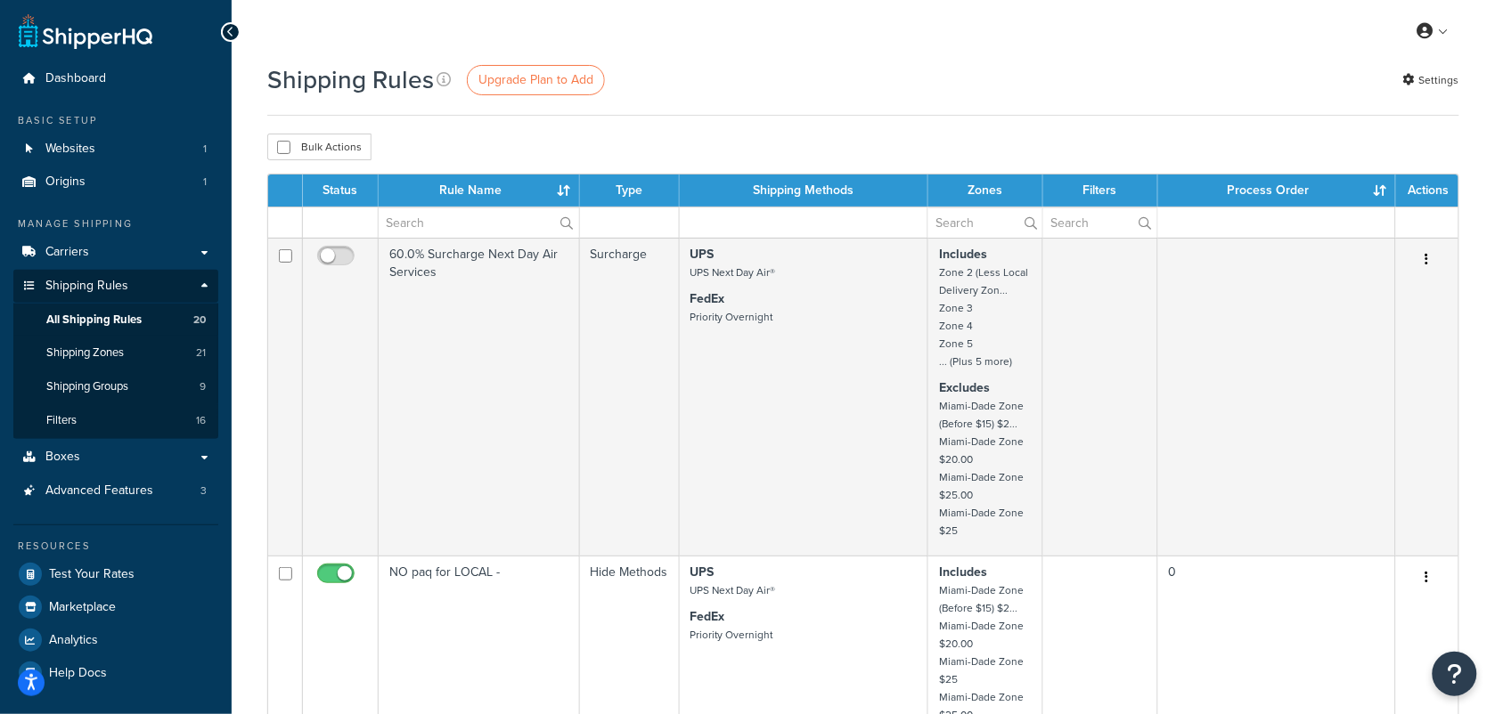
click at [987, 89] on div "Shipping Rules Upgrade Plan to Add Settings" at bounding box center [863, 79] width 1192 height 35
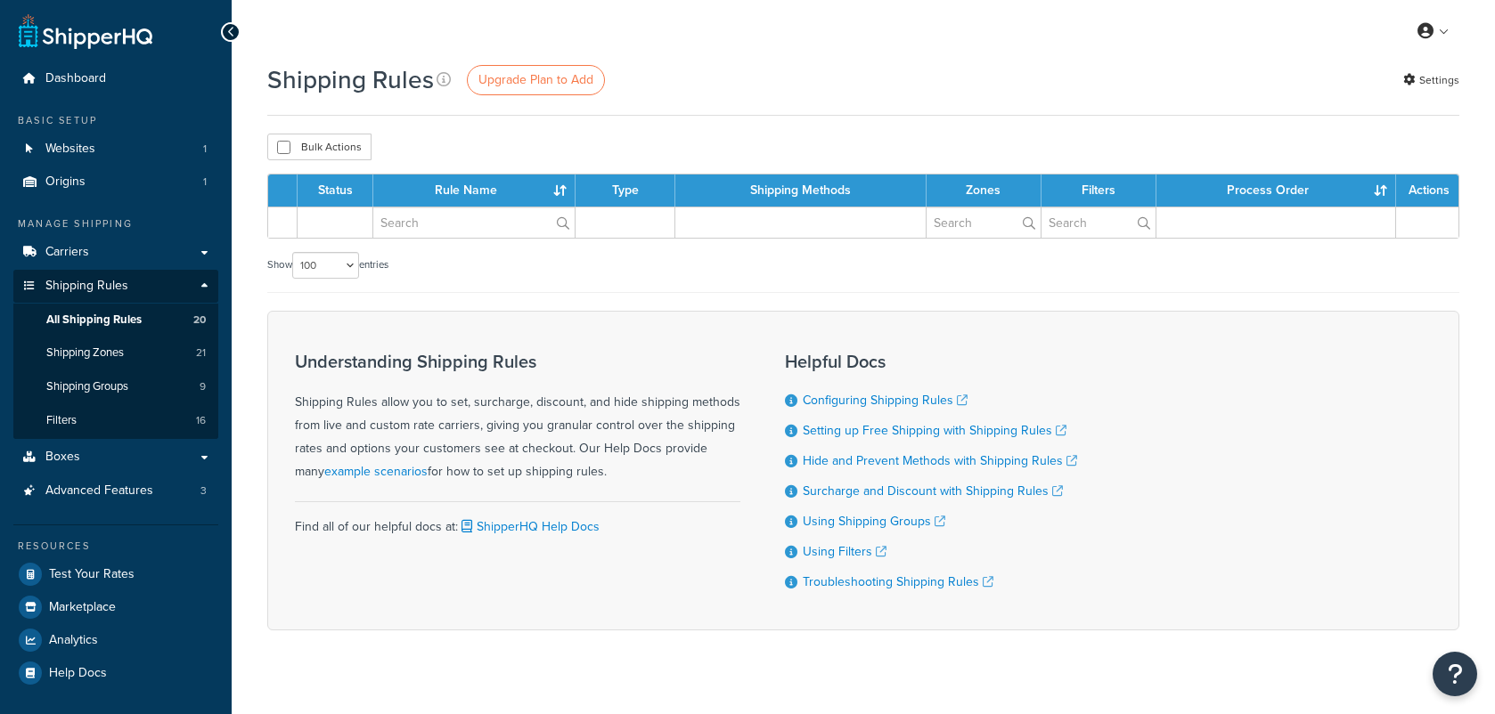
select select "100"
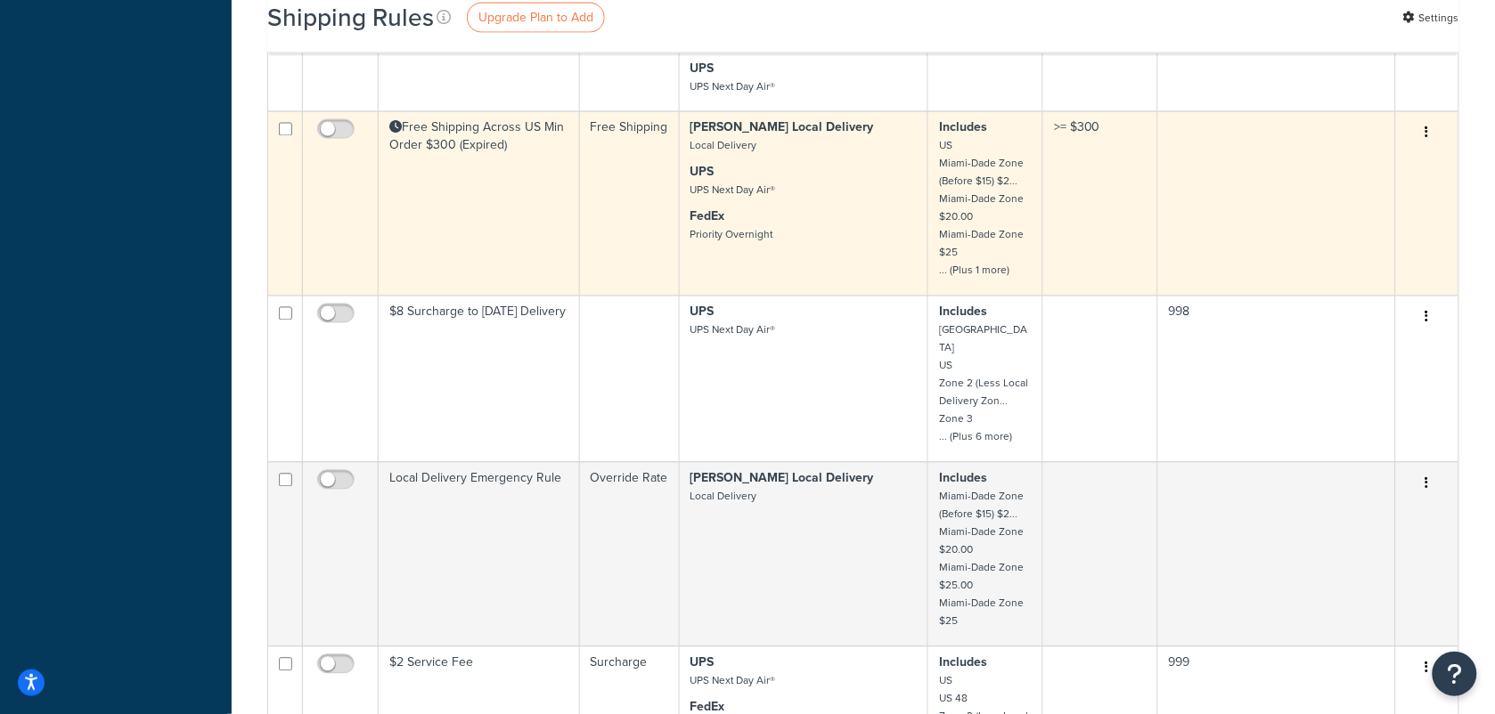
scroll to position [891, 0]
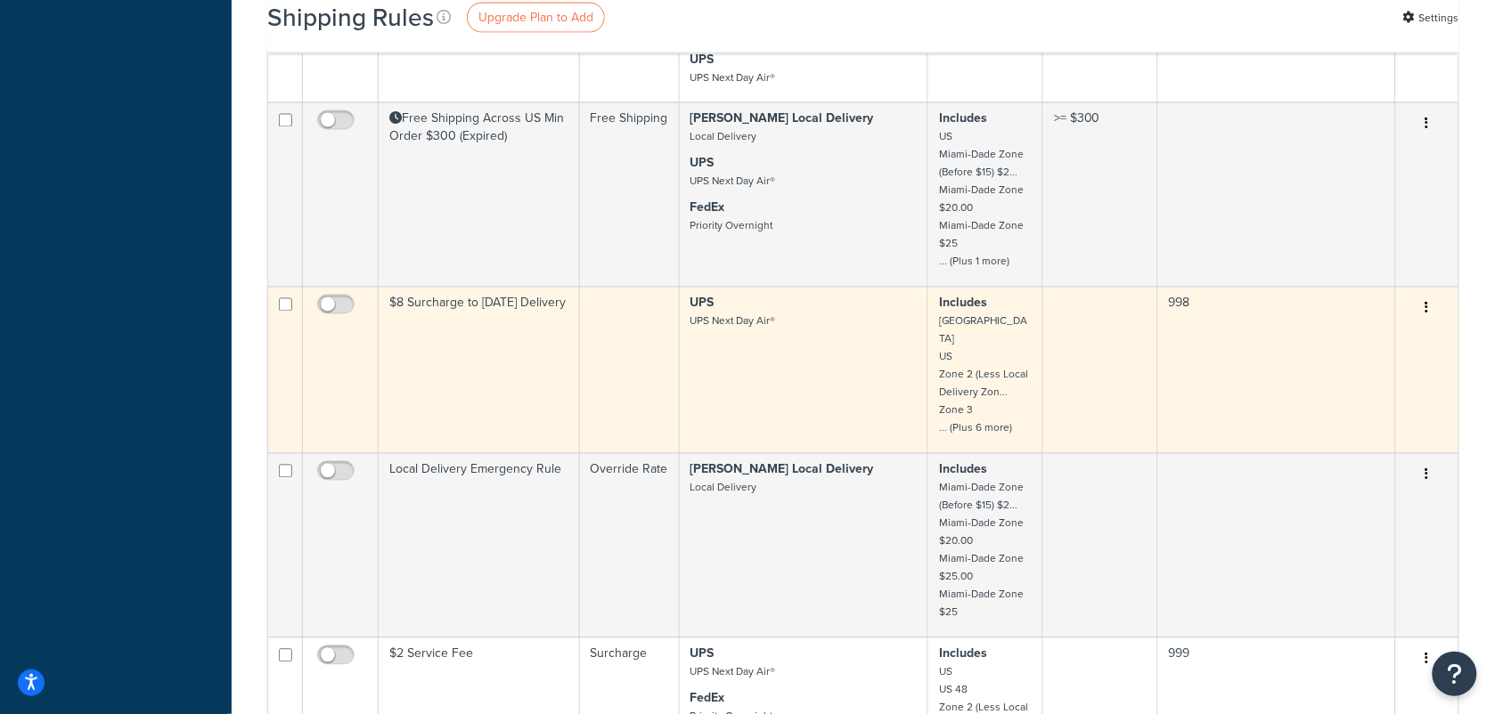
click at [283, 308] on input "checkbox" at bounding box center [285, 304] width 13 height 13
click at [1428, 310] on icon "button" at bounding box center [1427, 308] width 4 height 12
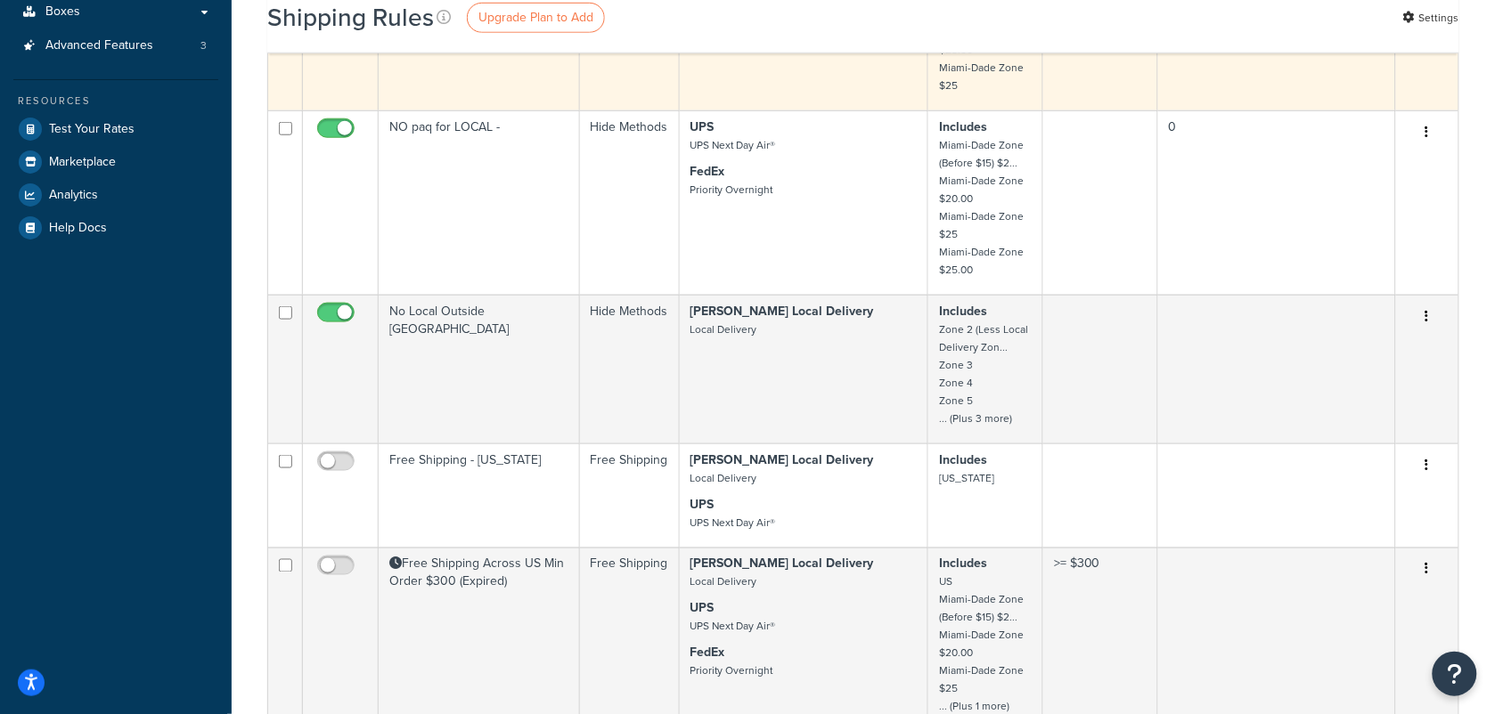
scroll to position [779, 0]
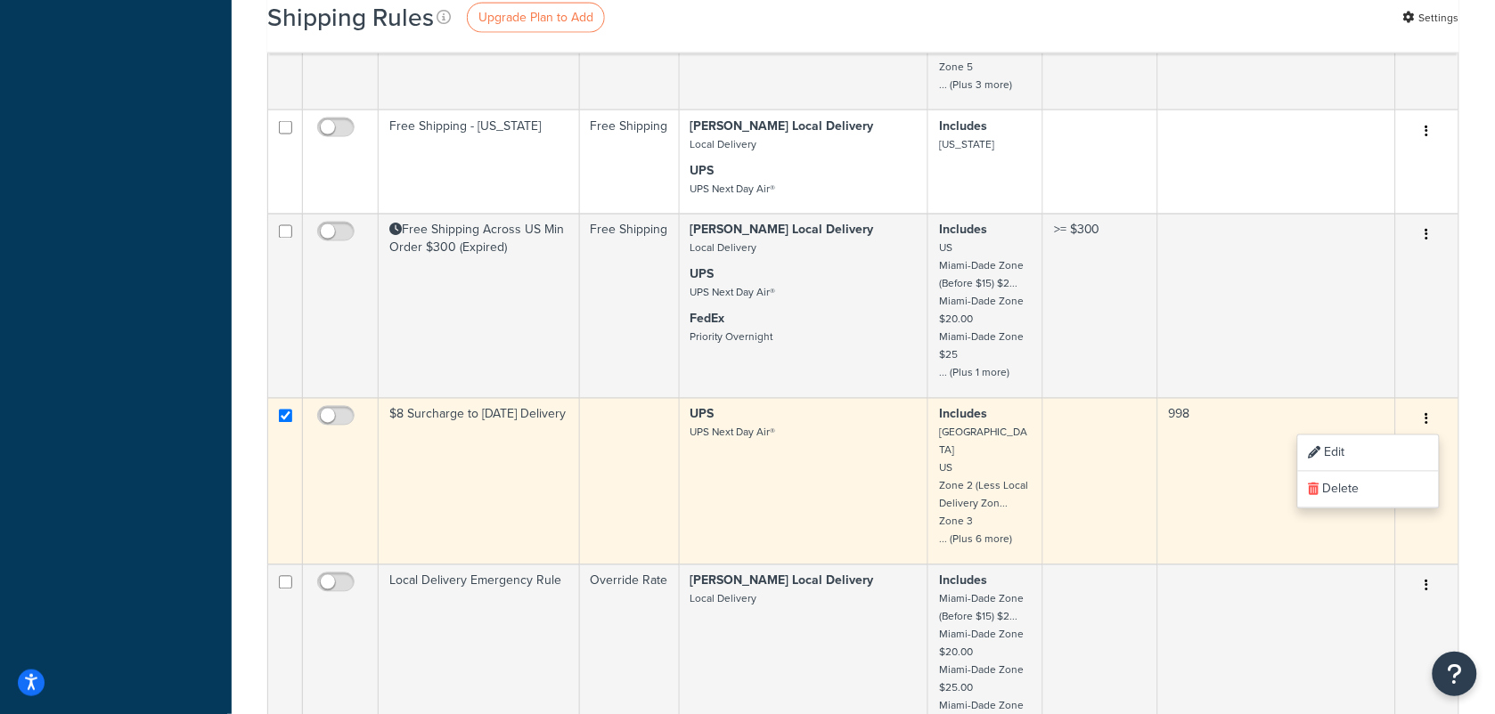
click at [286, 419] on input "checkbox" at bounding box center [285, 416] width 13 height 13
checkbox input "false"
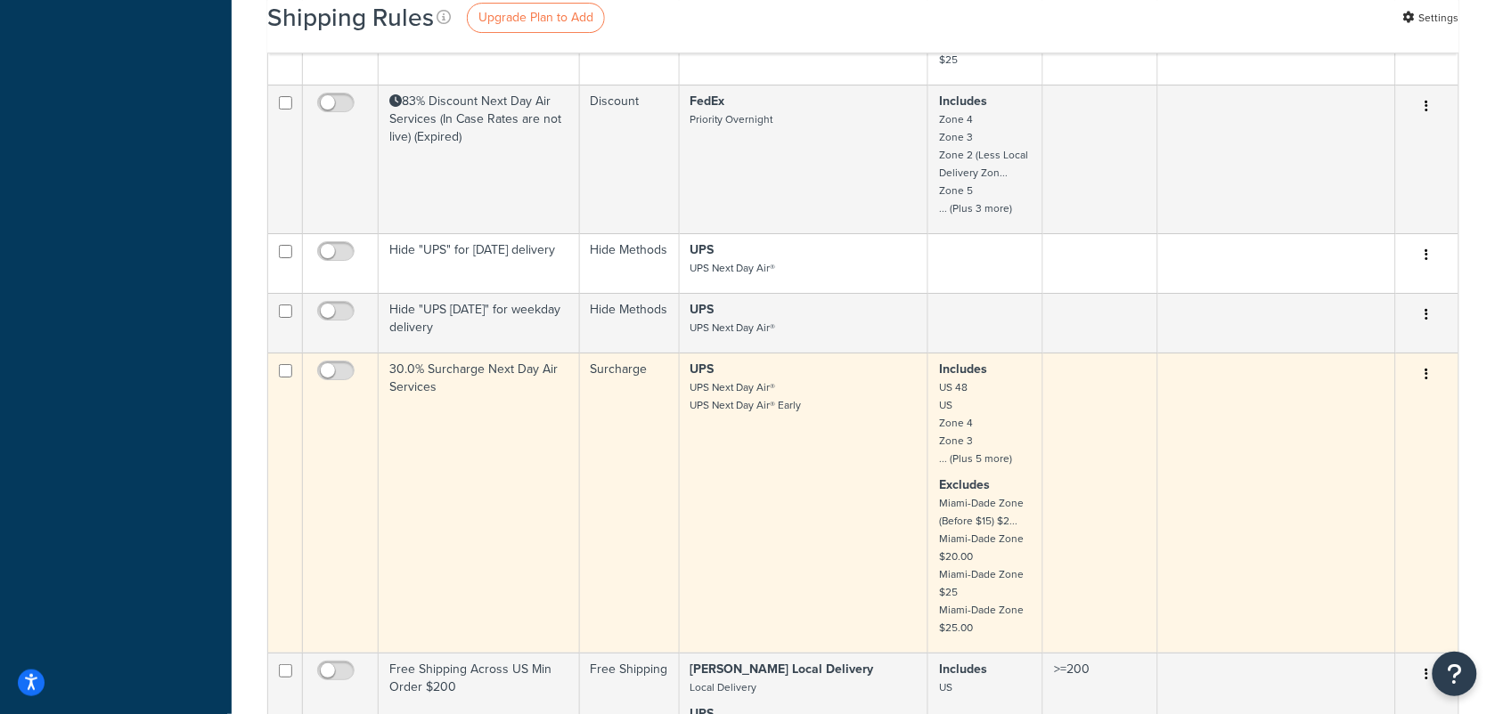
scroll to position [1782, 0]
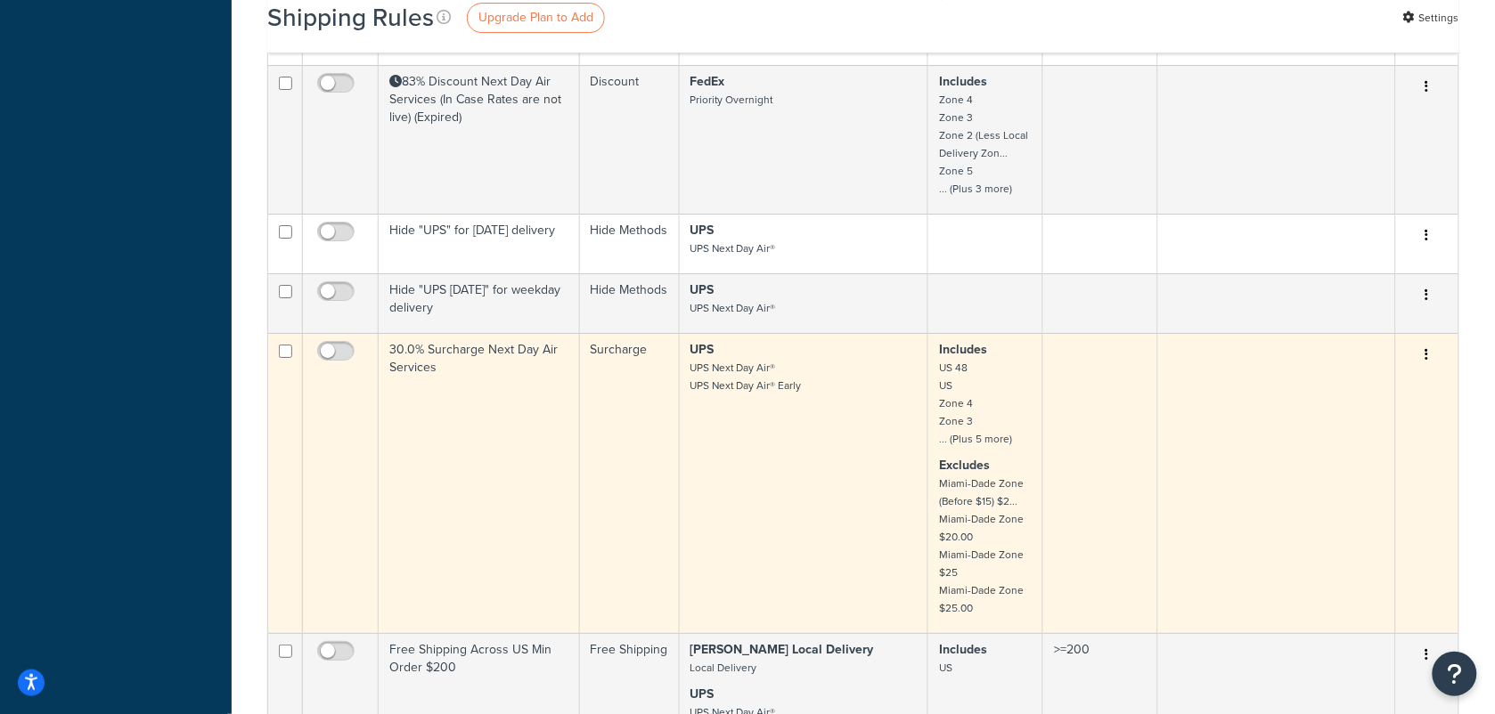
drag, startPoint x: 287, startPoint y: 339, endPoint x: 278, endPoint y: 341, distance: 9.1
click at [286, 345] on input "checkbox" at bounding box center [285, 351] width 13 height 13
checkbox input "true"
click at [1430, 341] on button "button" at bounding box center [1427, 355] width 25 height 29
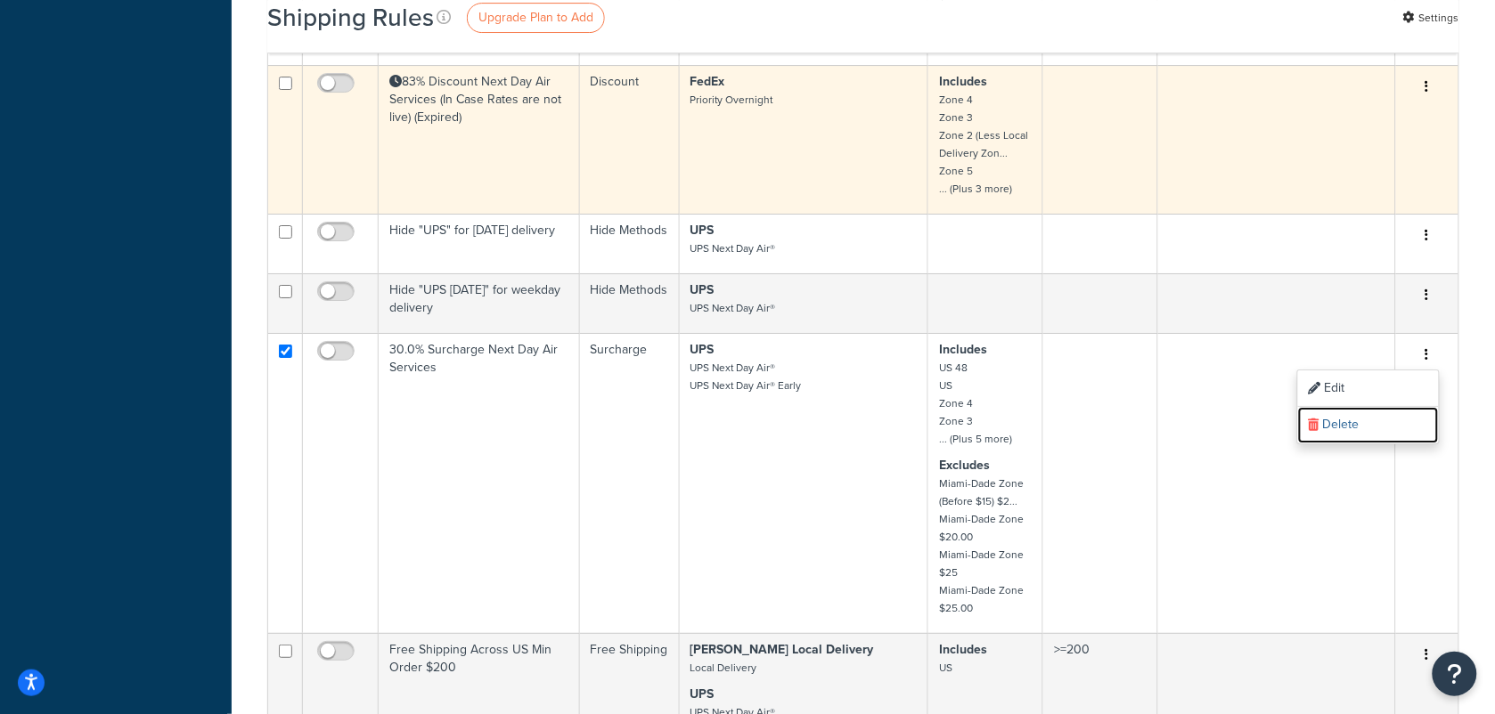
drag, startPoint x: 1352, startPoint y: 412, endPoint x: 847, endPoint y: 94, distance: 596.4
click at [1352, 412] on link "Delete" at bounding box center [1368, 425] width 141 height 37
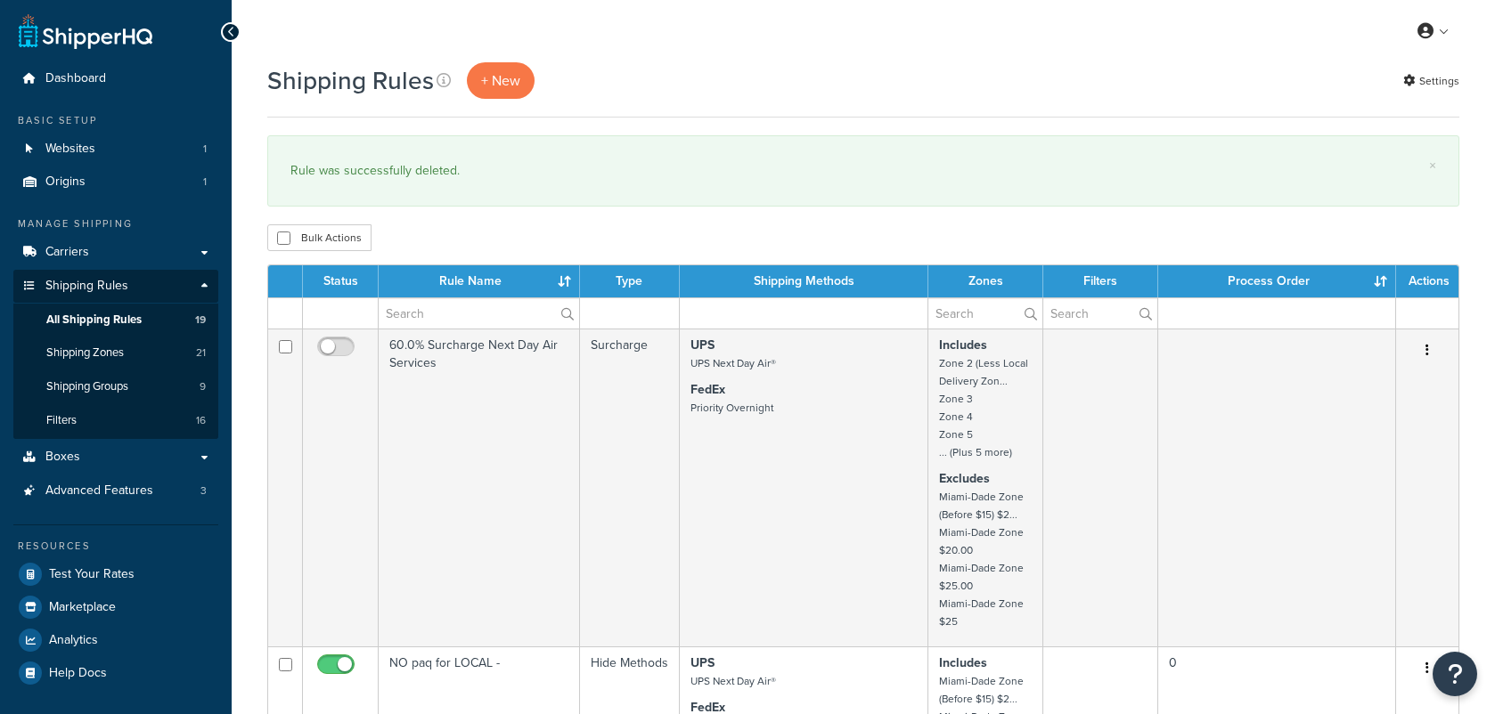
select select "100"
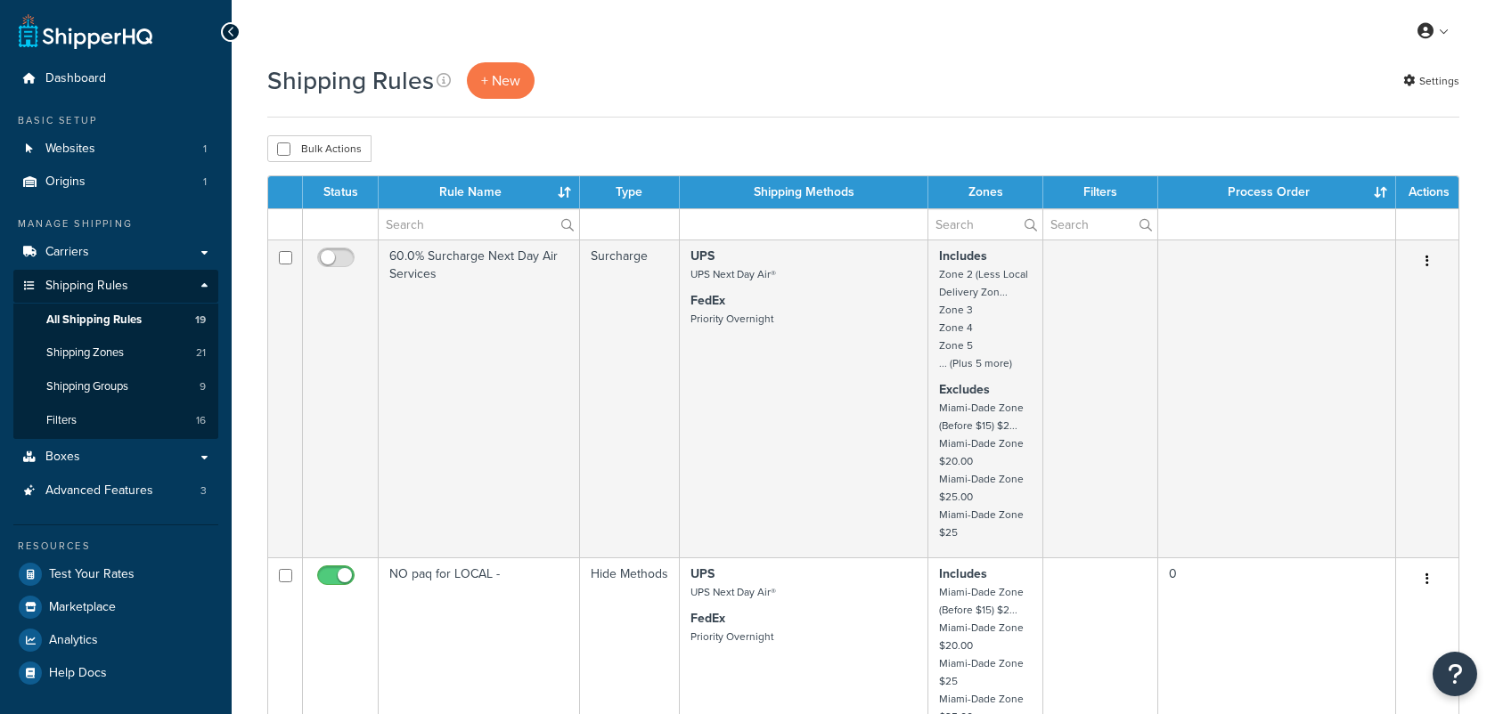
select select "100"
click at [488, 71] on p "+ New" at bounding box center [501, 80] width 68 height 37
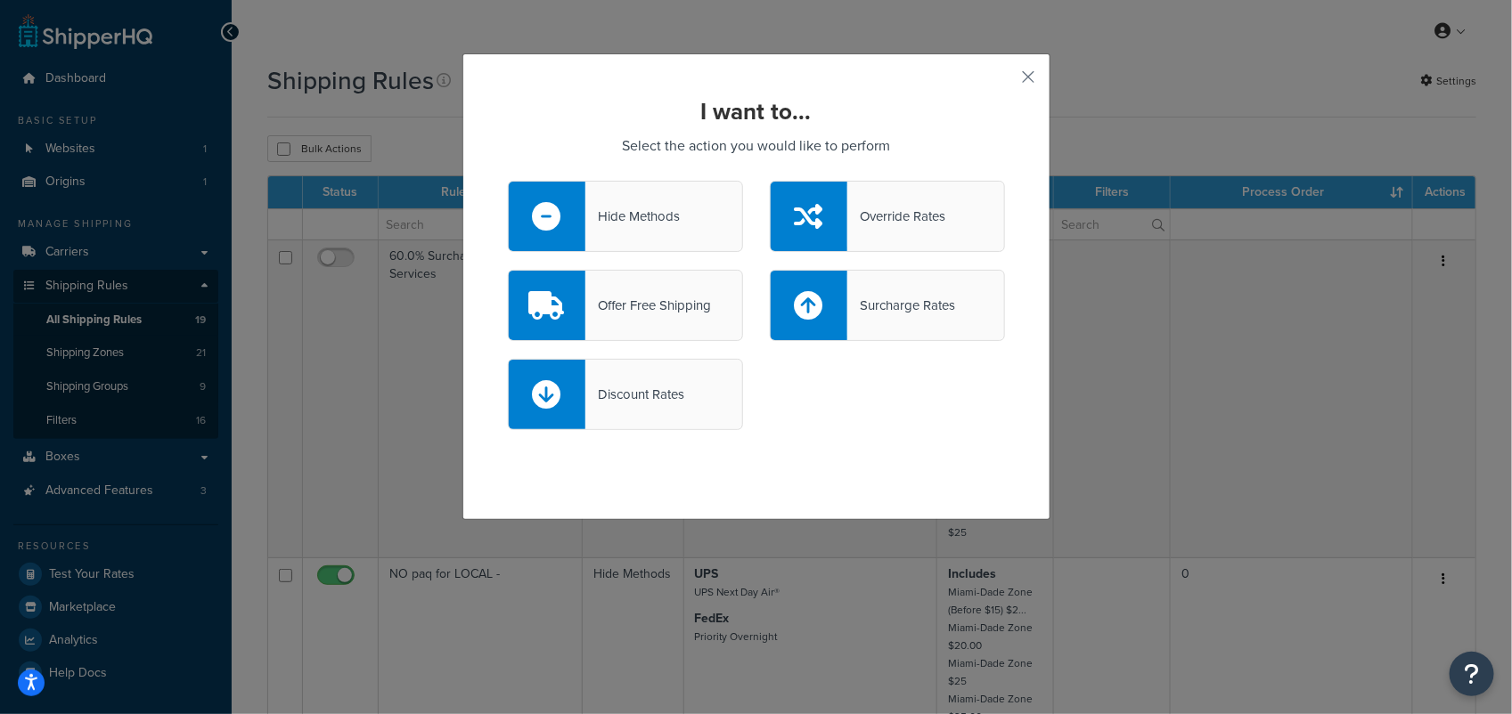
click at [931, 310] on div "Surcharge Rates" at bounding box center [901, 305] width 108 height 25
click at [0, 0] on input "Surcharge Rates" at bounding box center [0, 0] width 0 height 0
select select "CART"
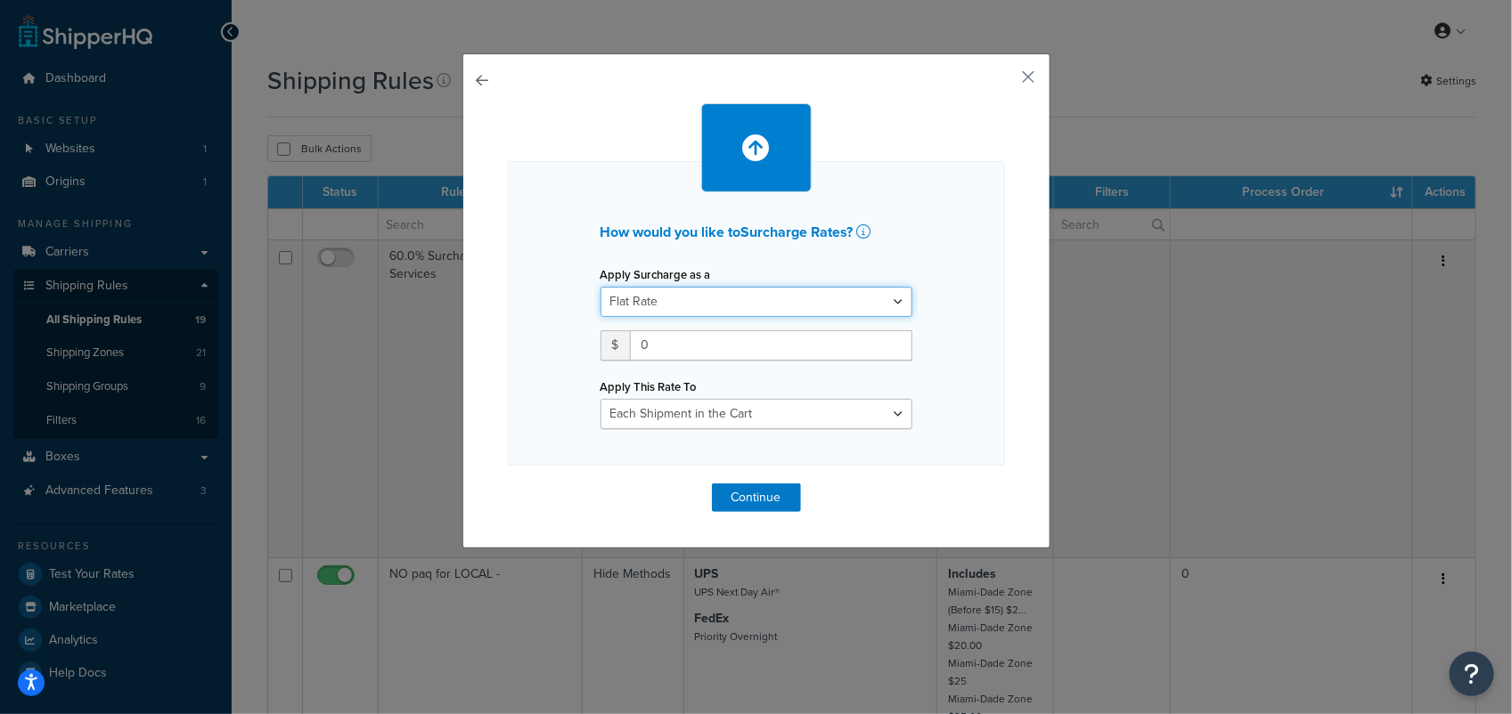
click at [757, 312] on select "Flat Rate Percentage Flat Rate & Percentage" at bounding box center [756, 302] width 312 height 30
select select "PERCENTAGE"
click at [600, 287] on select "Flat Rate Percentage Flat Rate & Percentage" at bounding box center [756, 302] width 312 height 30
click at [639, 348] on input "number" at bounding box center [655, 346] width 111 height 30
type input "1"
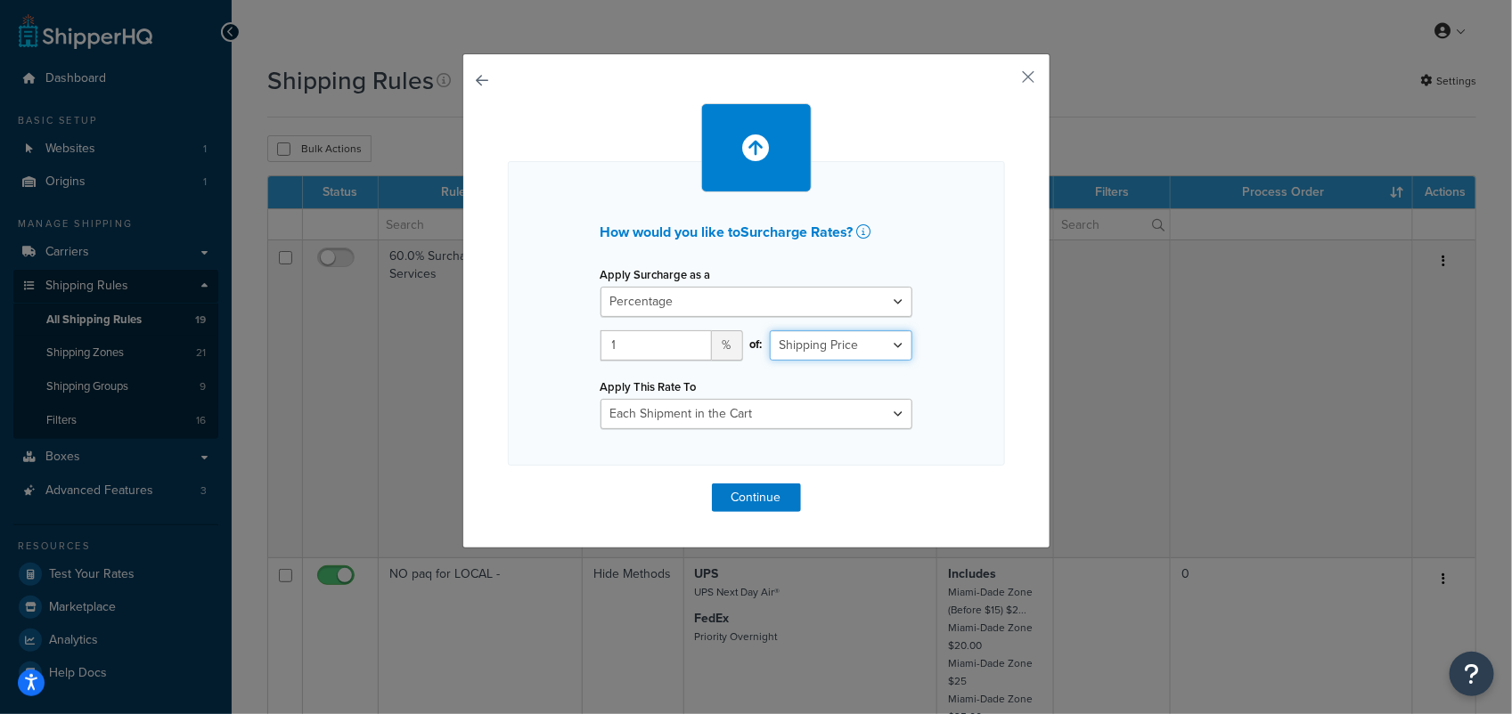
click at [877, 347] on select "Shipping Price Order Value" at bounding box center [841, 346] width 143 height 30
click at [956, 332] on div "How would you like to Surcharge Rates ? Apply Surcharge as a Flat Rate Percenta…" at bounding box center [756, 313] width 497 height 305
click at [879, 410] on select "Entire Cart Each Shipment in the Cart Each Origin in the Cart Each Shipping Gro…" at bounding box center [756, 414] width 312 height 30
select select "ENTIRE_CART"
click at [600, 399] on select "Entire Cart Each Shipment in the Cart Each Origin in the Cart Each Shipping Gro…" at bounding box center [756, 414] width 312 height 30
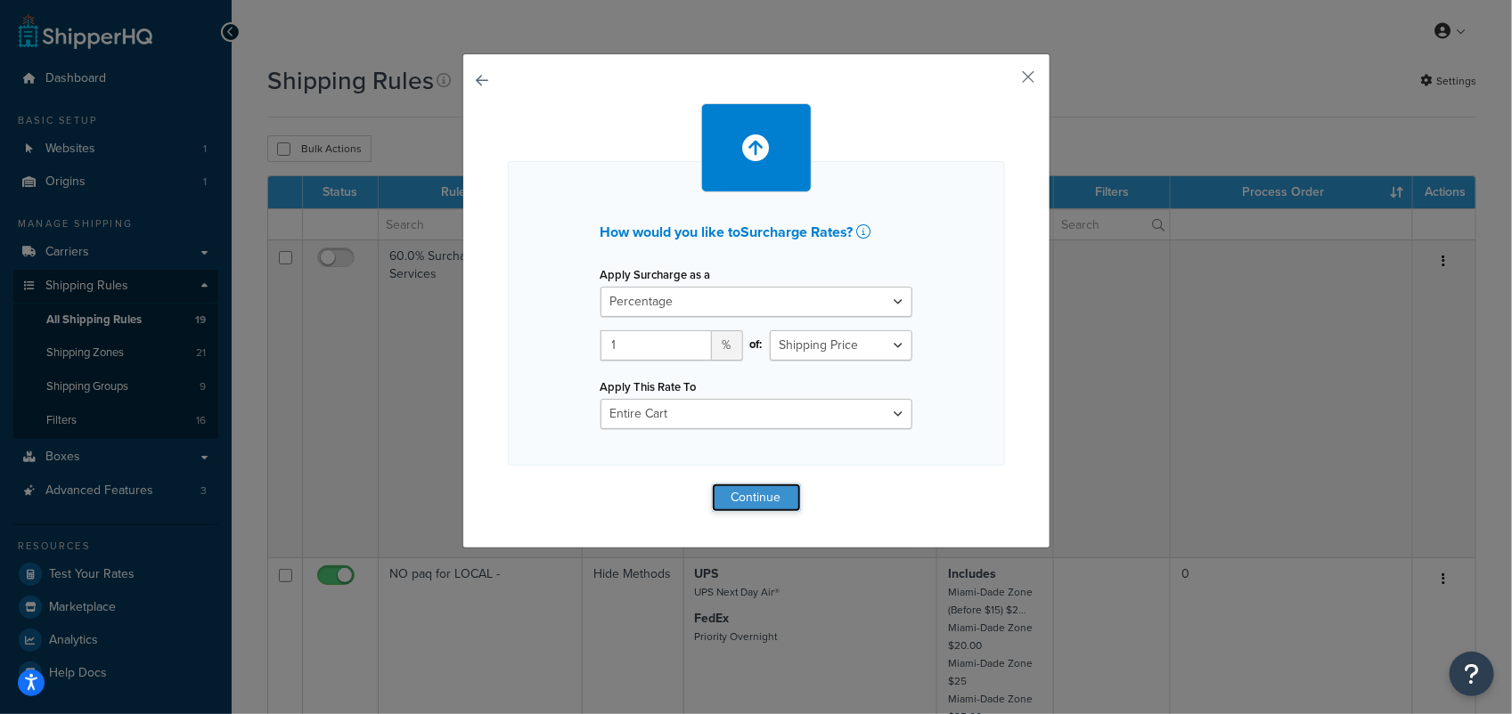
click at [757, 496] on button "Continue" at bounding box center [756, 498] width 89 height 29
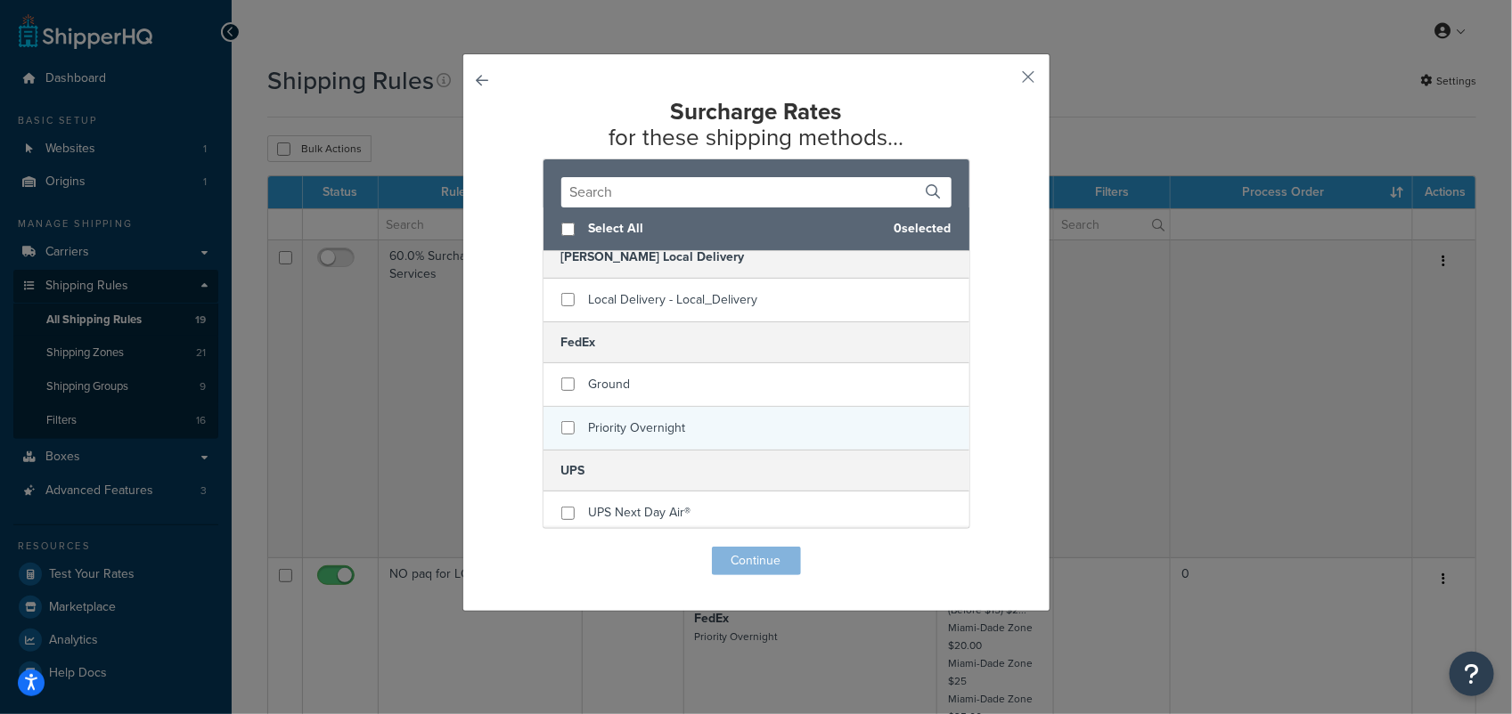
scroll to position [22, 0]
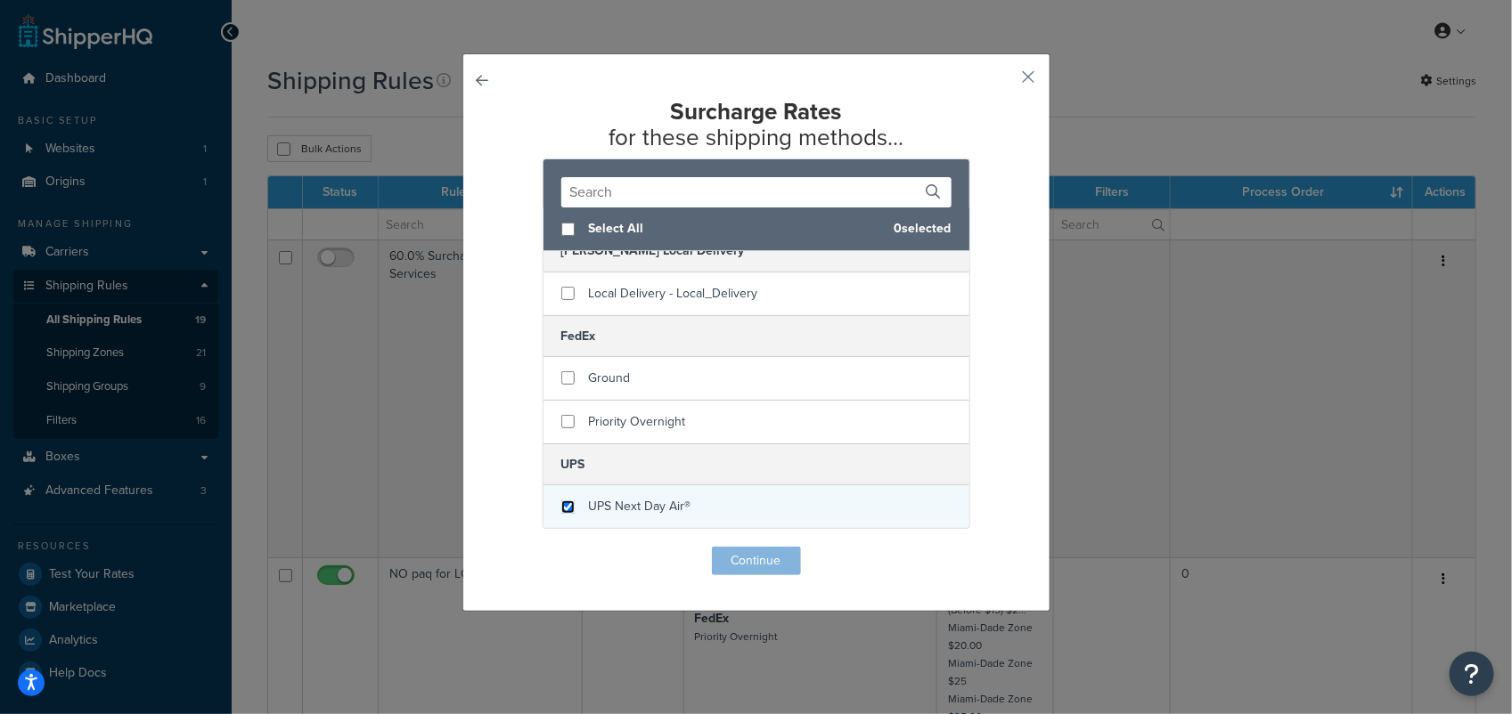
click at [561, 502] on input "checkbox" at bounding box center [567, 507] width 13 height 13
checkbox input "true"
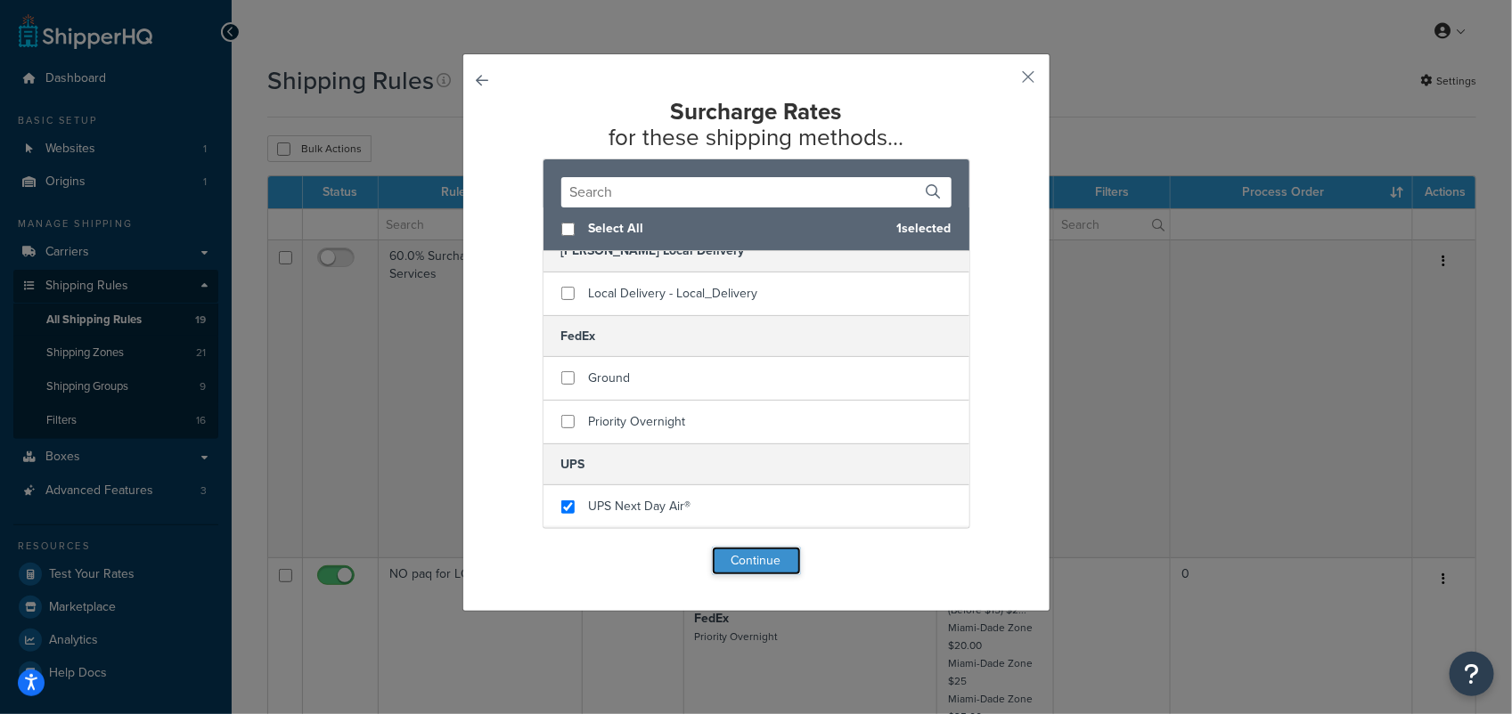
click at [760, 562] on button "Continue" at bounding box center [756, 561] width 89 height 29
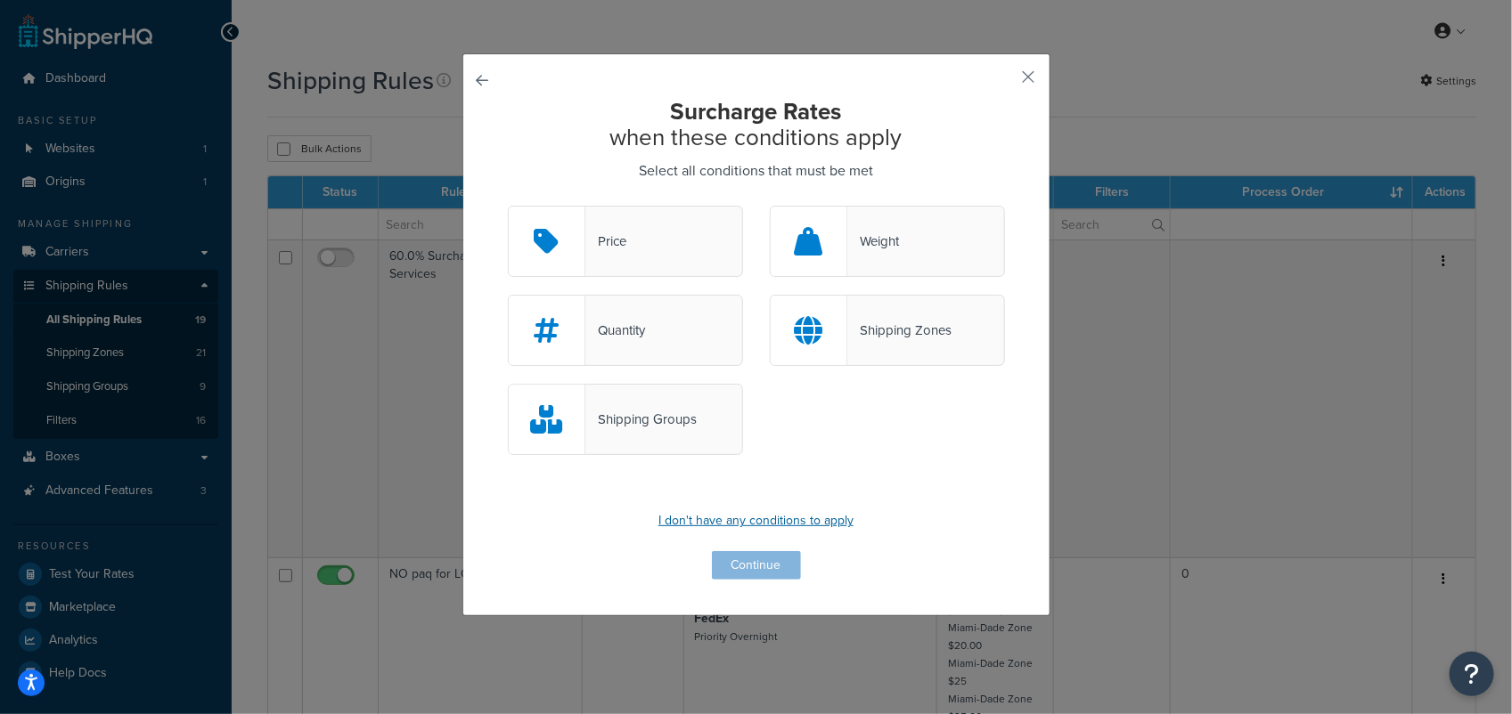
click at [751, 517] on p "I don't have any conditions to apply" at bounding box center [756, 521] width 497 height 25
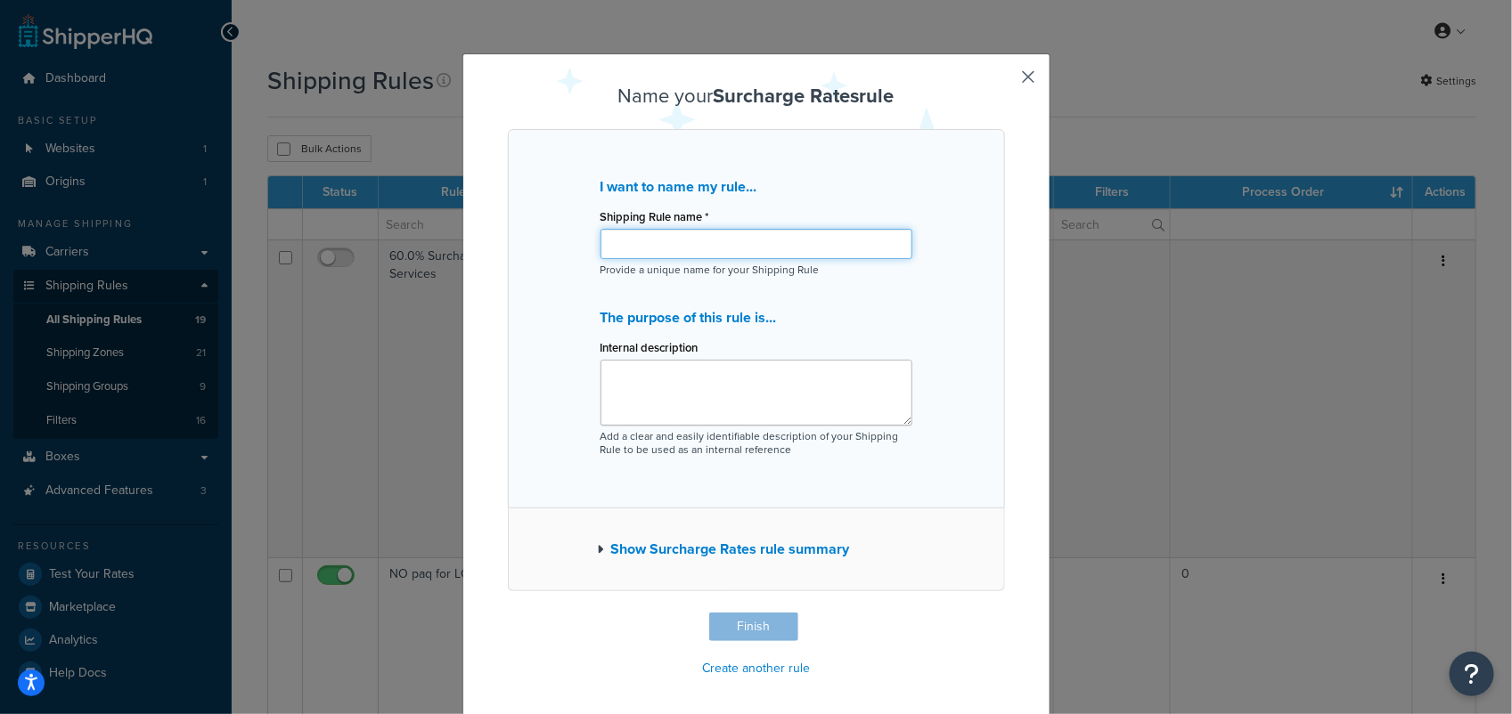
click at [670, 242] on input "Shipping Rule name *" at bounding box center [756, 244] width 312 height 30
type input "SCC Audit Fee"
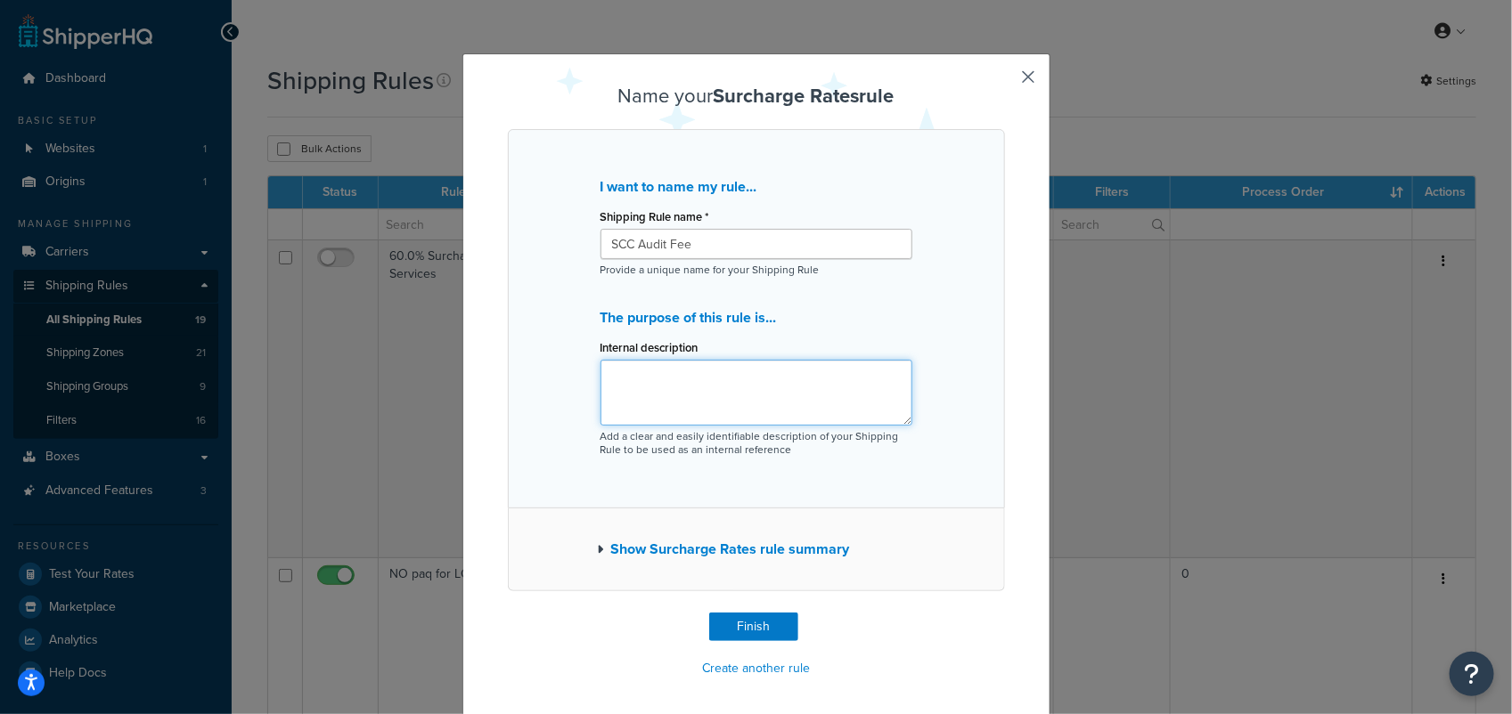
click at [664, 379] on textarea "Internal description" at bounding box center [756, 393] width 312 height 66
type textarea "UPS Charges this fee when the reported weight in the label is not right"
click at [714, 535] on div "Show Surcharge Rates rule summary" at bounding box center [756, 550] width 497 height 83
click at [674, 551] on button "Show Surcharge Rates rule summary" at bounding box center [724, 549] width 252 height 25
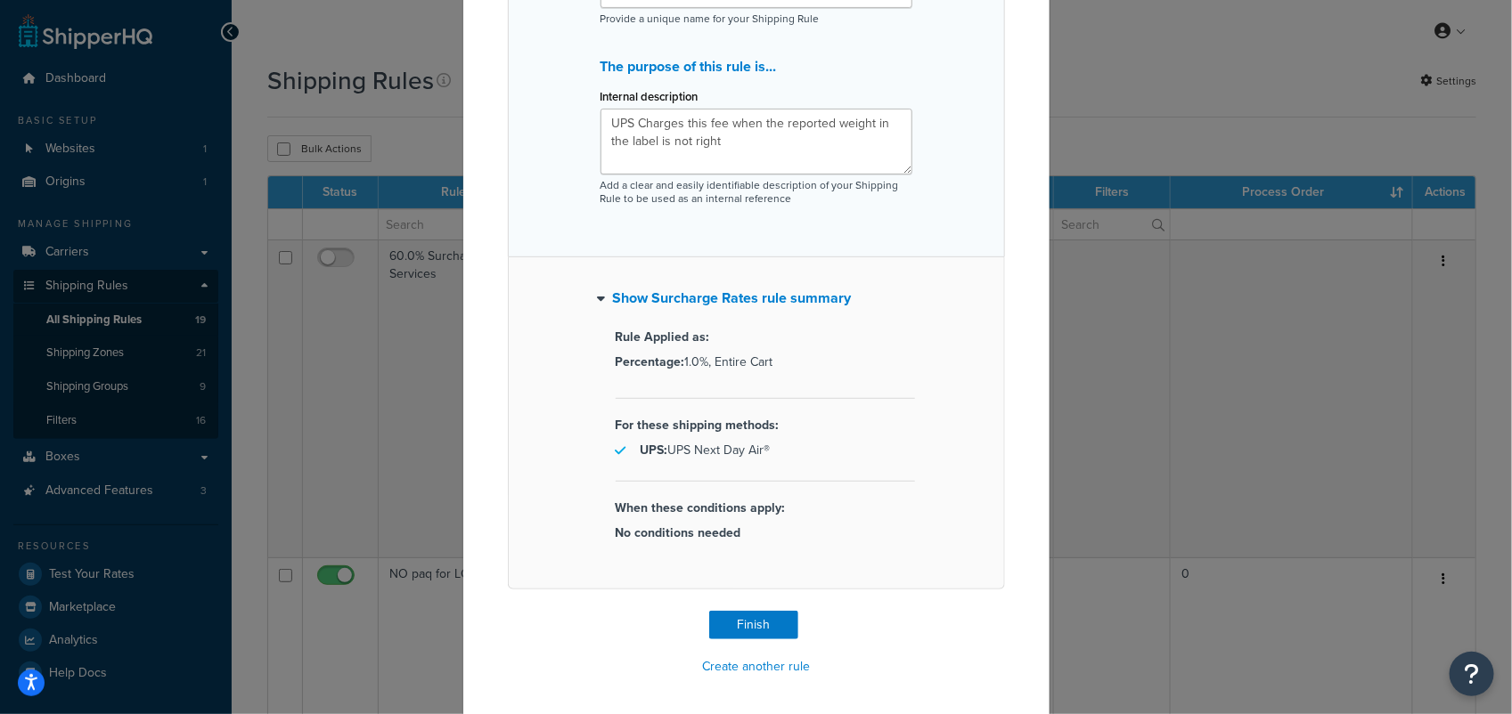
scroll to position [256, 0]
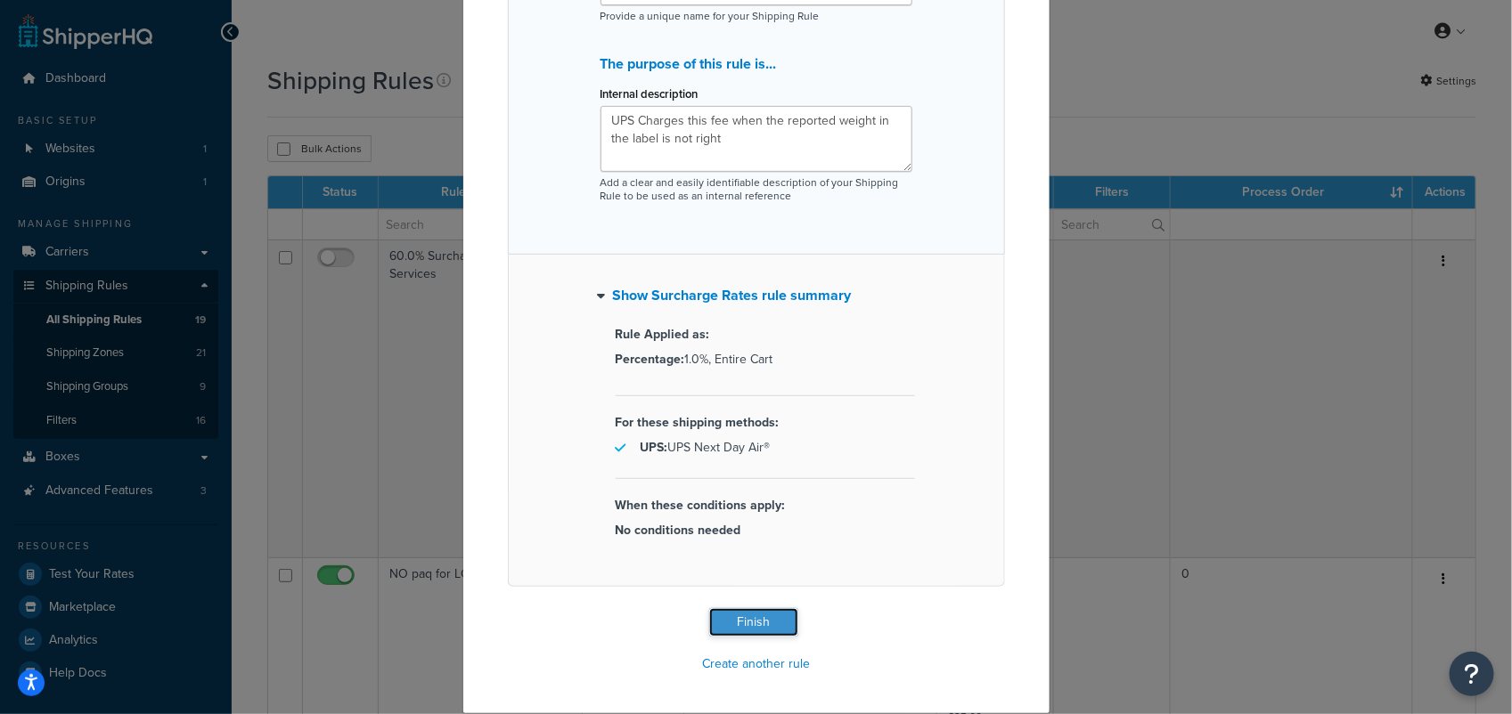
click at [755, 628] on button "Finish" at bounding box center [753, 622] width 89 height 29
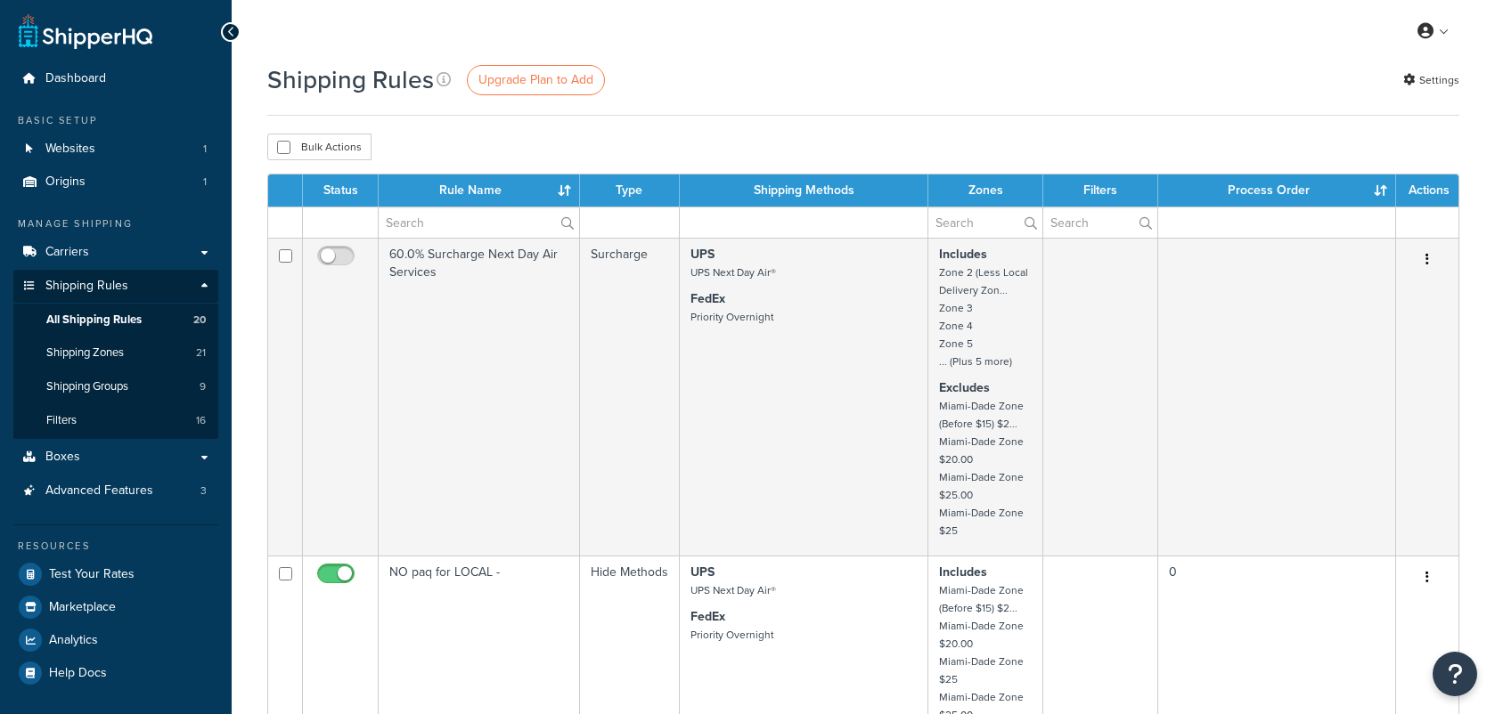
select select "100"
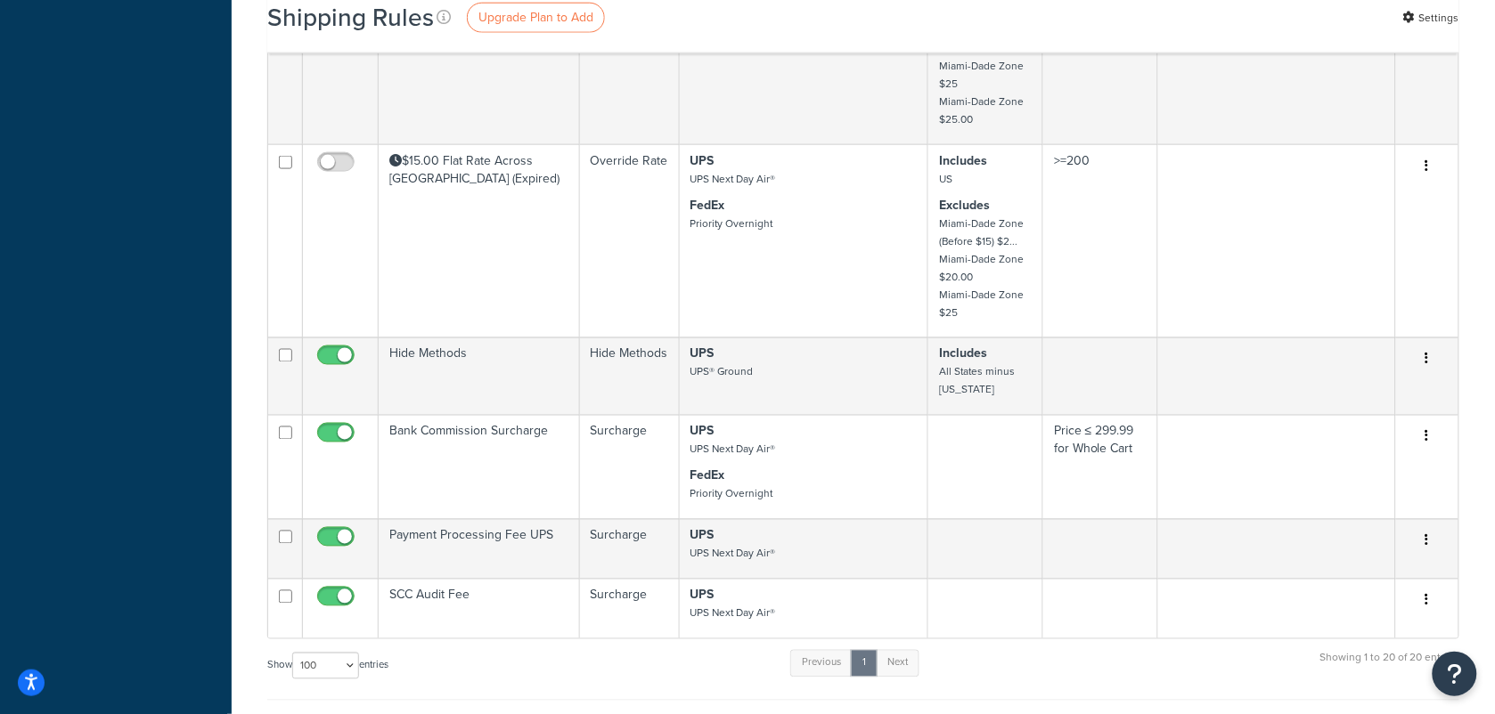
scroll to position [2784, 0]
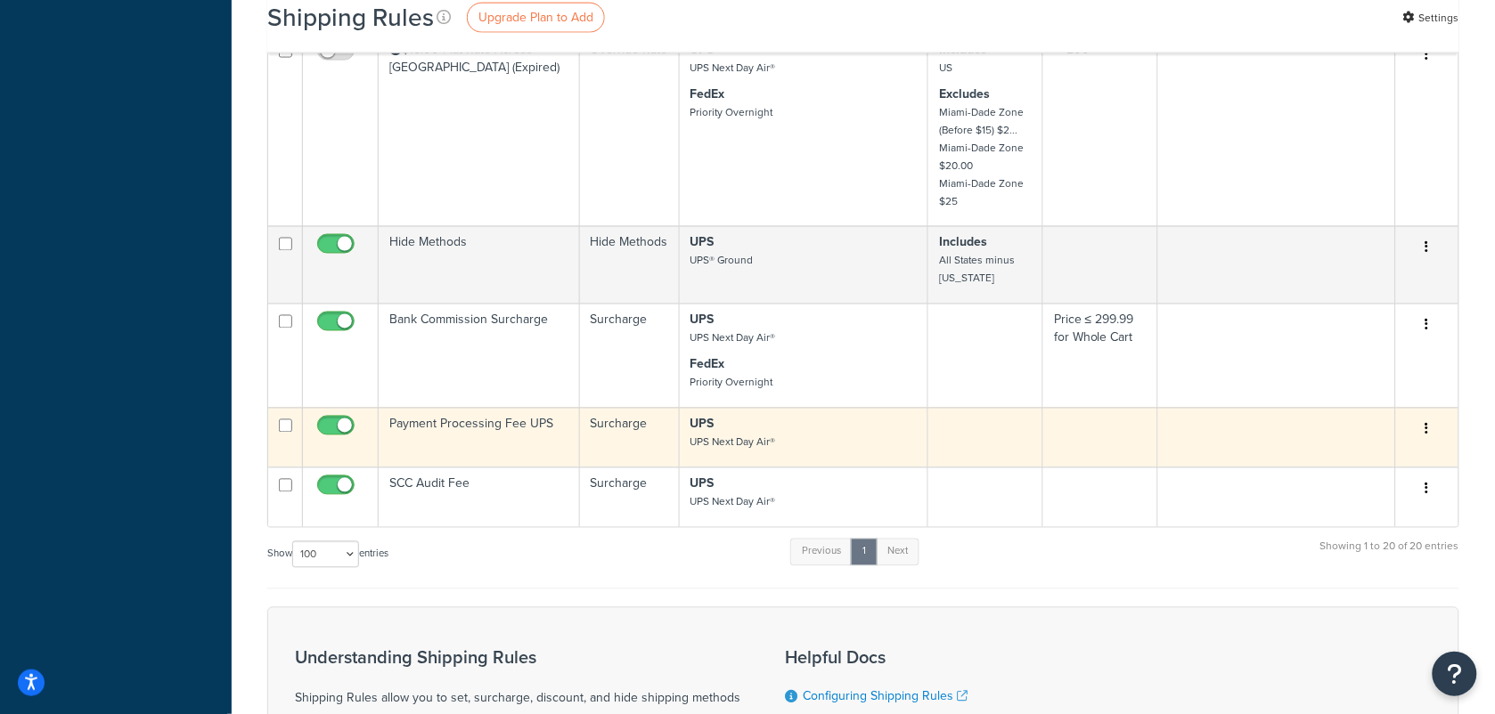
click at [326, 420] on input "checkbox" at bounding box center [338, 431] width 49 height 22
checkbox input "false"
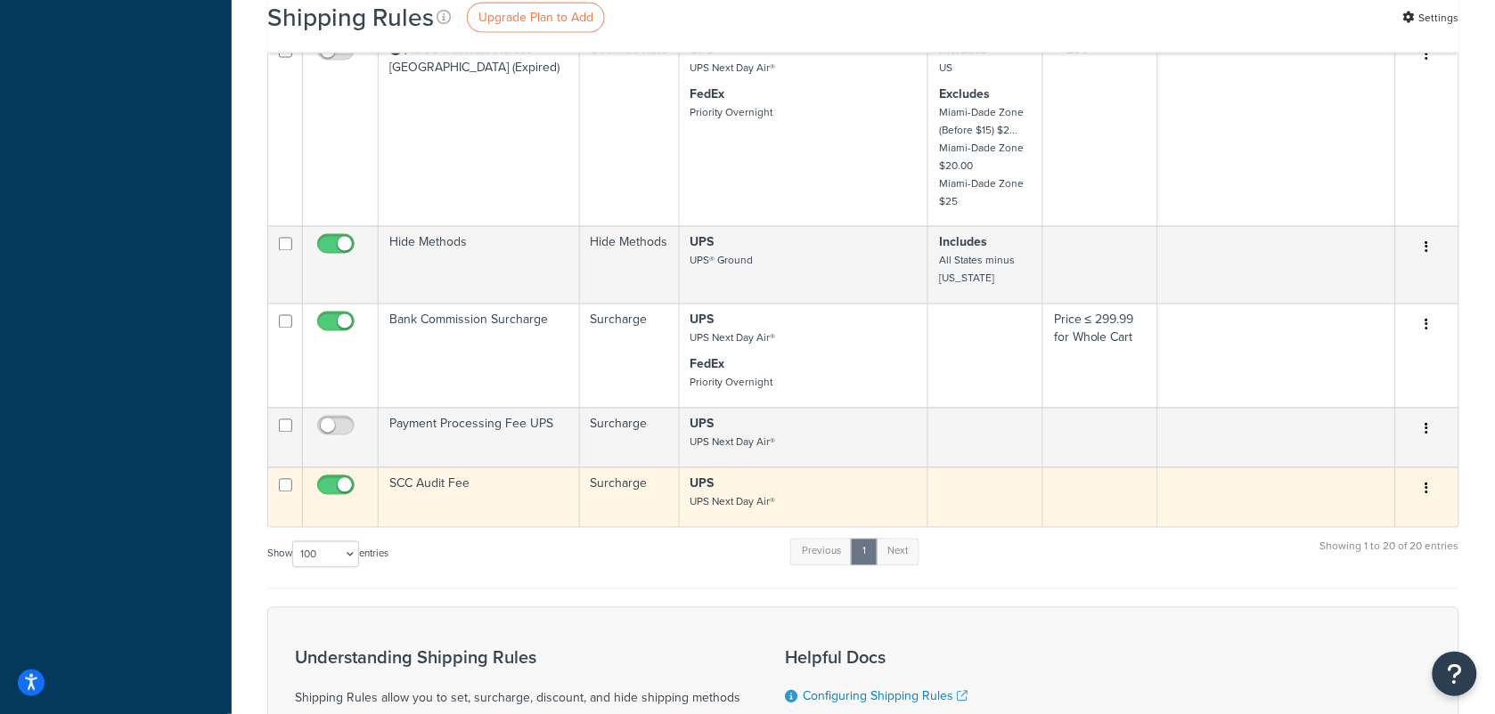
click at [330, 479] on input "checkbox" at bounding box center [338, 490] width 49 height 22
checkbox input "false"
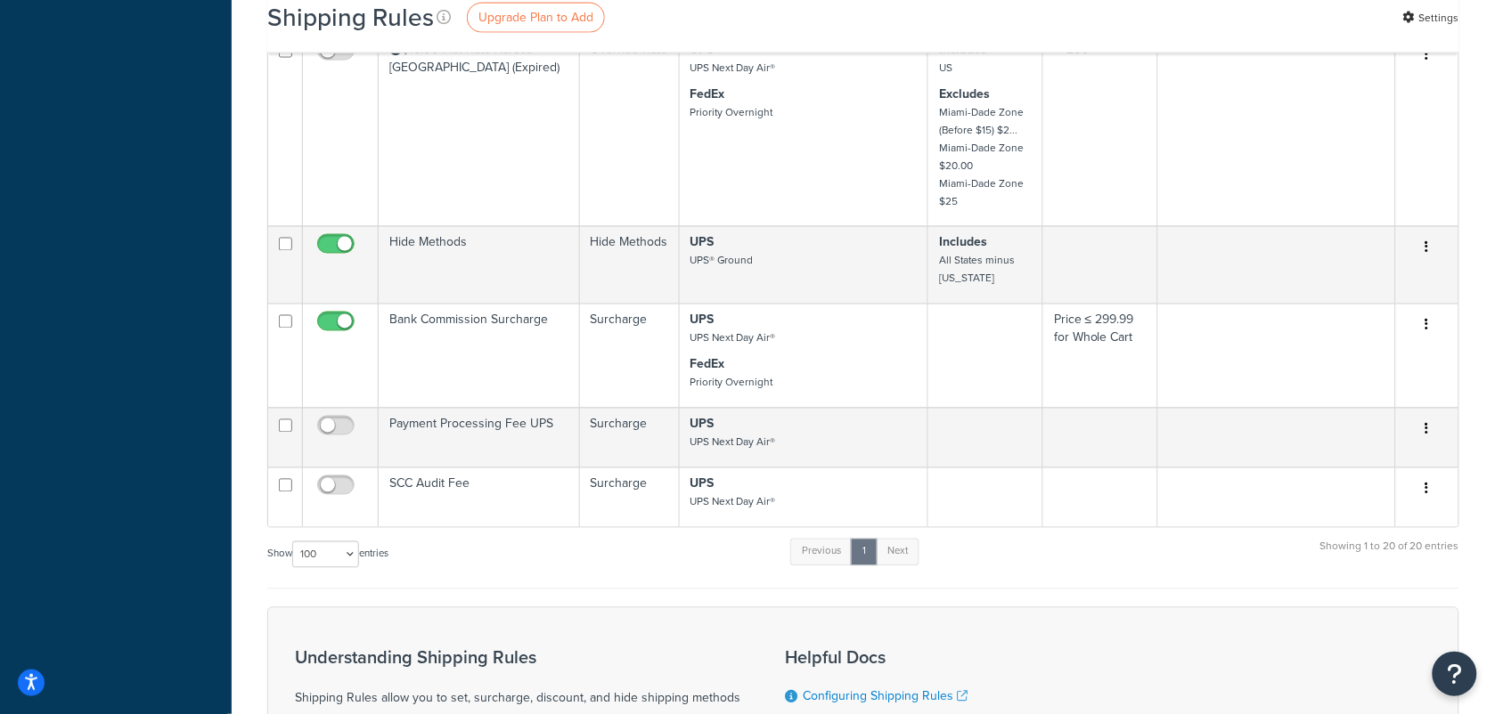
click at [613, 555] on div "Show 10 15 25 50 100 1000 entries Previous 1 Next Showing 1 to 20 of 20 entries" at bounding box center [863, 563] width 1192 height 53
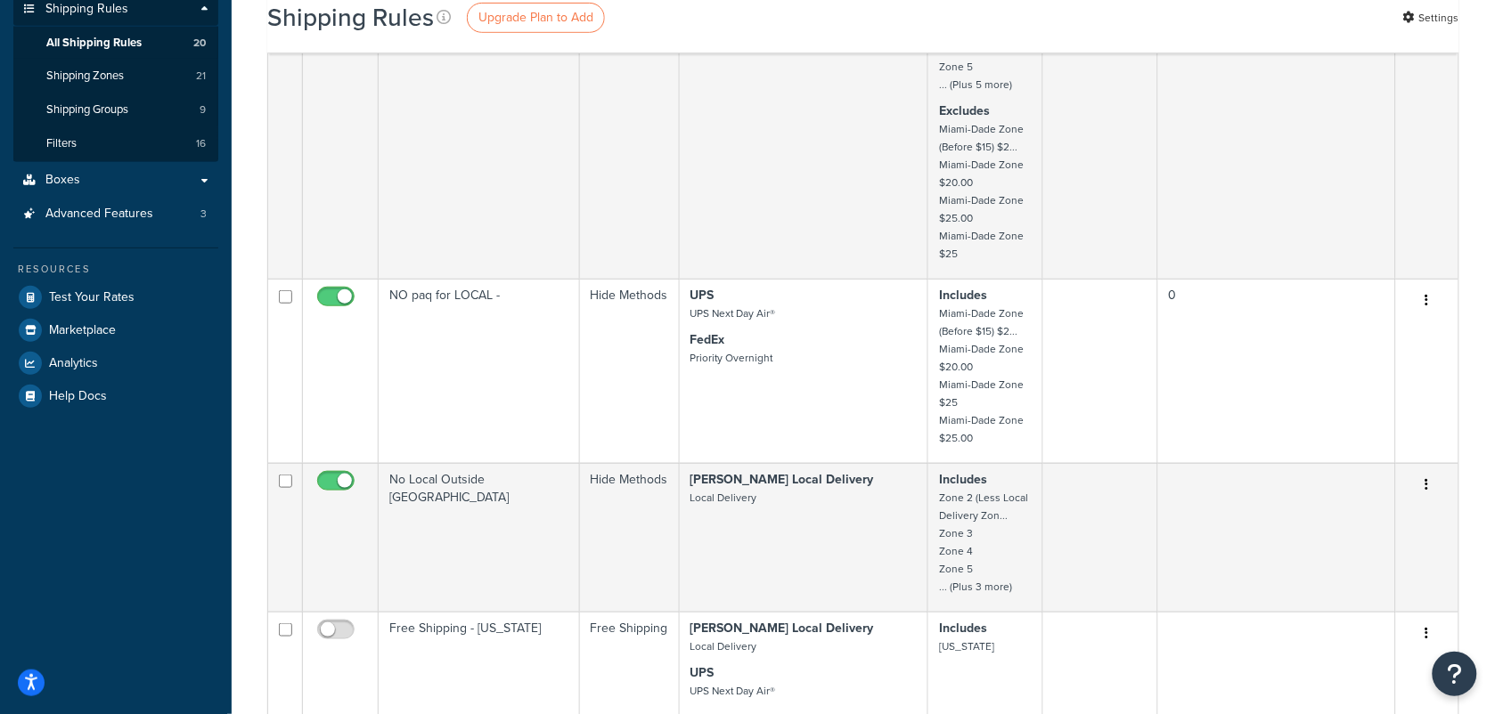
scroll to position [0, 0]
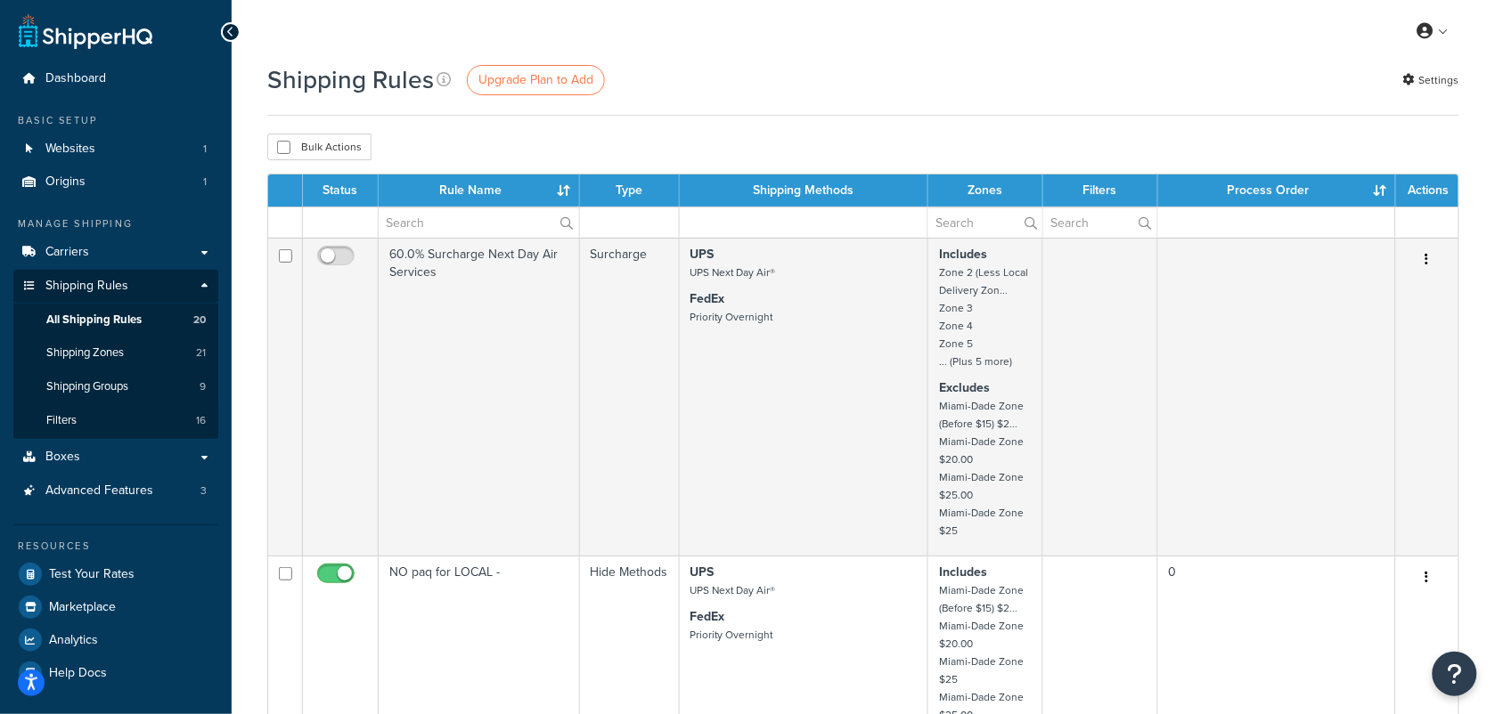
click at [843, 76] on div "Shipping Rules Upgrade Plan to Add Settings" at bounding box center [863, 79] width 1192 height 35
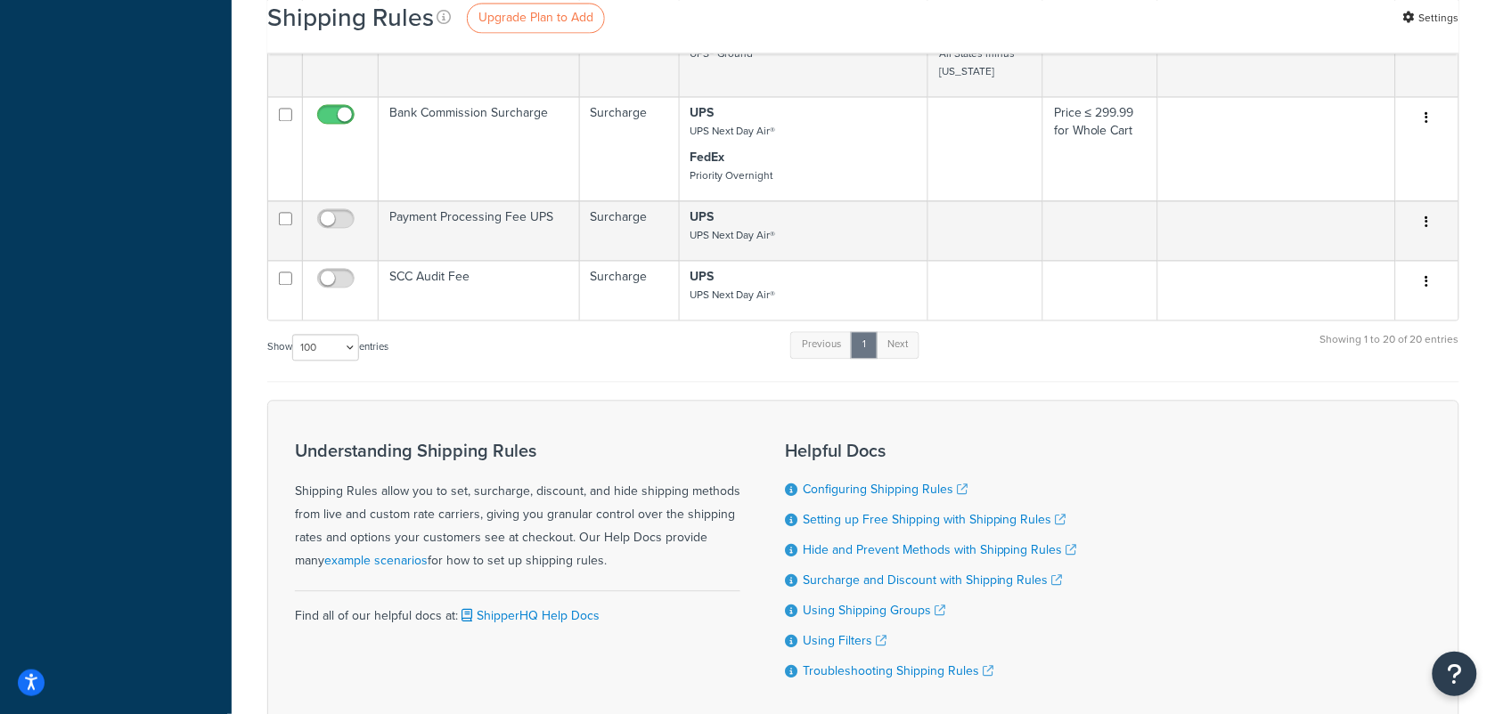
scroll to position [2868, 0]
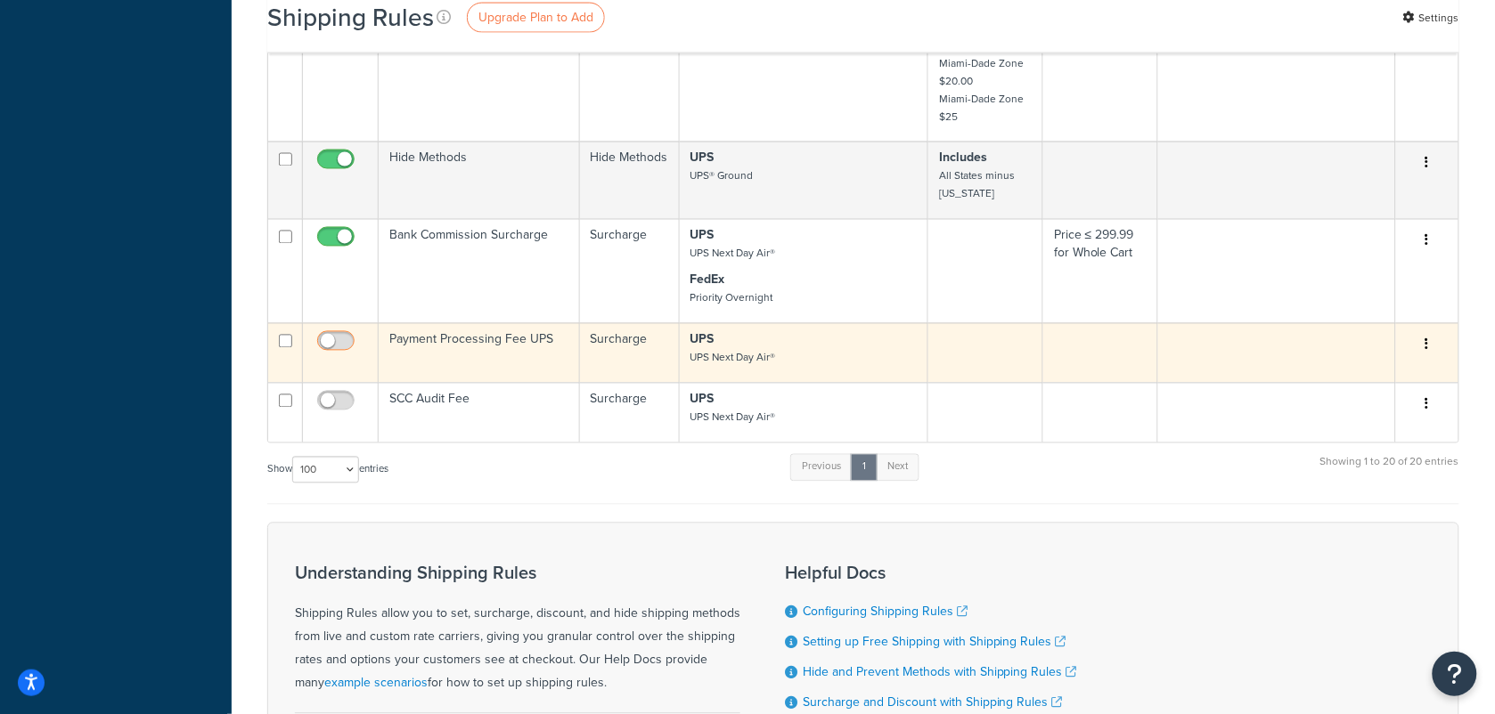
click at [343, 335] on input "checkbox" at bounding box center [338, 346] width 49 height 22
checkbox input "true"
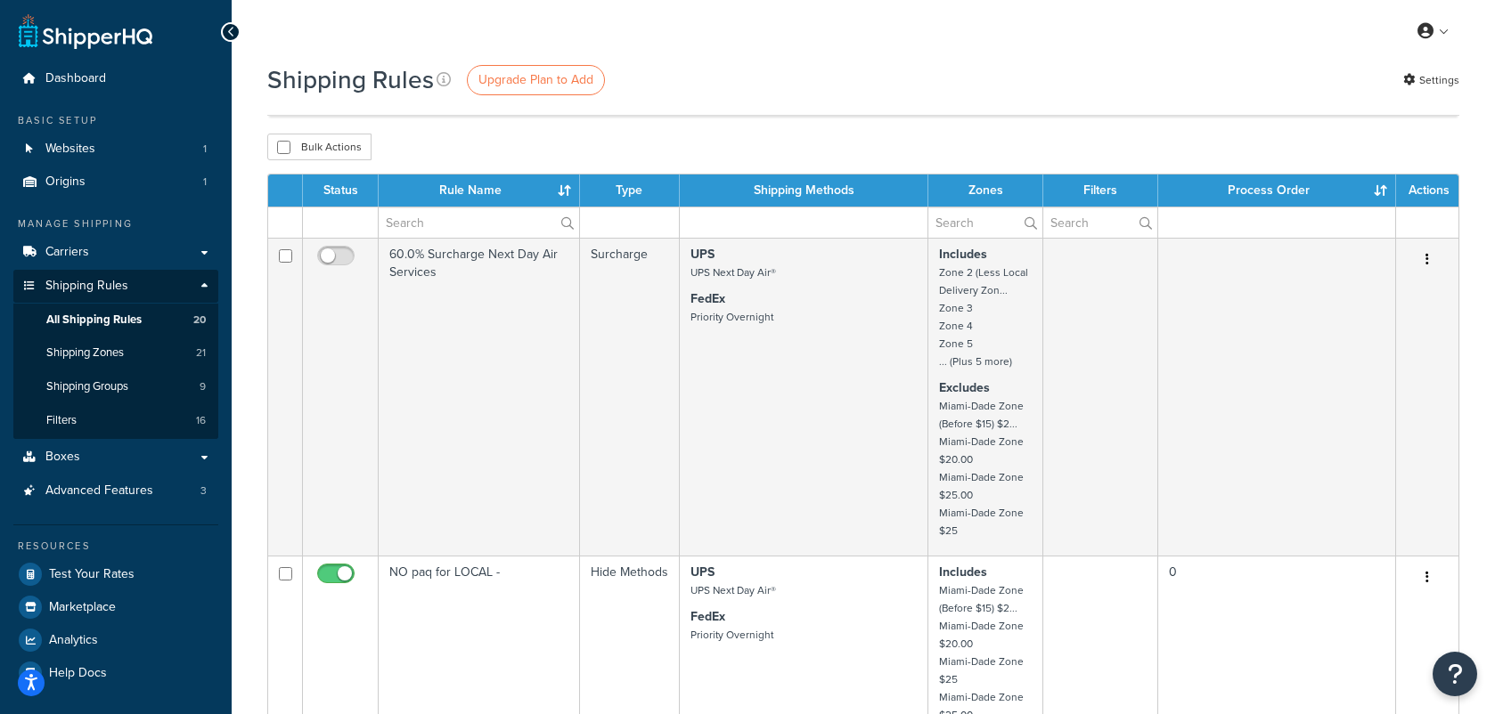
select select "100"
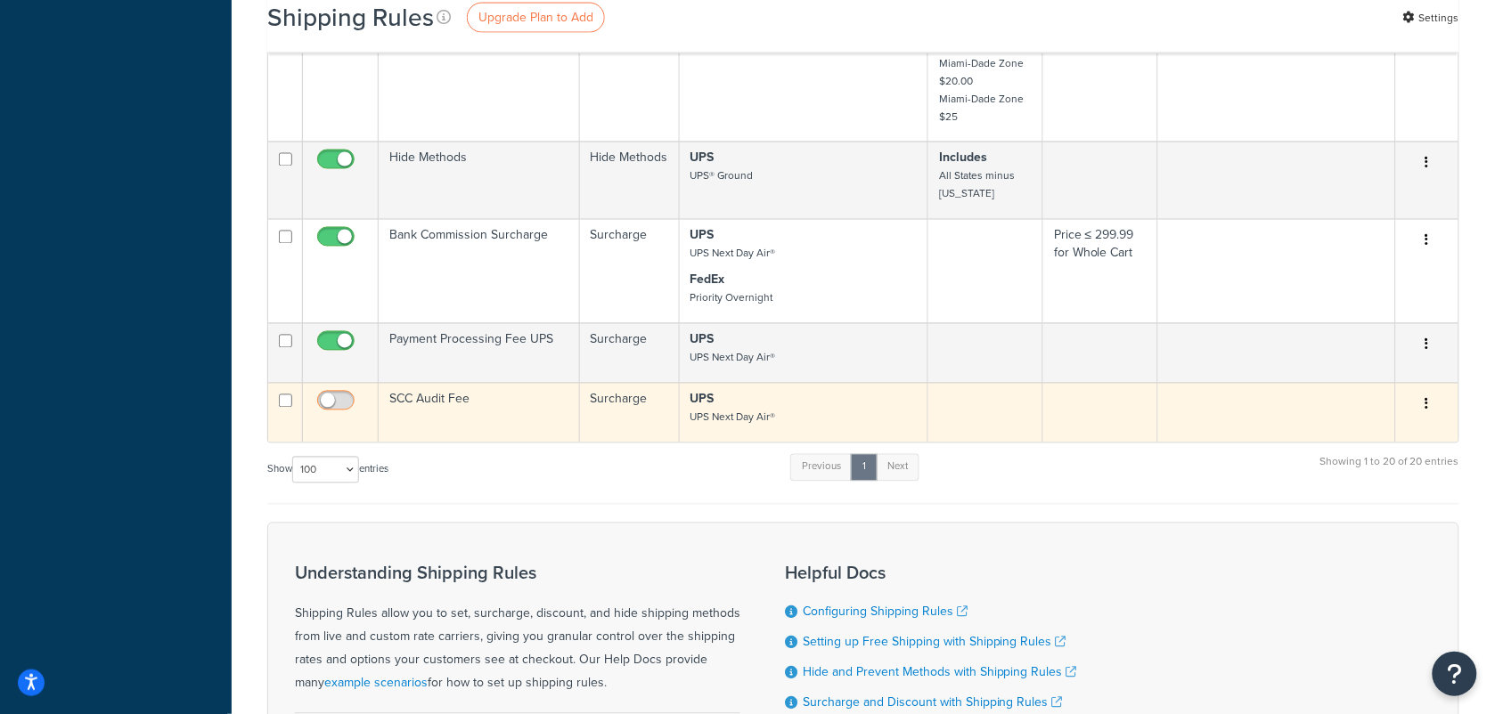
click at [347, 395] on input "checkbox" at bounding box center [338, 406] width 49 height 22
checkbox input "true"
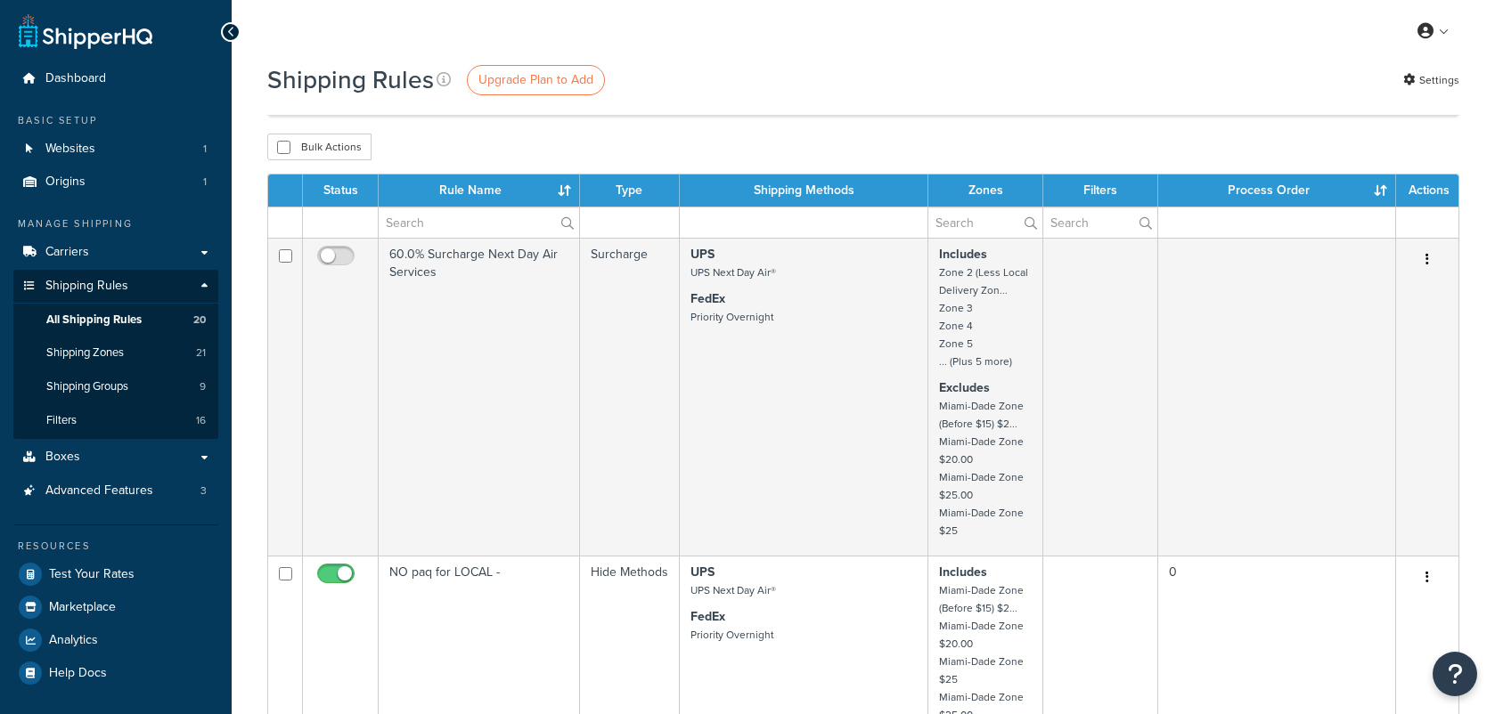
select select "100"
